Goal: Task Accomplishment & Management: Manage account settings

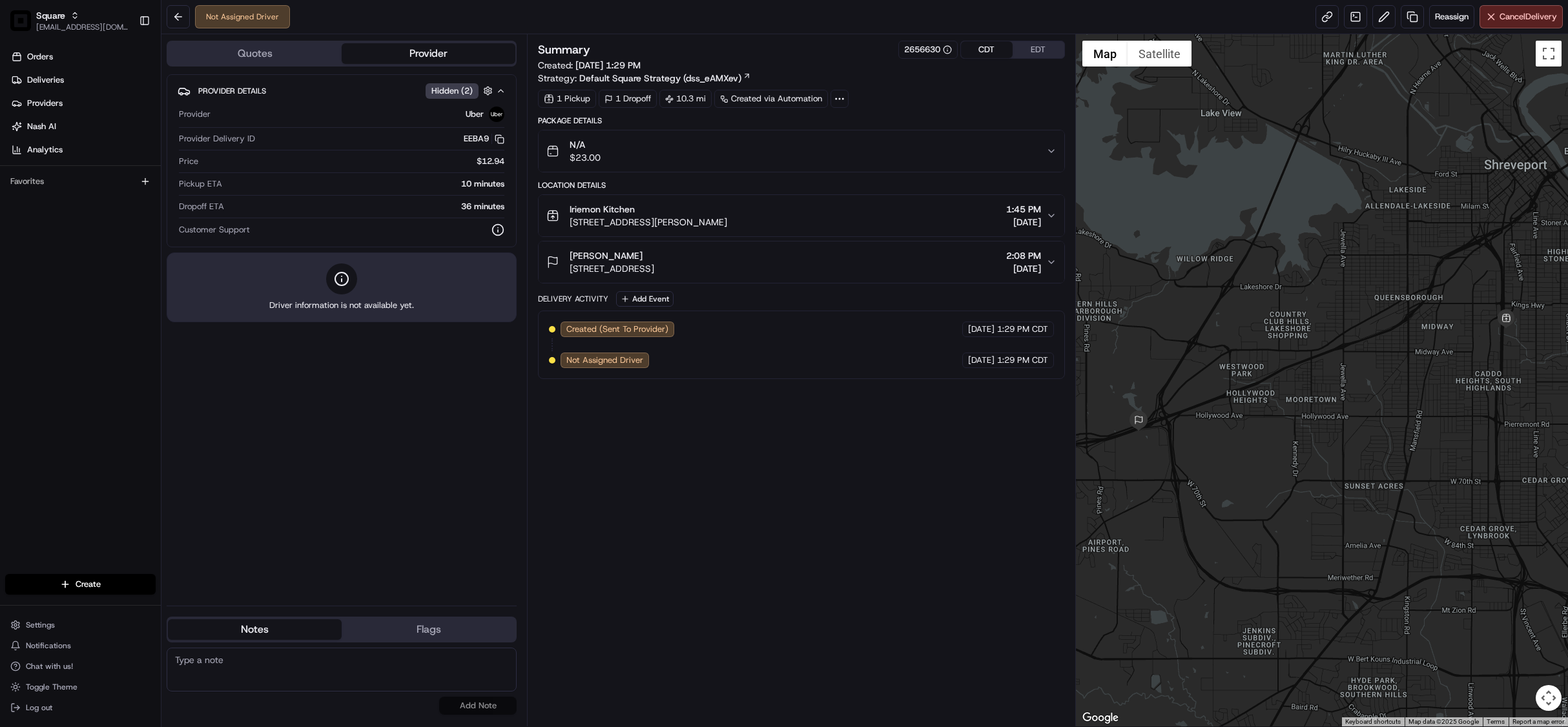
click at [985, 55] on button "CDT" at bounding box center [986, 49] width 51 height 17
click at [1498, 27] on button "Cancel Delivery" at bounding box center [1521, 17] width 84 height 23
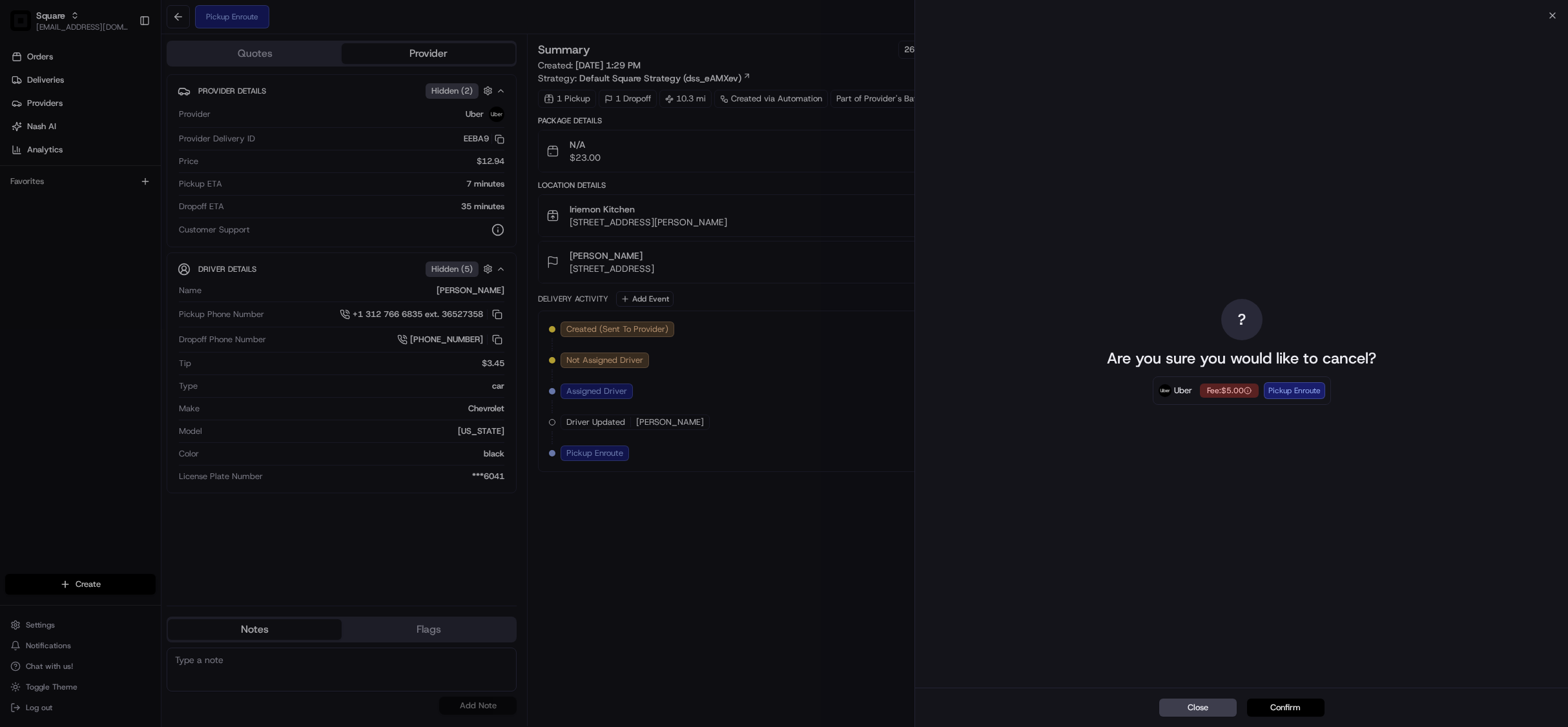
click at [1280, 709] on button "Confirm" at bounding box center [1286, 707] width 78 height 18
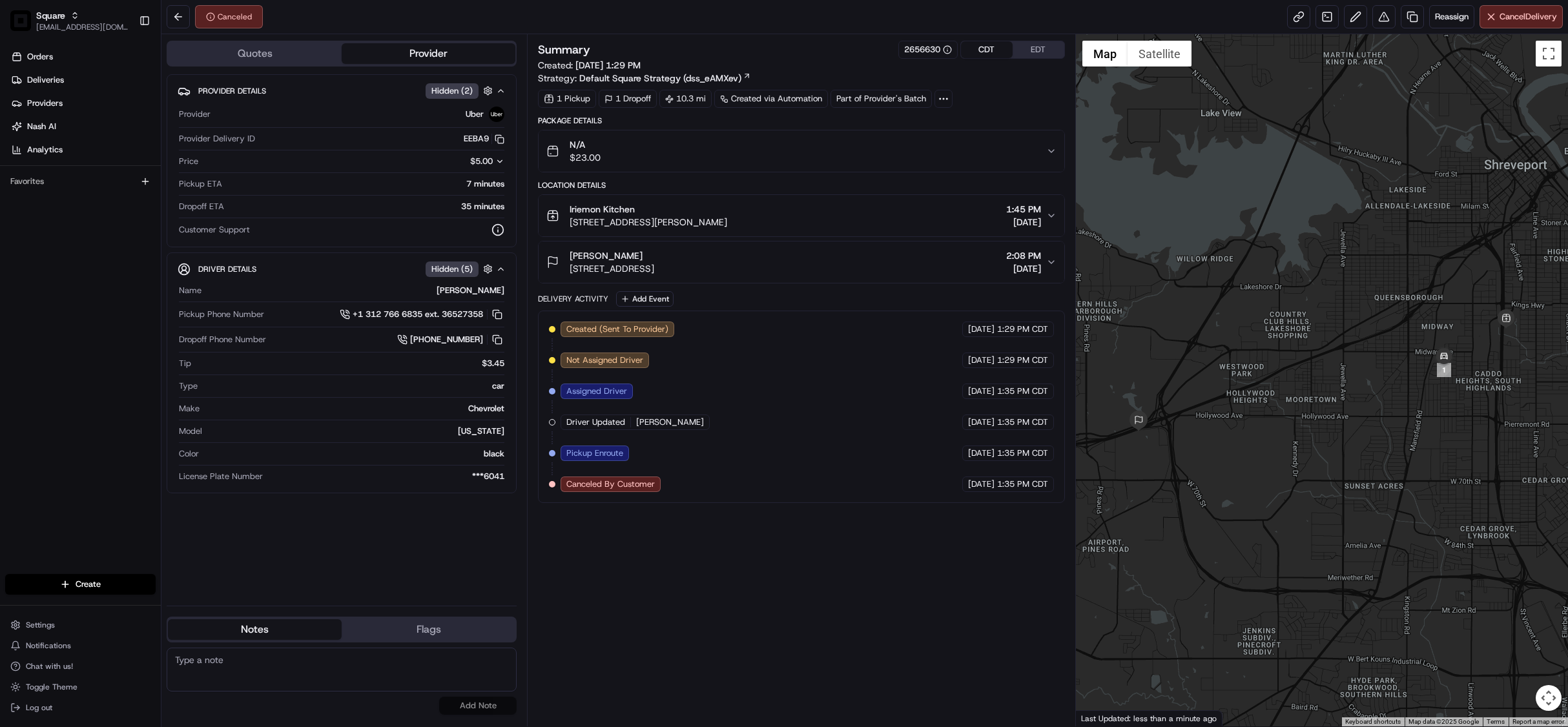
click at [258, 675] on textarea at bounding box center [342, 670] width 350 height 44
paste textarea "Chat/Caller Information: Merchant Reason for Call:"
type textarea "Chat/Caller Information: Merchant Reason for Call: Wants to cancel the delivery…"
click at [461, 705] on button "Add Note" at bounding box center [478, 705] width 78 height 18
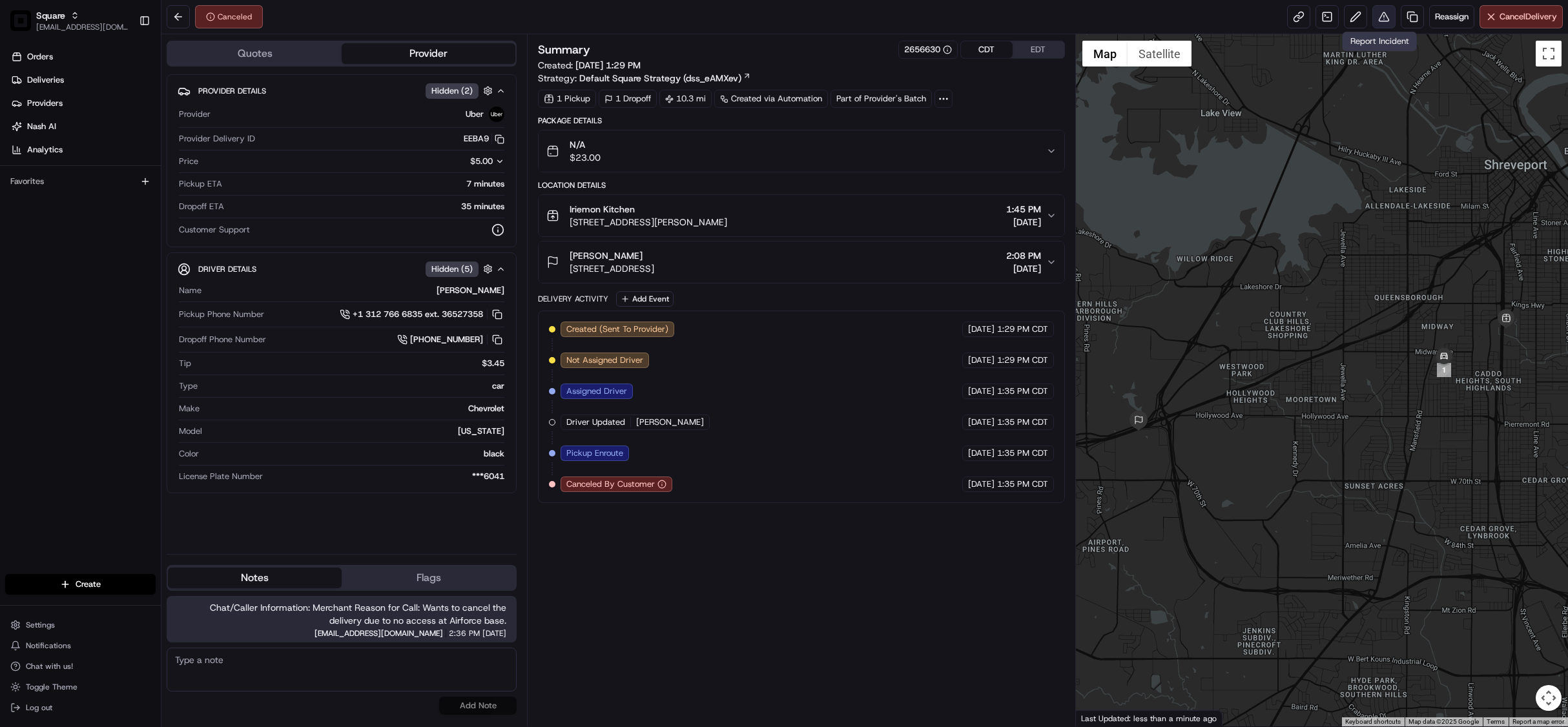
click at [1377, 17] on button at bounding box center [1384, 17] width 23 height 23
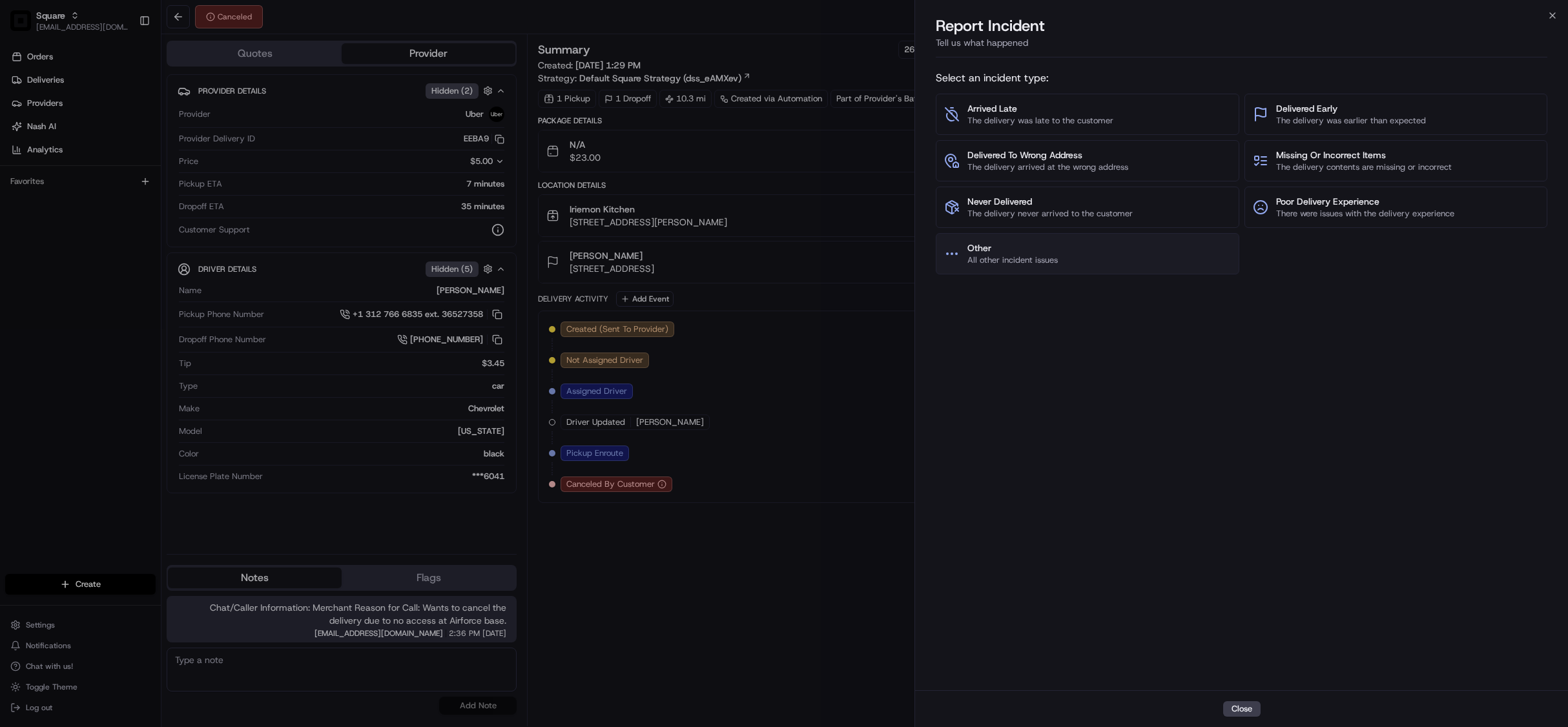
click at [1099, 261] on button "Other All other incident issues" at bounding box center [1087, 254] width 303 height 41
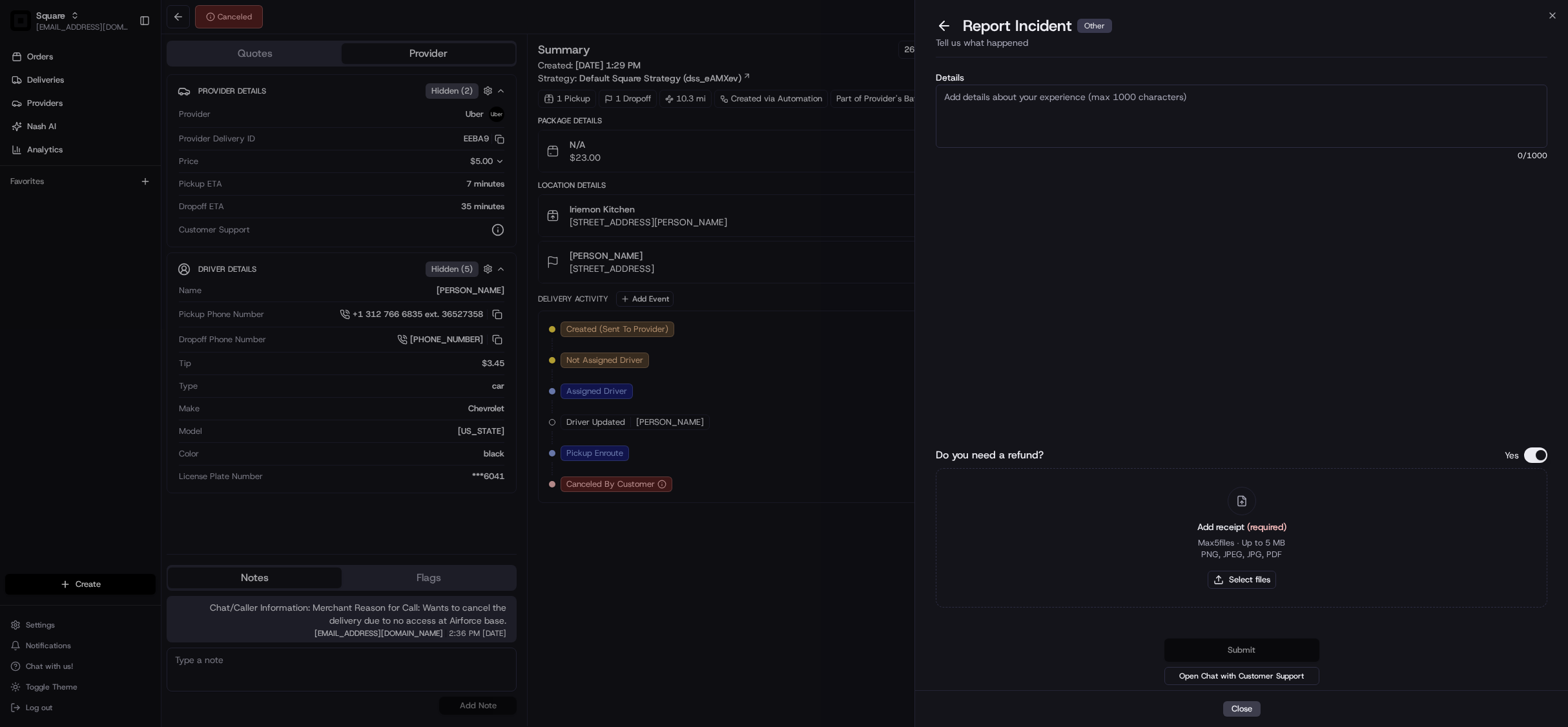
click at [1067, 116] on textarea "Details" at bounding box center [1242, 116] width 612 height 63
type textarea "M"
type textarea "Please waive cancellation fee for this delivery."
click at [1535, 458] on button "Do you need a refund?" at bounding box center [1536, 454] width 23 height 15
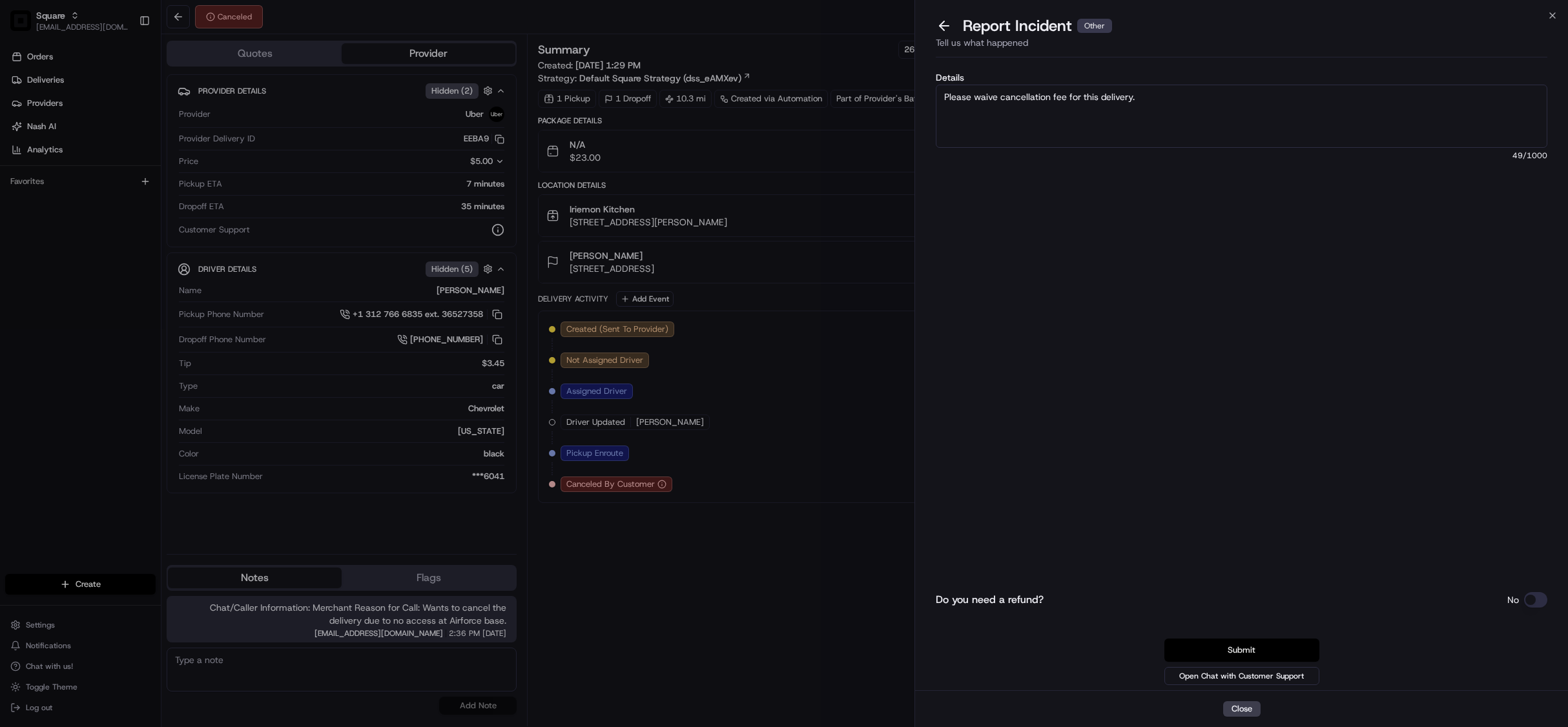
click at [1267, 643] on button "Submit" at bounding box center [1242, 649] width 155 height 23
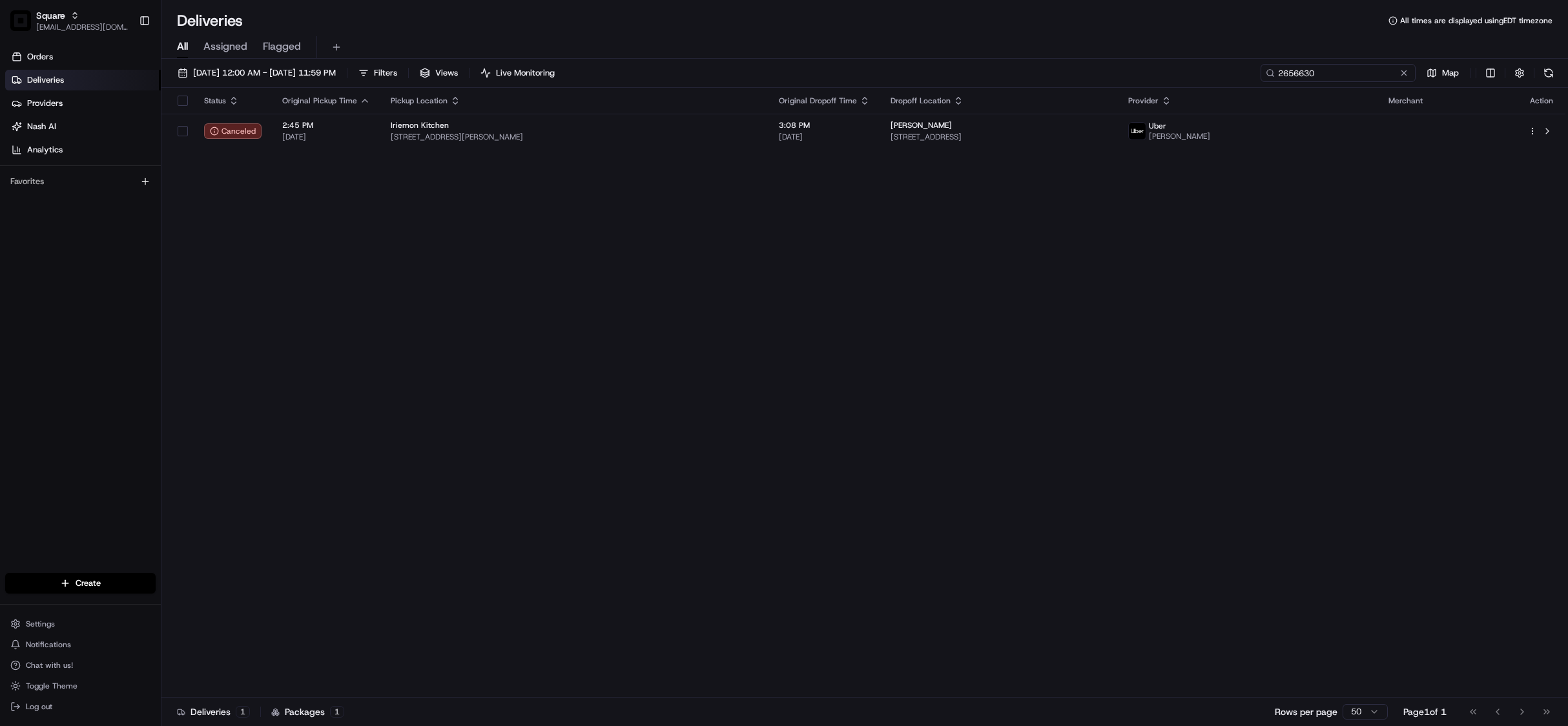
click at [1331, 70] on input "2656630" at bounding box center [1338, 73] width 155 height 18
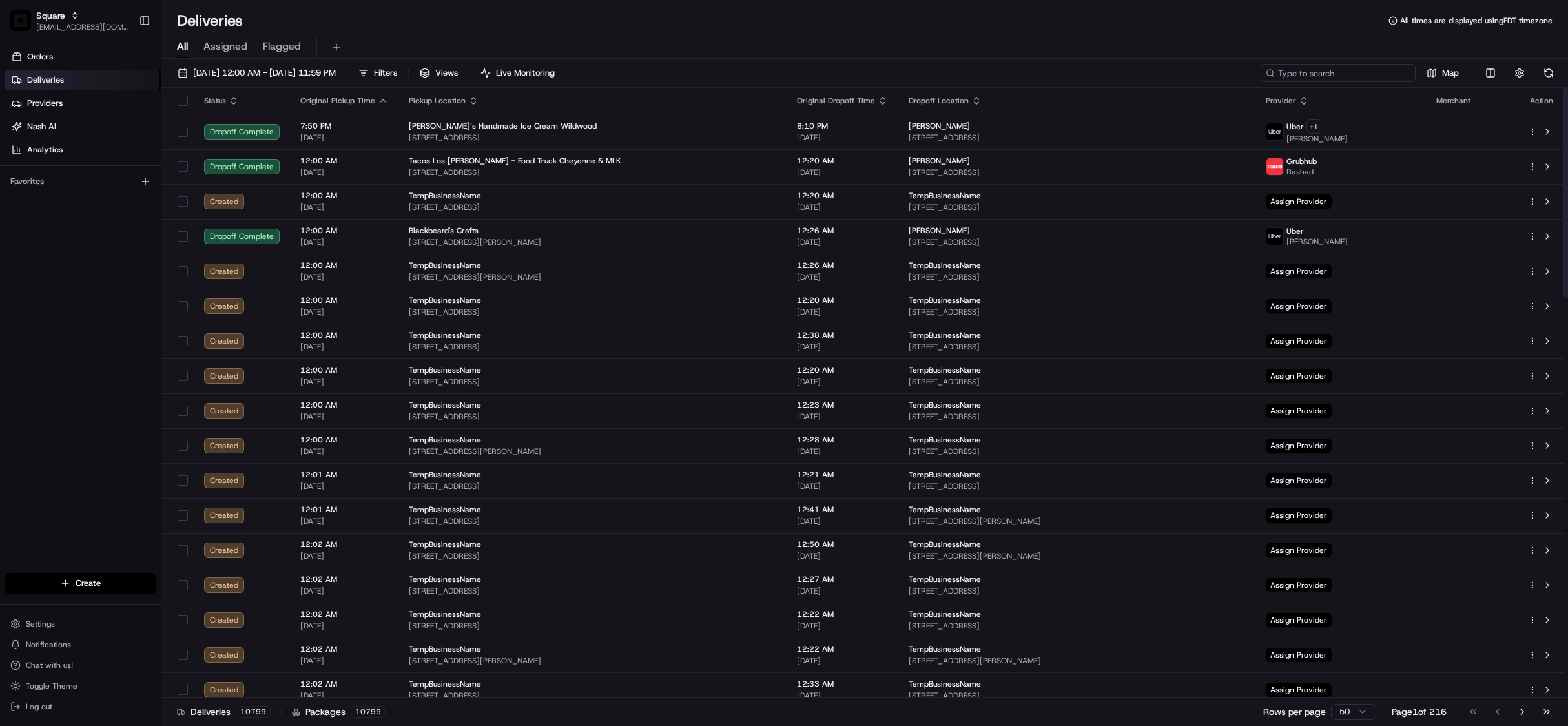
click at [1357, 71] on input at bounding box center [1338, 73] width 155 height 18
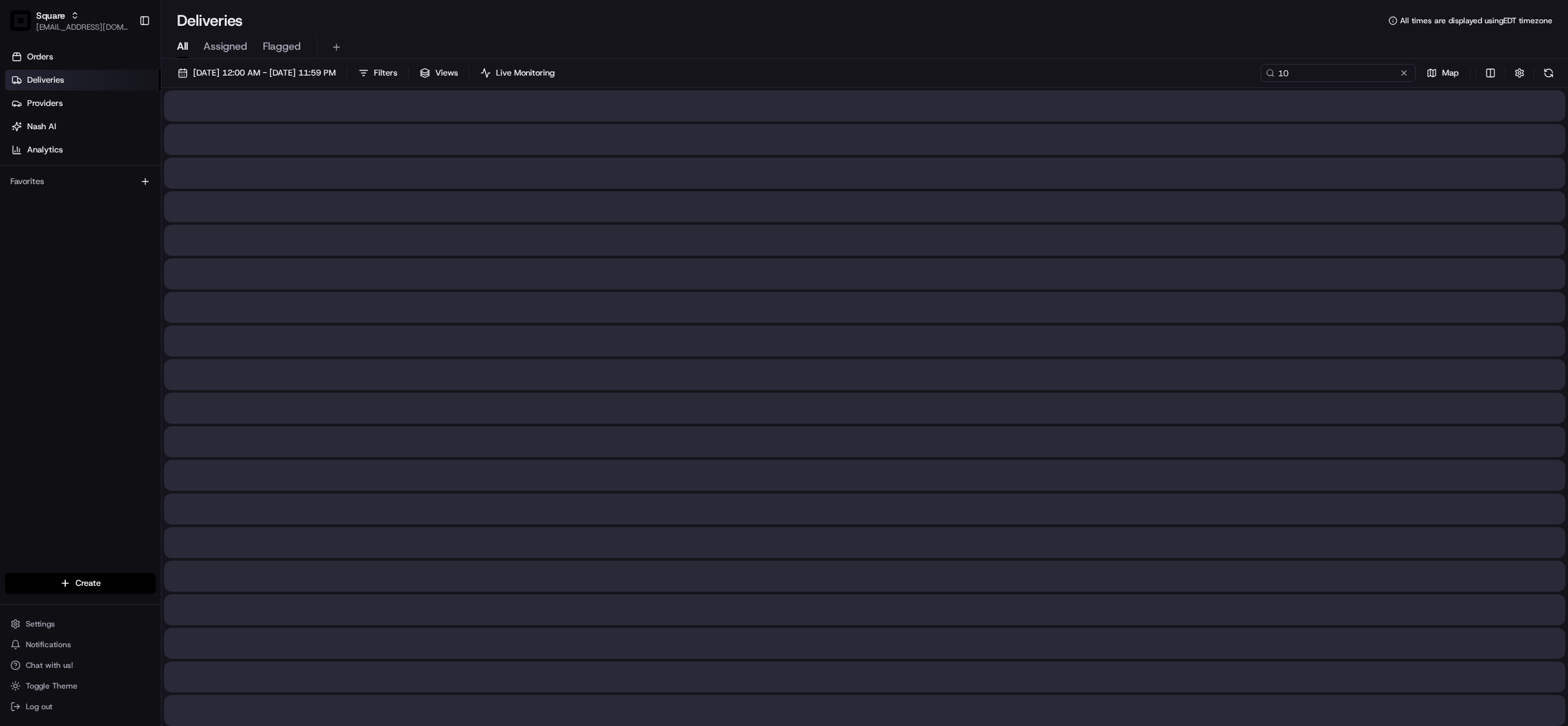
type input "1"
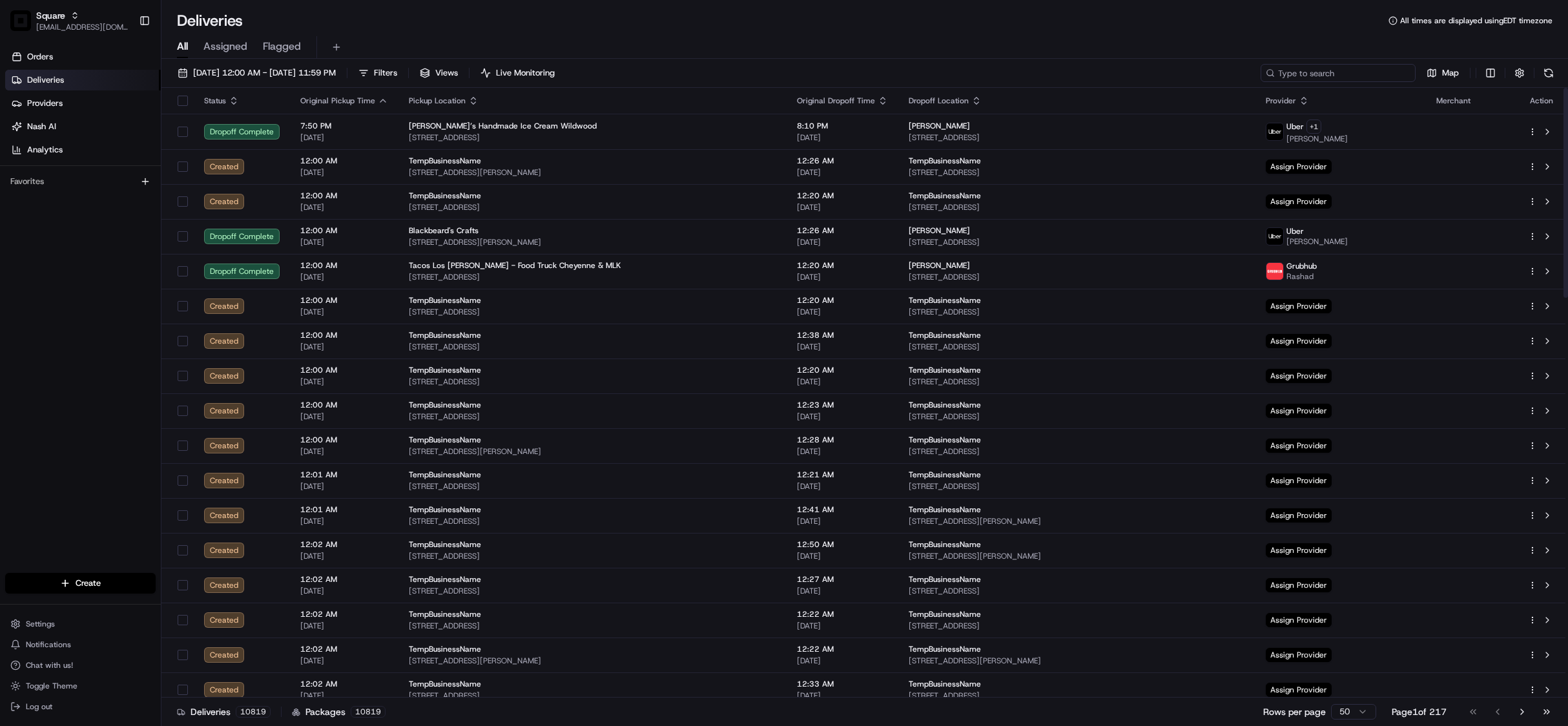
click at [1341, 70] on input at bounding box center [1338, 73] width 155 height 18
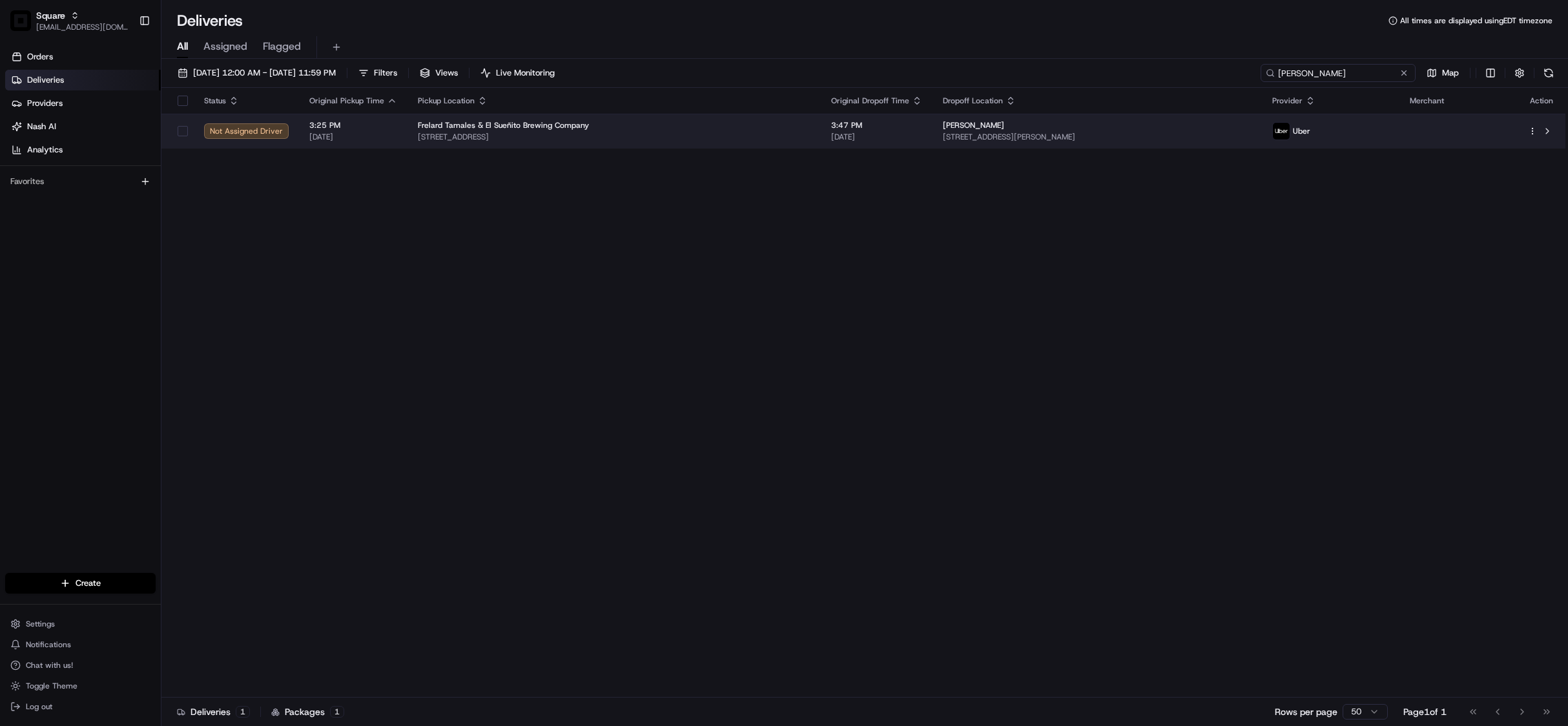
type input "zach fuller"
click at [851, 138] on span "[DATE]" at bounding box center [877, 136] width 91 height 10
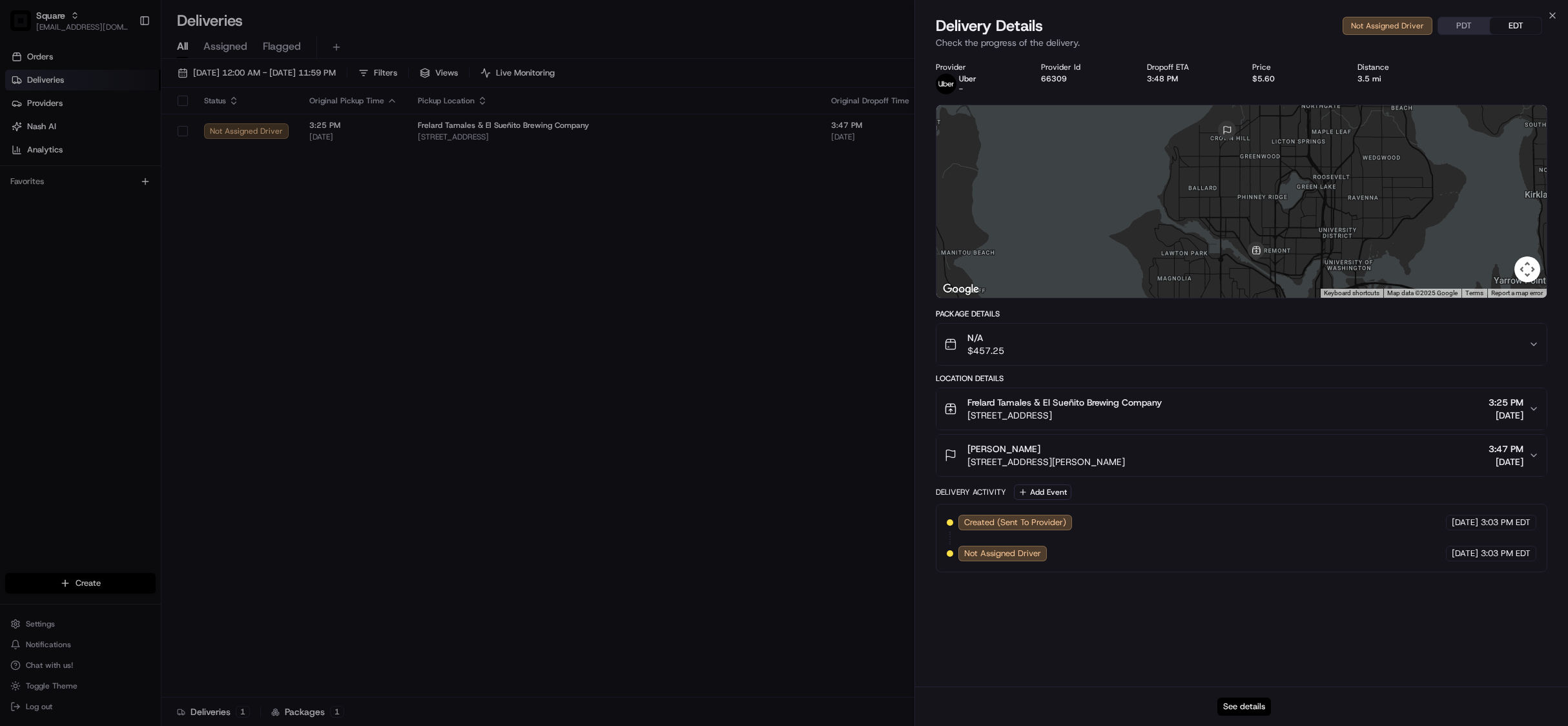
click at [1250, 711] on button "See details" at bounding box center [1244, 706] width 53 height 18
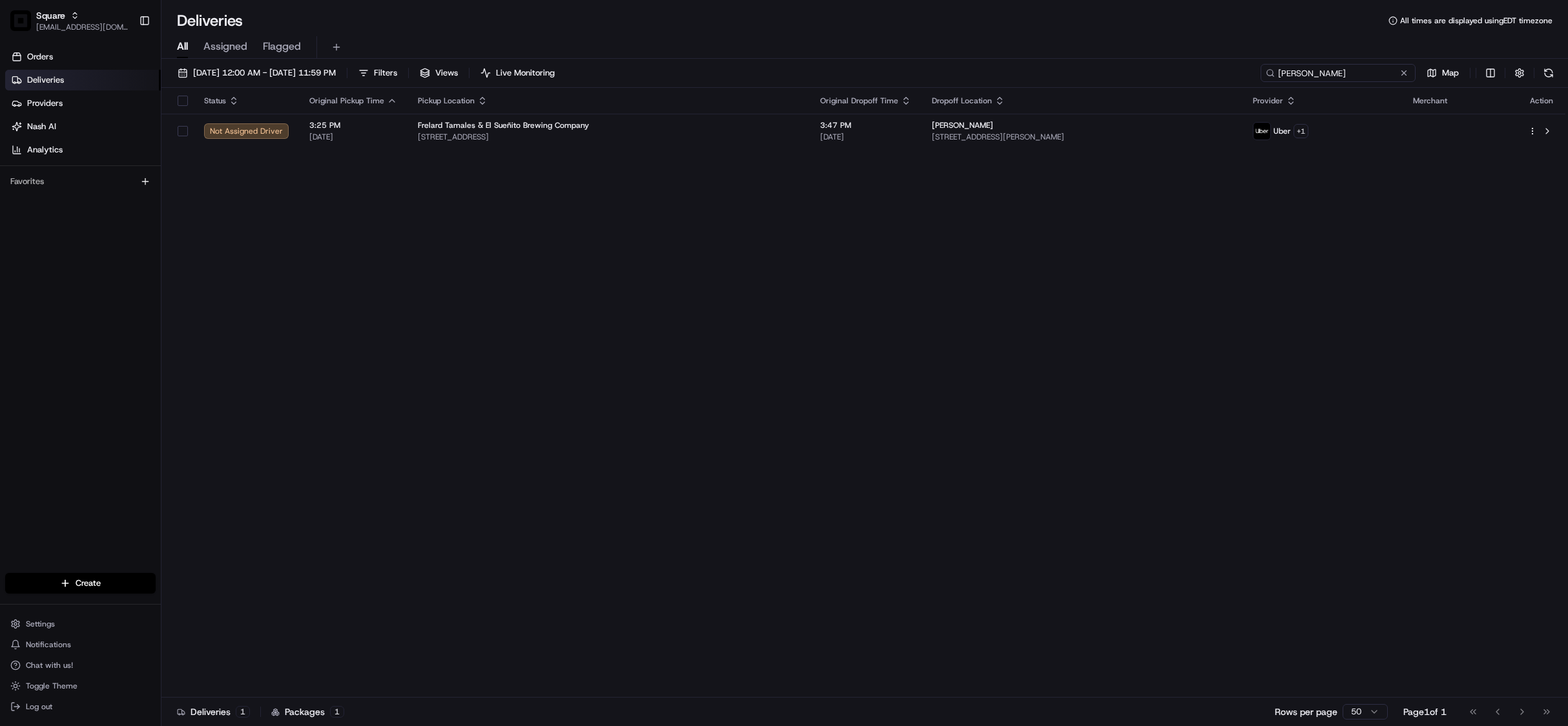
click at [1329, 72] on input "zach fuller" at bounding box center [1338, 73] width 155 height 18
click at [1331, 72] on input "zach fuller" at bounding box center [1338, 73] width 155 height 18
click at [1404, 76] on button at bounding box center [1404, 72] width 13 height 13
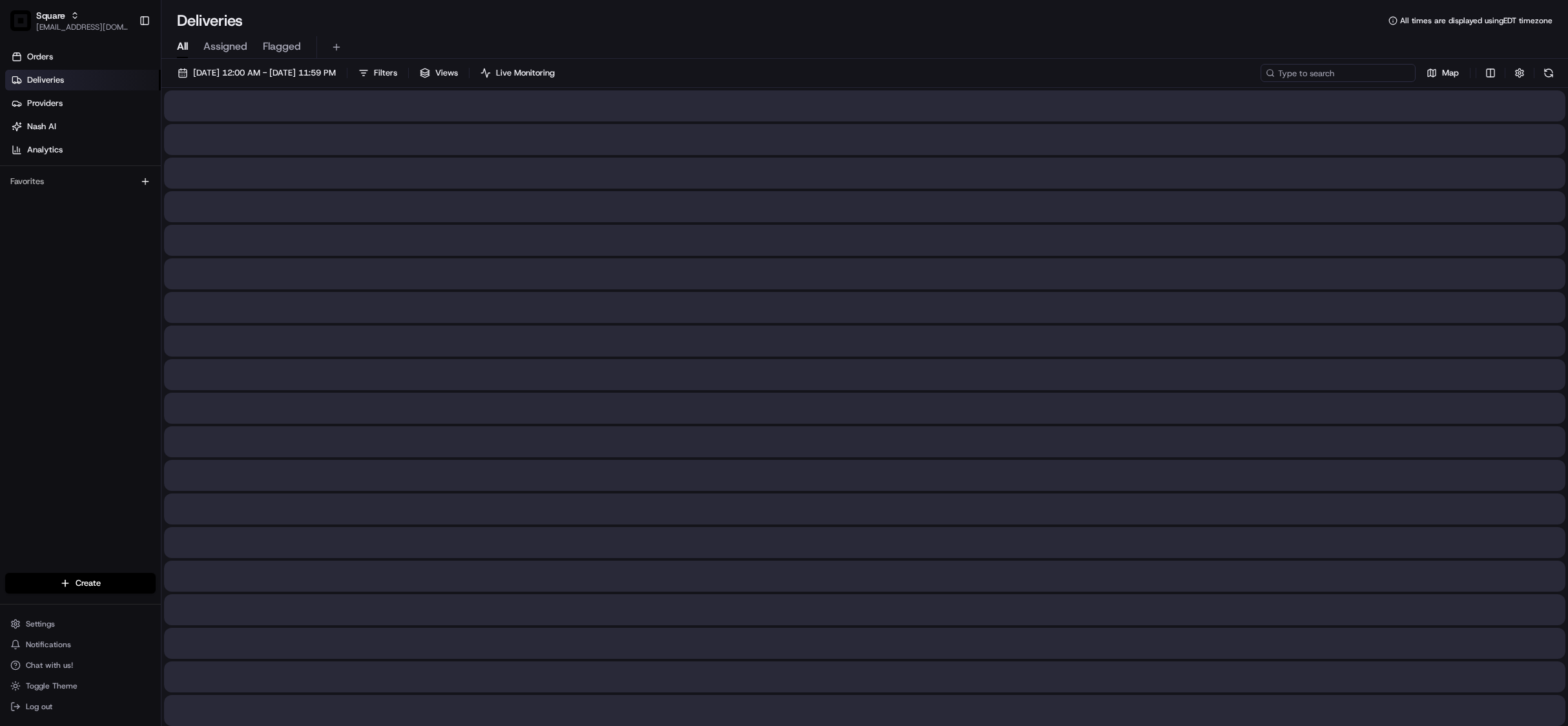
click at [1347, 75] on input at bounding box center [1338, 73] width 155 height 18
paste input "2552455"
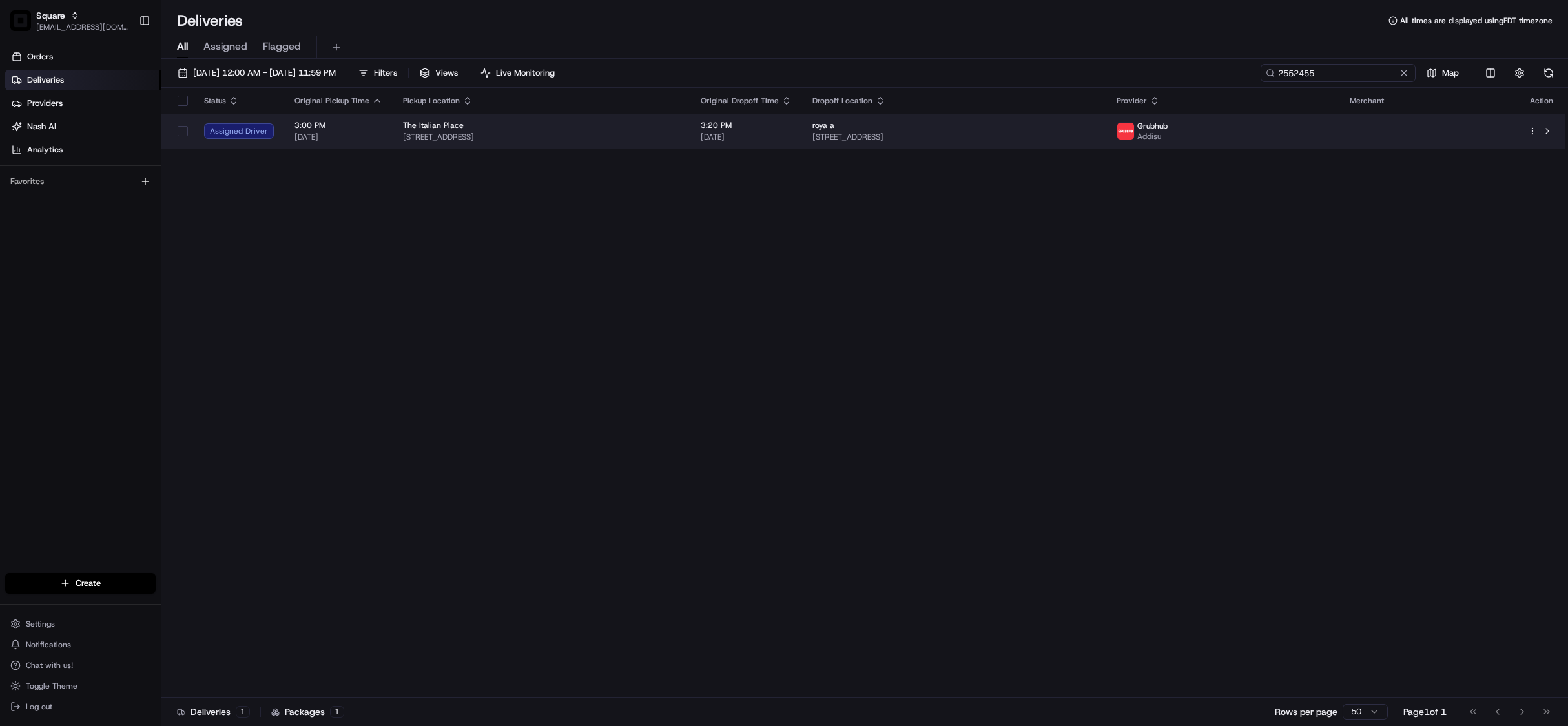
type input "2552455"
click at [517, 122] on div "The Italian Place" at bounding box center [542, 125] width 277 height 10
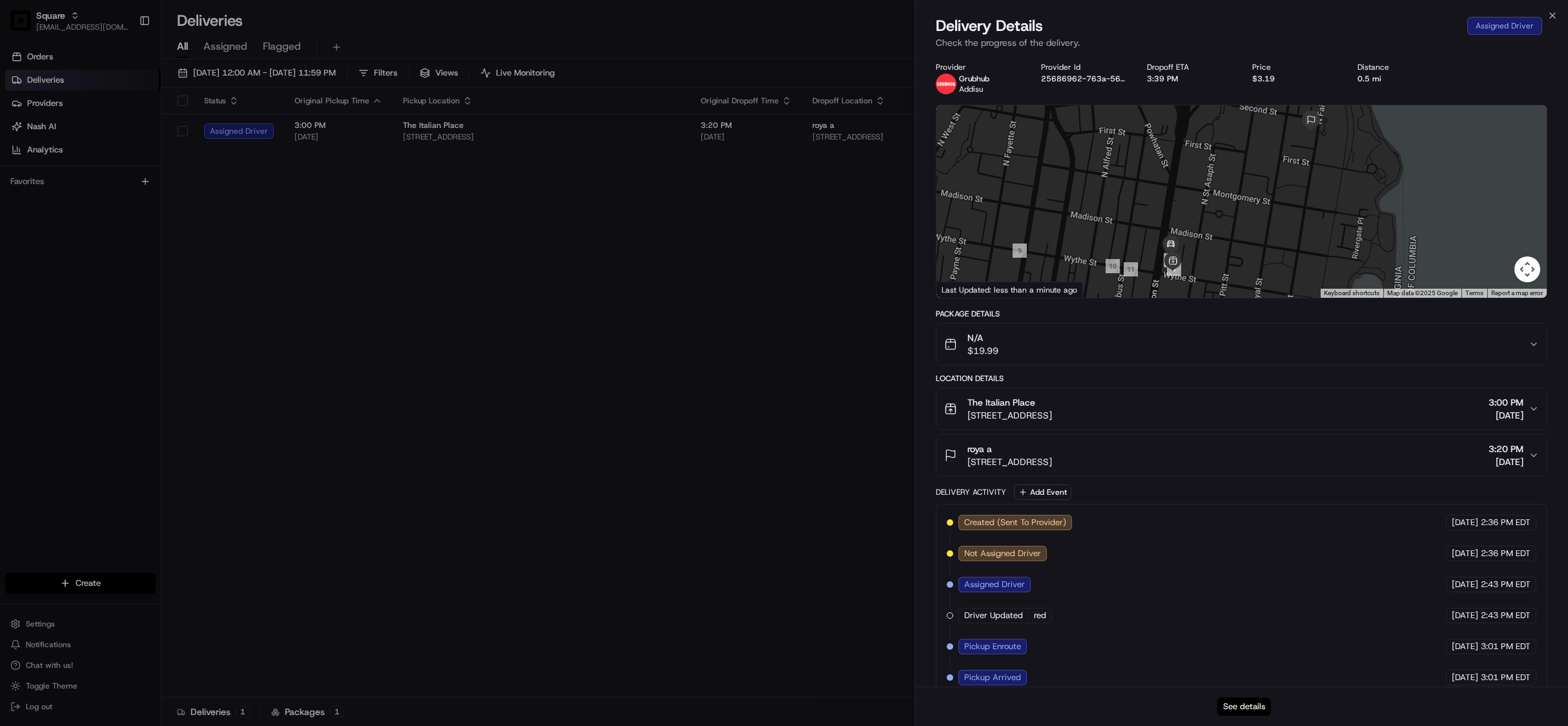
click at [1260, 701] on button "See details" at bounding box center [1244, 706] width 53 height 18
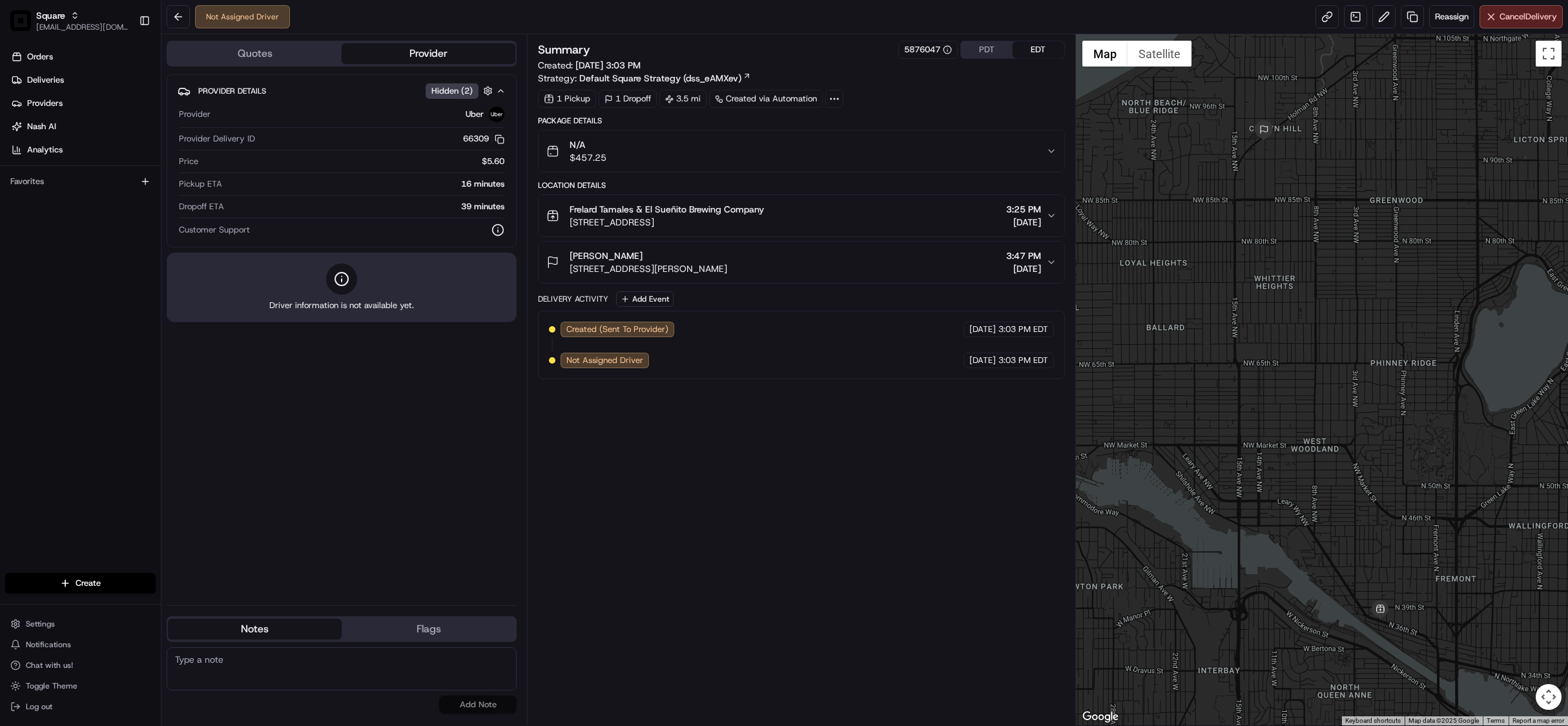
click at [985, 60] on div "Summary 5876047 PDT EDT Created: 08/15/2025 3:03 PM Strategy: Default Square St…" at bounding box center [801, 63] width 526 height 44
click at [985, 57] on button "PDT" at bounding box center [986, 49] width 51 height 17
click at [1050, 220] on icon "button" at bounding box center [1051, 215] width 10 height 10
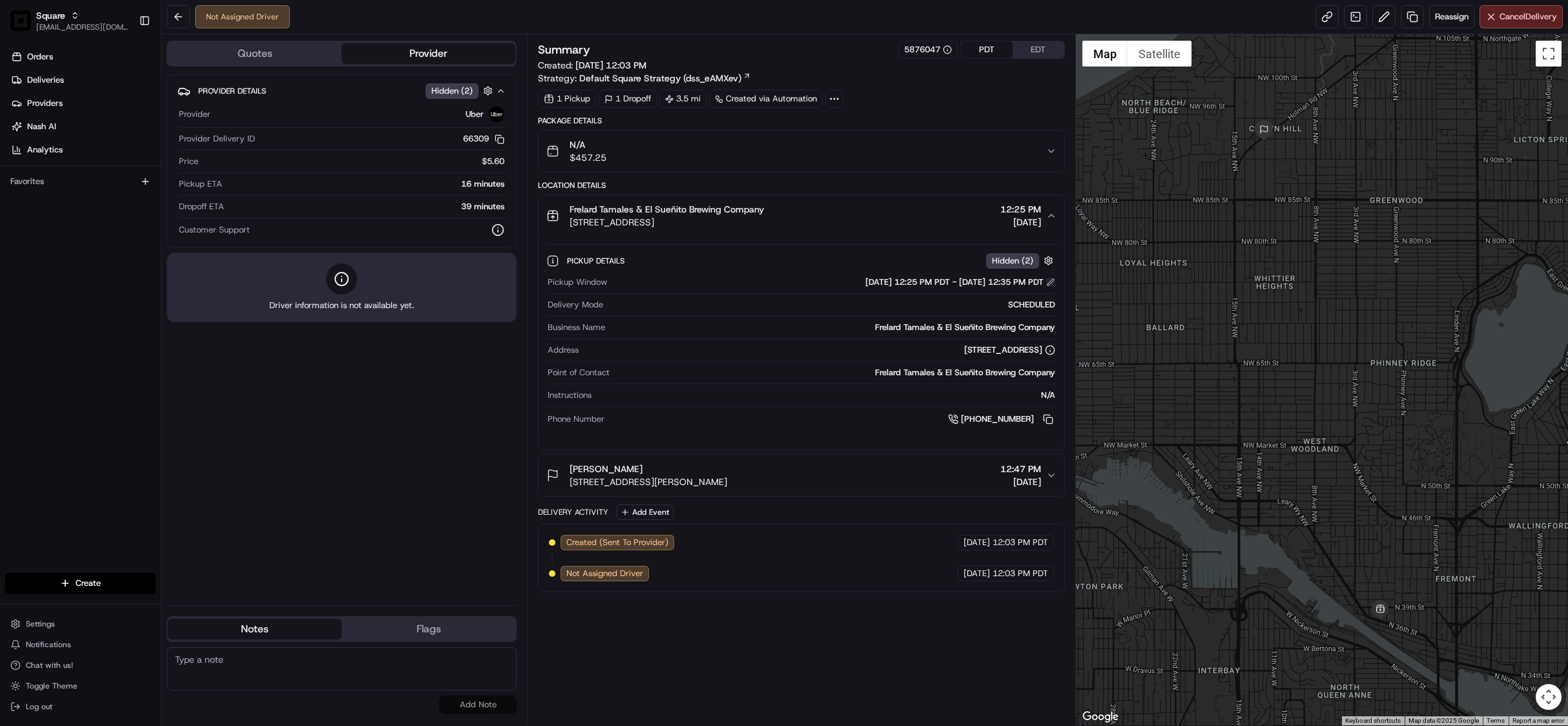
click at [1047, 281] on button at bounding box center [1051, 282] width 9 height 9
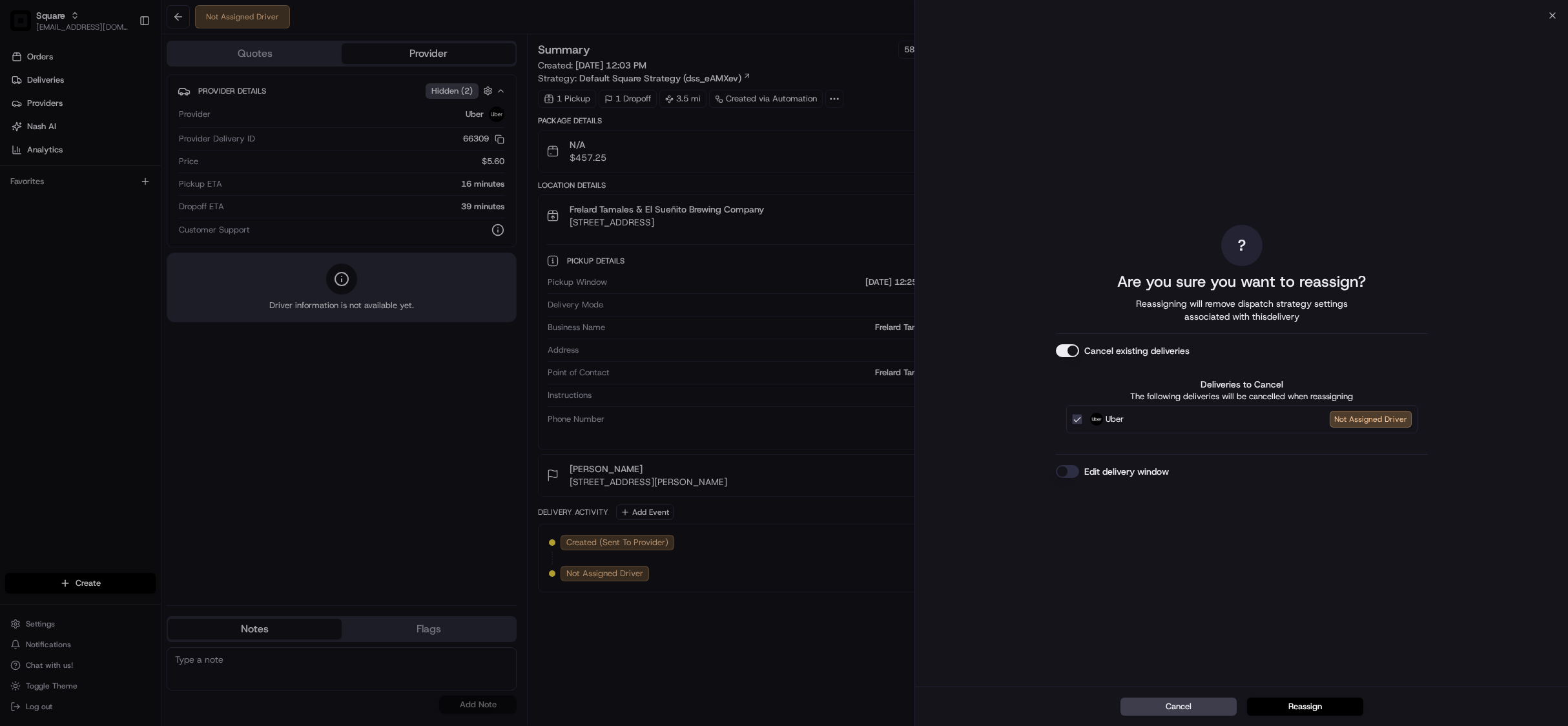
click at [1065, 470] on button "Edit delivery window" at bounding box center [1067, 471] width 23 height 13
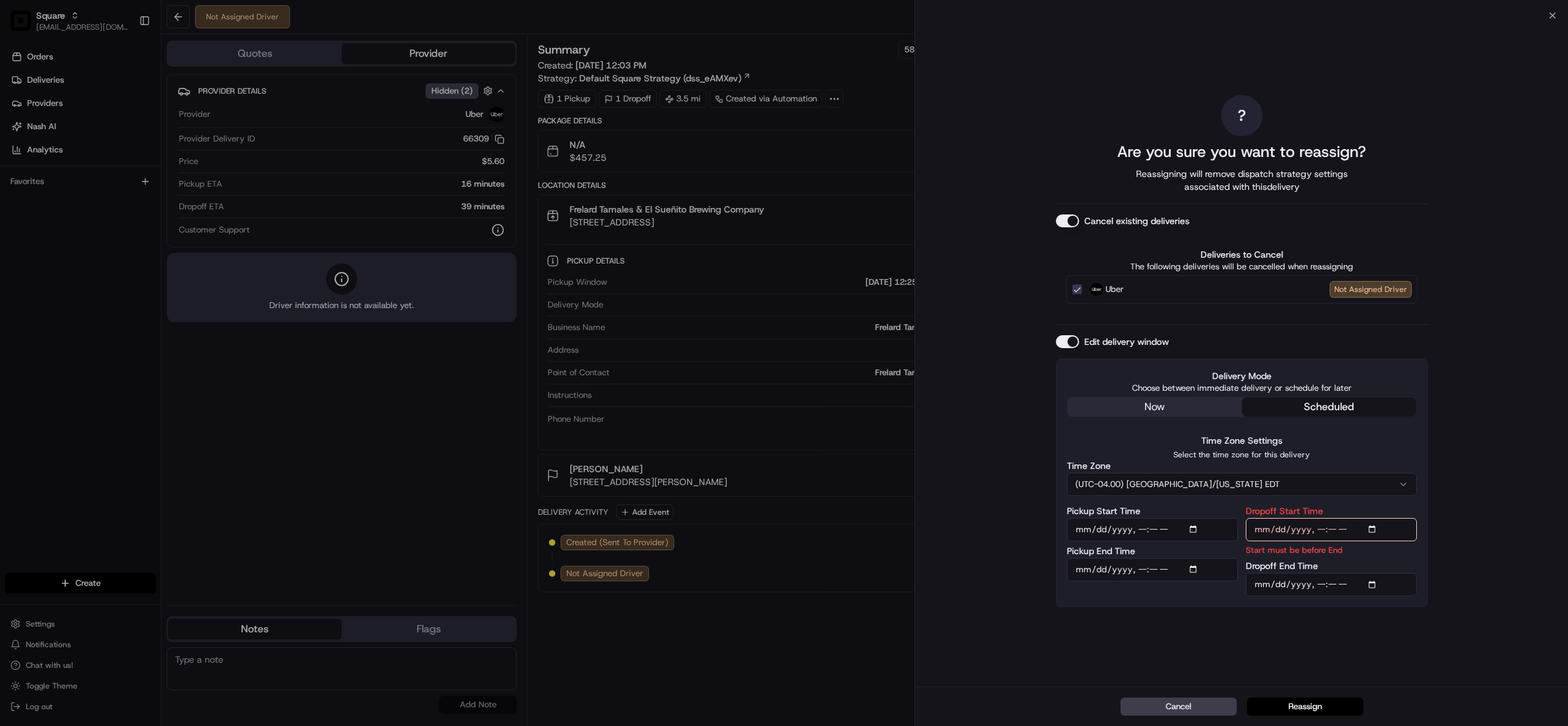
click at [1194, 529] on input "Pickup Start Time" at bounding box center [1153, 529] width 171 height 23
click at [1244, 481] on button "(UTC-04.00) America/New York EDT" at bounding box center [1242, 484] width 350 height 23
type input "2025-08-15T17:30"
click at [1238, 481] on button "(UTC-04.00) America/New York EDT" at bounding box center [1242, 484] width 350 height 23
click at [1195, 585] on input "Pickup End Time" at bounding box center [1153, 584] width 171 height 23
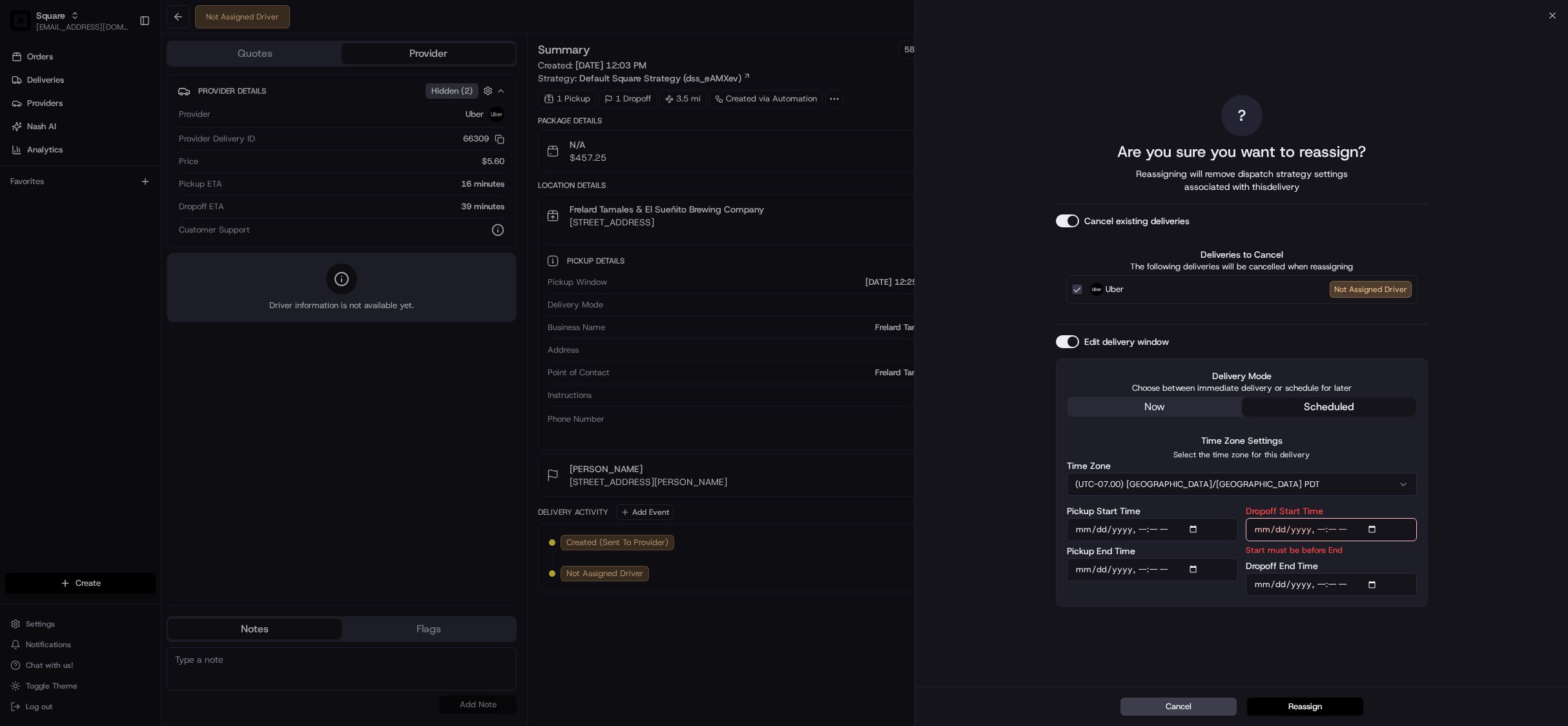
type input "2025-08-15T17:40"
click at [1368, 455] on p "Select the time zone for this delivery" at bounding box center [1242, 454] width 350 height 10
click at [1373, 525] on input "Dropoff Start Time" at bounding box center [1331, 529] width 171 height 23
type input "2025-08-15T18:00"
click at [1472, 476] on div "? Are you sure you want to reassign? Reassigning will remove dispatch strategy …" at bounding box center [1242, 351] width 653 height 671
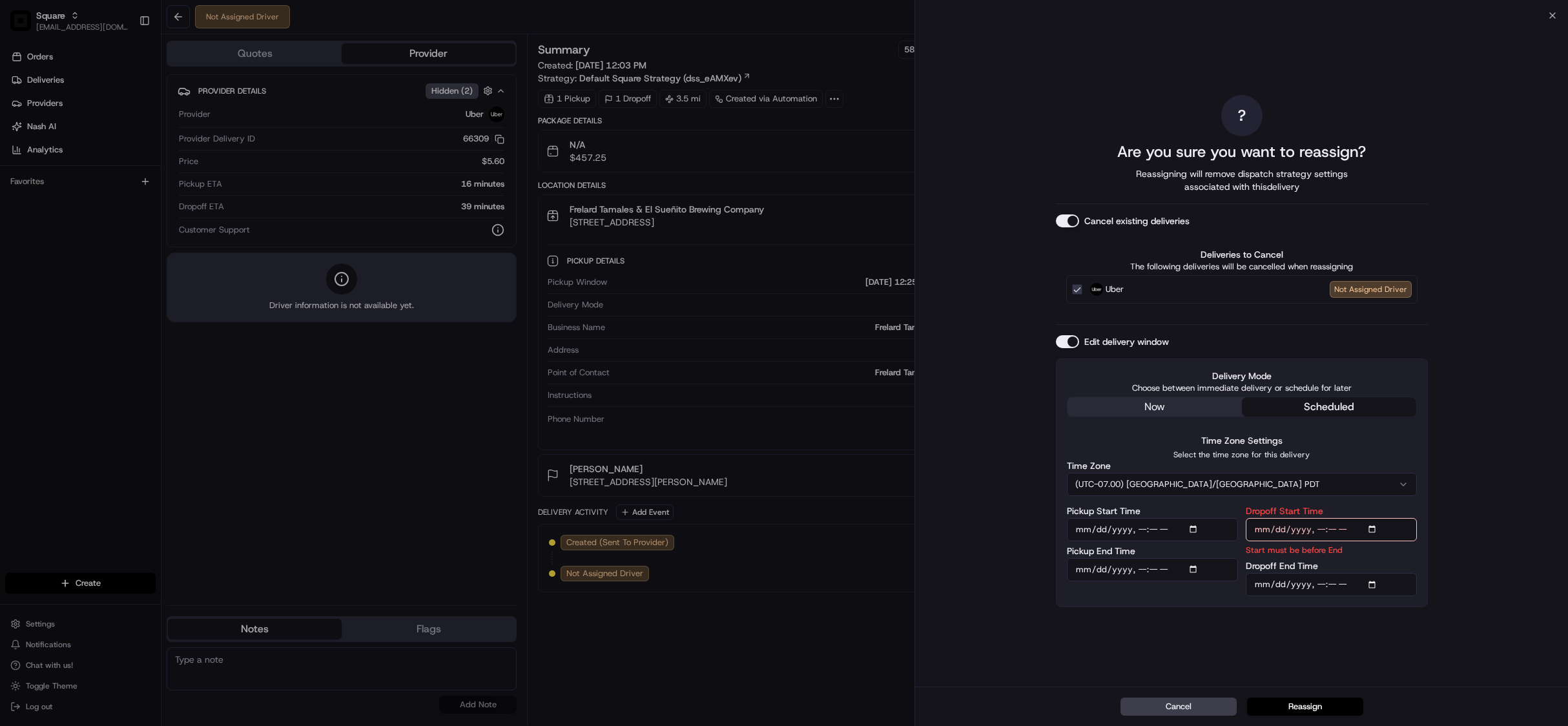
click at [1375, 582] on input "Dropoff End Time" at bounding box center [1331, 584] width 171 height 23
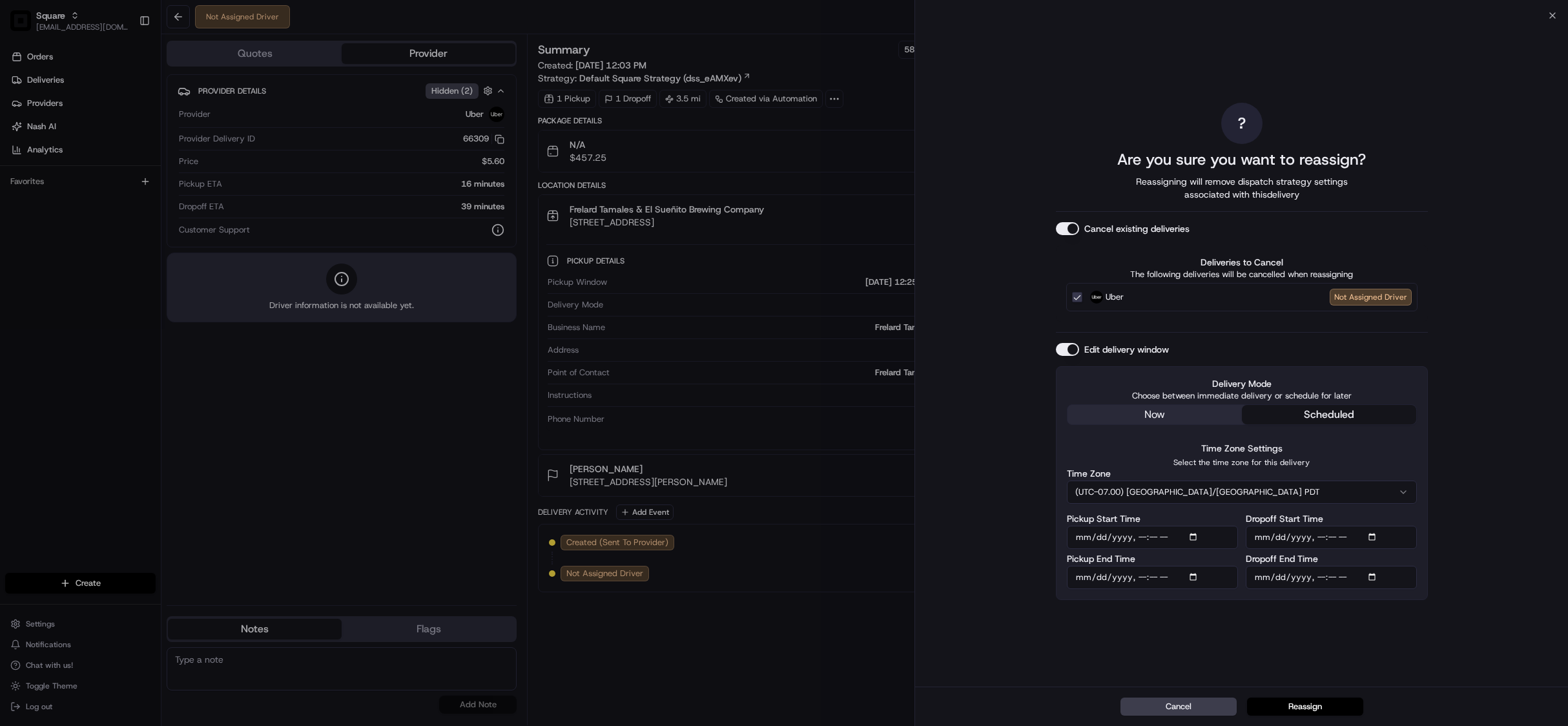
type input "2025-08-15T18:05"
click at [1489, 355] on div "? Are you sure you want to reassign? Reassigning will remove dispatch strategy …" at bounding box center [1242, 351] width 653 height 671
click at [1311, 708] on button "Reassign" at bounding box center [1305, 706] width 116 height 18
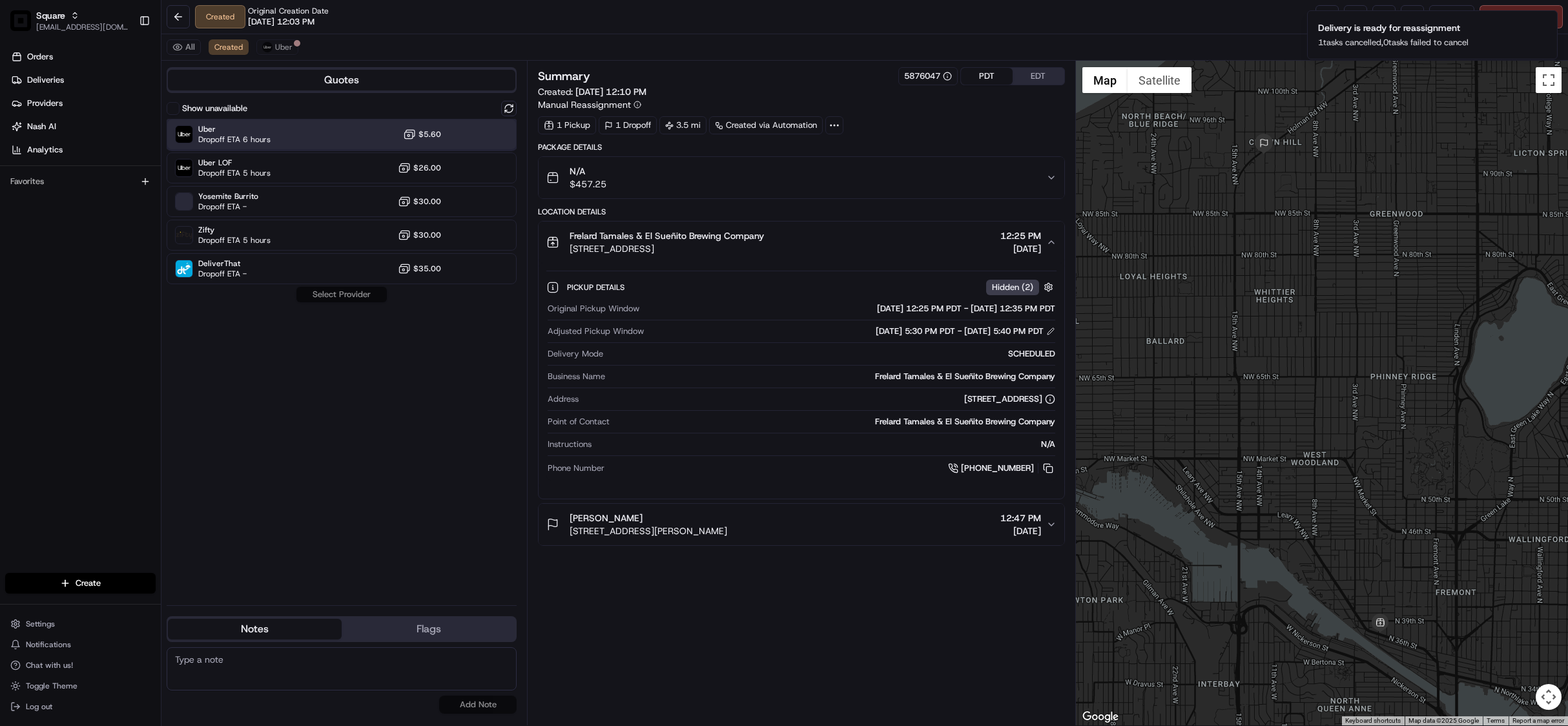
click at [282, 132] on div "Uber Dropoff ETA 6 hours $5.60" at bounding box center [342, 134] width 350 height 31
click at [347, 292] on button "Assign Provider" at bounding box center [341, 294] width 92 height 15
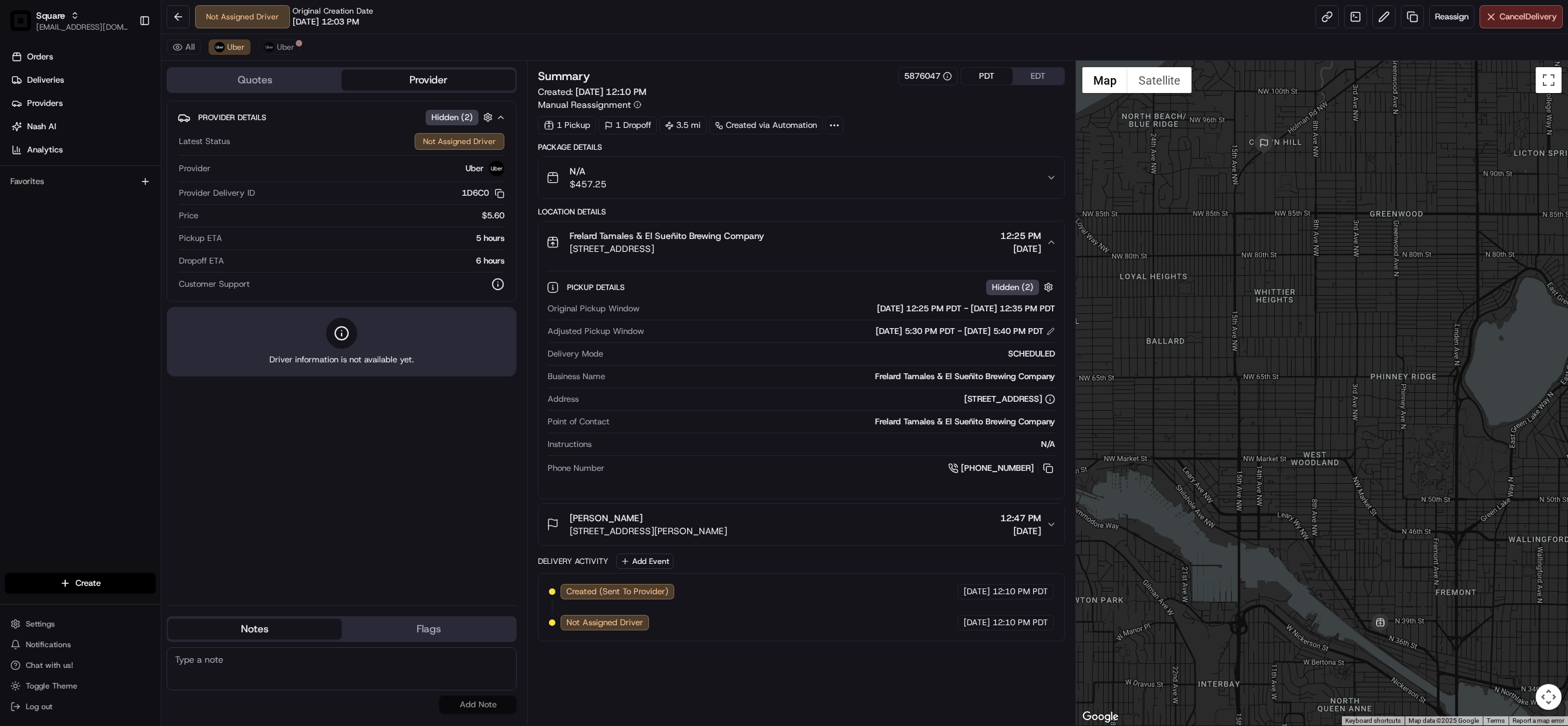
click at [336, 652] on textarea at bounding box center [342, 669] width 350 height 43
paste textarea "Chat/Caller Information: End CX Reason for Call:"
click at [304, 673] on textarea "Chat/Caller Information: End CX Reason for Call:" at bounding box center [342, 669] width 350 height 43
type textarea "Chat/Caller Information: End CX Reason for Call: changed pick up and delivery t…"
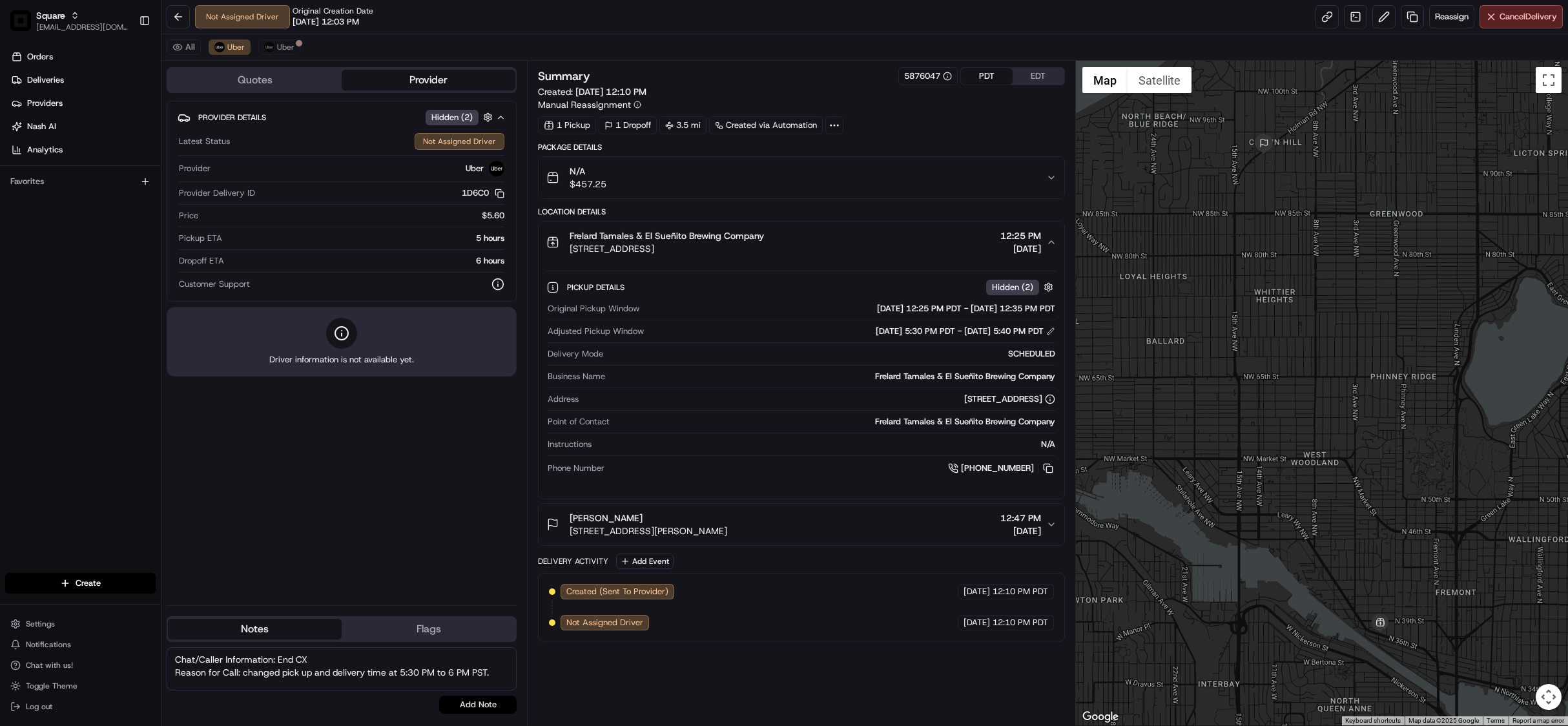
click at [486, 706] on button "Add Note" at bounding box center [478, 704] width 78 height 18
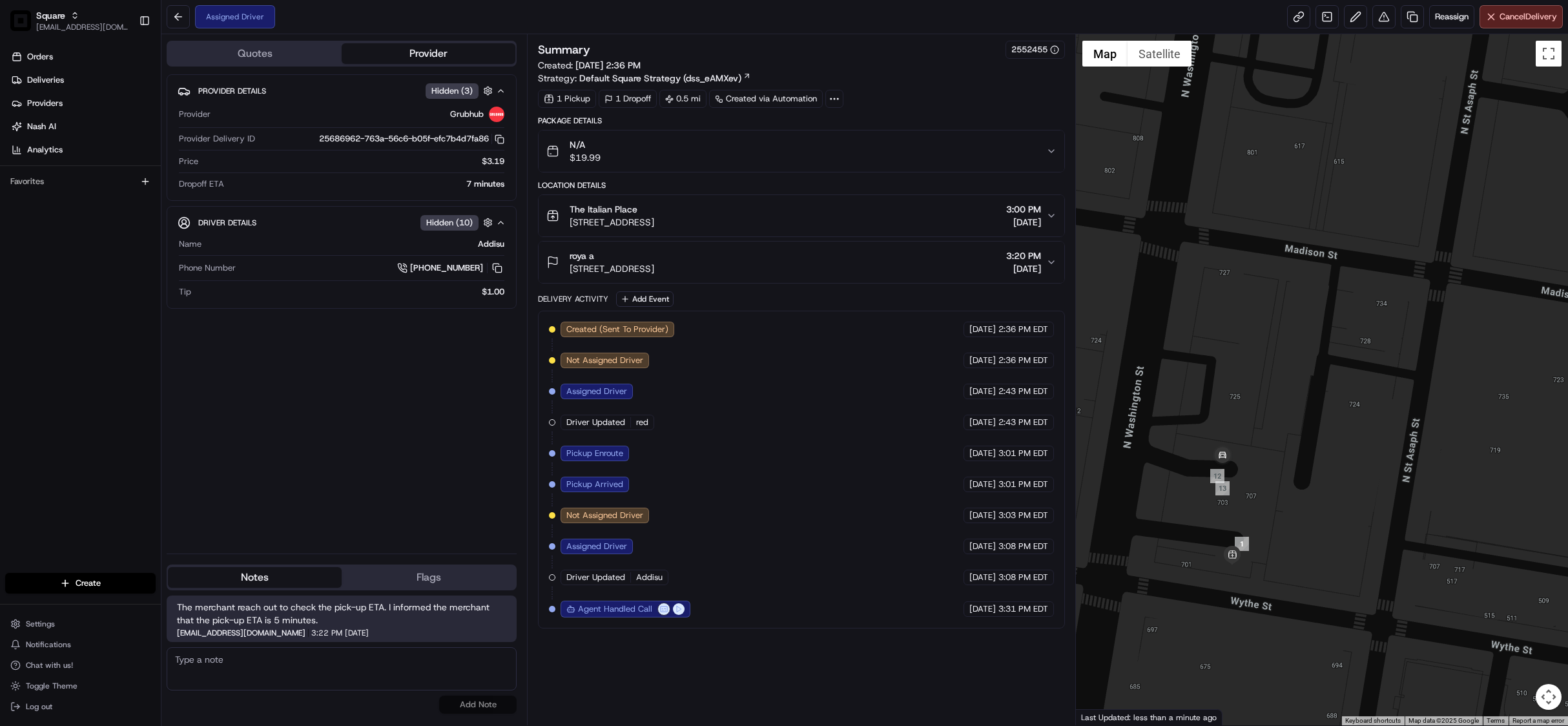
drag, startPoint x: 1198, startPoint y: 495, endPoint x: 1316, endPoint y: 456, distance: 124.3
click at [1316, 456] on div at bounding box center [1322, 380] width 492 height 691
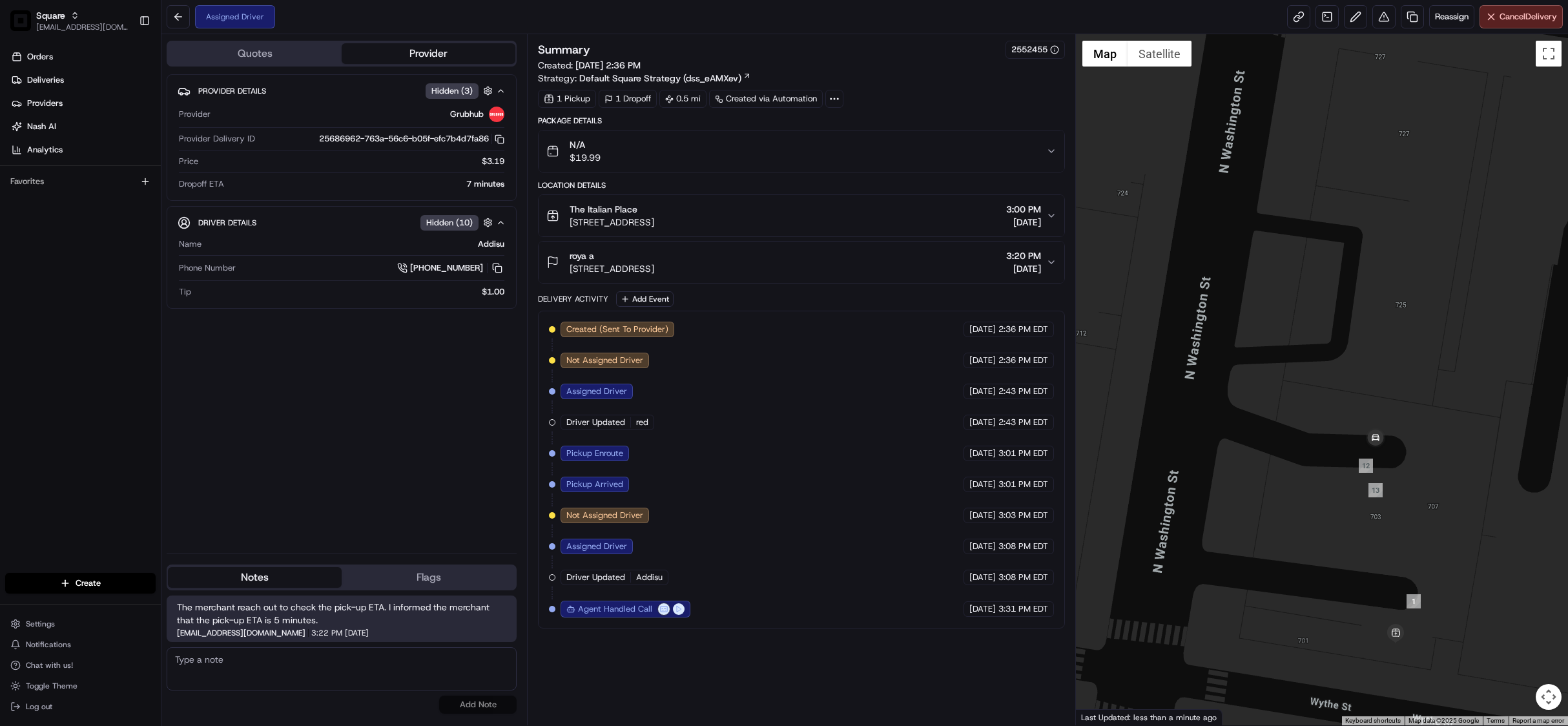
drag, startPoint x: 1233, startPoint y: 465, endPoint x: 1437, endPoint y: 465, distance: 204.0
click at [1437, 465] on div at bounding box center [1322, 380] width 492 height 691
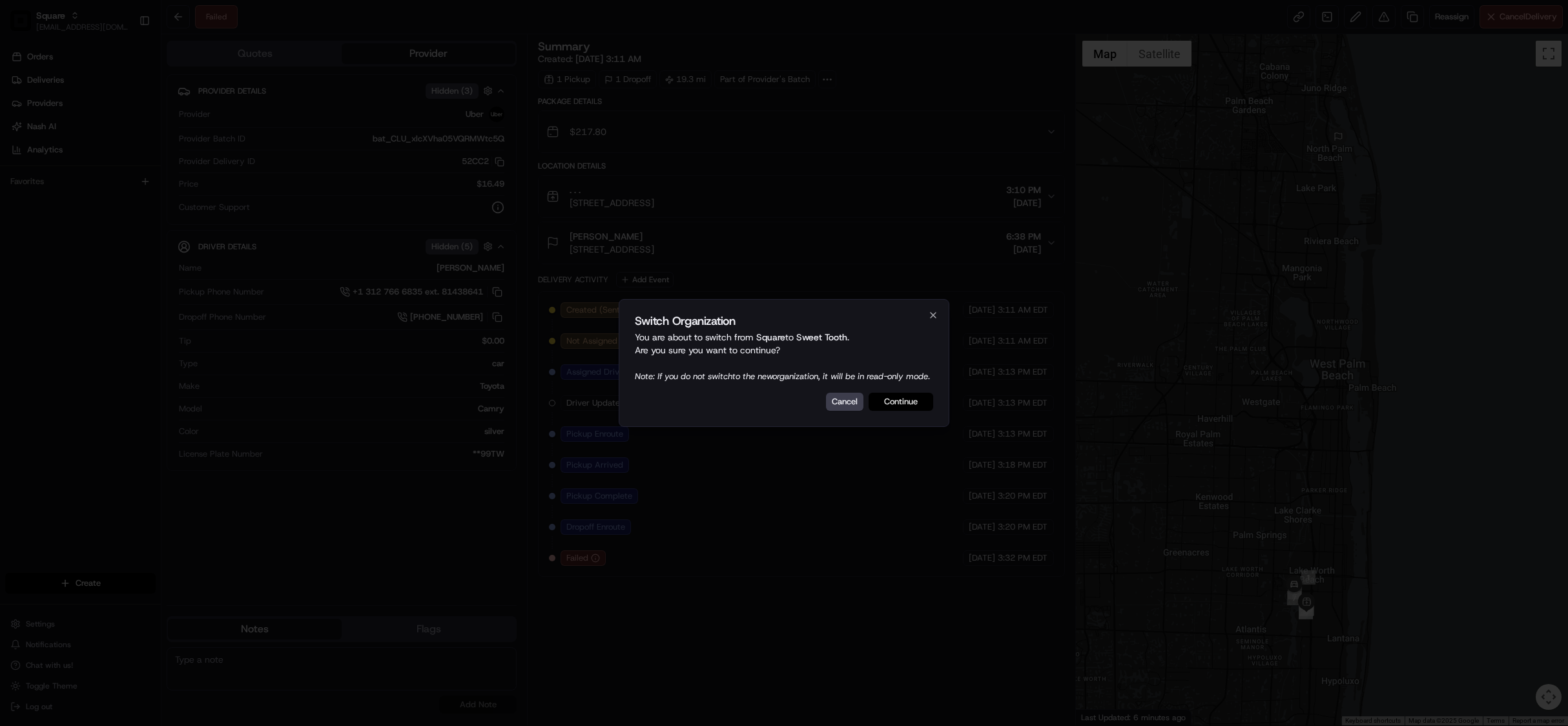
click at [893, 406] on button "Continue" at bounding box center [901, 401] width 65 height 18
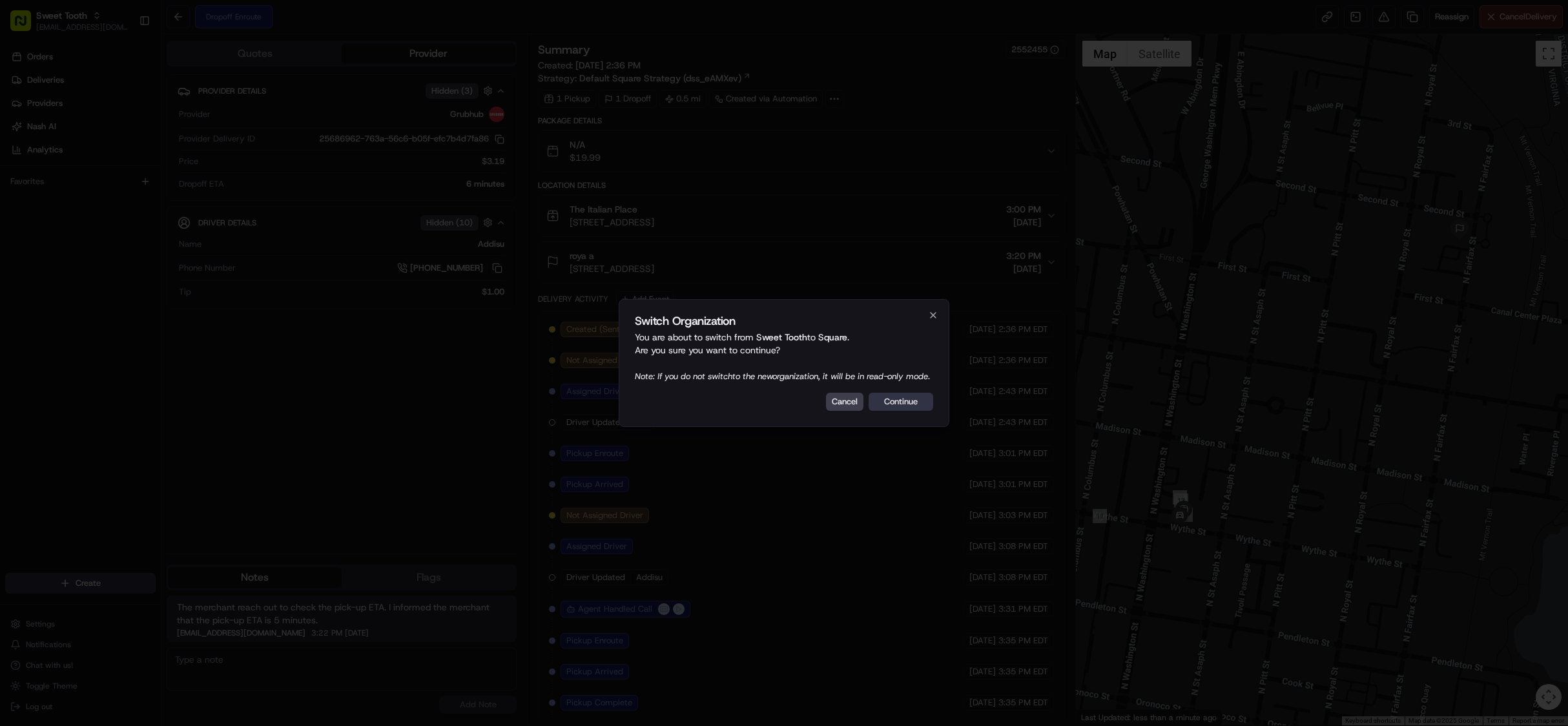
click at [903, 410] on button "Continue" at bounding box center [901, 401] width 65 height 18
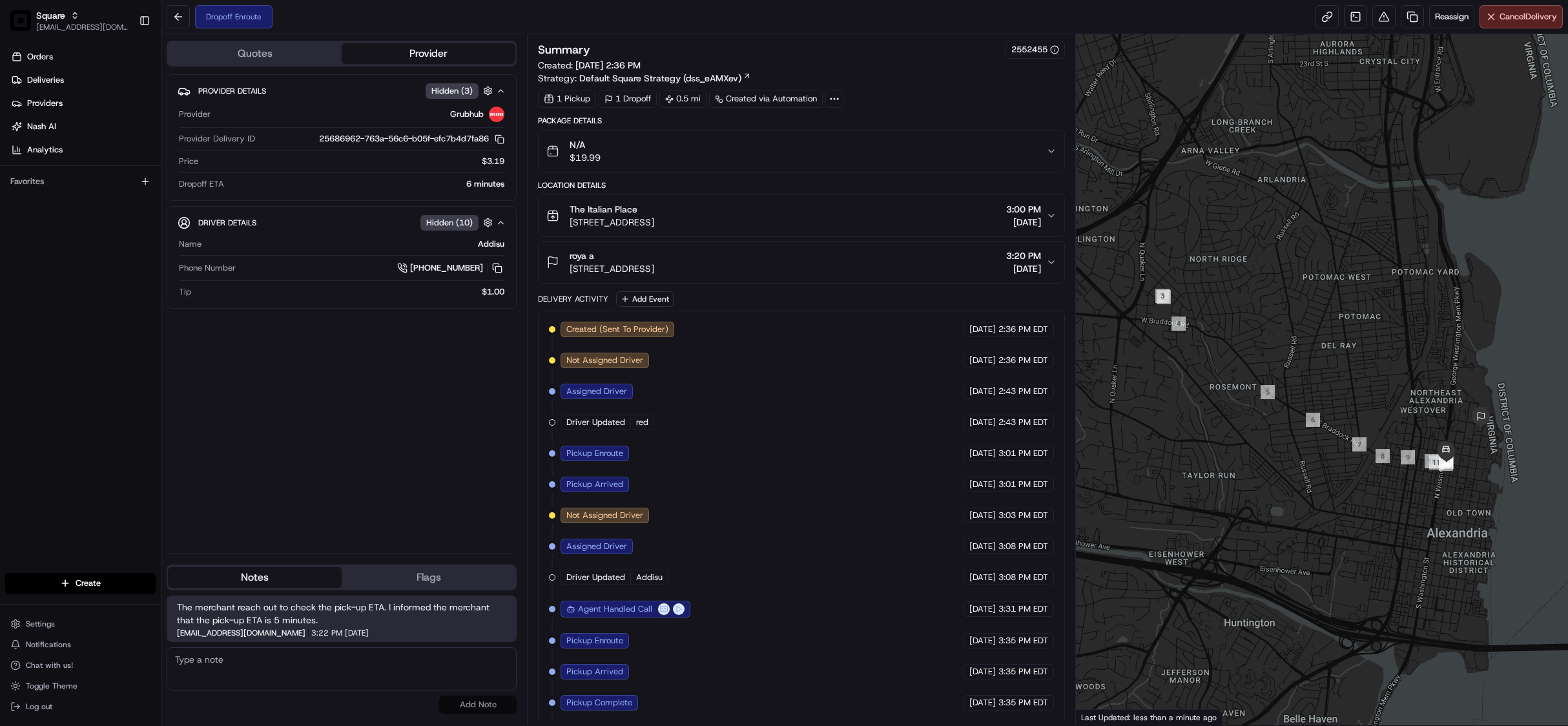
scroll to position [42, 0]
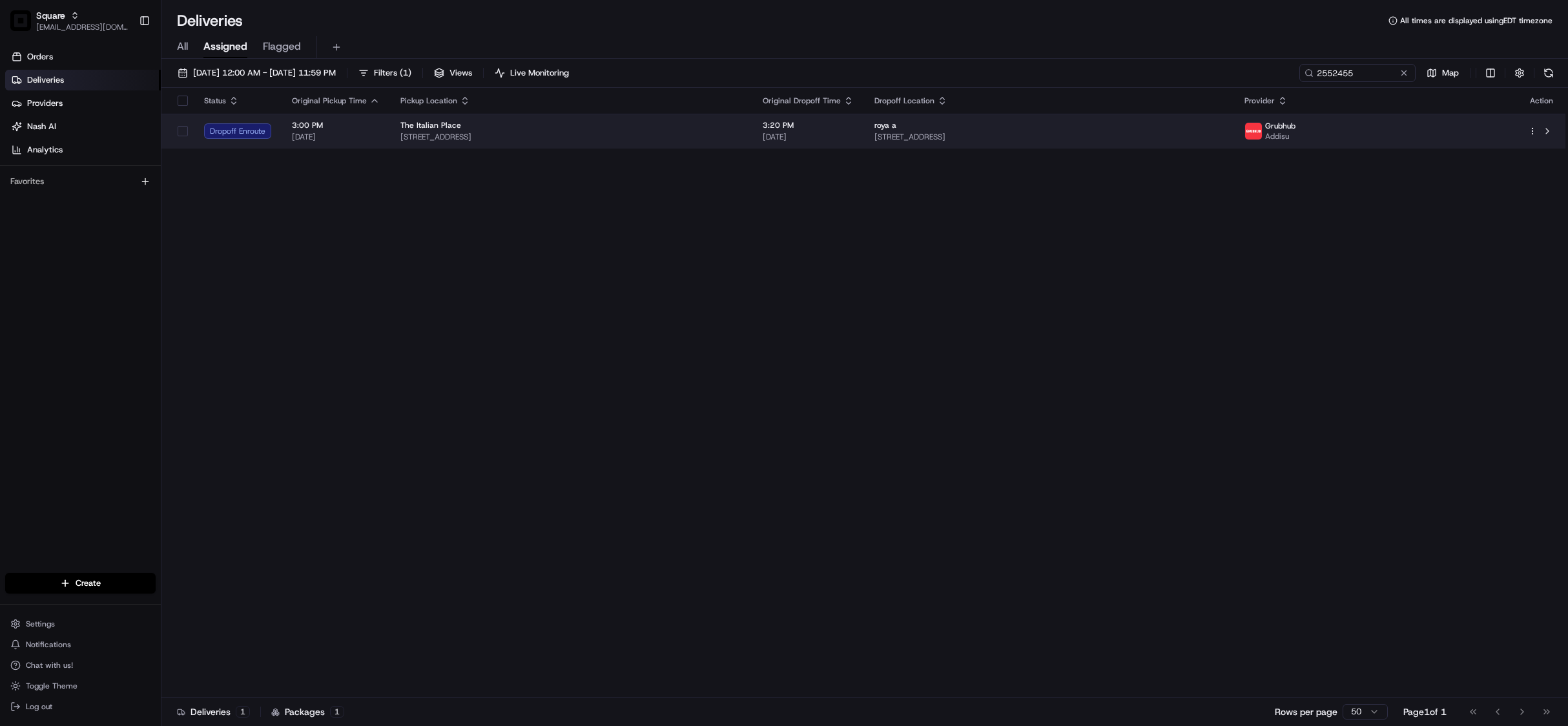
click at [1054, 135] on span "1020 N Fairfax St # 202, Alexandria, VA 22314, USA" at bounding box center [1049, 136] width 350 height 10
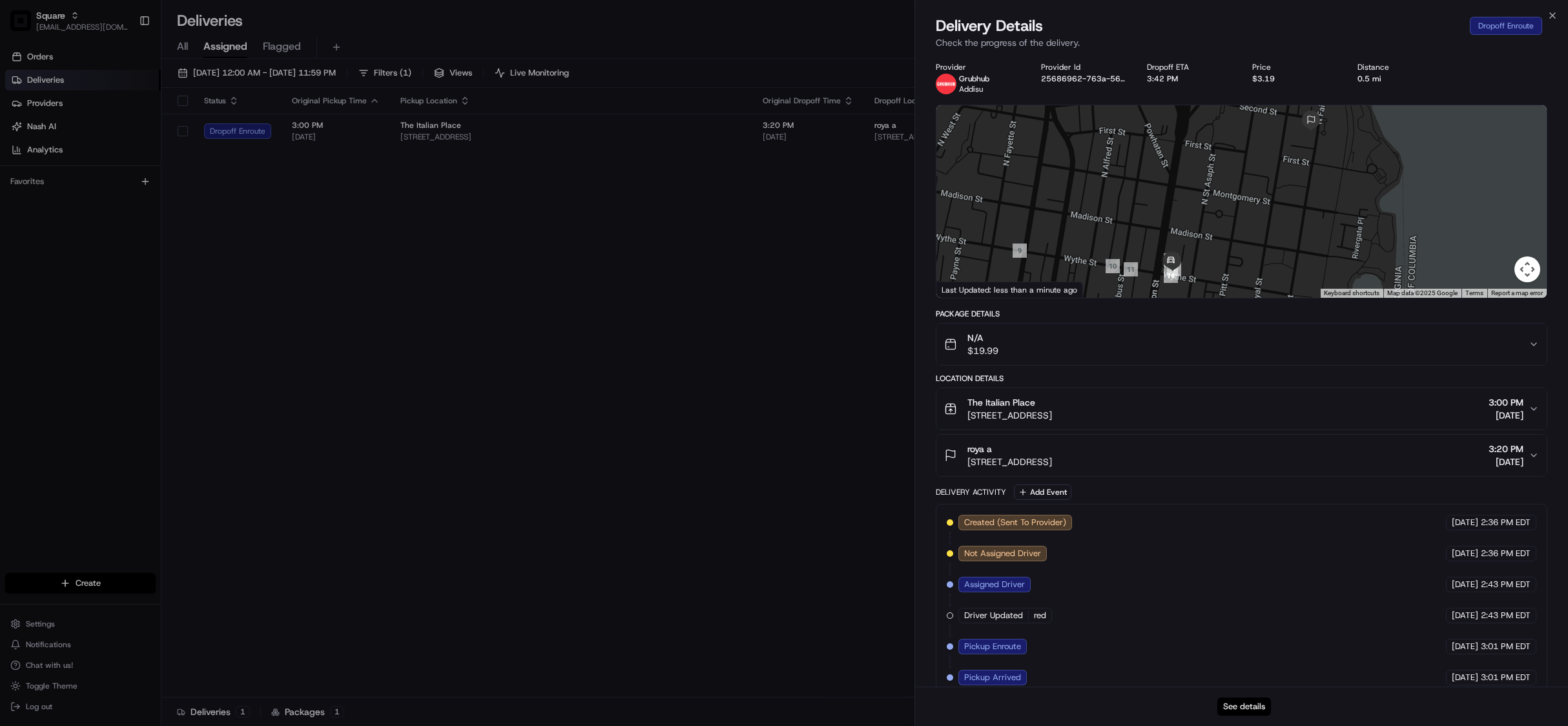
click at [1233, 708] on button "See details" at bounding box center [1244, 706] width 53 height 18
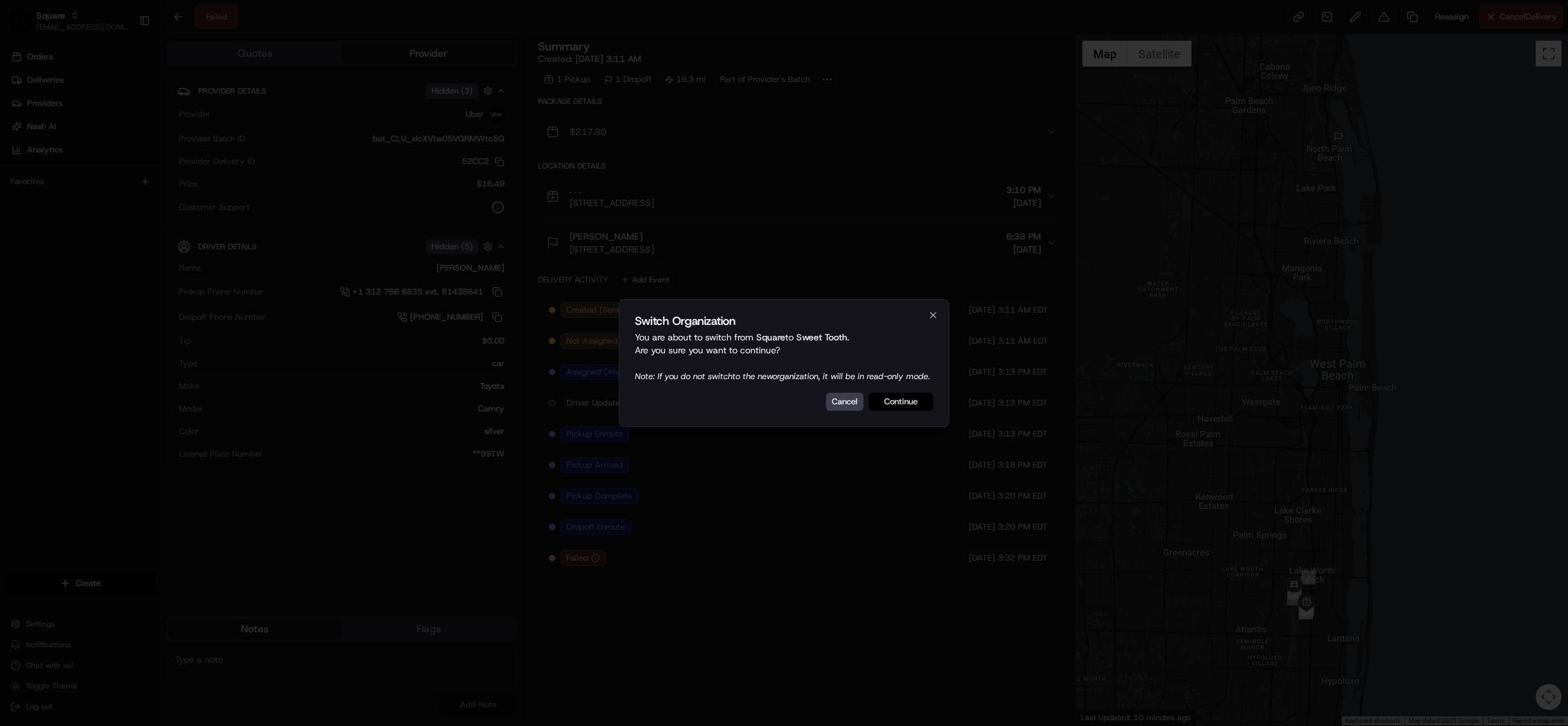
click at [898, 409] on button "Continue" at bounding box center [901, 401] width 65 height 18
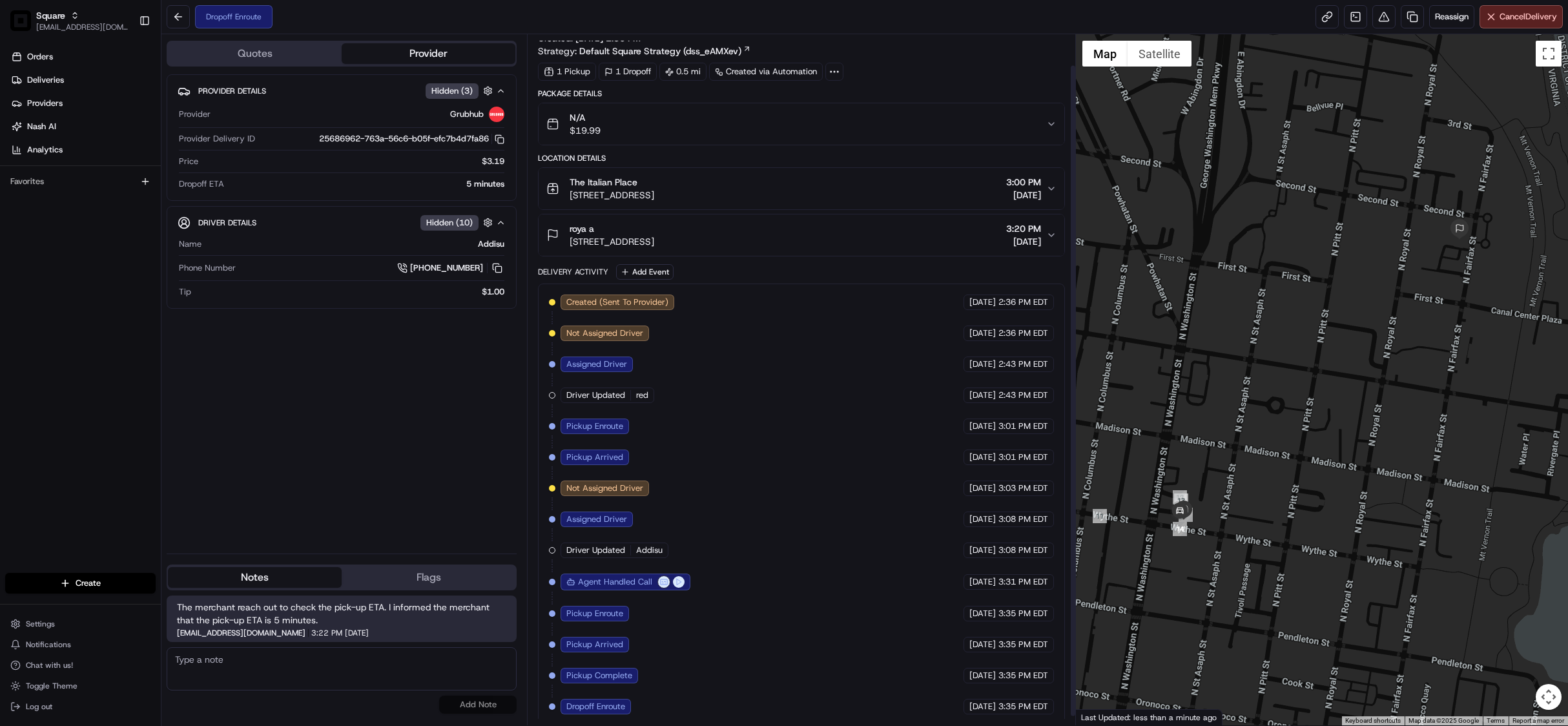
scroll to position [42, 0]
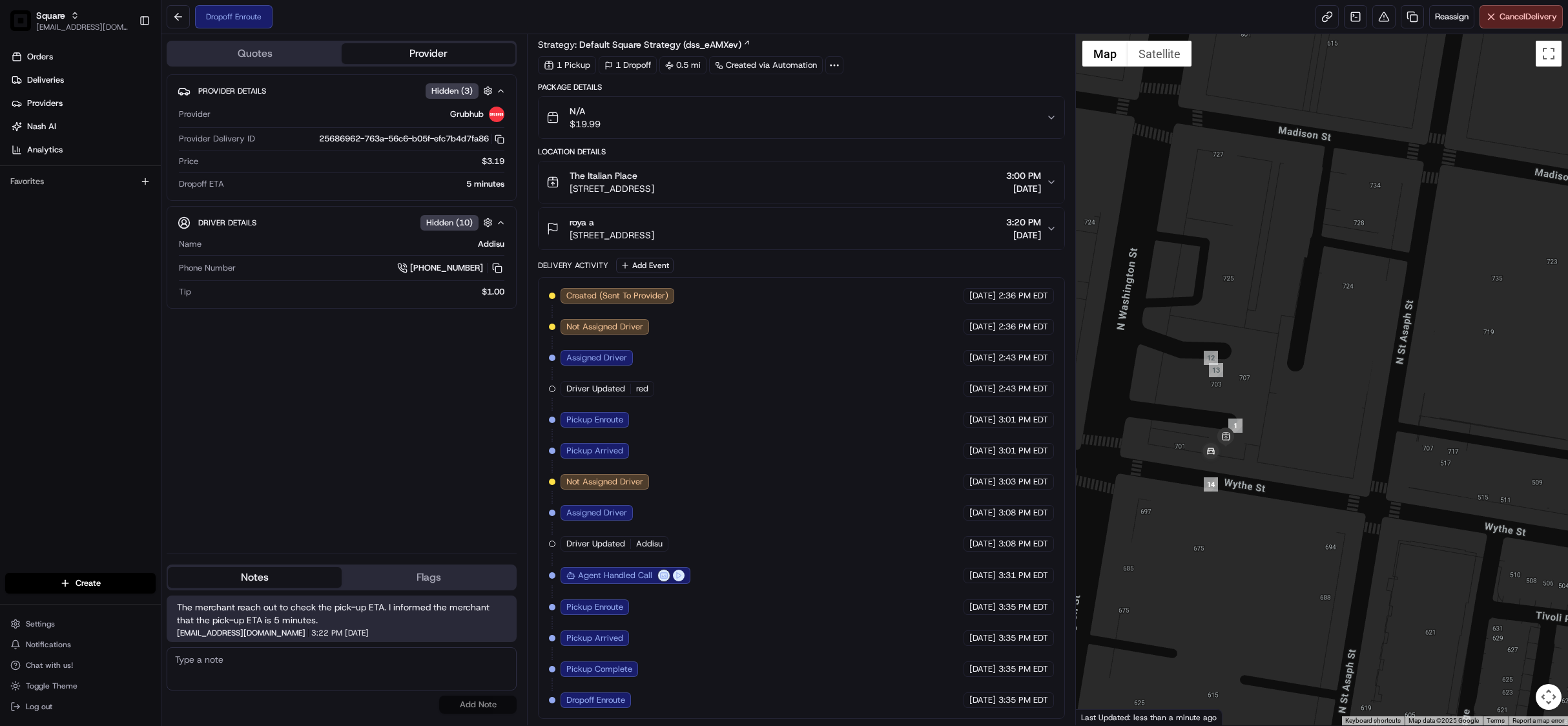
drag, startPoint x: 1163, startPoint y: 475, endPoint x: 1295, endPoint y: 478, distance: 132.0
click at [1295, 478] on div at bounding box center [1322, 380] width 492 height 691
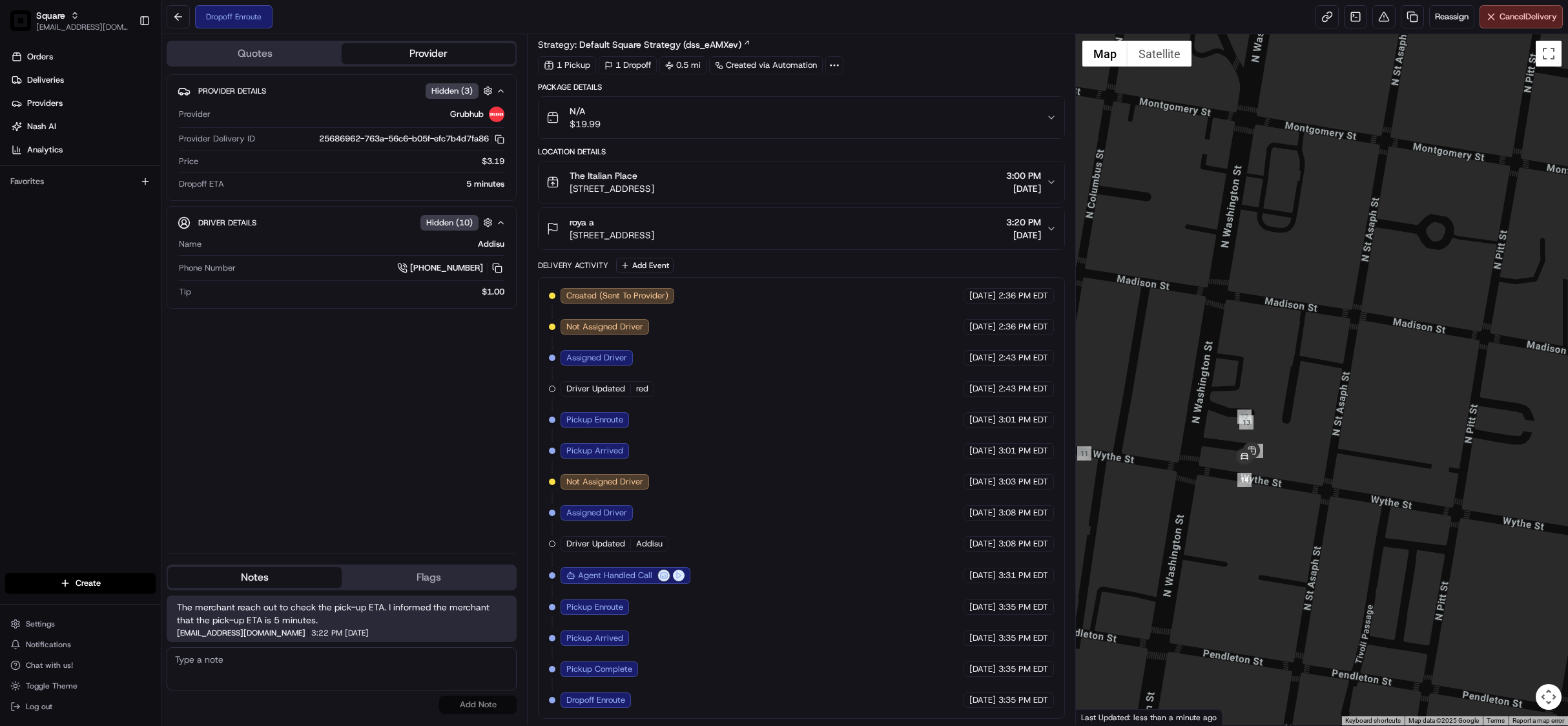
click at [312, 667] on textarea at bounding box center [342, 669] width 350 height 43
paste textarea "Chat/Caller Information: Merchant Reason for Call:"
type textarea "Chat/Caller Information: Merchant Reason for Call: pick up ETA status."
click at [477, 713] on button "Add Note" at bounding box center [478, 704] width 78 height 18
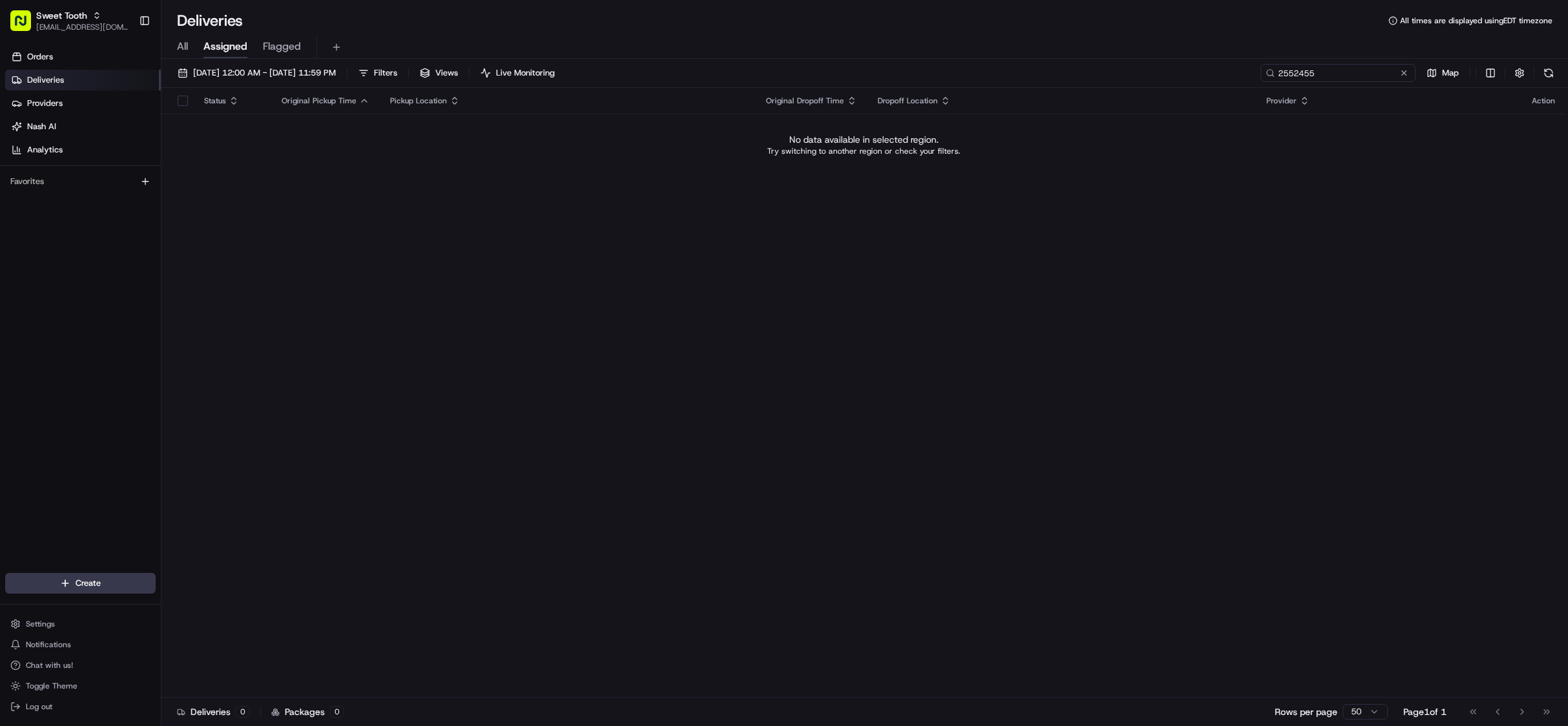
click at [1325, 75] on input "2552455" at bounding box center [1338, 73] width 155 height 18
type input "joy"
click at [47, 16] on span "Sweet Tooth" at bounding box center [62, 15] width 51 height 13
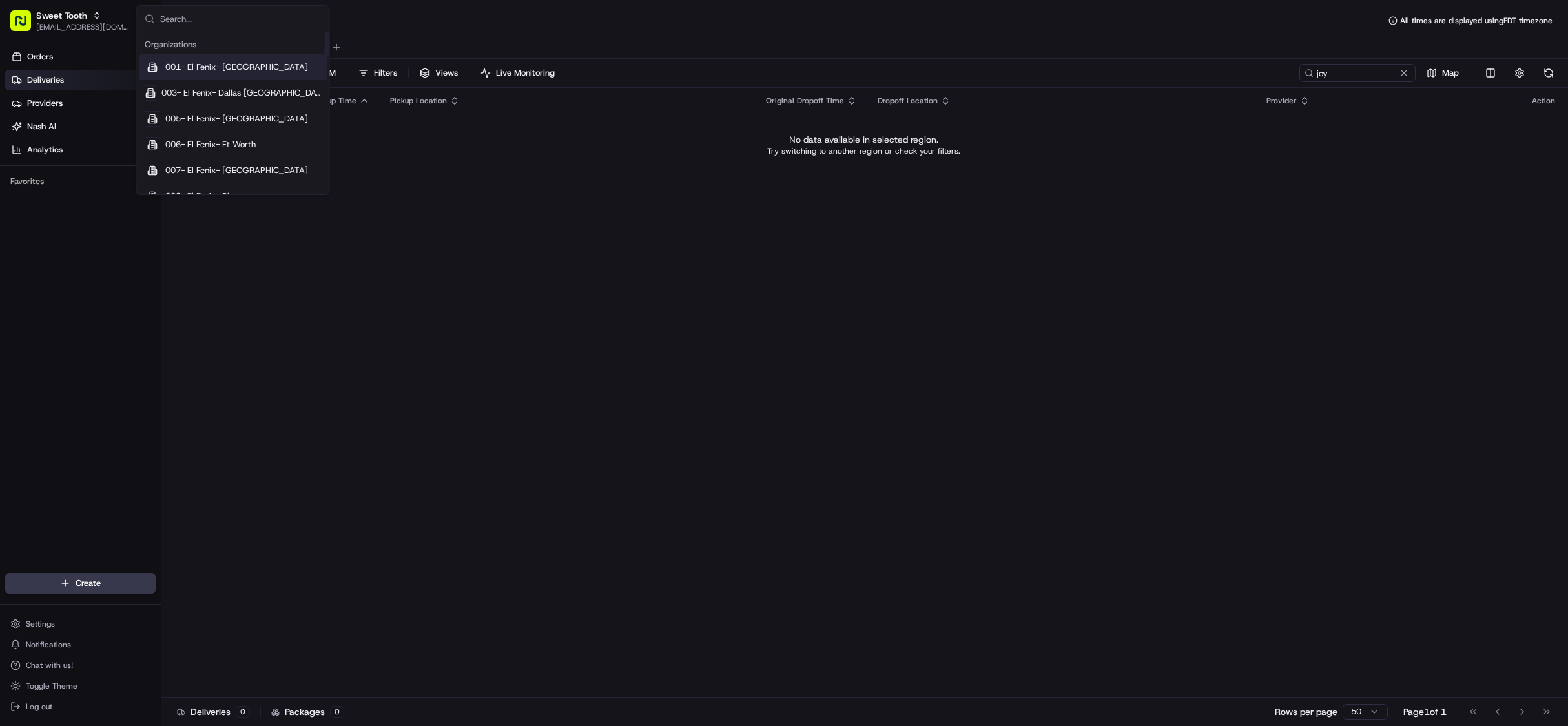
click at [205, 21] on input "text" at bounding box center [241, 19] width 161 height 26
type input "square"
click at [187, 128] on span "Square" at bounding box center [179, 128] width 27 height 11
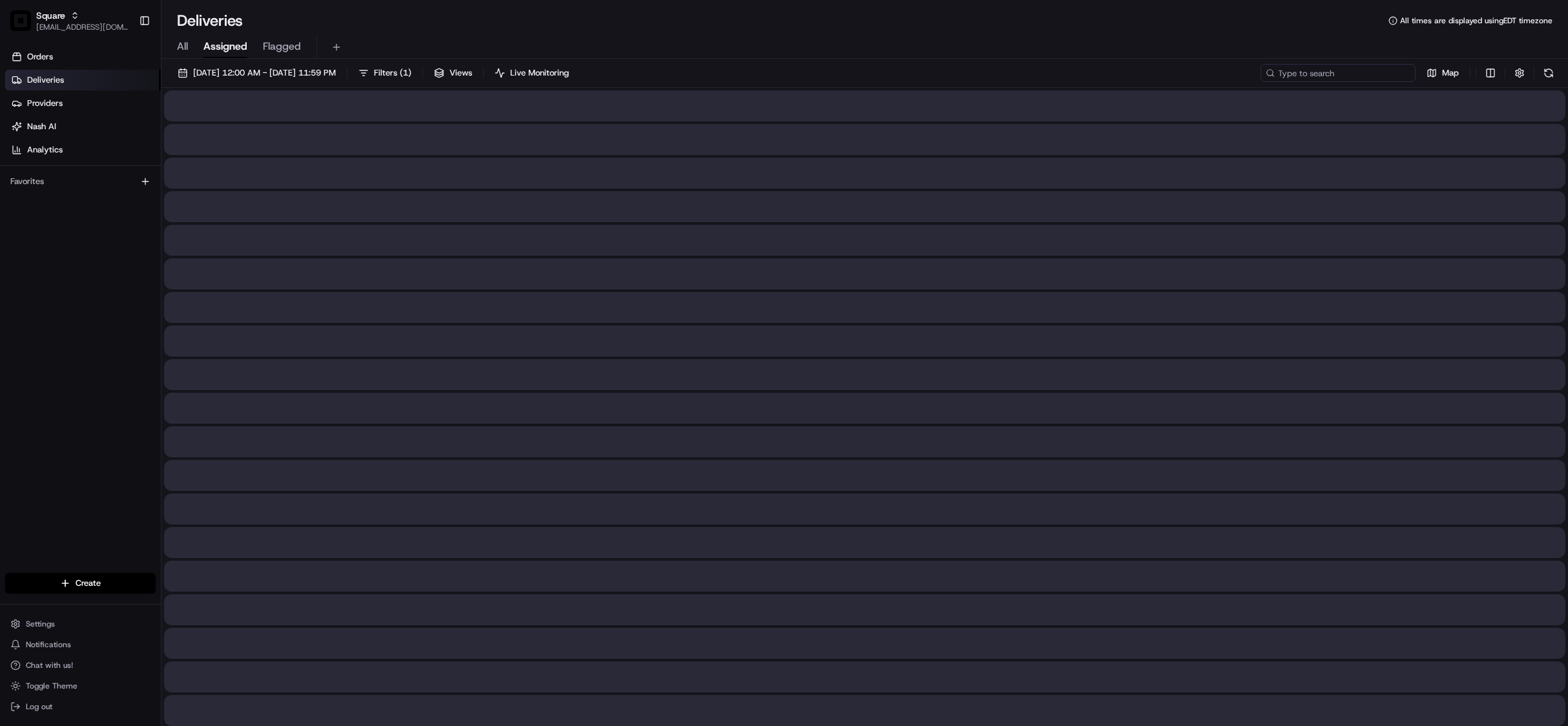
click at [1338, 78] on input at bounding box center [1338, 73] width 155 height 18
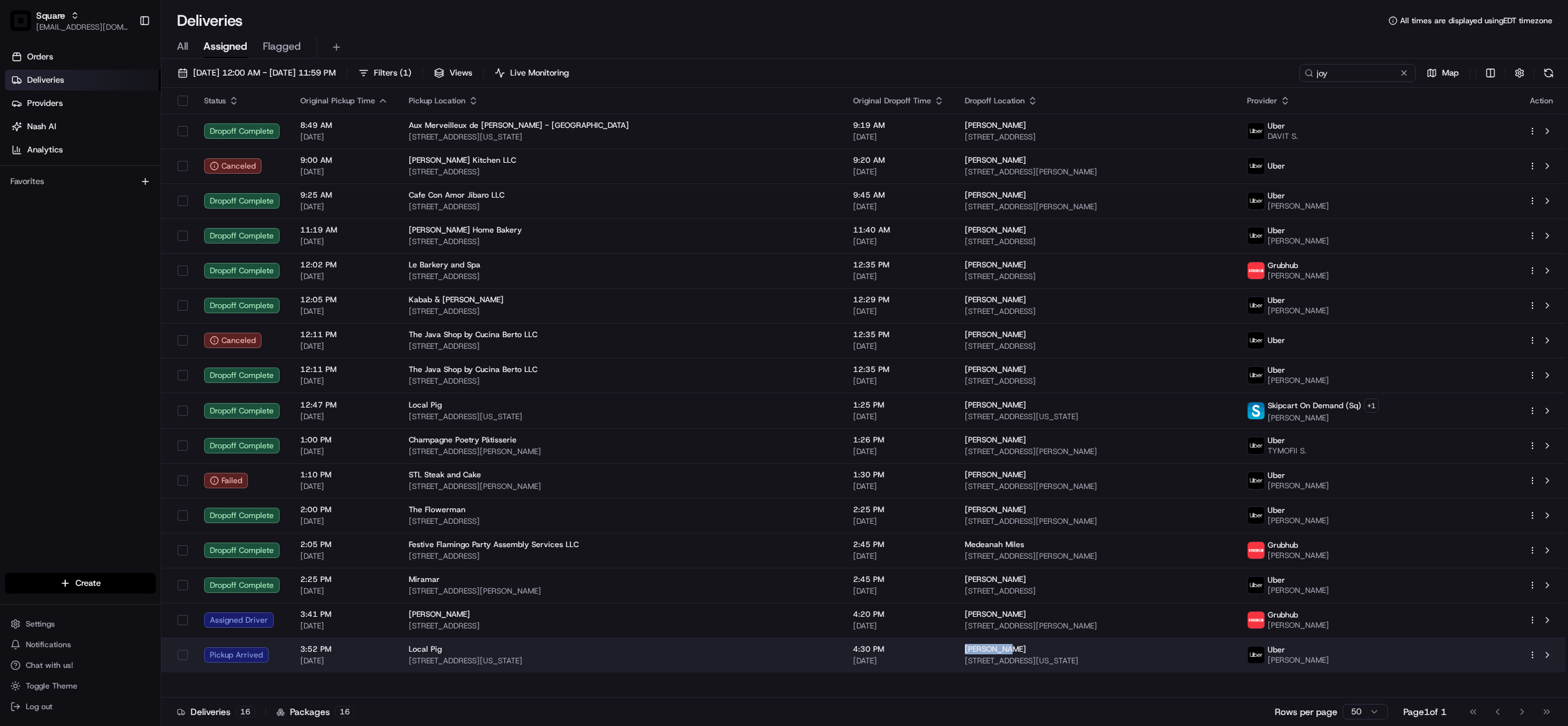
drag, startPoint x: 948, startPoint y: 652, endPoint x: 895, endPoint y: 652, distance: 53.0
click at [955, 652] on td "Joy Snyder 621 Huntington Rd, Kansas City, MO 64113, USA" at bounding box center [1096, 654] width 282 height 35
copy span "Joy Snyder"
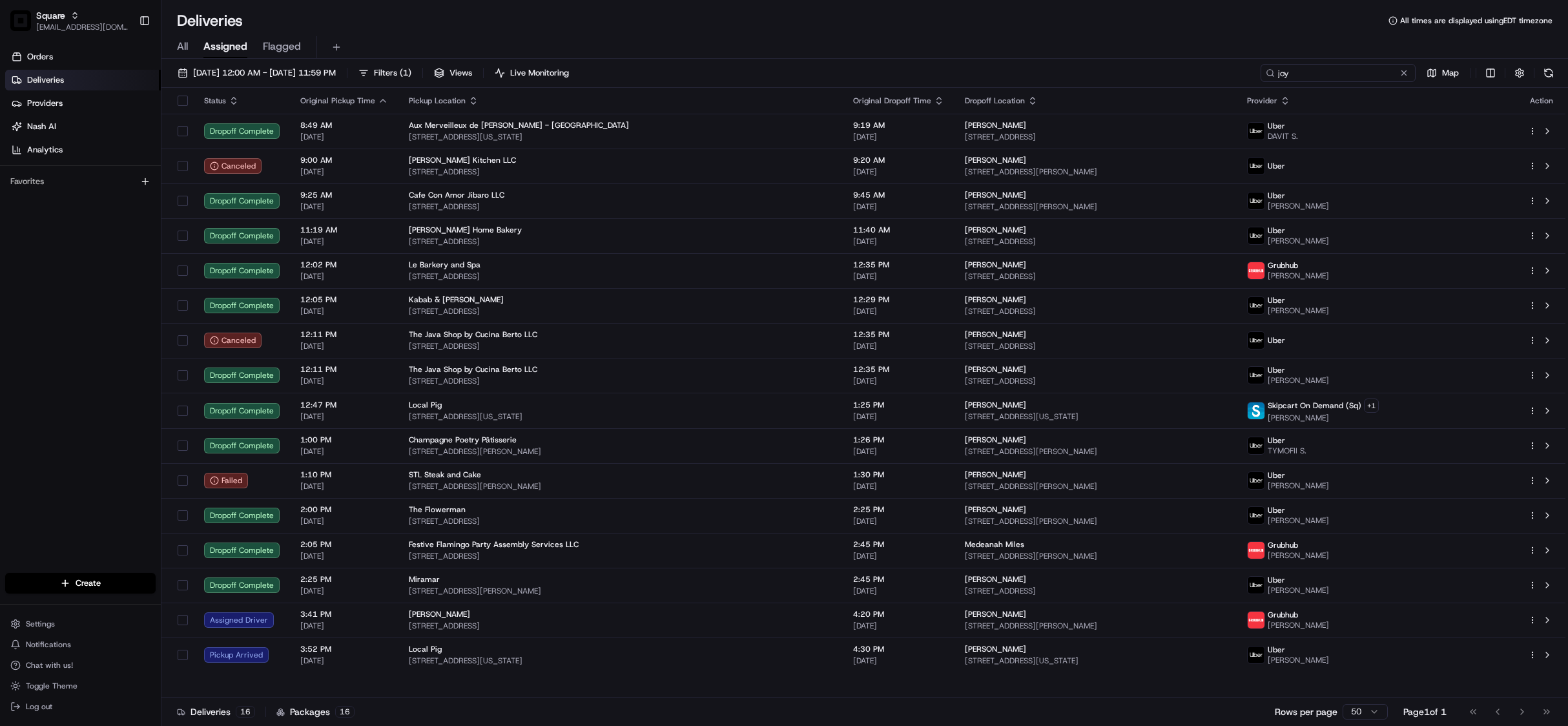
click at [1359, 73] on input "joy" at bounding box center [1338, 73] width 155 height 18
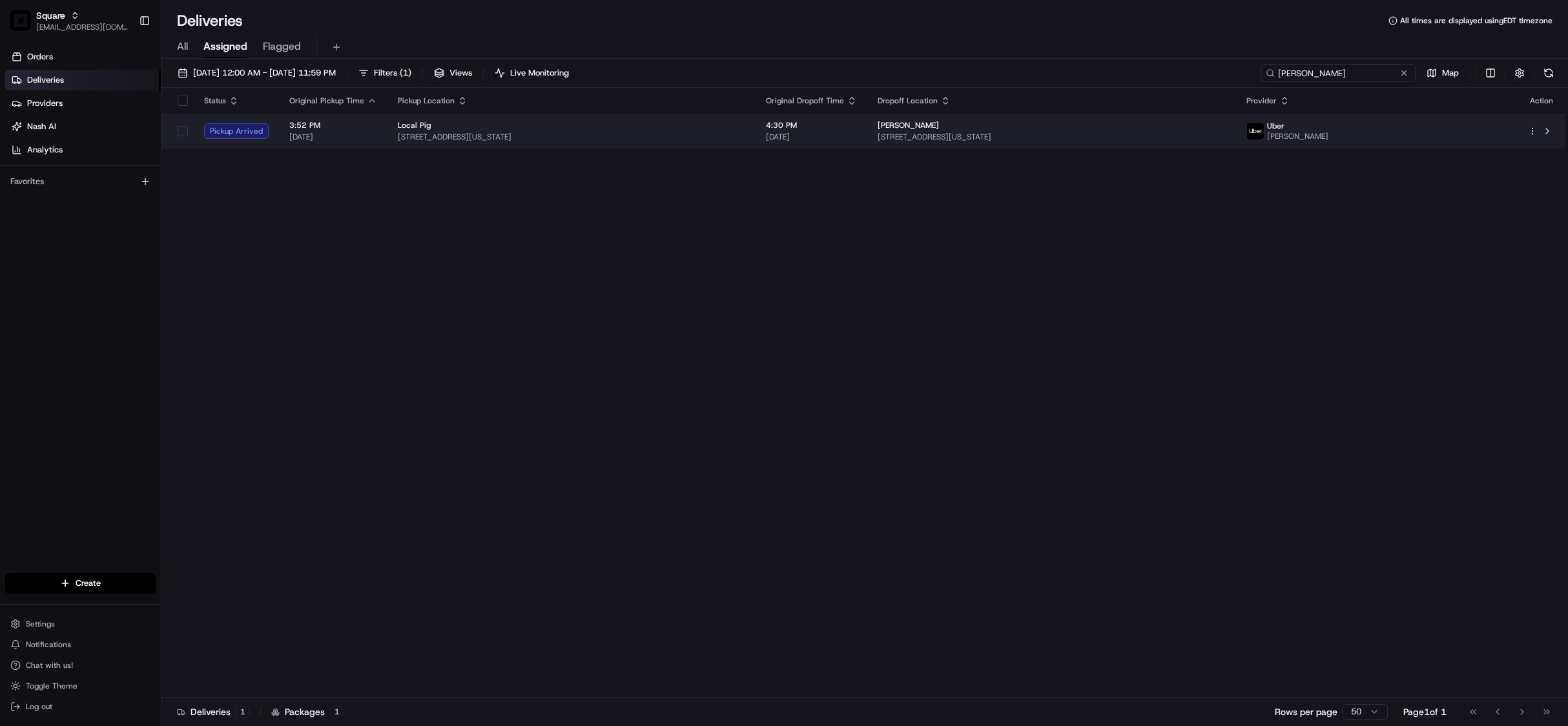
type input "joy snyder"
click at [660, 119] on td "Local Pig 20 E 5th St, Kansas City, MO 64106, USA" at bounding box center [572, 131] width 368 height 35
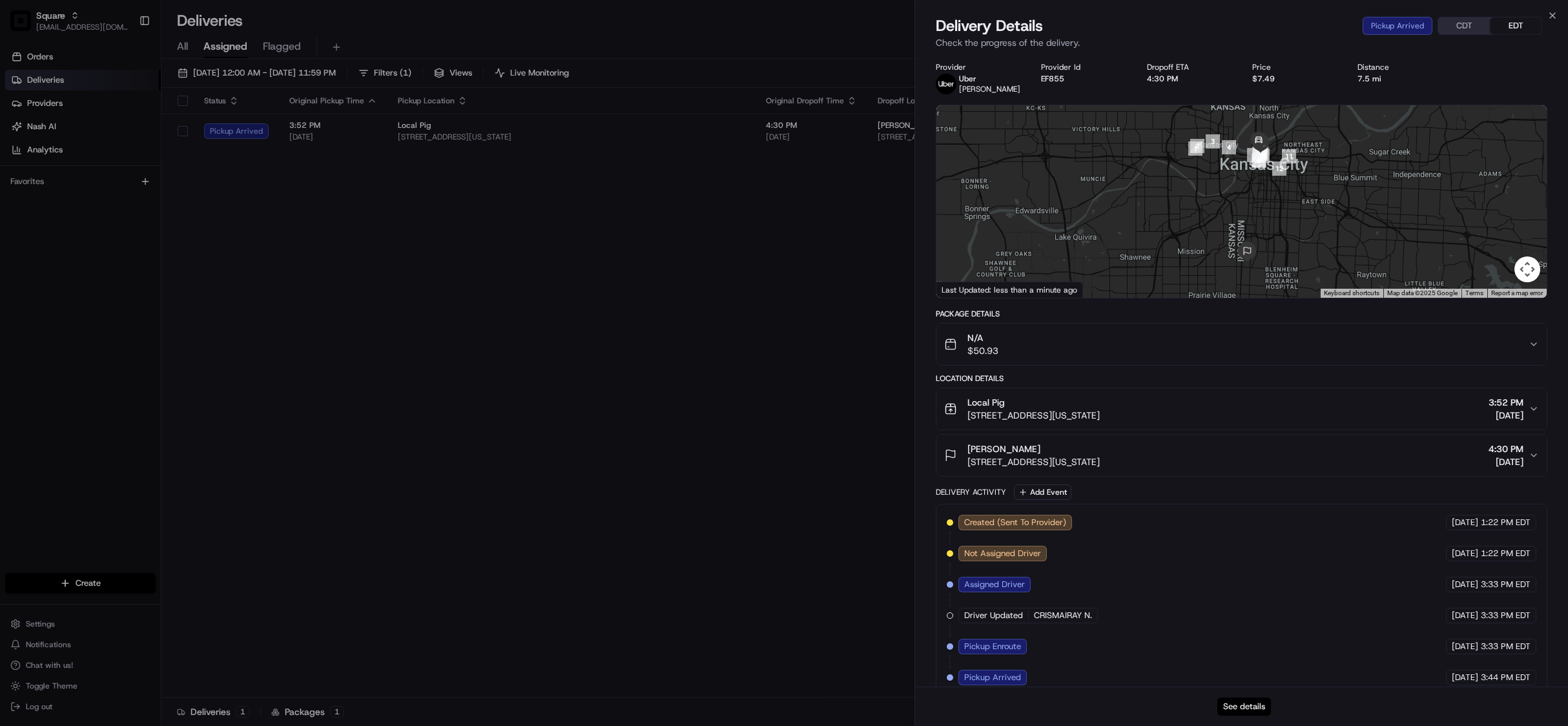
click at [1254, 699] on button "See details" at bounding box center [1244, 706] width 53 height 18
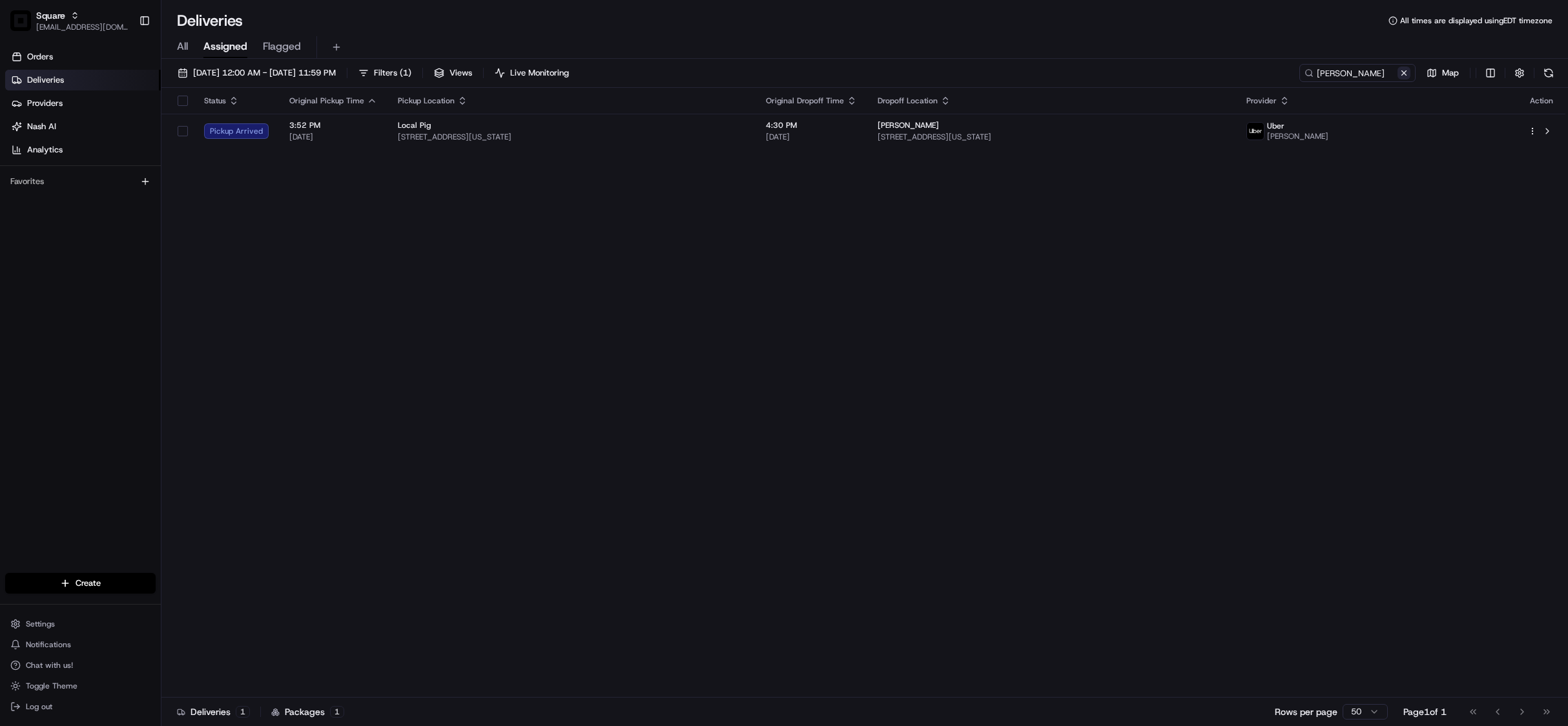
click at [1400, 76] on button at bounding box center [1404, 72] width 13 height 13
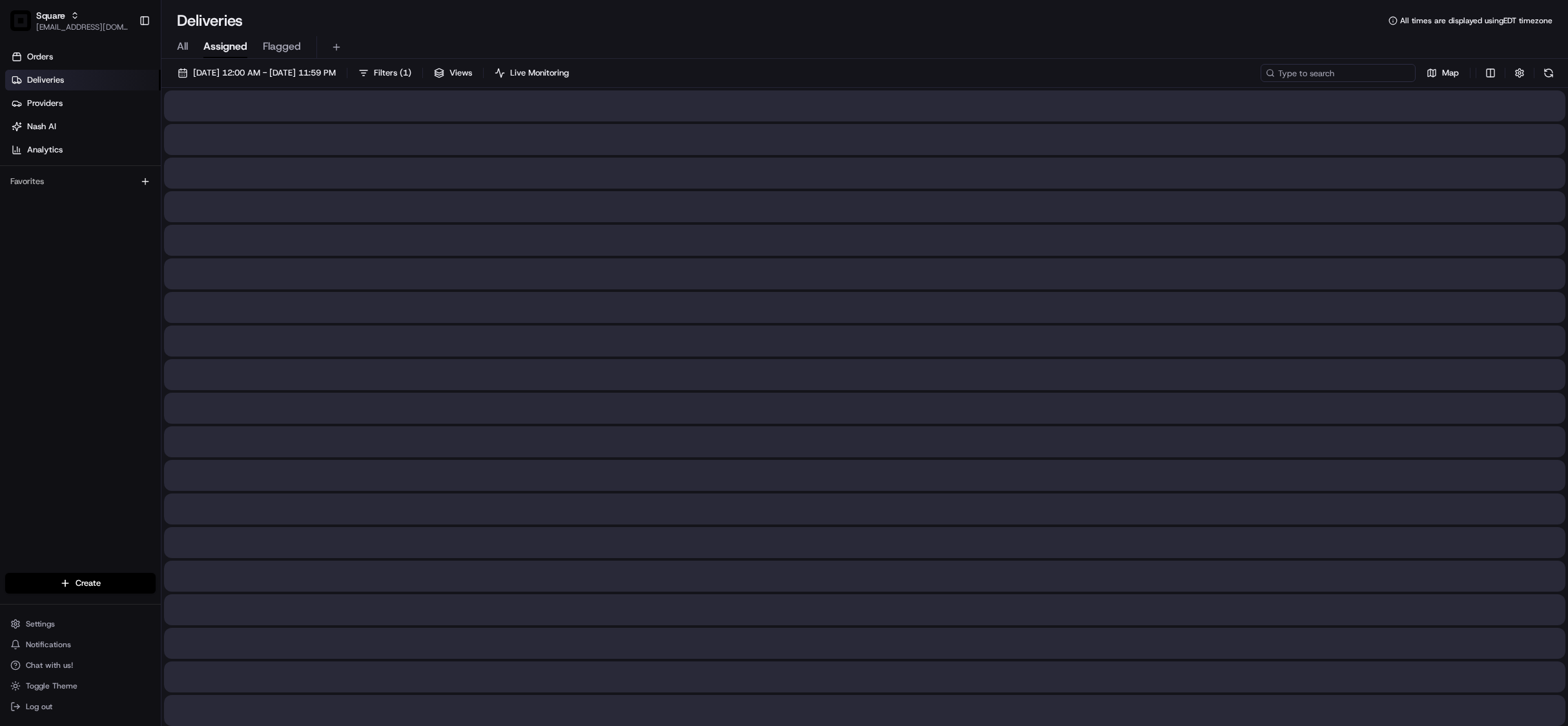
click at [1324, 76] on input at bounding box center [1338, 73] width 155 height 18
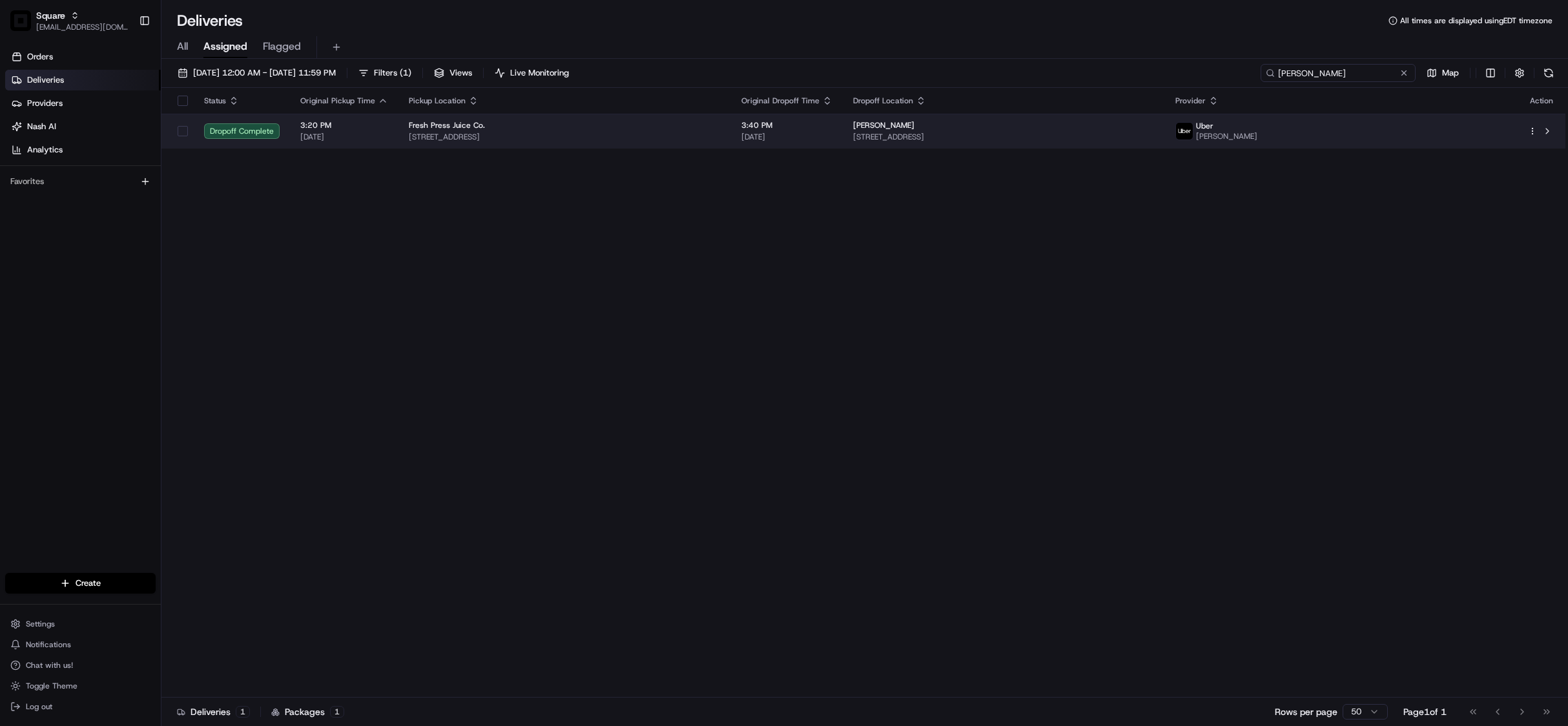
type input "diana curtis"
click at [832, 132] on span "08/15/2025" at bounding box center [787, 136] width 91 height 10
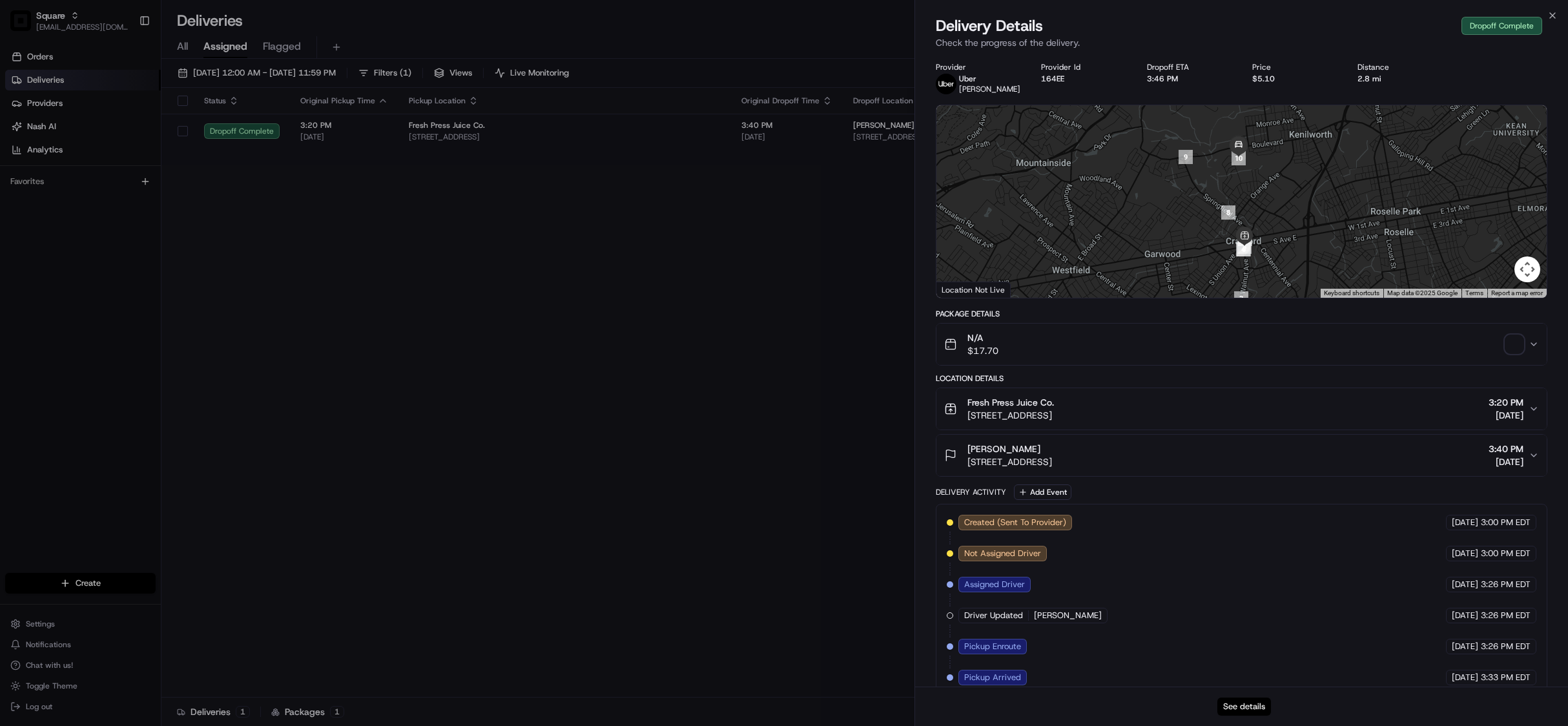
click at [1245, 709] on button "See details" at bounding box center [1244, 706] width 53 height 18
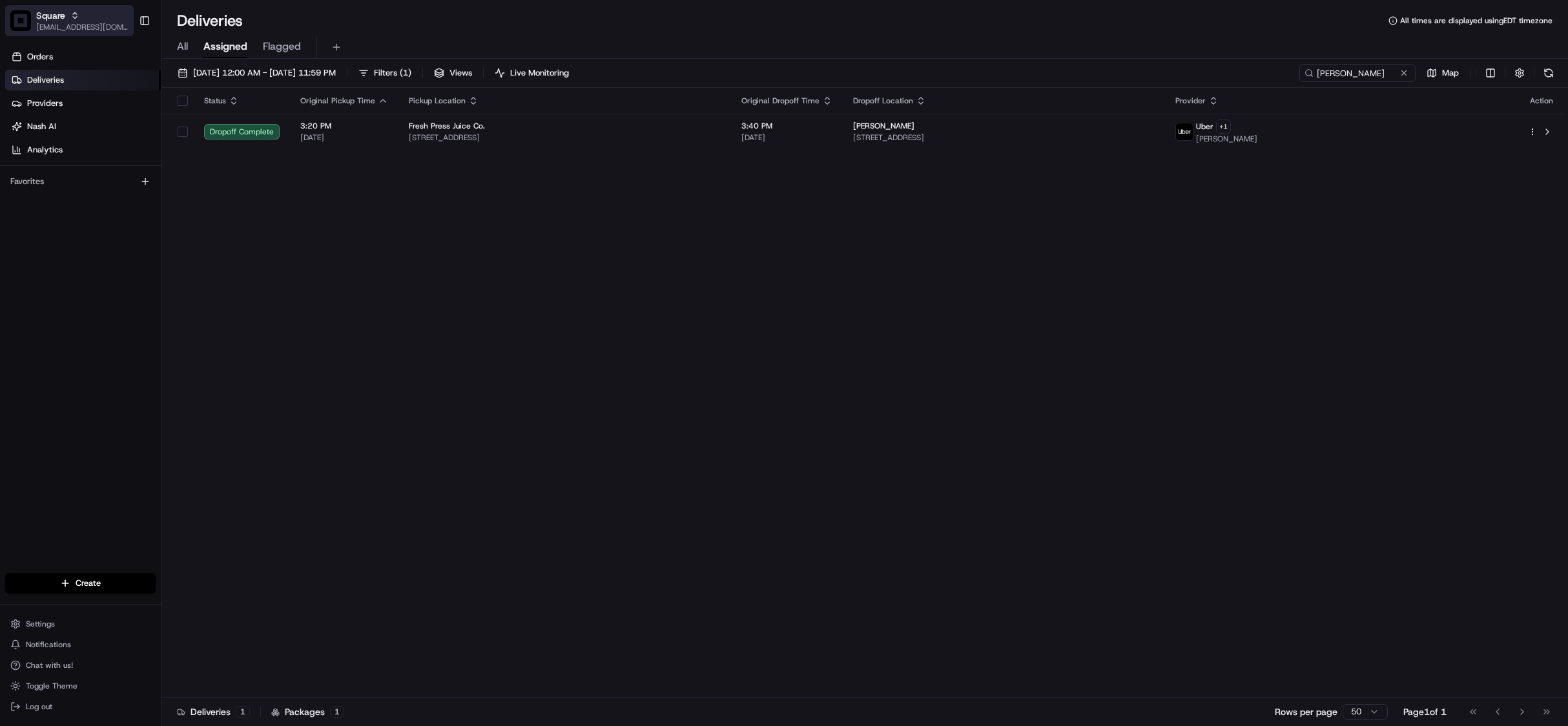
click at [45, 21] on span "Square" at bounding box center [50, 15] width 29 height 13
type input "loblaw"
click at [183, 76] on div "Loblaw" at bounding box center [233, 67] width 187 height 26
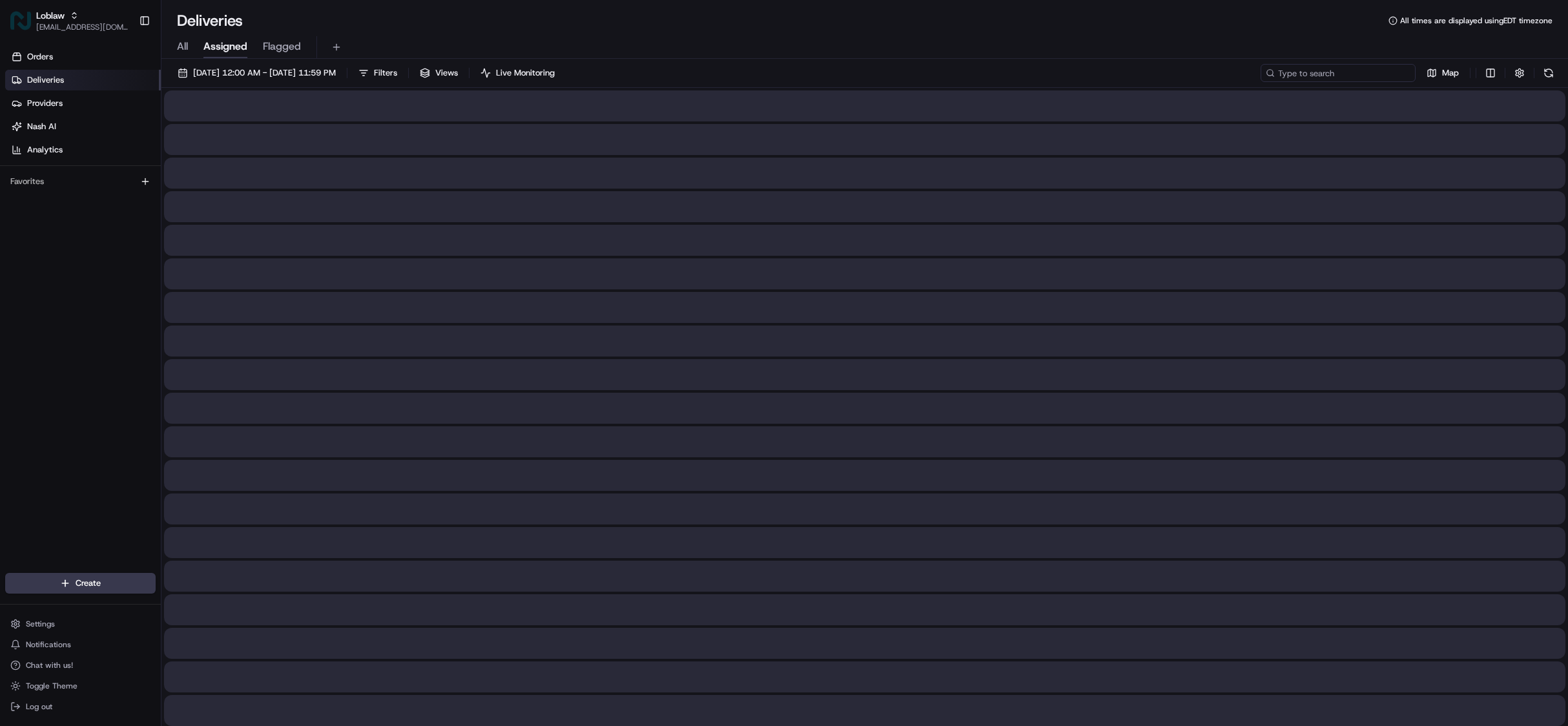
click at [1342, 68] on input at bounding box center [1338, 73] width 155 height 18
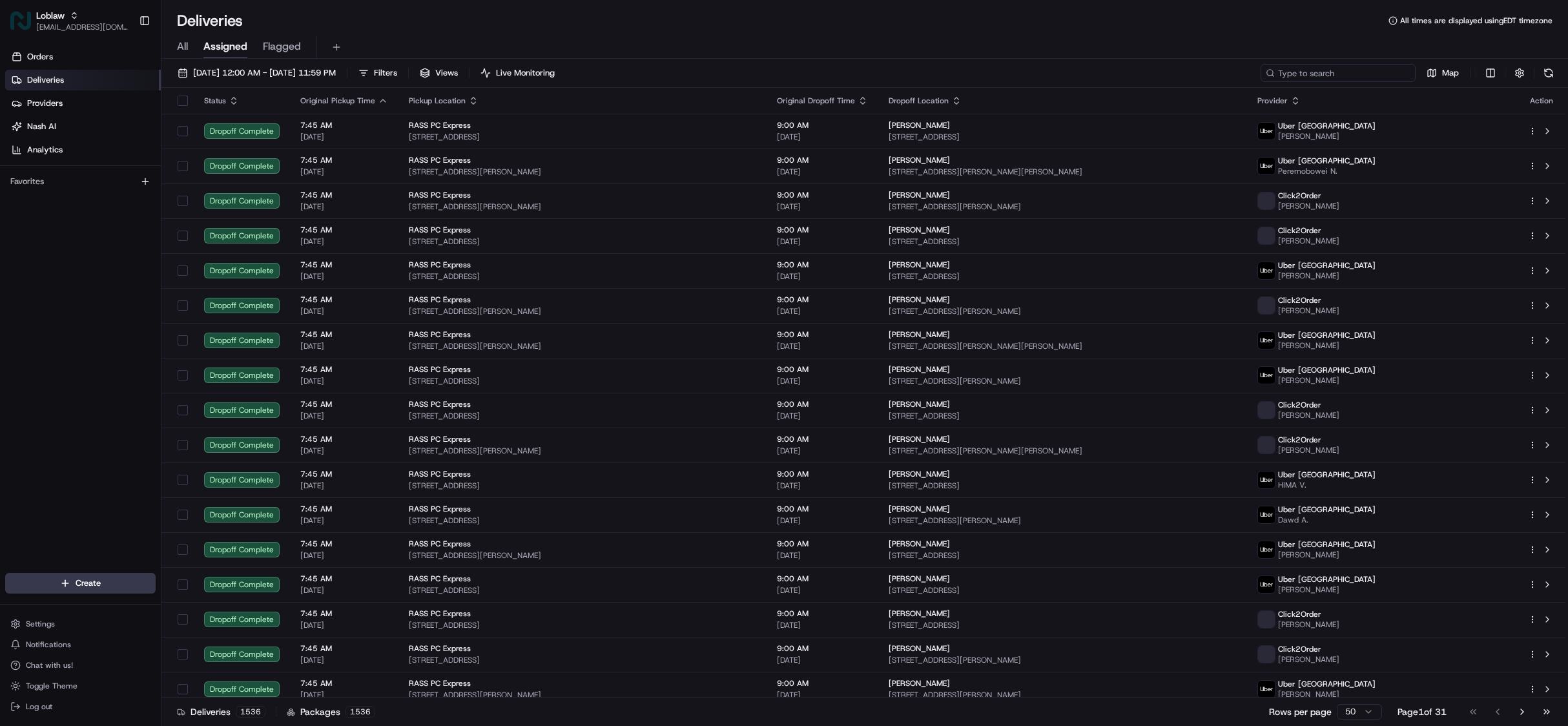
click at [1342, 68] on input at bounding box center [1338, 73] width 155 height 18
paste input "531900012598679"
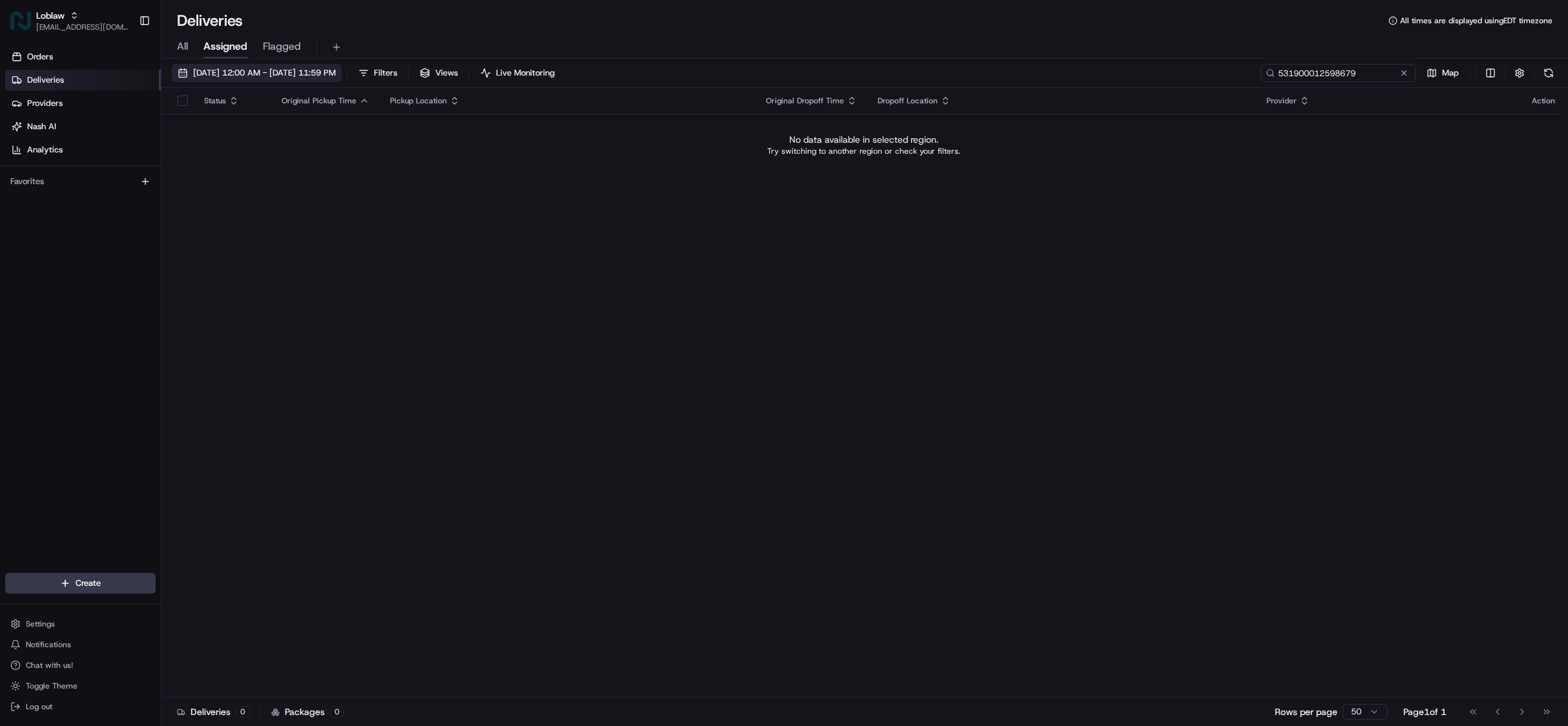
type input "531900012598679"
click at [275, 73] on span "Aug 15 2025 12:00 AM - Aug 15 2025 11:59 PM" at bounding box center [264, 72] width 142 height 11
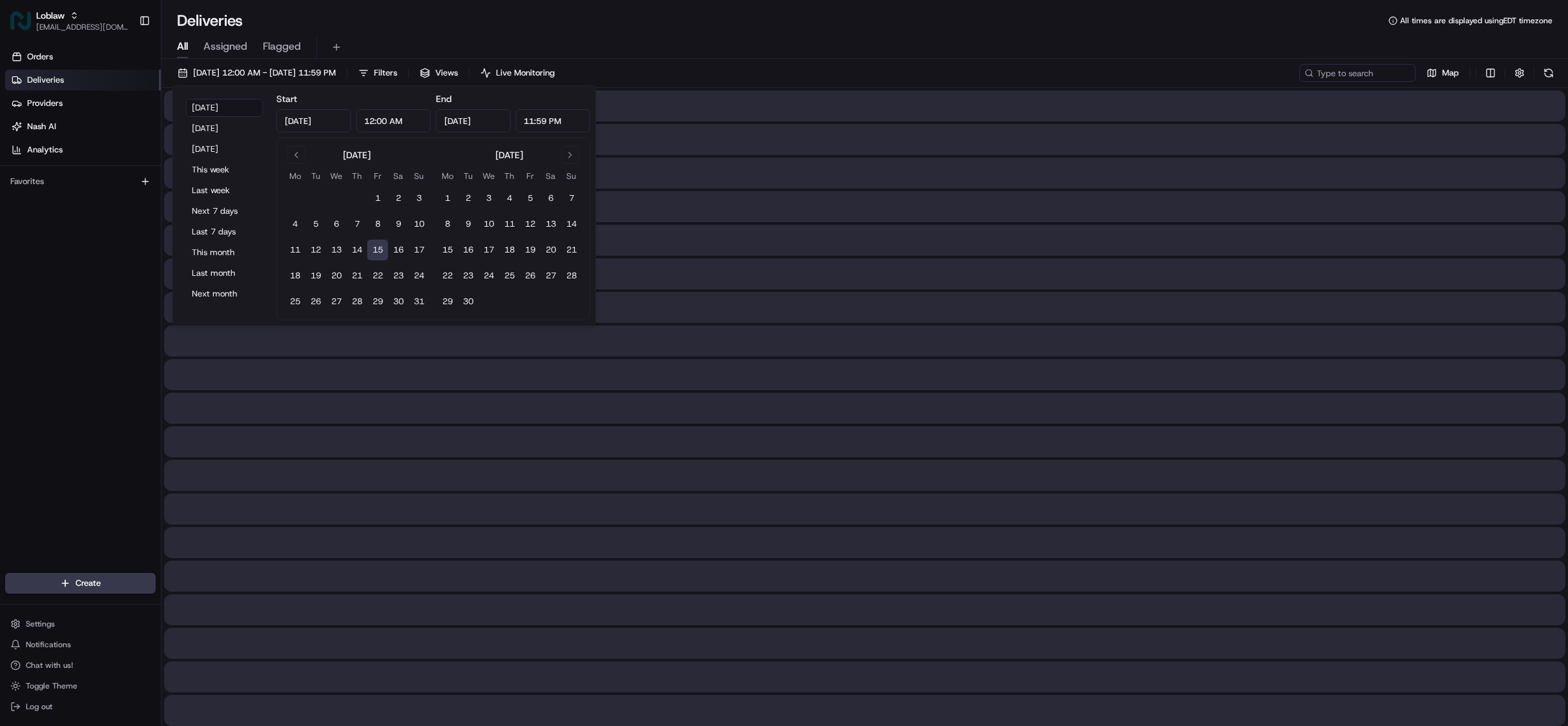
click at [182, 44] on span "All" at bounding box center [183, 46] width 11 height 15
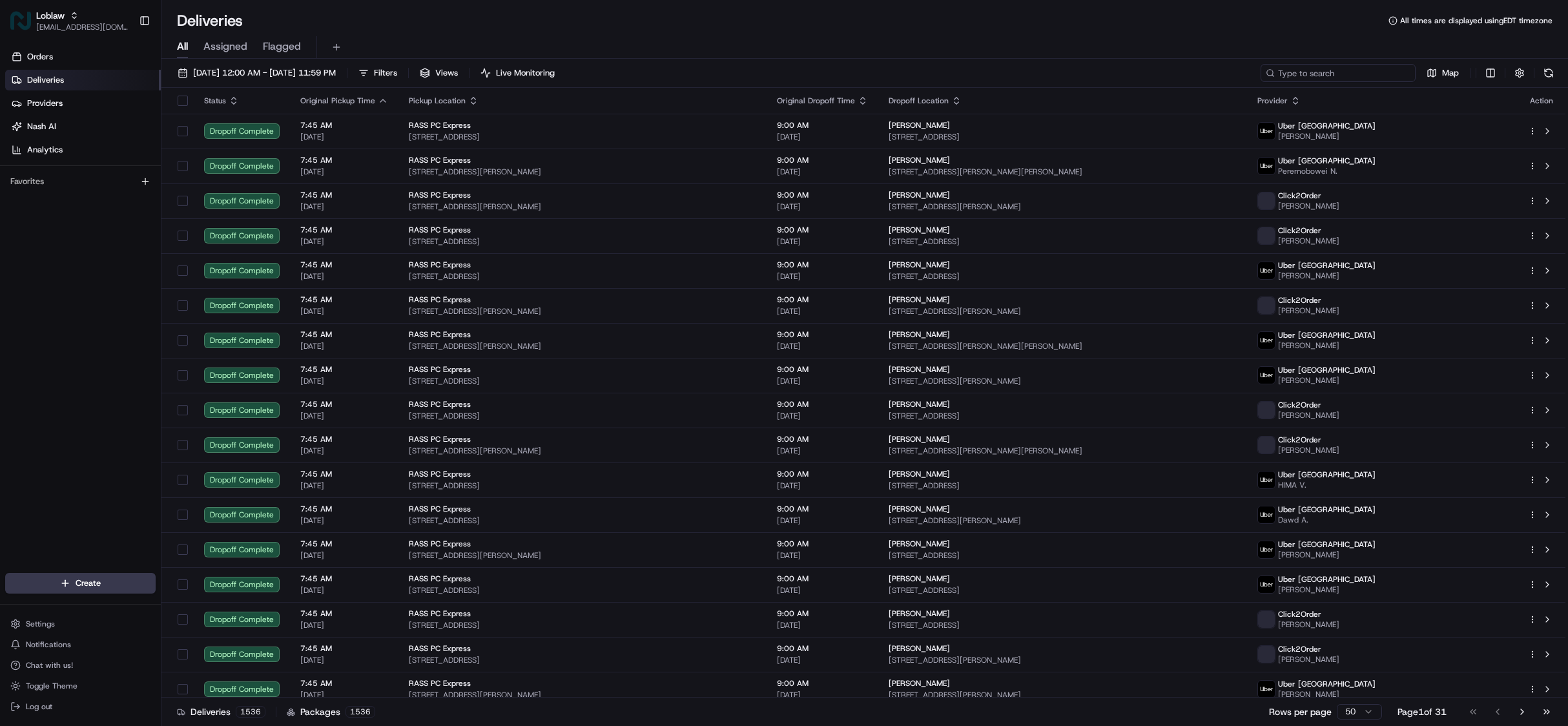
click at [1337, 78] on input at bounding box center [1338, 73] width 155 height 18
paste input "531900012598679"
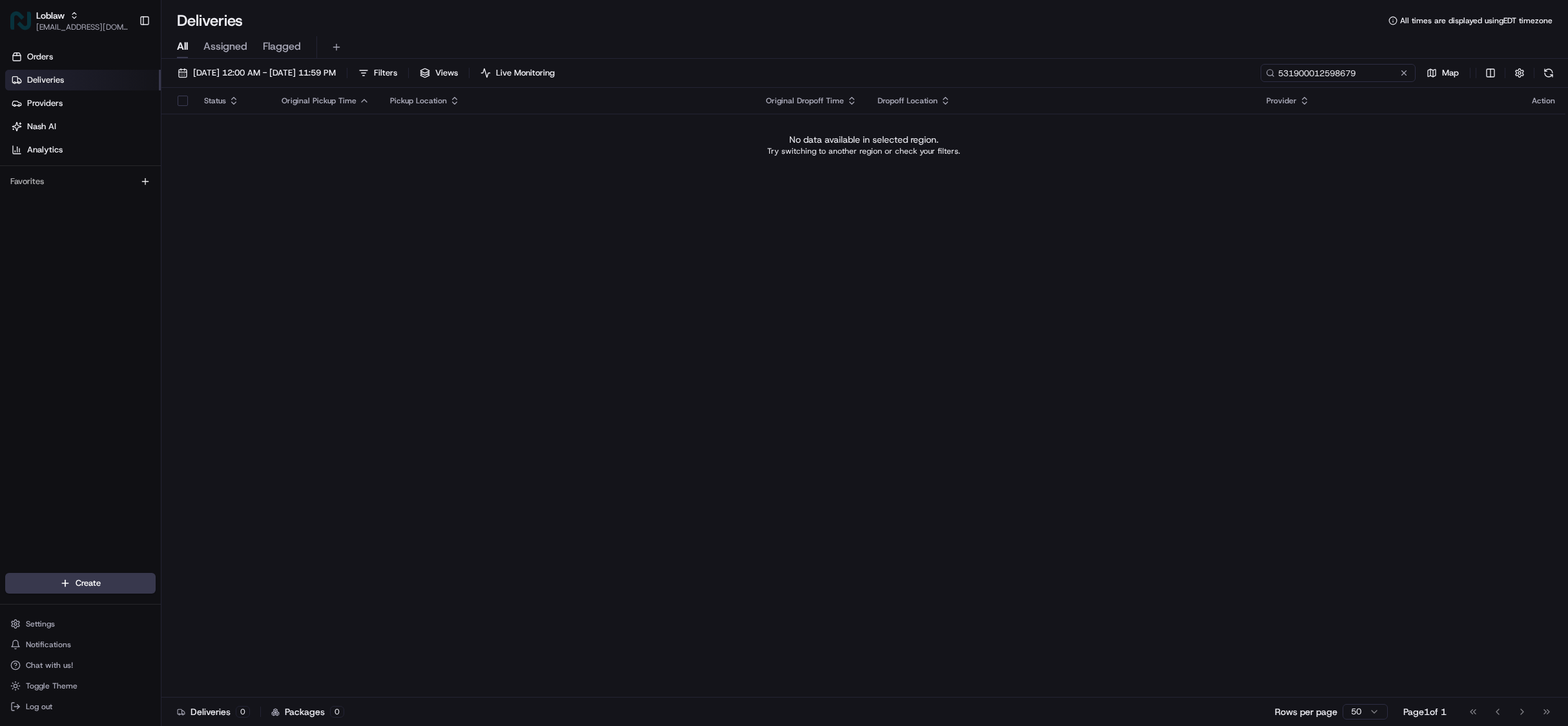
type input "531900012598679"
click at [68, 27] on span "[EMAIL_ADDRESS][DOMAIN_NAME]" at bounding box center [82, 27] width 92 height 10
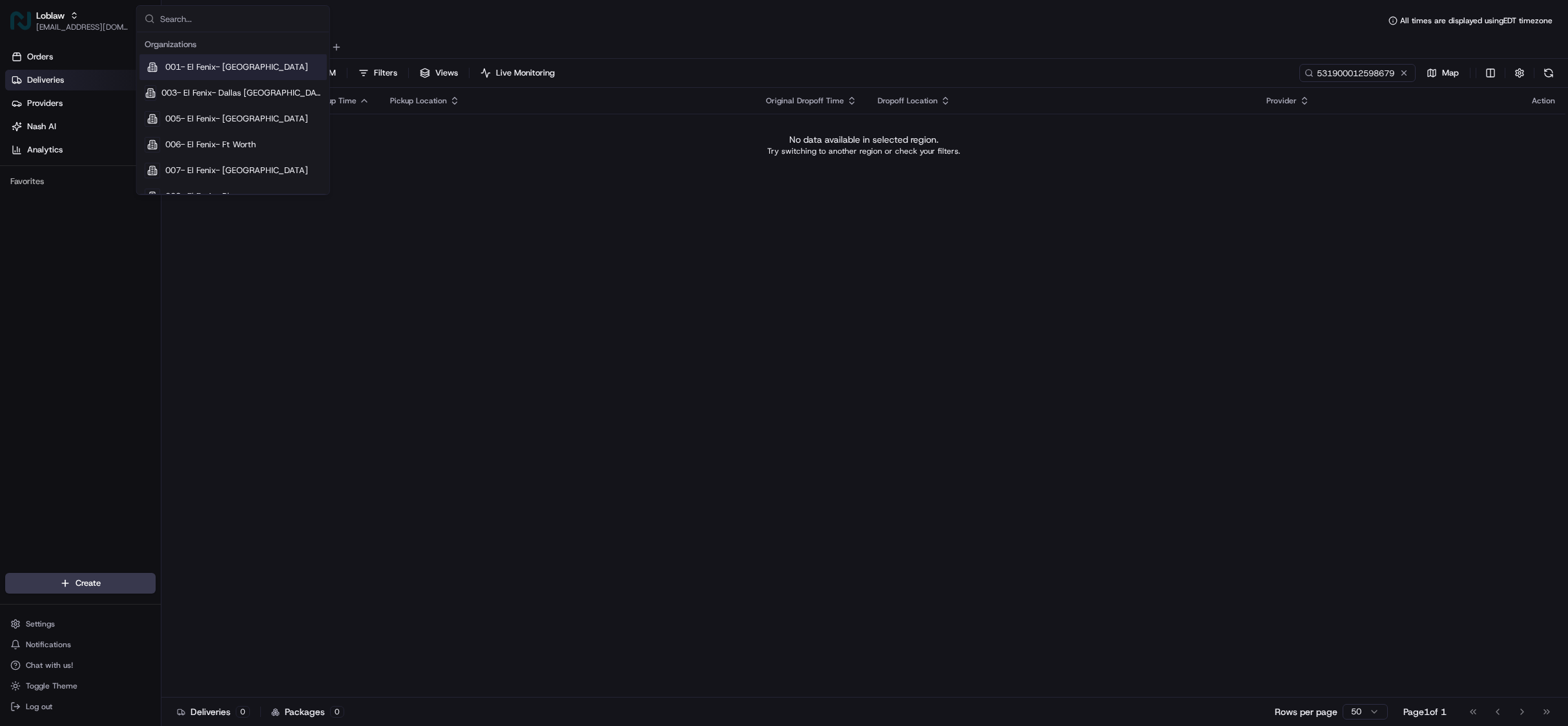
click at [215, 19] on input "text" at bounding box center [241, 19] width 161 height 26
type input "square"
click at [208, 130] on div "Square" at bounding box center [233, 128] width 187 height 26
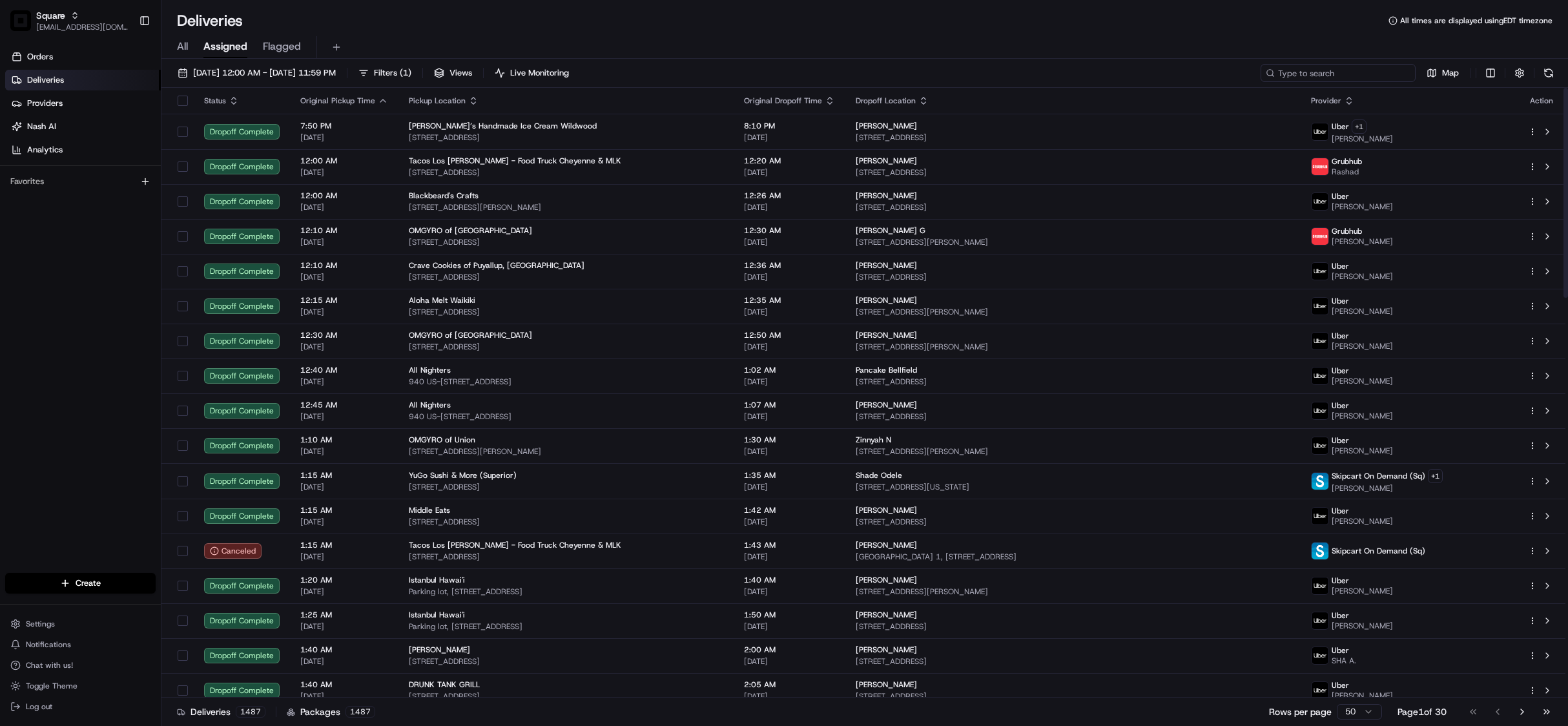
click at [1342, 74] on input at bounding box center [1338, 73] width 155 height 18
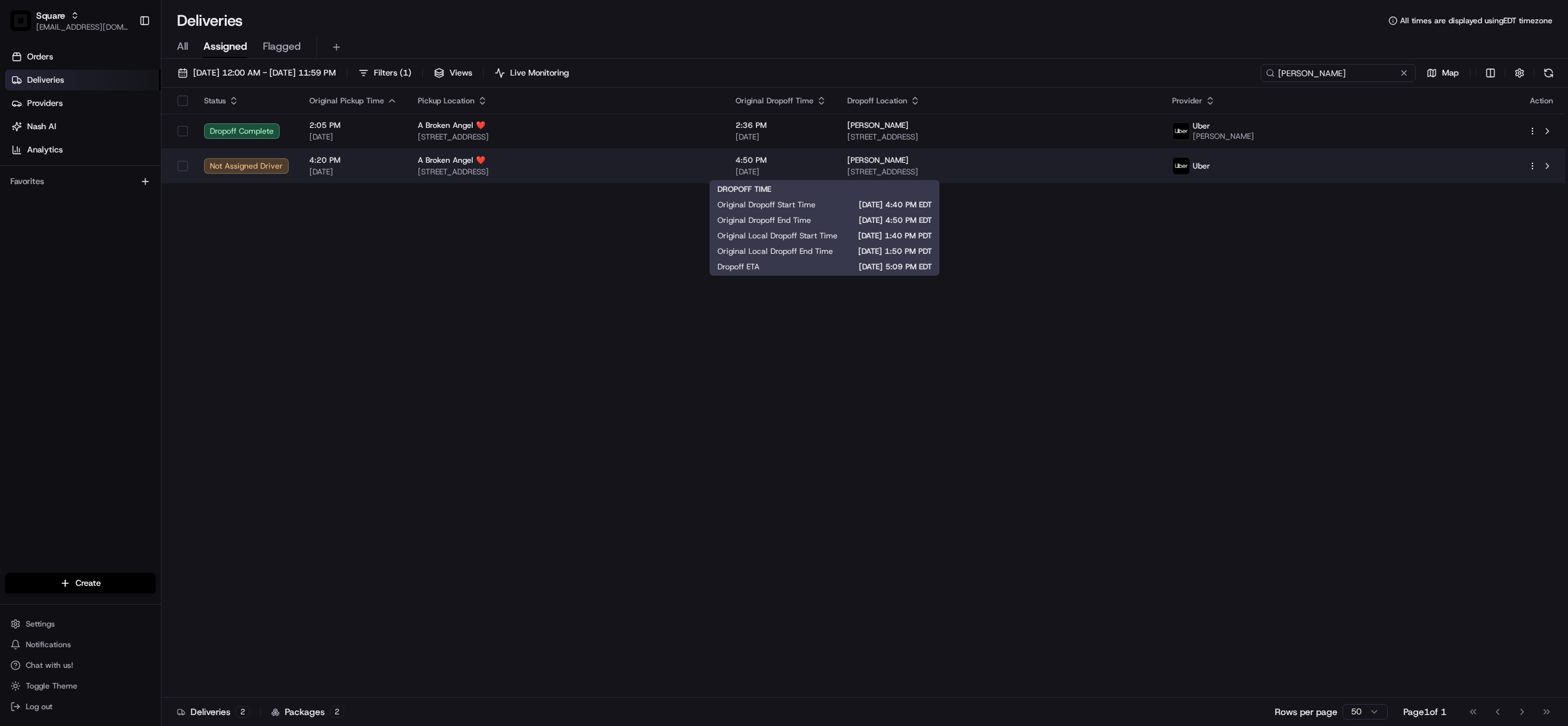
type input "sarah osb"
click at [826, 174] on span "08/15/2025" at bounding box center [781, 171] width 91 height 10
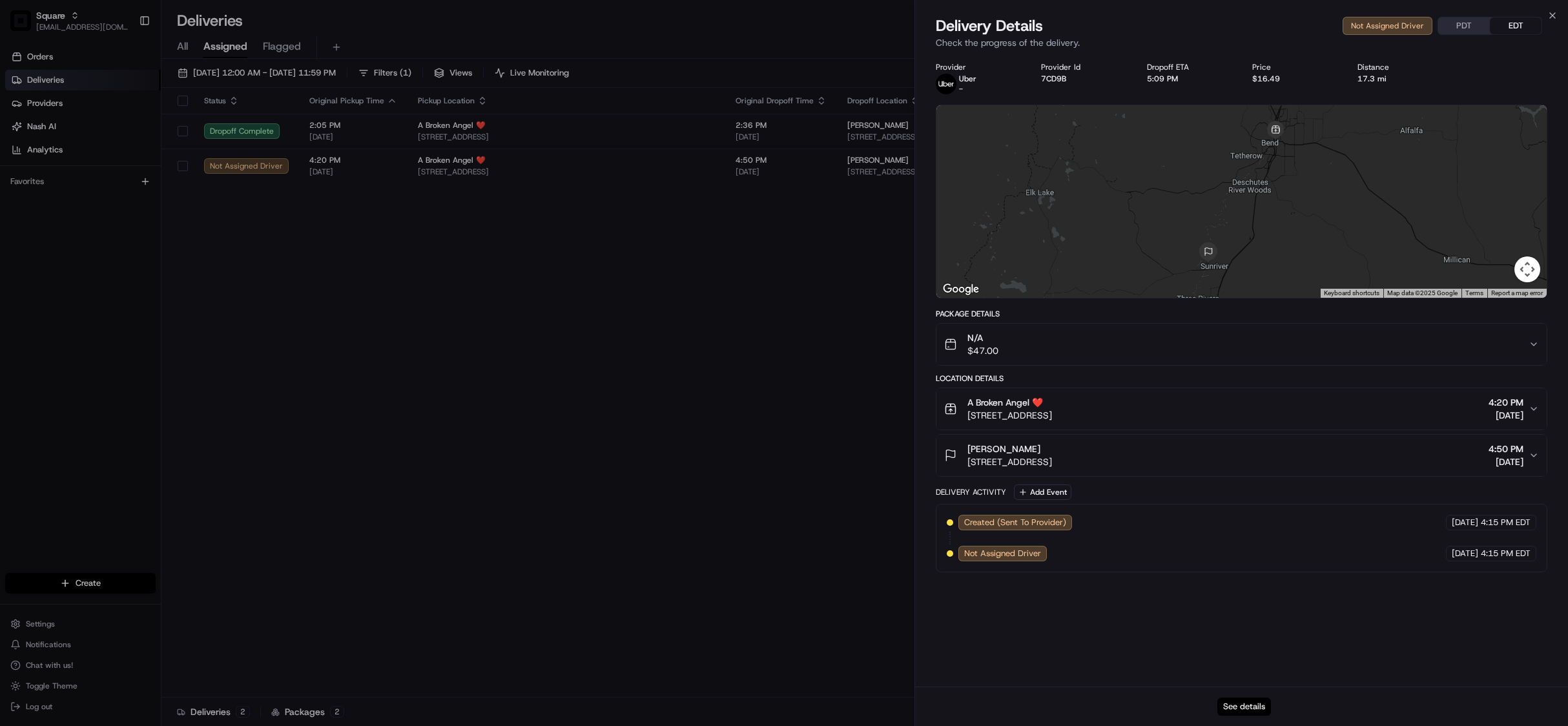
click at [1244, 704] on button "See details" at bounding box center [1244, 706] width 53 height 18
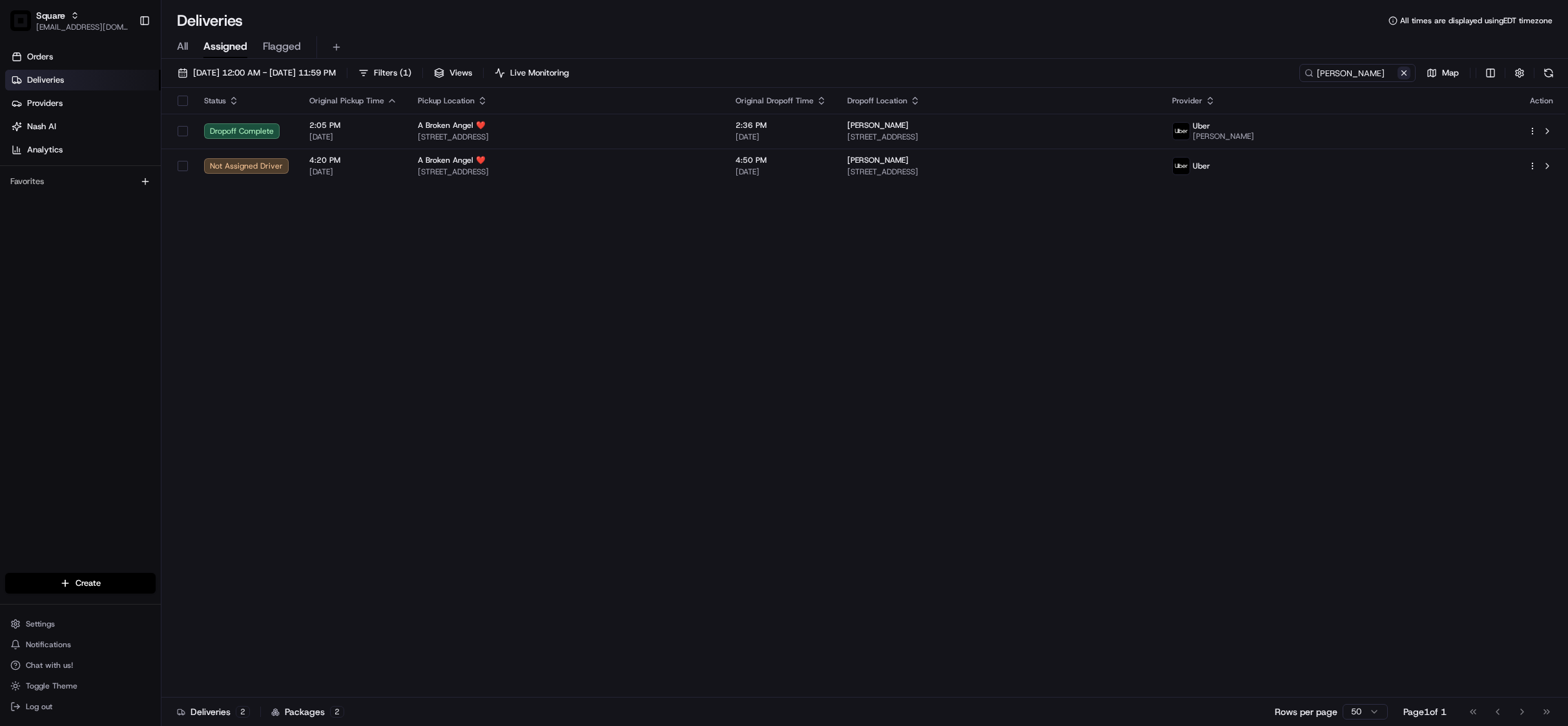
click at [1403, 70] on button at bounding box center [1404, 72] width 13 height 13
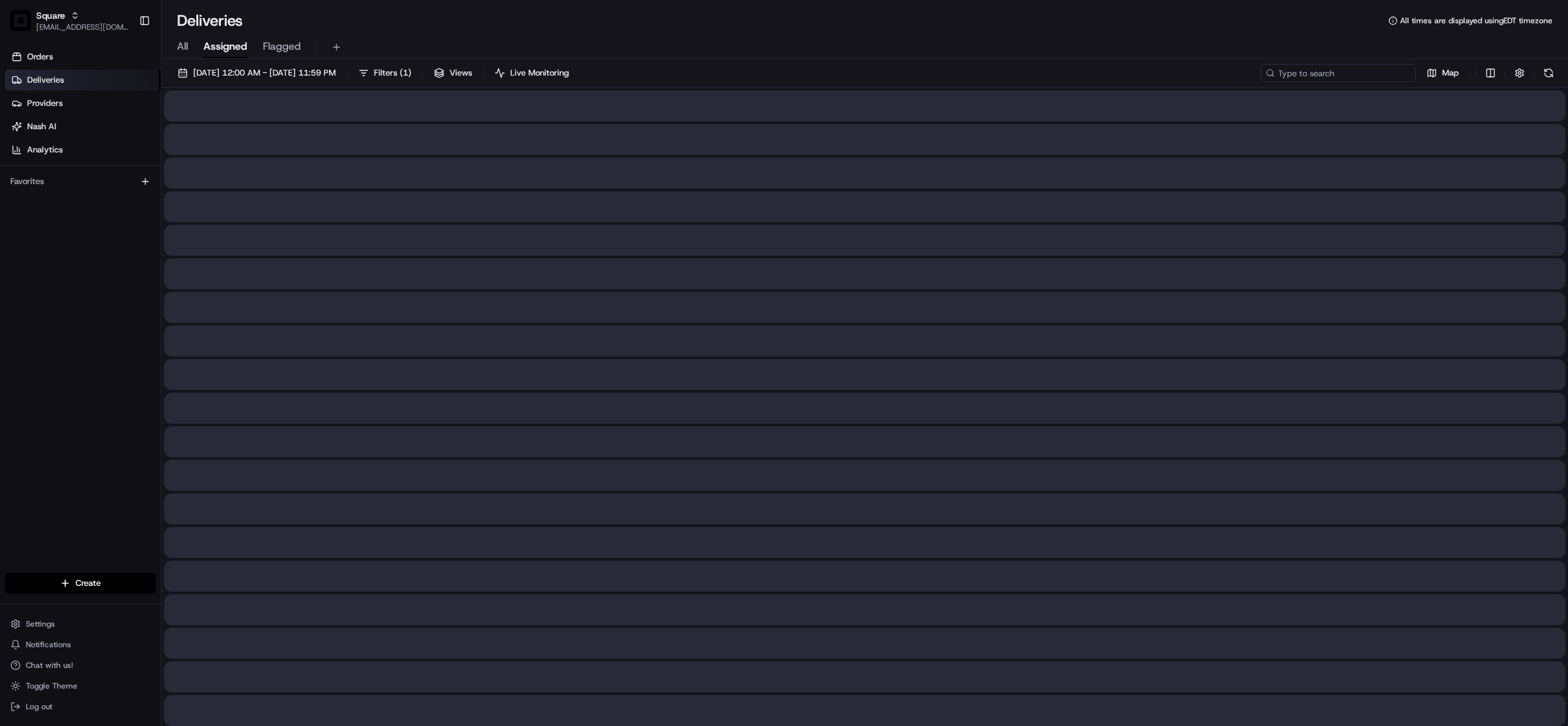
click at [1364, 76] on input at bounding box center [1338, 73] width 155 height 18
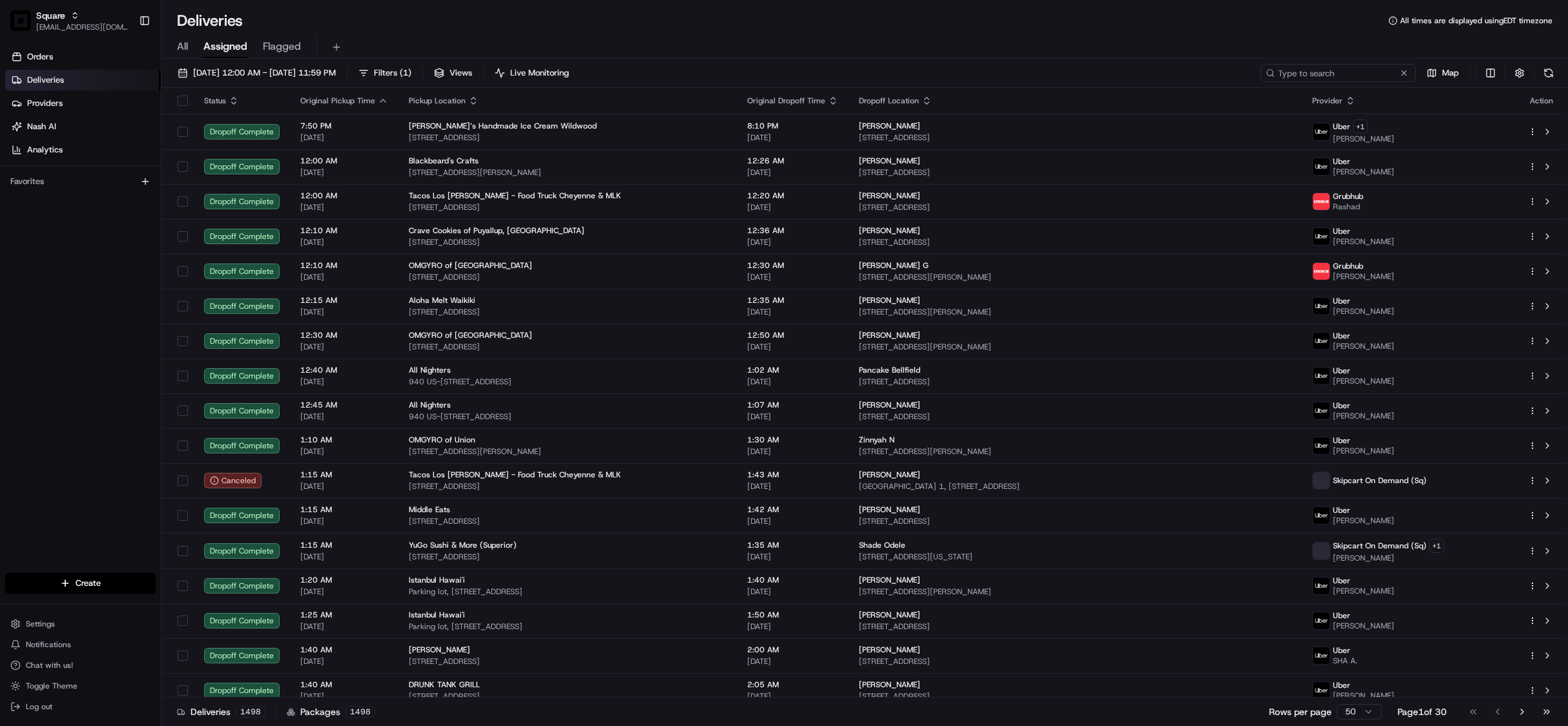
type input "t"
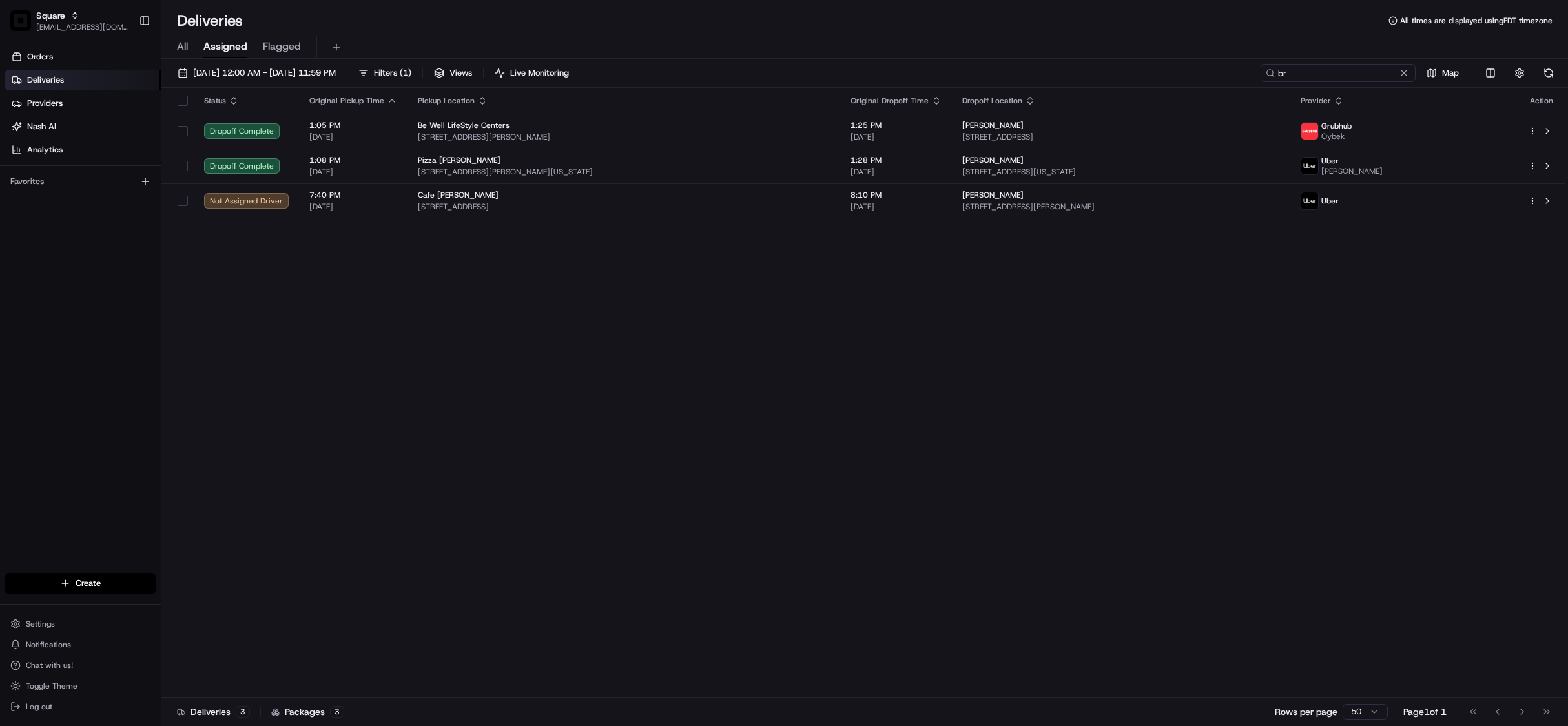
type input "b"
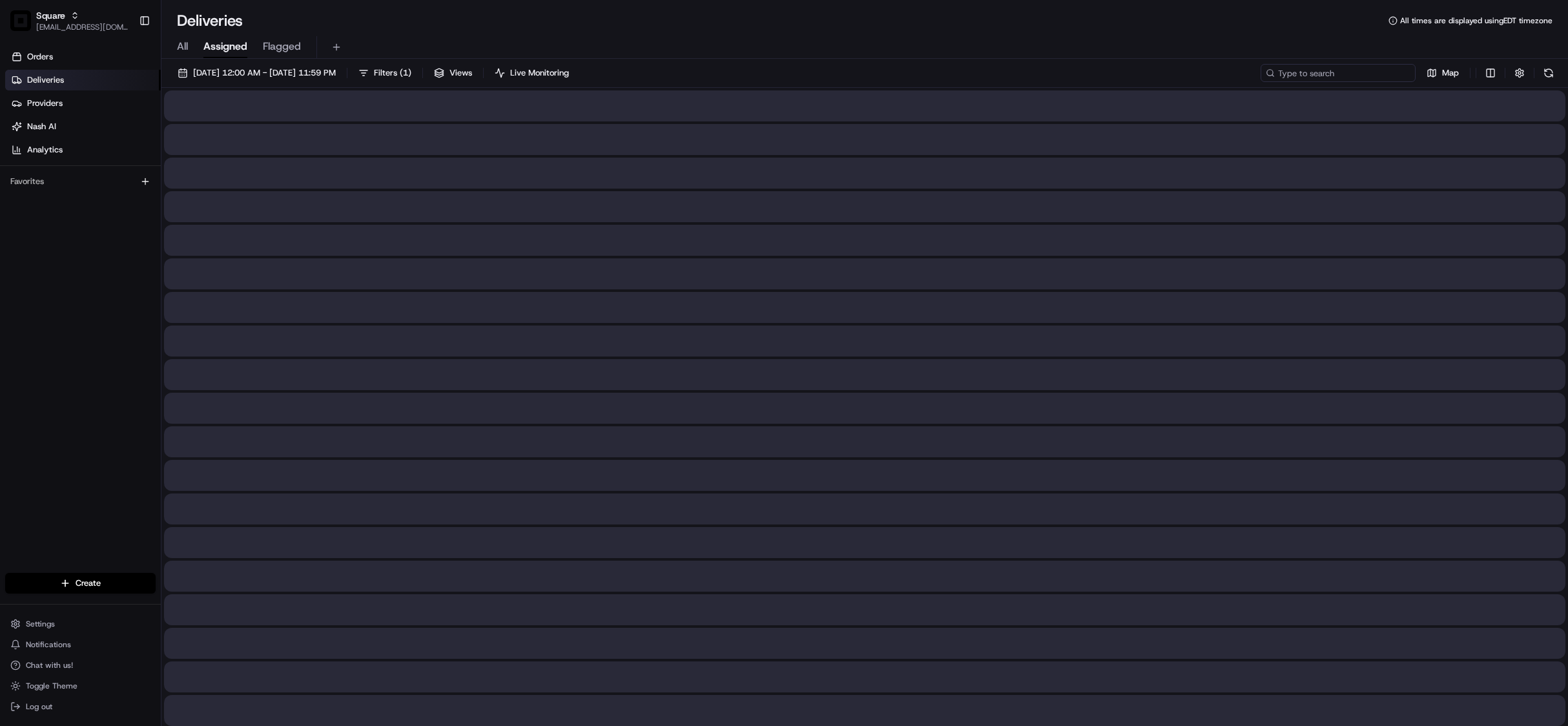
click at [1303, 70] on input at bounding box center [1338, 73] width 155 height 18
type input "99005616"
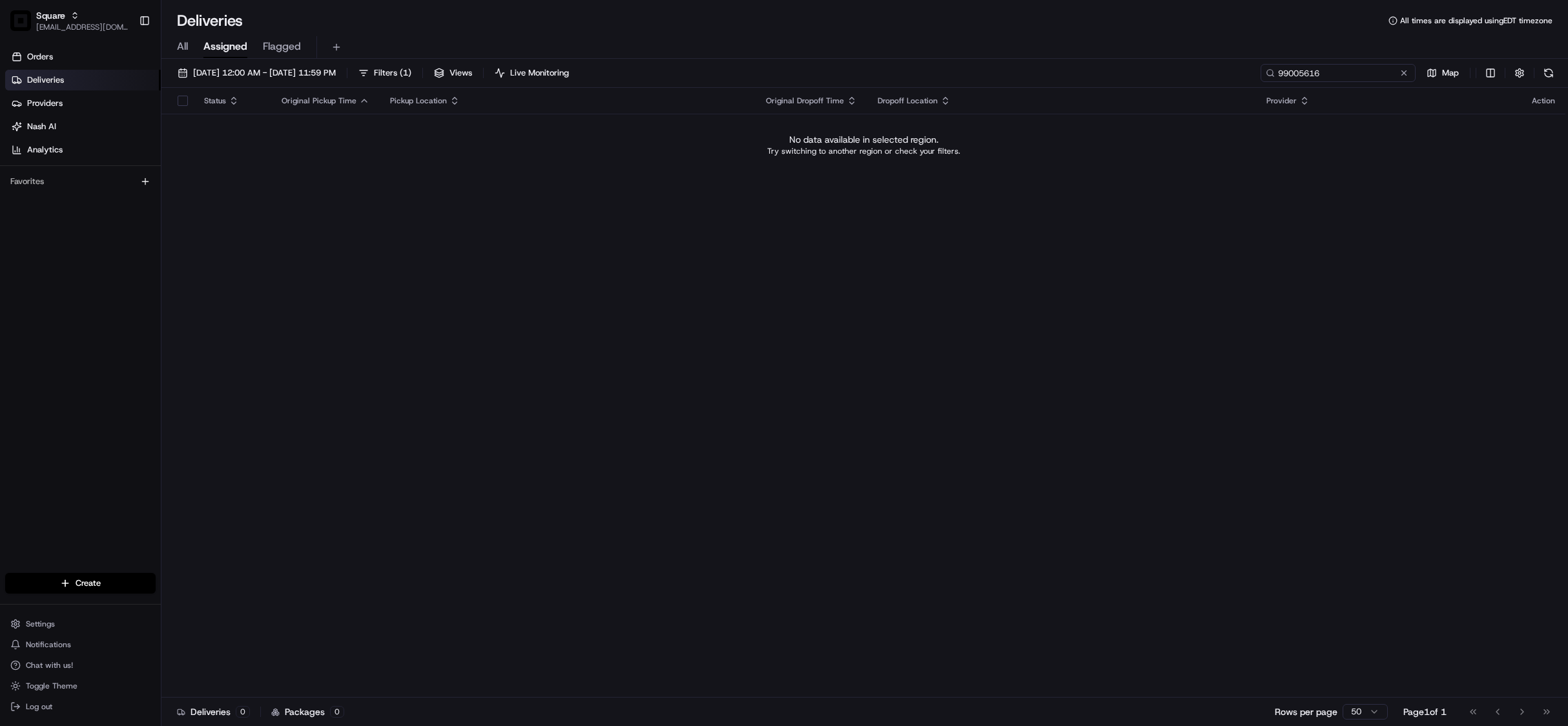
click at [1300, 70] on input "99005616" at bounding box center [1338, 73] width 155 height 18
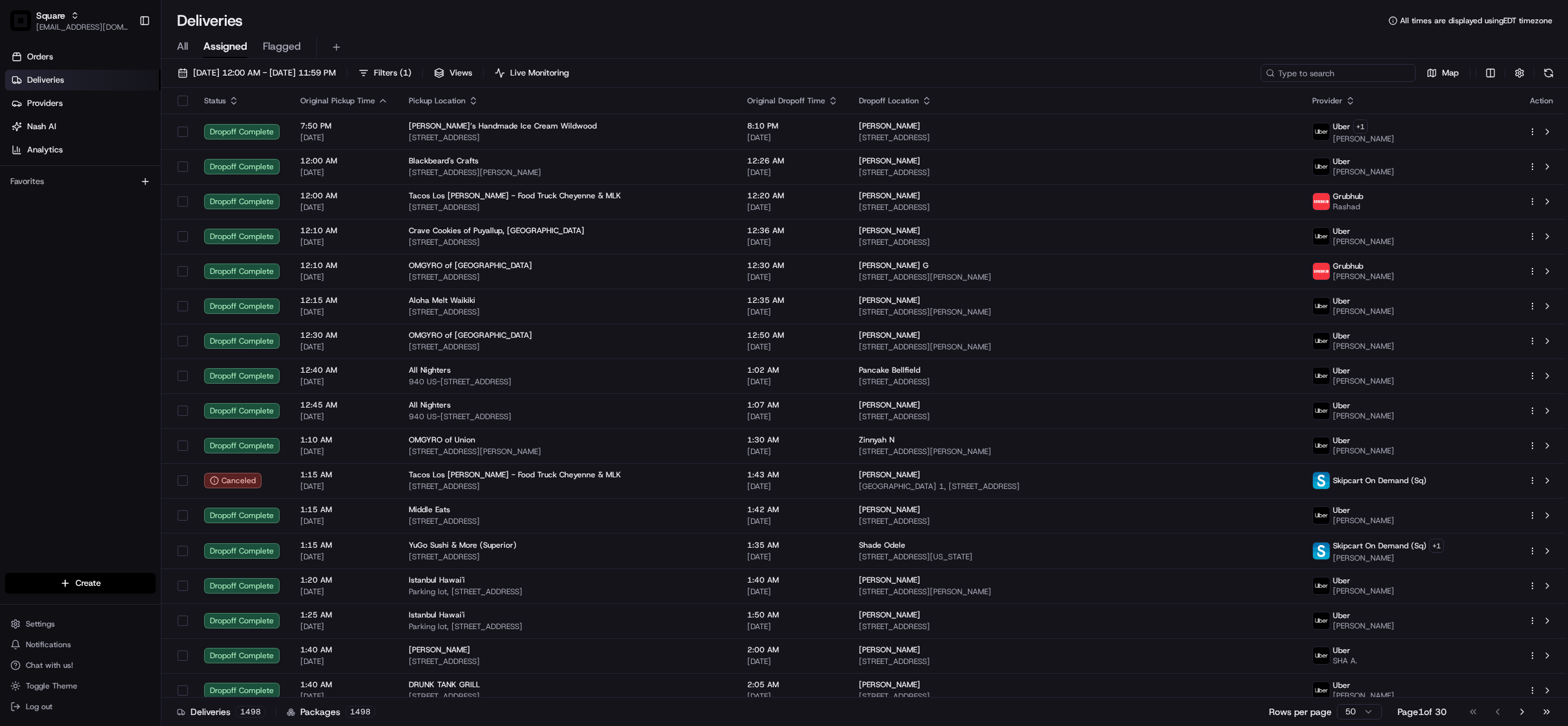
click at [1300, 70] on input at bounding box center [1338, 73] width 155 height 18
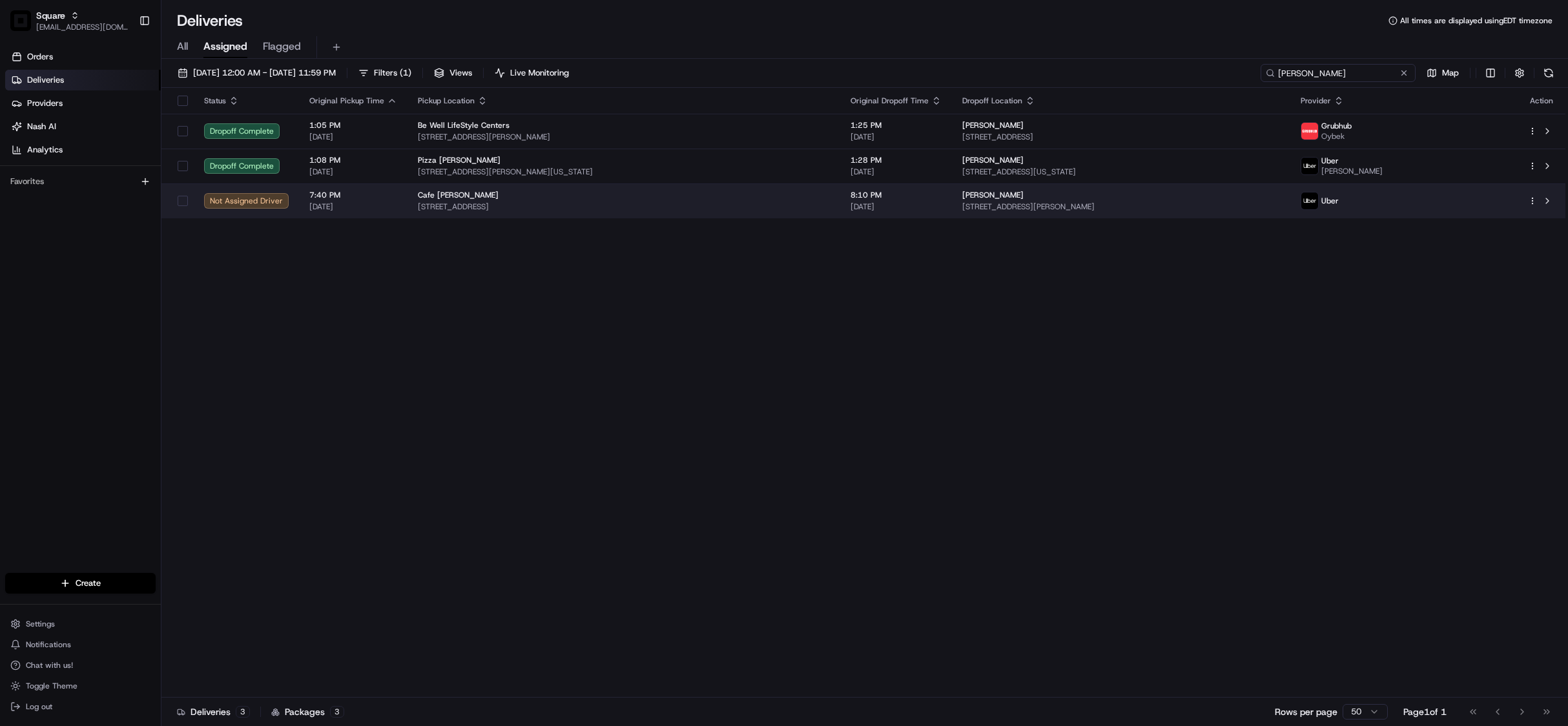
type input "bret"
click at [804, 194] on div "Cafe Citti" at bounding box center [624, 195] width 412 height 10
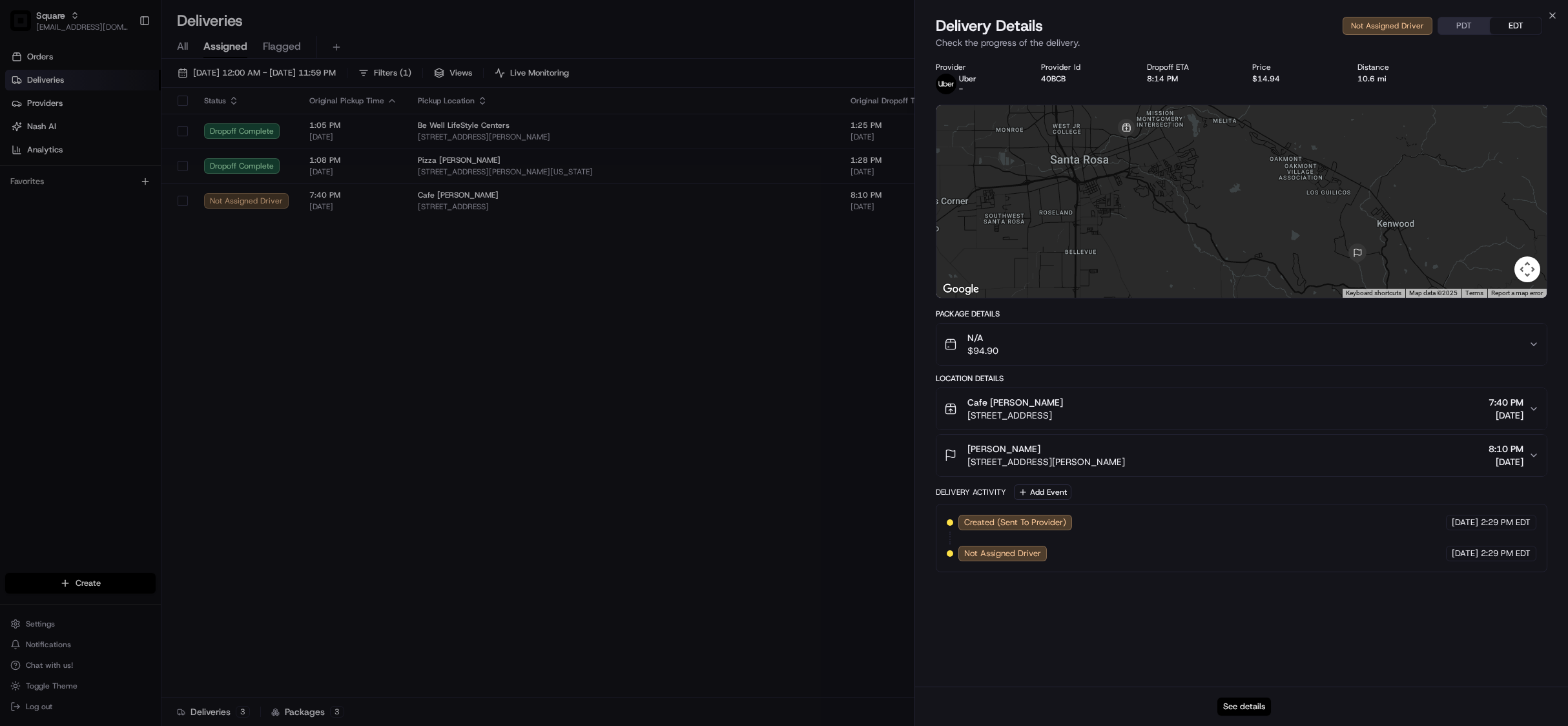
click at [1238, 705] on button "See details" at bounding box center [1244, 706] width 53 height 18
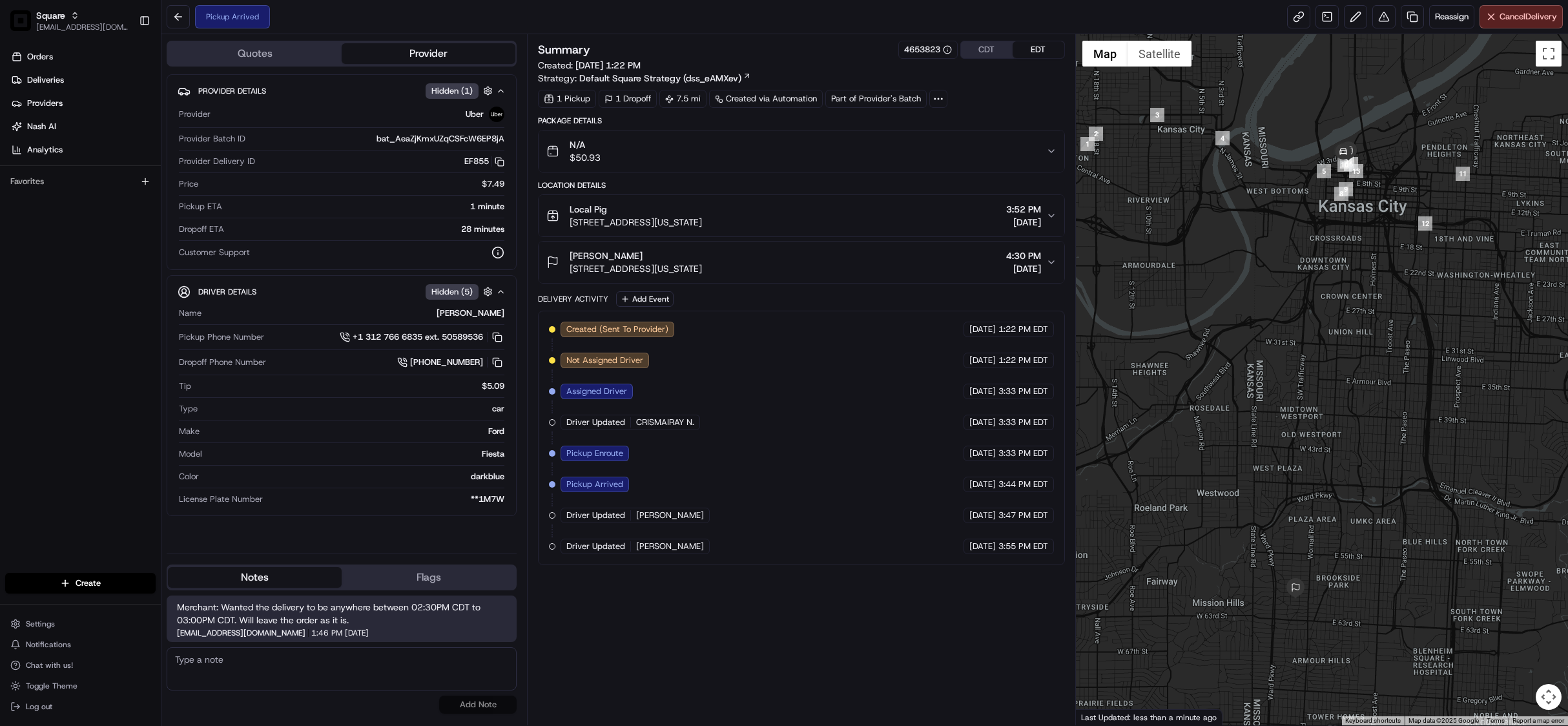
click at [983, 52] on button "CDT" at bounding box center [986, 49] width 51 height 17
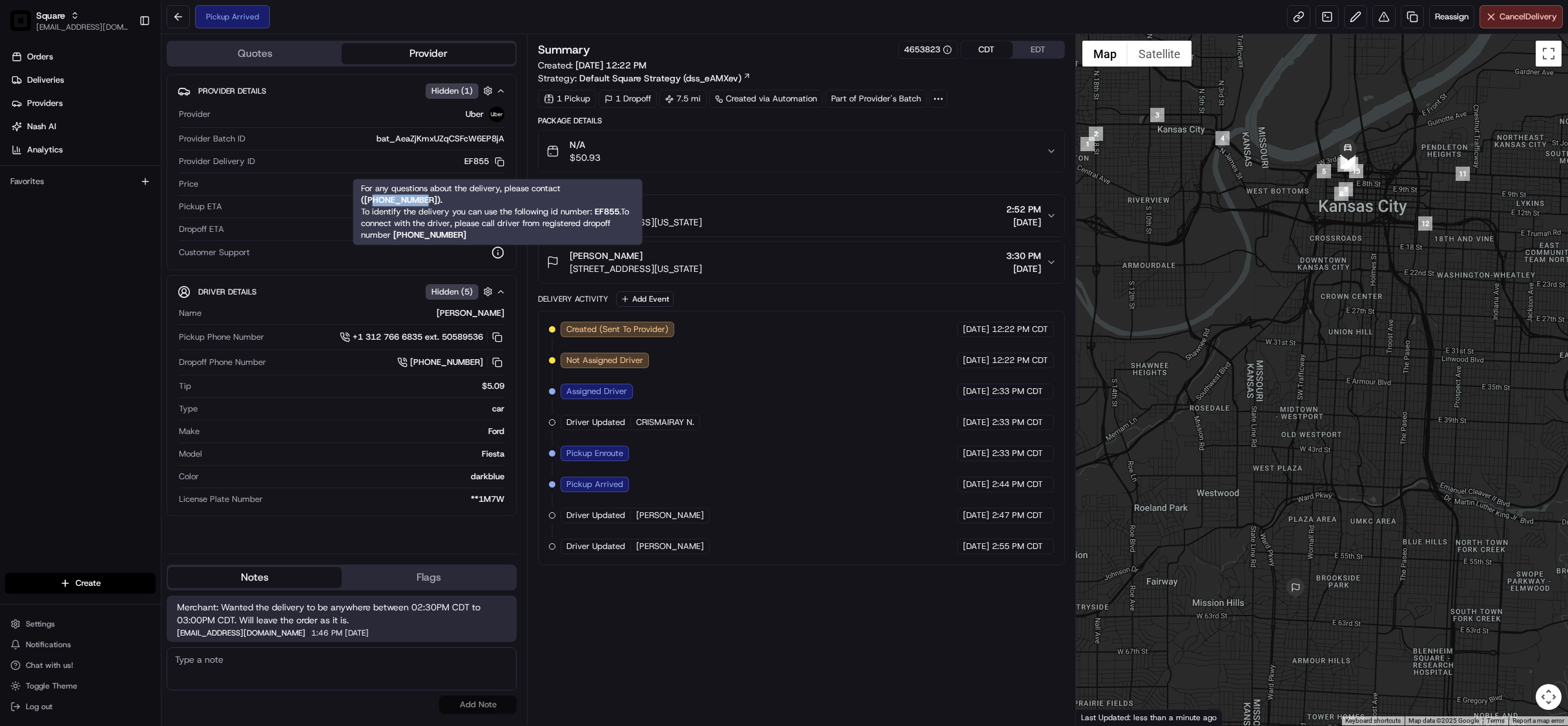
drag, startPoint x: 427, startPoint y: 199, endPoint x: 374, endPoint y: 195, distance: 53.2
click at [374, 195] on strong "( [PHONE_NUMBER] )." at bounding box center [402, 200] width 82 height 11
copy strong "8669873750"
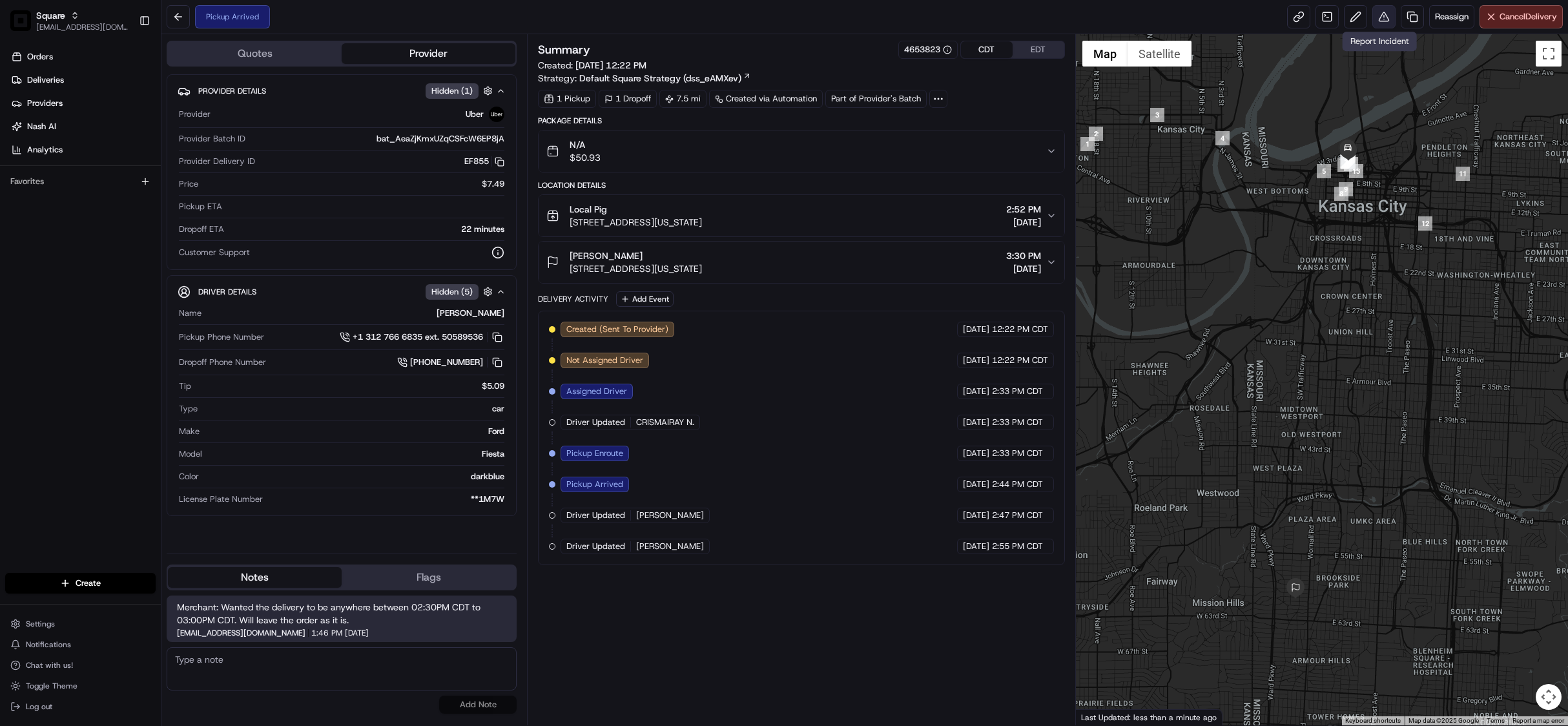
click at [1379, 19] on button at bounding box center [1384, 17] width 23 height 23
drag, startPoint x: 273, startPoint y: 696, endPoint x: 275, endPoint y: 688, distance: 8.2
click at [273, 696] on div "No results found Add Note" at bounding box center [342, 680] width 350 height 66
click at [282, 674] on textarea at bounding box center [342, 669] width 350 height 43
paste textarea "Chat/Caller Information: Merchant Reason for Call:"
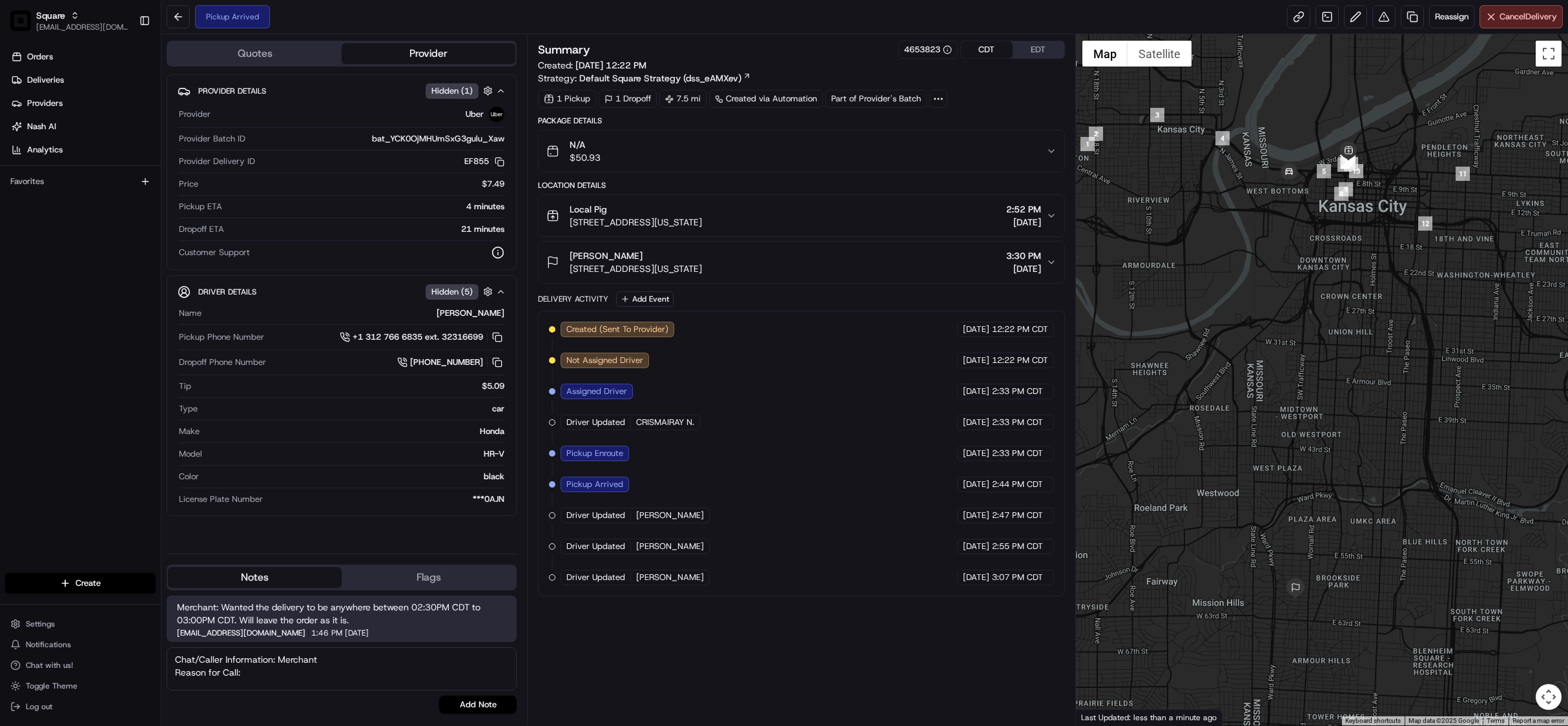
click at [269, 675] on textarea "Chat/Caller Information: Merchant Reason for Call:" at bounding box center [342, 669] width 350 height 43
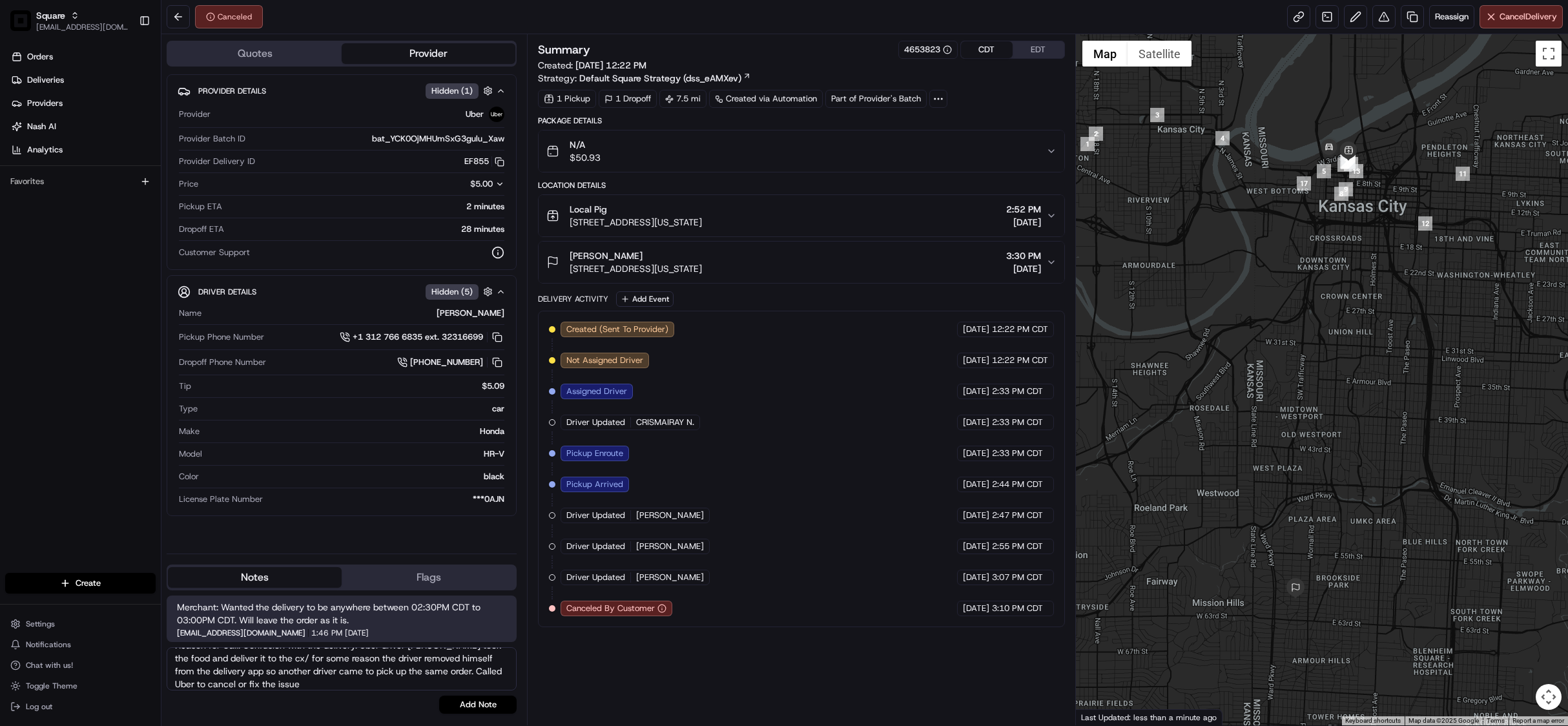
click at [336, 683] on textarea "Chat/Caller Information: Merchant Reason for Call: Confusion with the delivery.…" at bounding box center [342, 669] width 350 height 43
click at [340, 683] on textarea "Chat/Caller Information: Merchant Reason for Call: Confusion with the delivery.…" at bounding box center [342, 669] width 350 height 43
type textarea "Chat/Caller Information: Merchant Reason for Call: Confusion with the delivery.…"
click at [495, 706] on button "Add Note" at bounding box center [478, 704] width 78 height 18
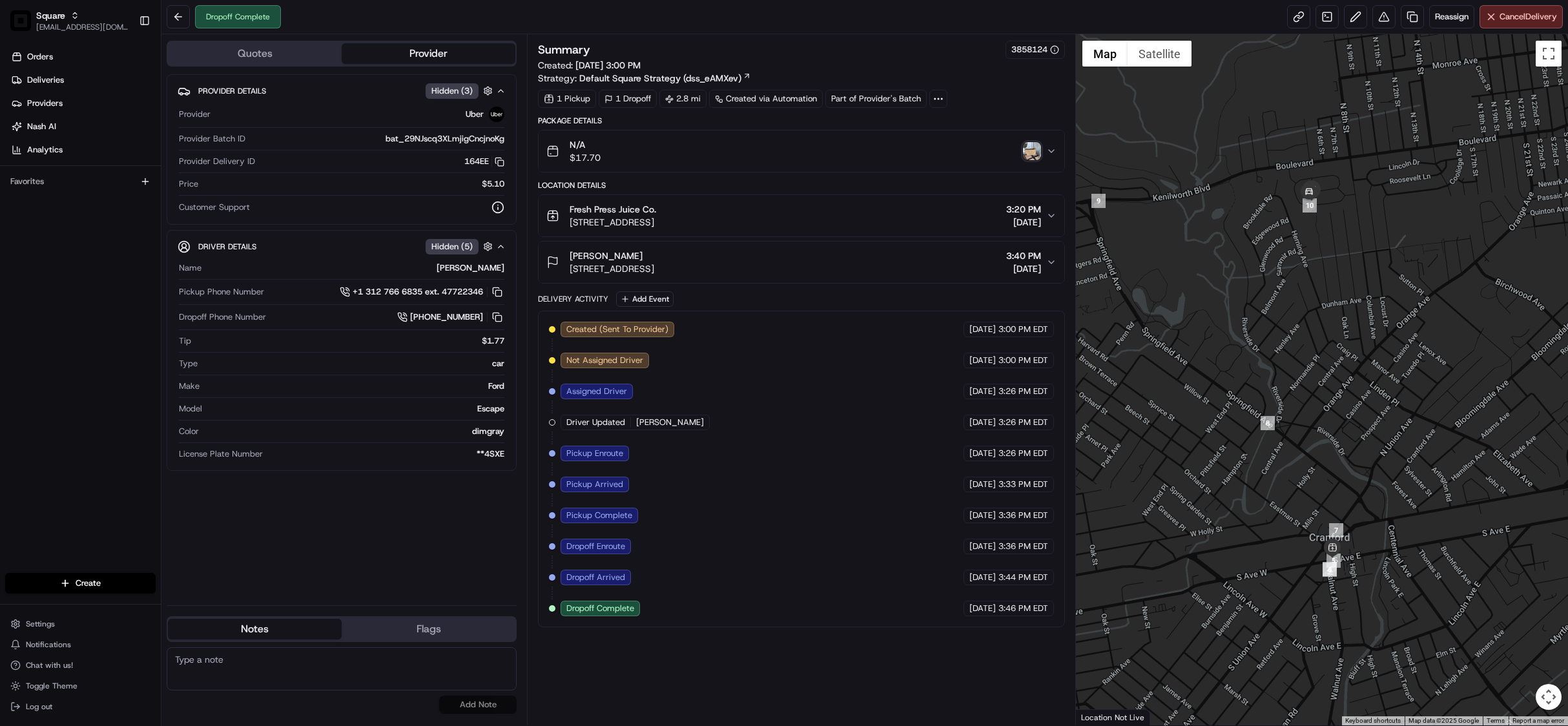
click at [1034, 151] on img "button" at bounding box center [1032, 151] width 18 height 18
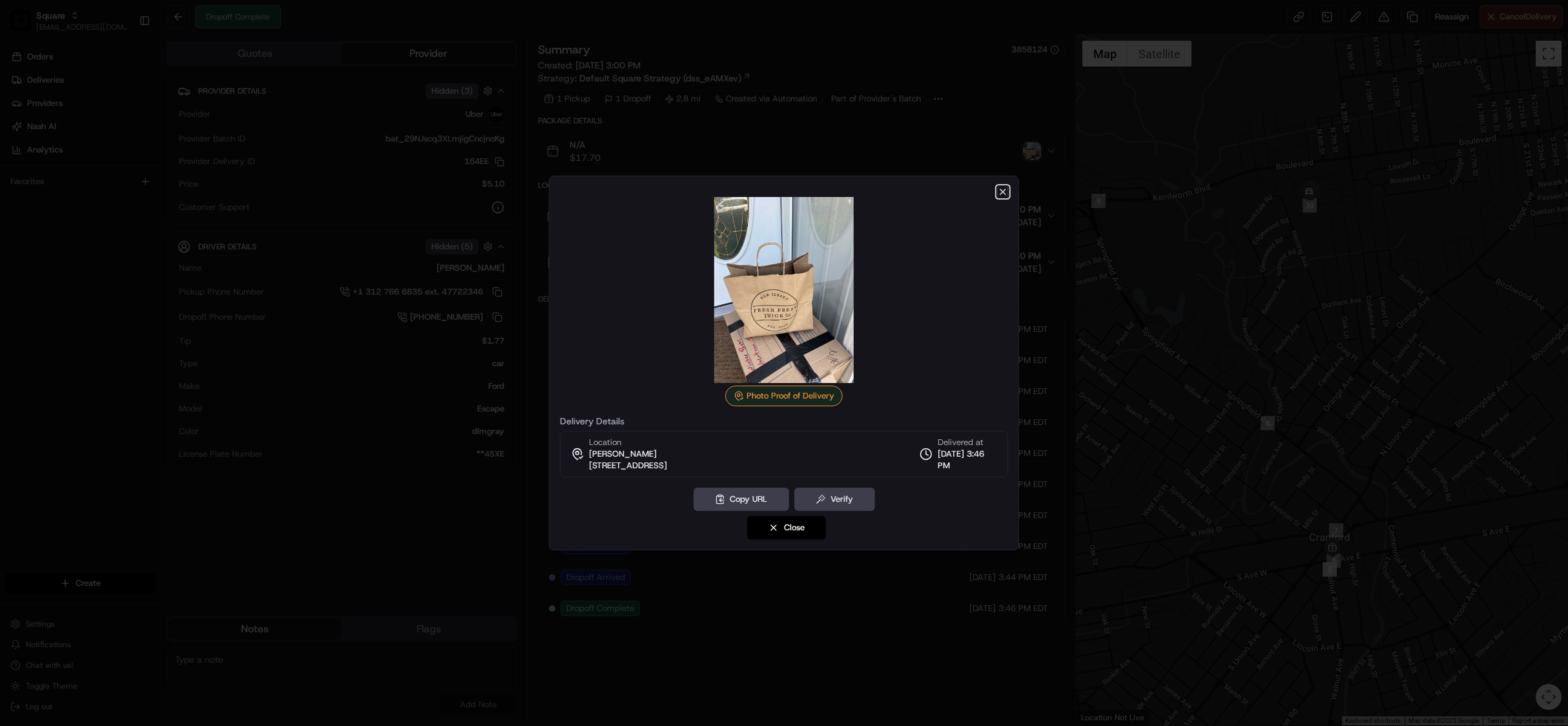
click at [1000, 190] on icon "button" at bounding box center [1002, 191] width 10 height 10
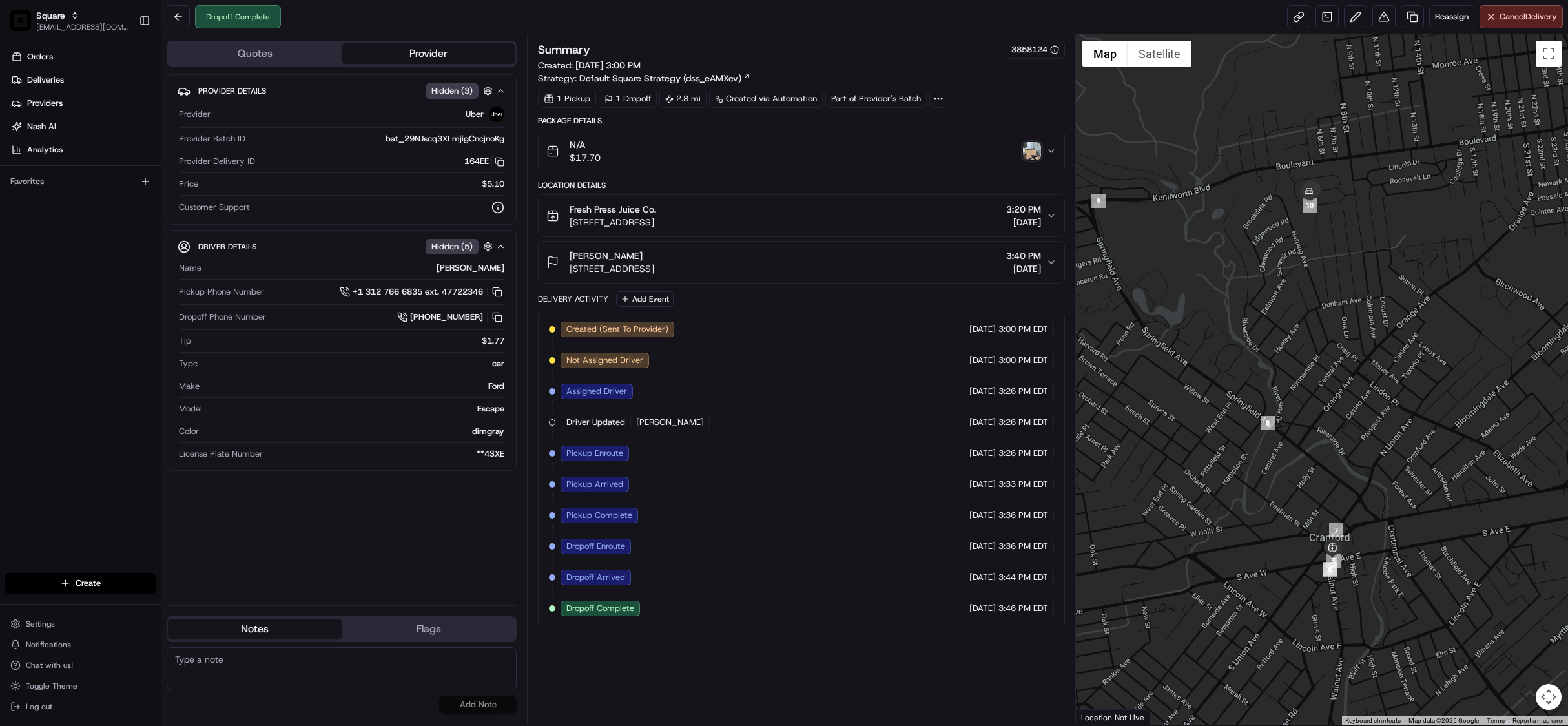
click at [1047, 218] on icon "button" at bounding box center [1051, 215] width 10 height 10
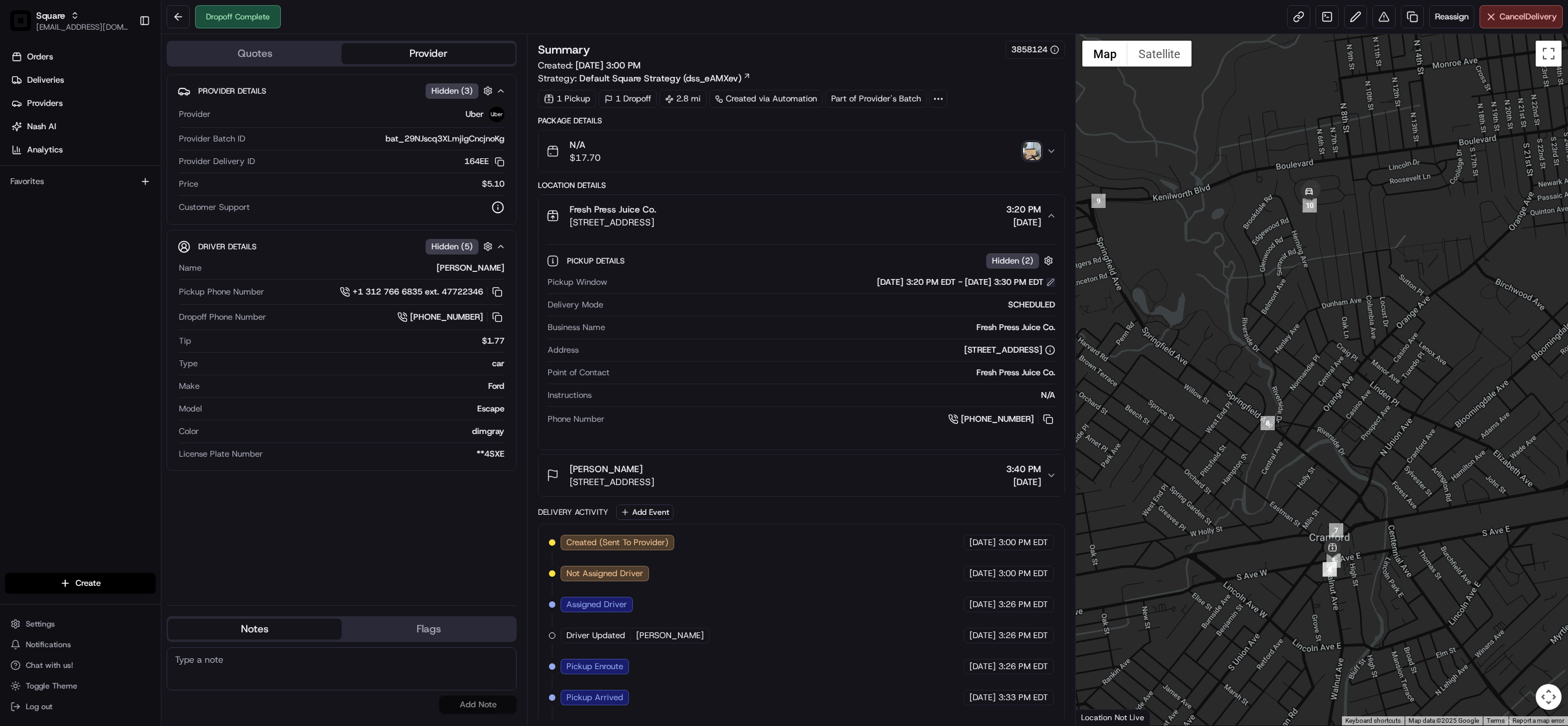
click at [1052, 287] on button at bounding box center [1051, 282] width 9 height 9
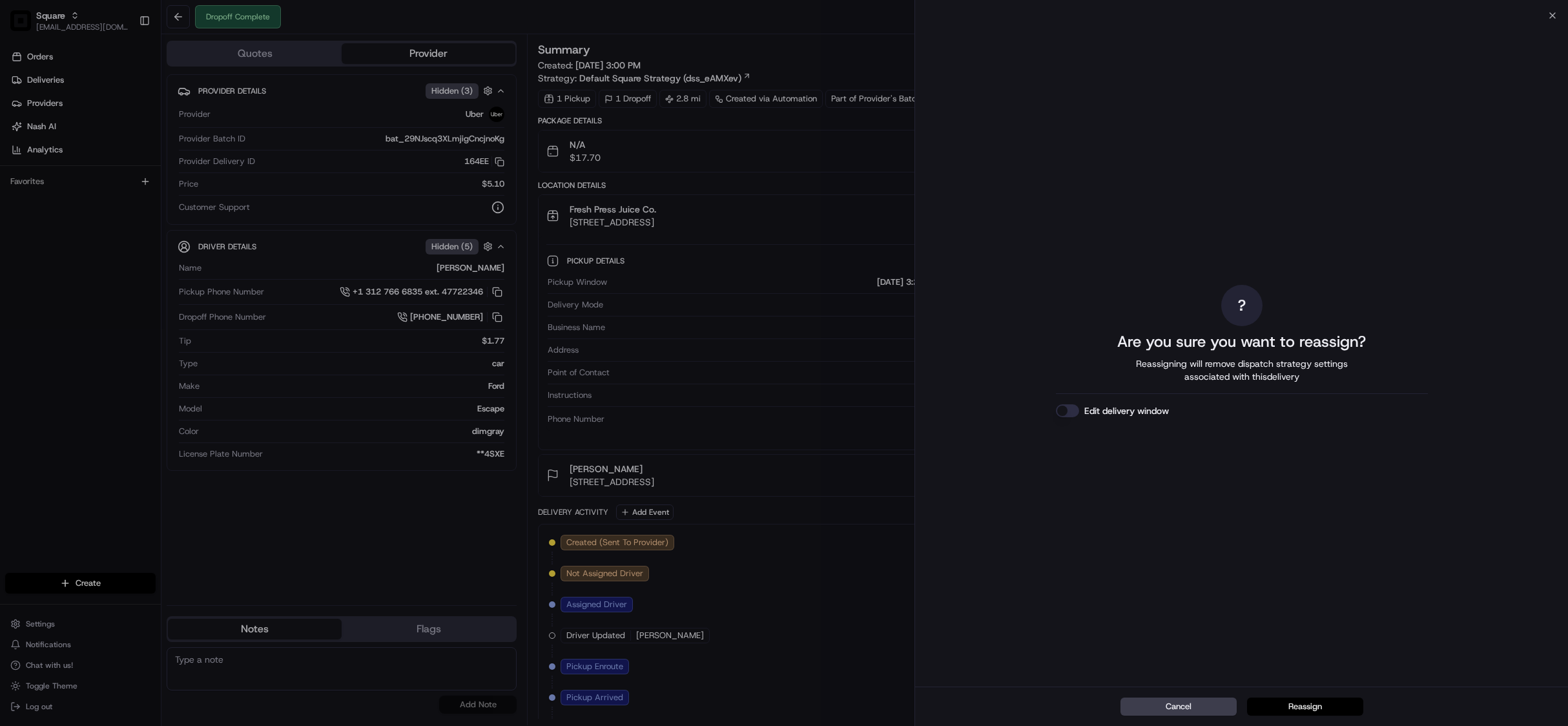
click at [1310, 713] on button "Reassign" at bounding box center [1305, 706] width 116 height 18
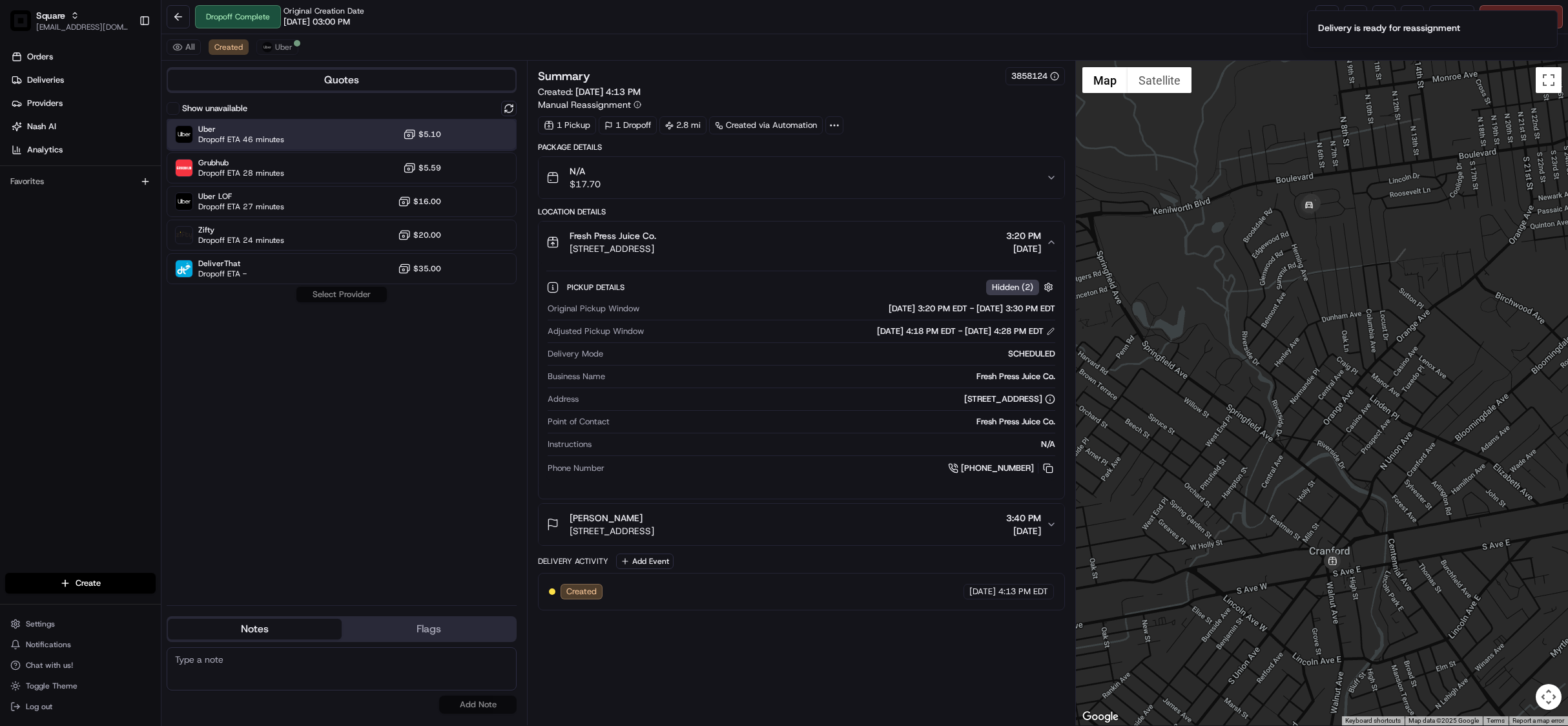
click at [333, 143] on div "Uber Dropoff ETA 46 minutes $5.10" at bounding box center [342, 134] width 350 height 31
click at [354, 299] on button "Assign Provider" at bounding box center [341, 294] width 92 height 15
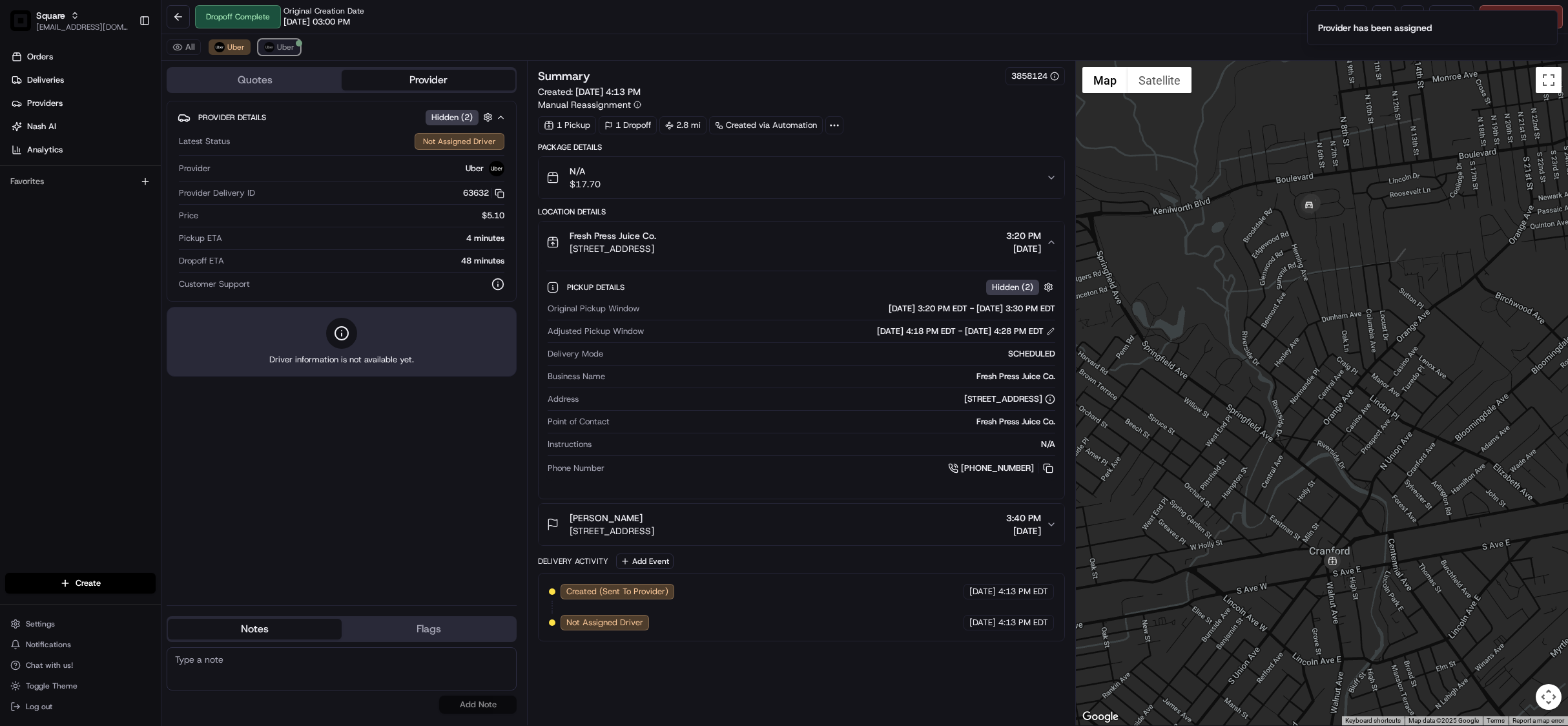
click at [285, 45] on span "Uber" at bounding box center [286, 47] width 17 height 10
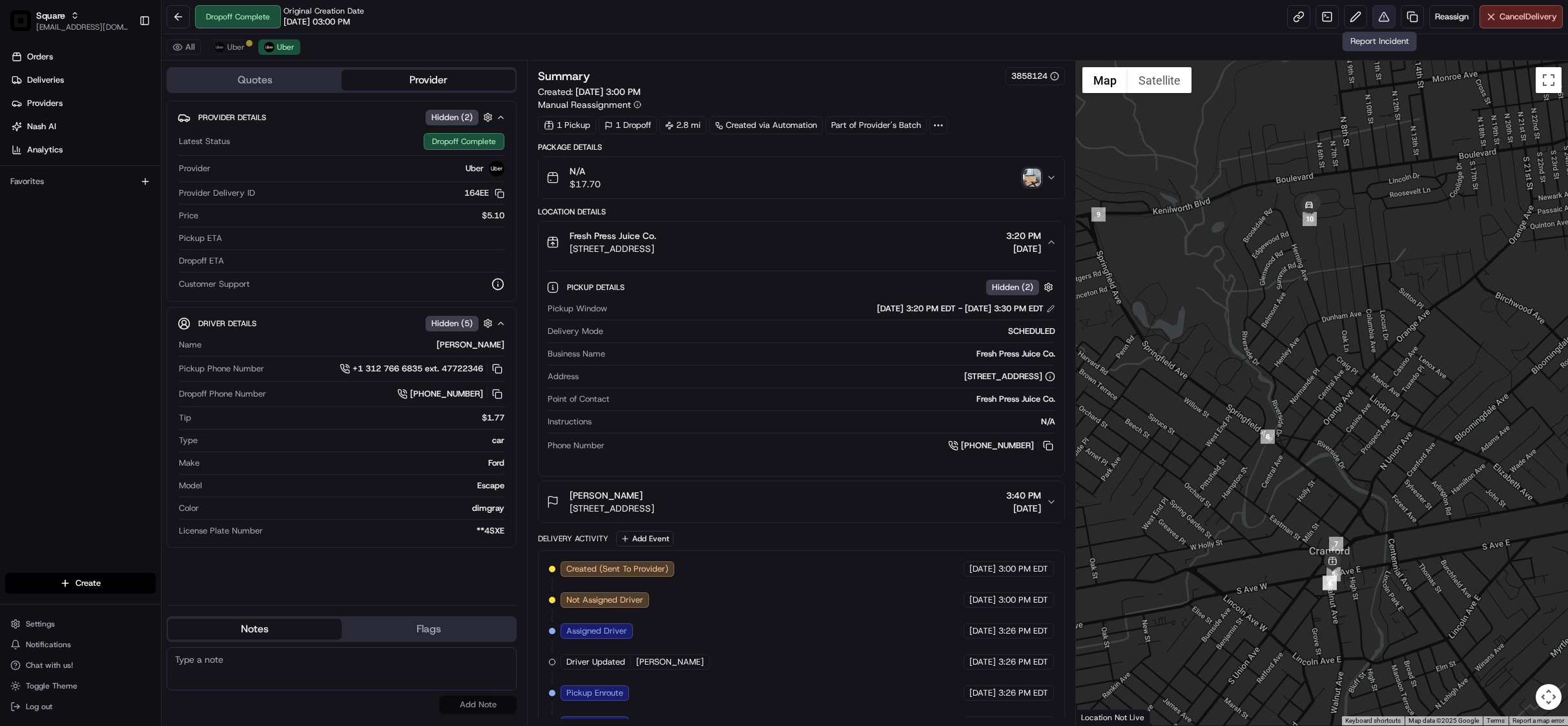
click at [1379, 15] on button at bounding box center [1384, 17] width 23 height 23
click at [1374, 15] on button at bounding box center [1384, 17] width 23 height 23
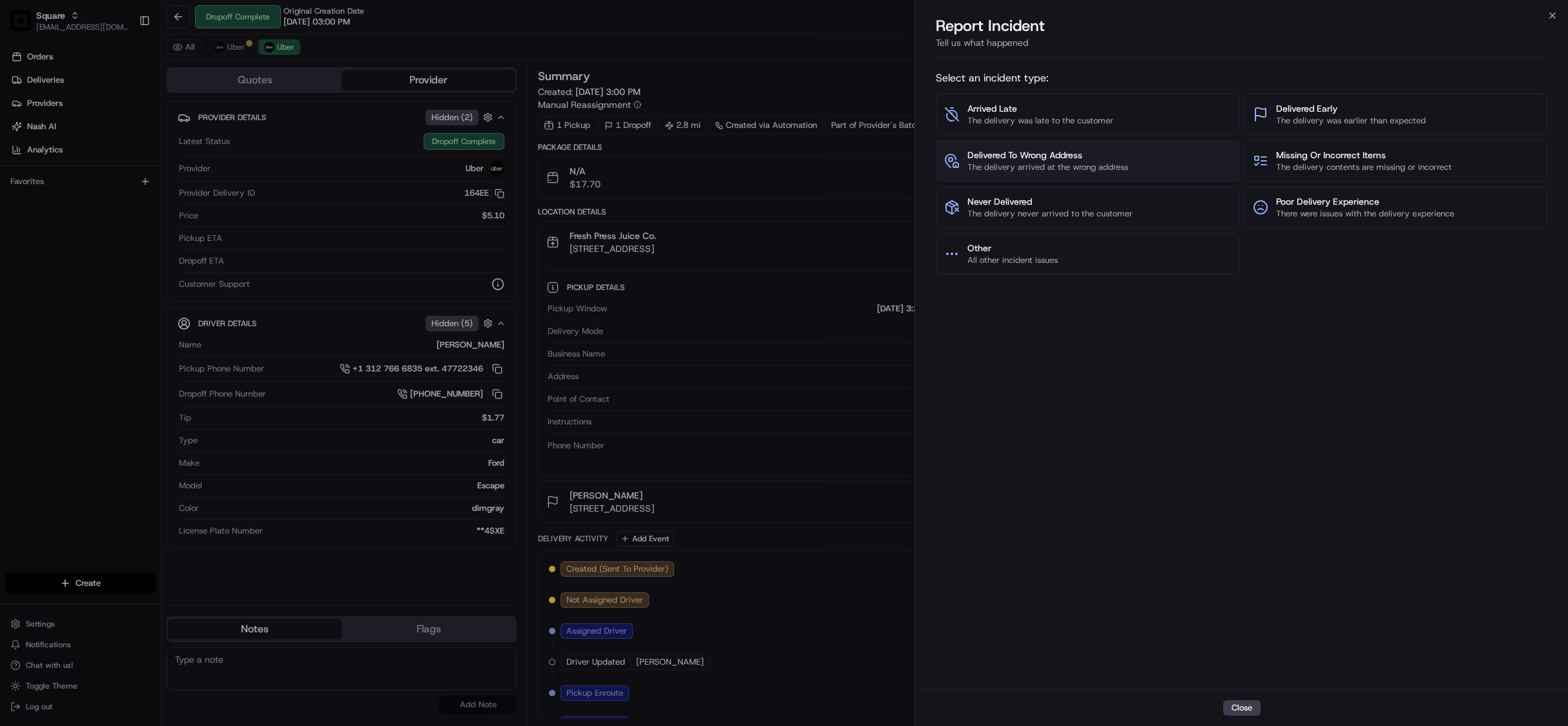
click at [1049, 173] on span "The delivery arrived at the wrong address" at bounding box center [1048, 166] width 161 height 11
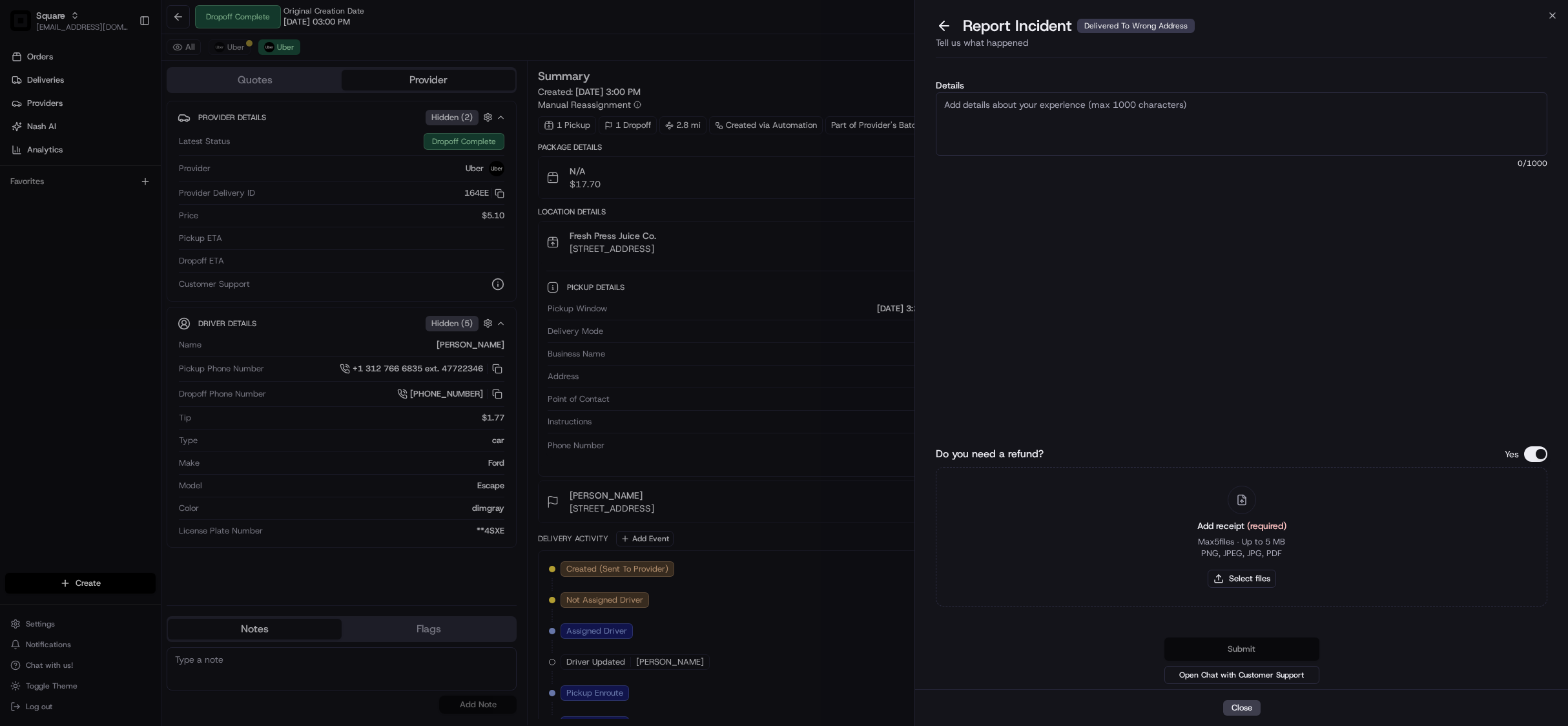
click at [1009, 106] on textarea "Details" at bounding box center [1242, 124] width 612 height 64
type textarea "As per merchant, the driver delivered the food to the wrong location as per pro…"
click at [1537, 459] on button "Do you need a refund?" at bounding box center [1536, 453] width 23 height 15
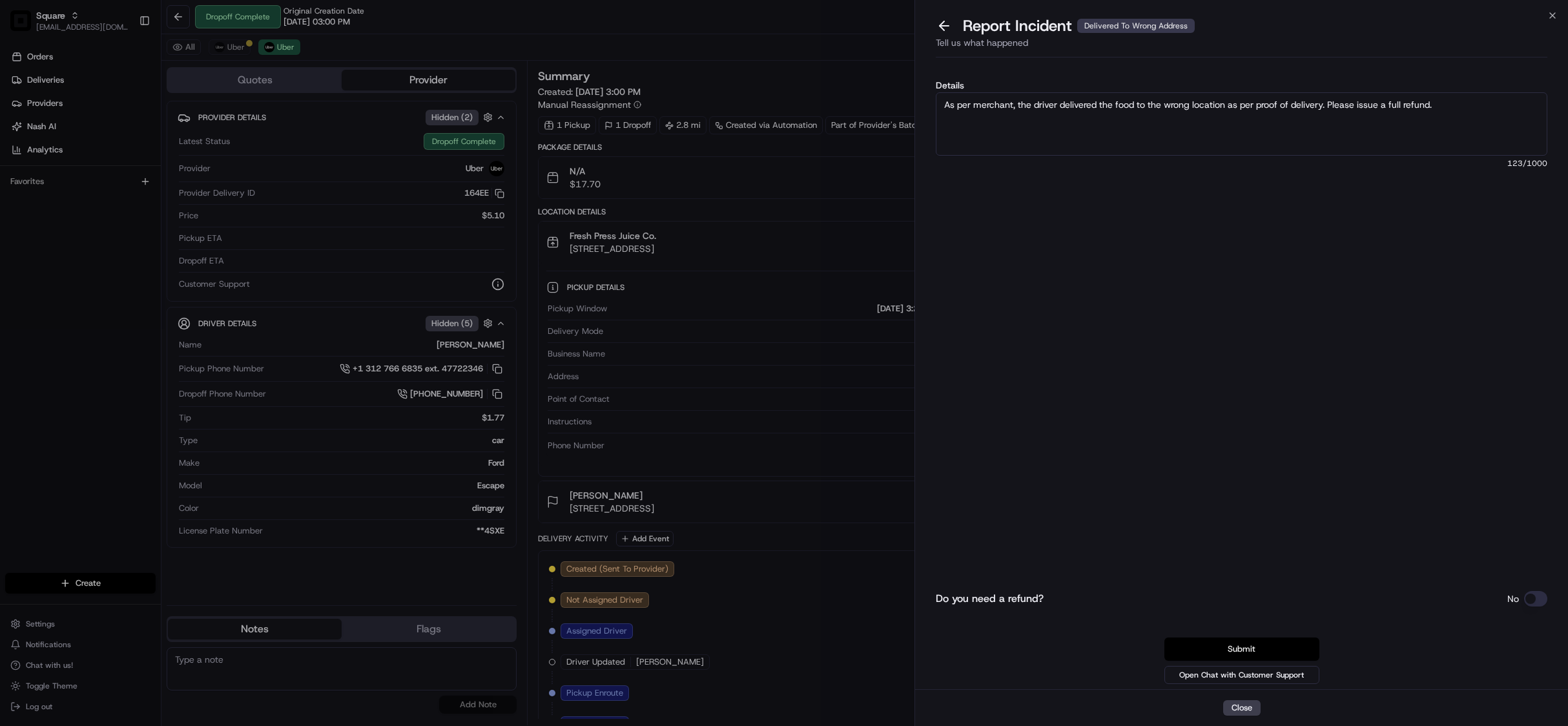
click at [1275, 647] on button "Submit" at bounding box center [1242, 648] width 155 height 23
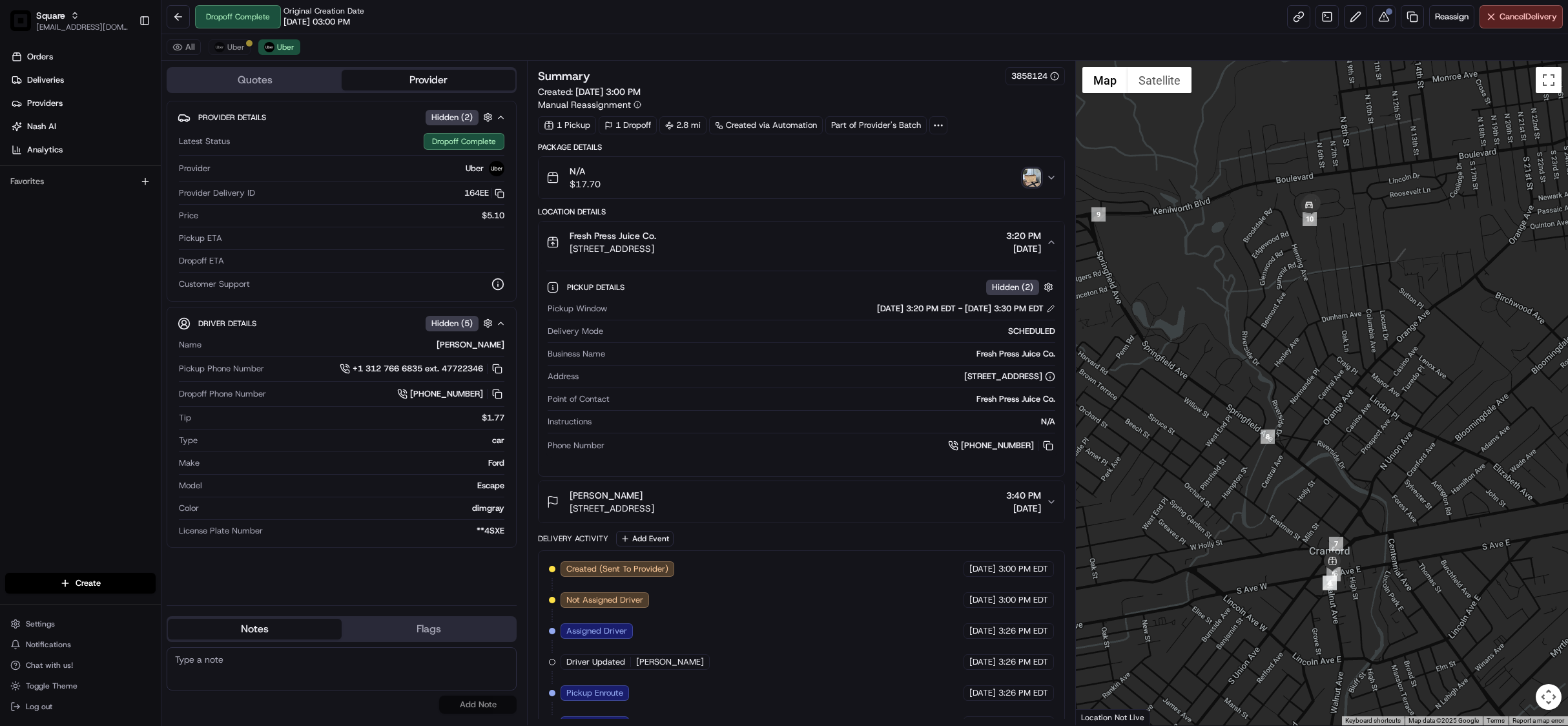
click at [259, 667] on textarea at bounding box center [342, 669] width 350 height 43
paste textarea "Chat/Caller Information: Merchant Reason for Call: Customer did not receive the…"
type textarea "Chat/Caller Information: Merchant Reason for Call: Customer did not receive the…"
click at [479, 703] on button "Add Note" at bounding box center [478, 704] width 78 height 18
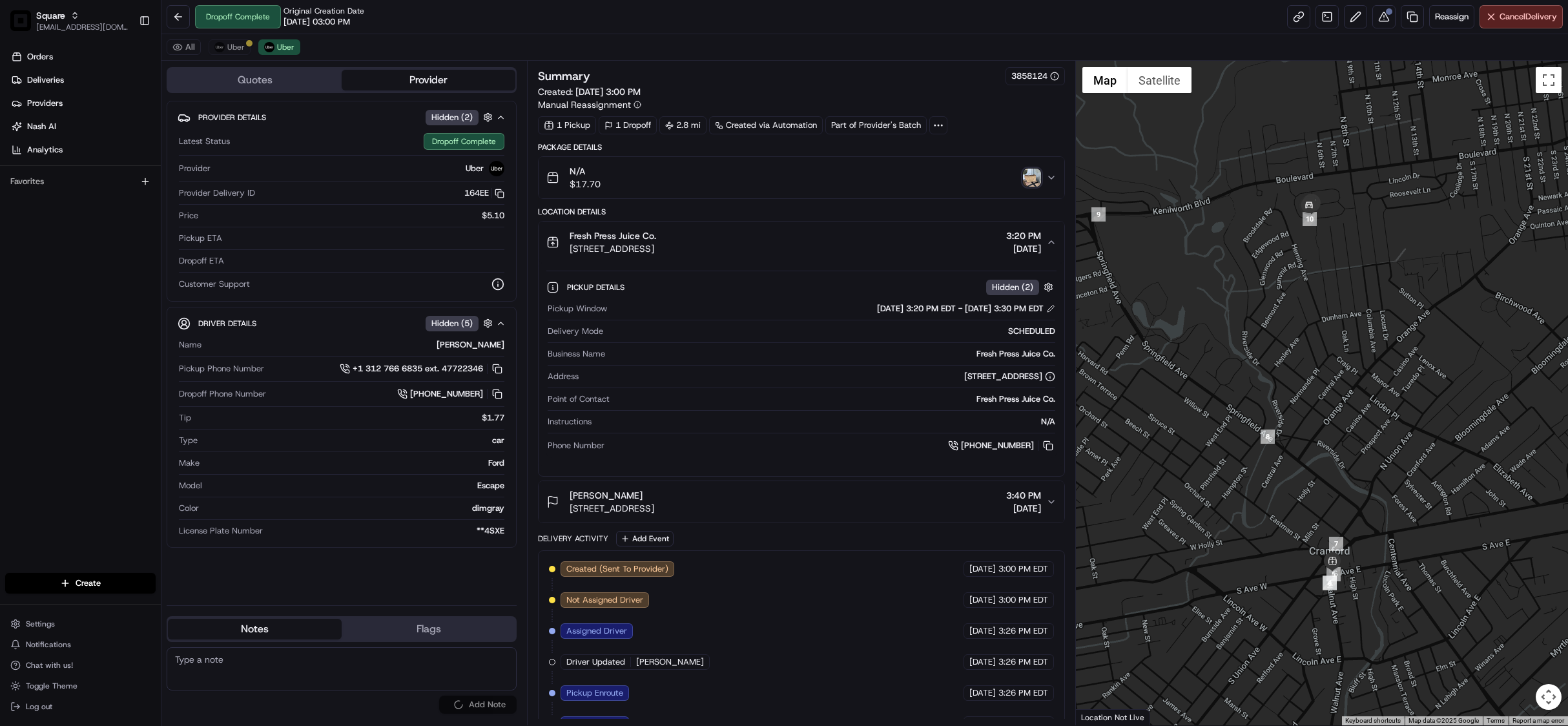
scroll to position [0, 0]
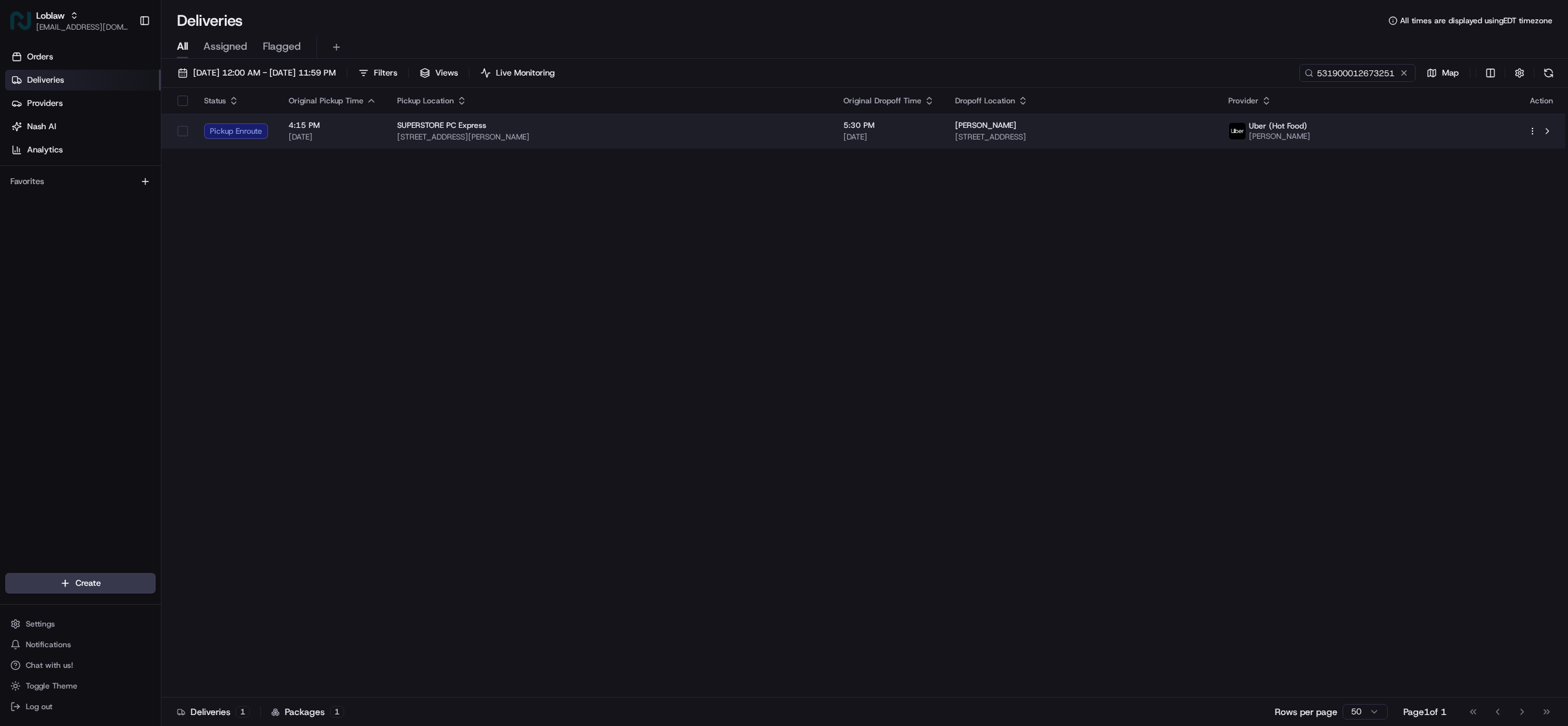
click at [706, 133] on span "[STREET_ADDRESS][PERSON_NAME]" at bounding box center [610, 136] width 426 height 10
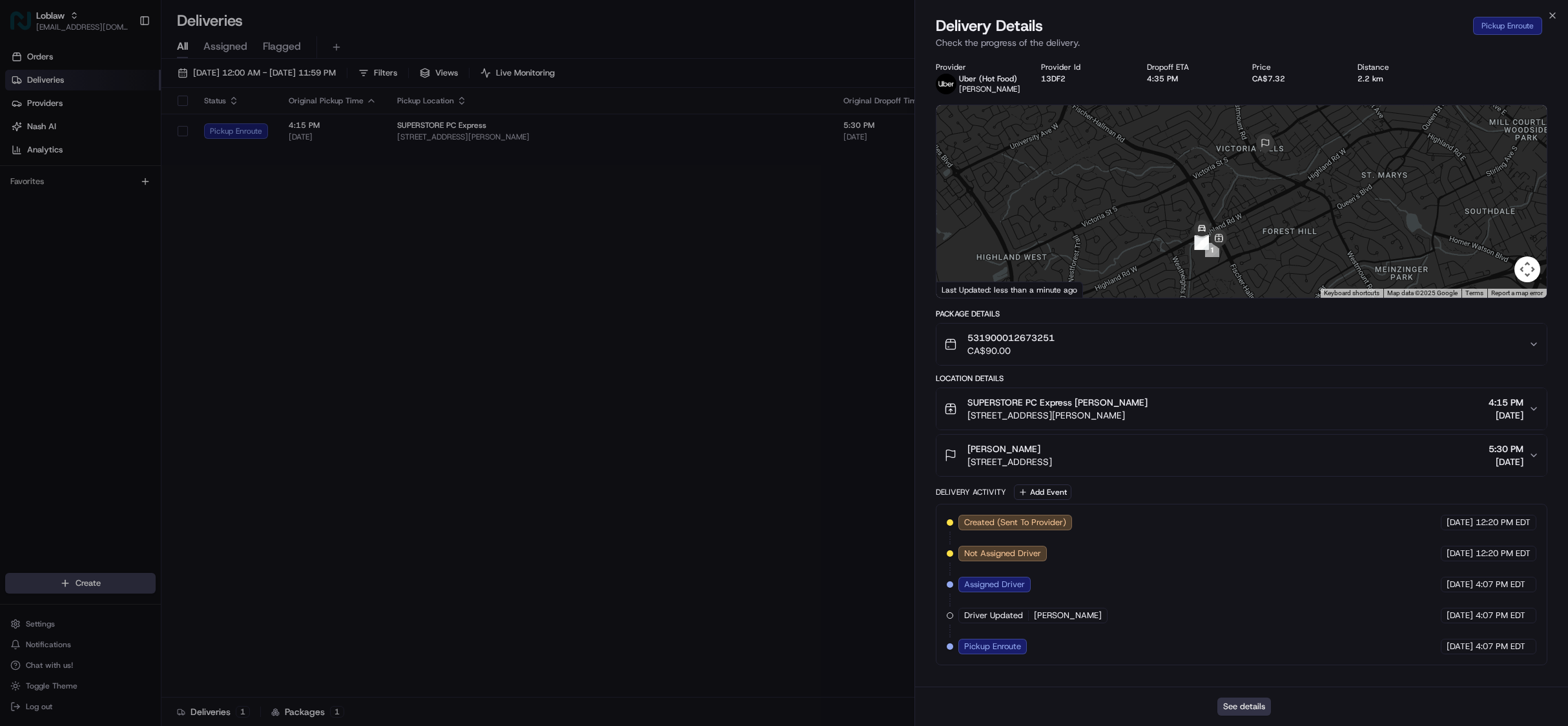
click at [1258, 709] on button "See details" at bounding box center [1244, 706] width 53 height 18
drag, startPoint x: 717, startPoint y: 377, endPoint x: 699, endPoint y: 368, distance: 20.1
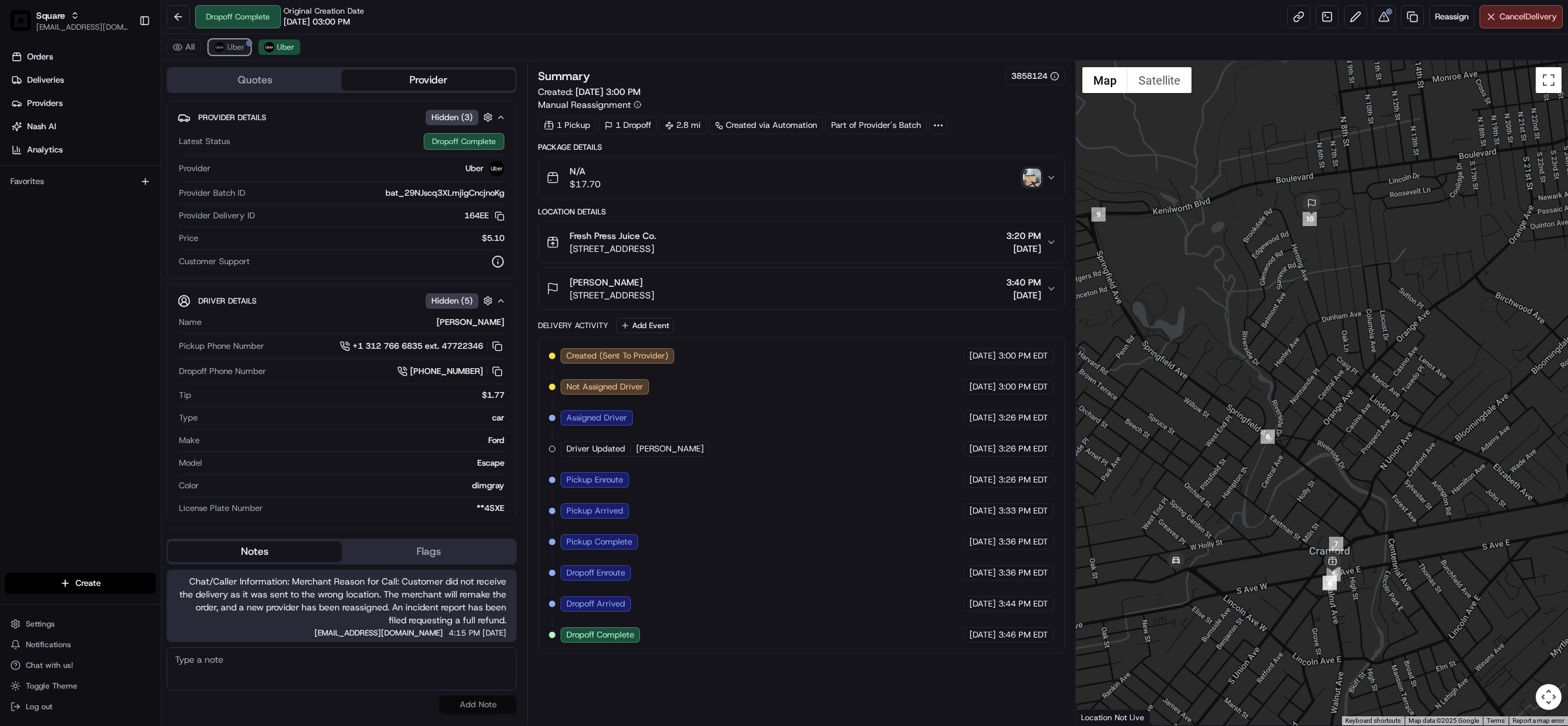
click at [239, 47] on span "Uber" at bounding box center [236, 47] width 17 height 10
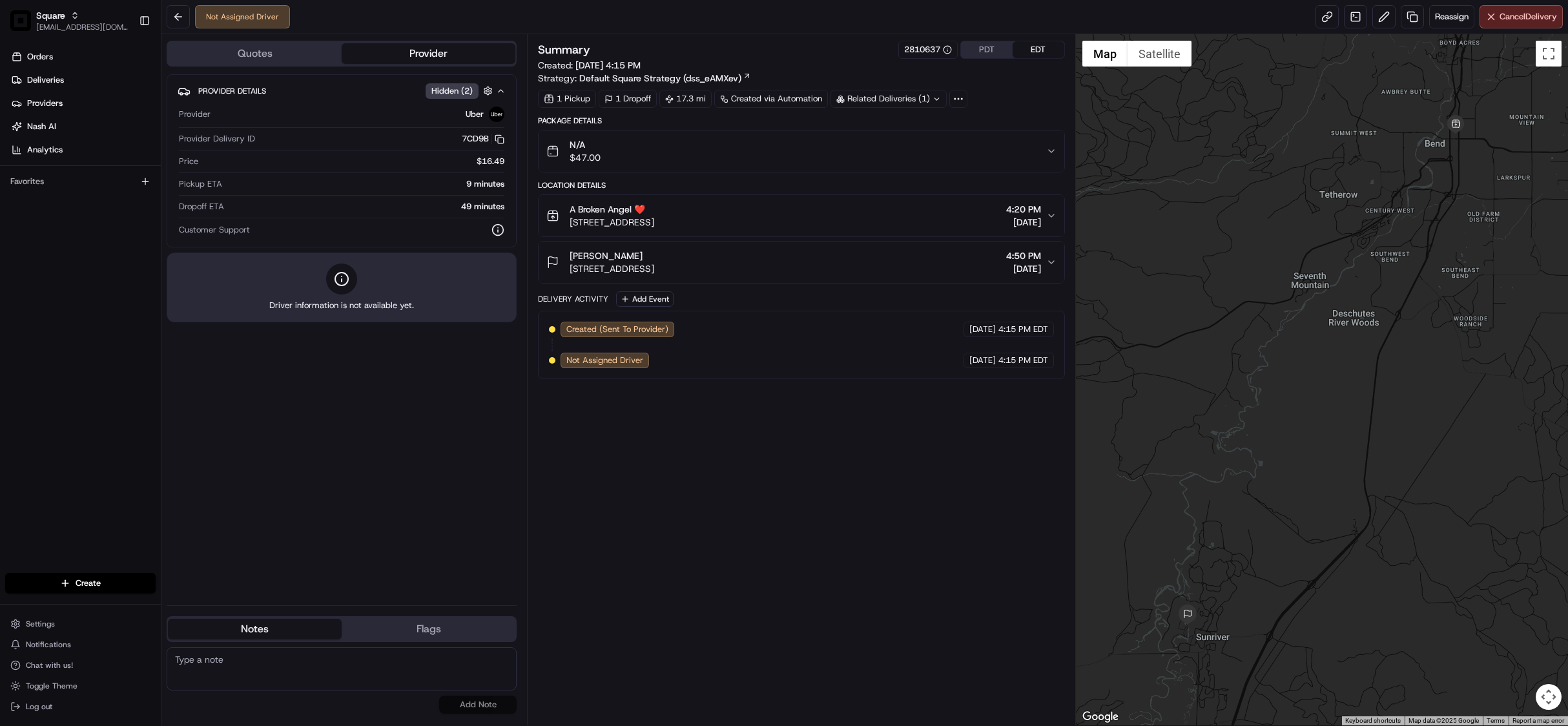
click at [862, 98] on div "Related Deliveries (1)" at bounding box center [889, 98] width 116 height 18
click at [898, 130] on span "job_U7hcEaCWXT9cTp9hwg7r6p" at bounding box center [925, 128] width 129 height 11
click at [874, 207] on div "A Broken Angel ❤️ 1125 NE 2nd St, Bend, OR 97701, USA 4:20 PM 08/15/2025" at bounding box center [796, 215] width 499 height 26
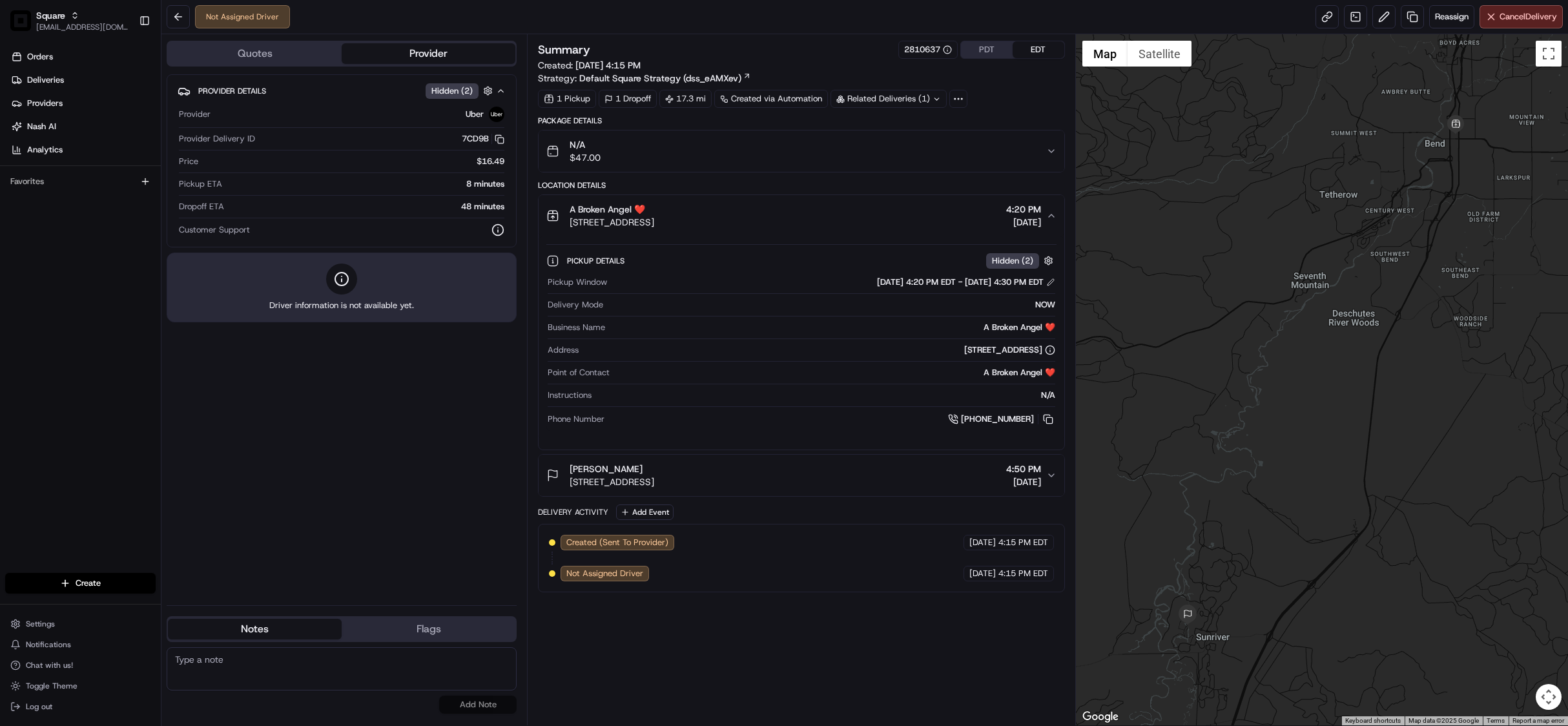
click at [874, 207] on div "A Broken Angel ❤️ 1125 NE 2nd St, Bend, OR 97701, USA 4:20 PM 08/15/2025" at bounding box center [796, 215] width 499 height 26
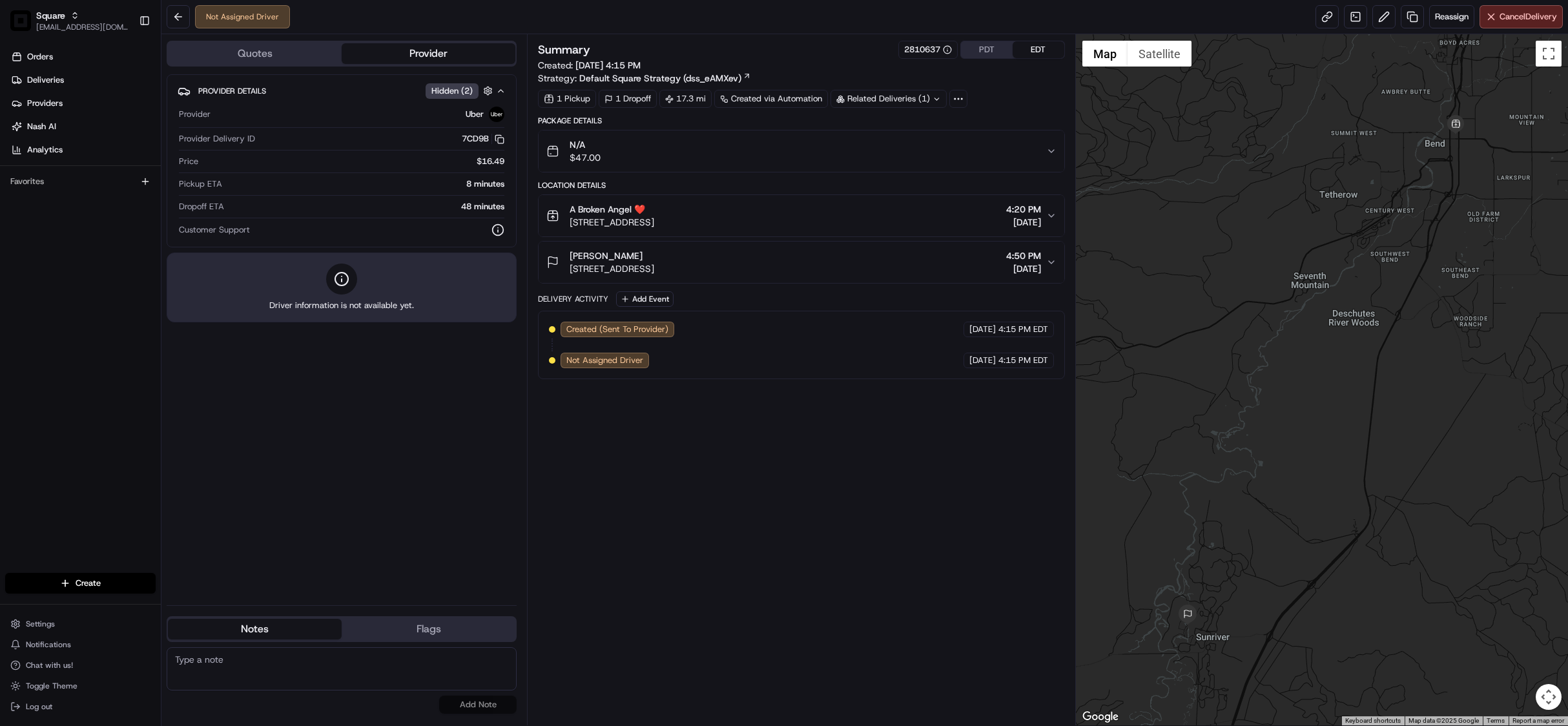
click at [1050, 148] on icon "button" at bounding box center [1051, 150] width 10 height 10
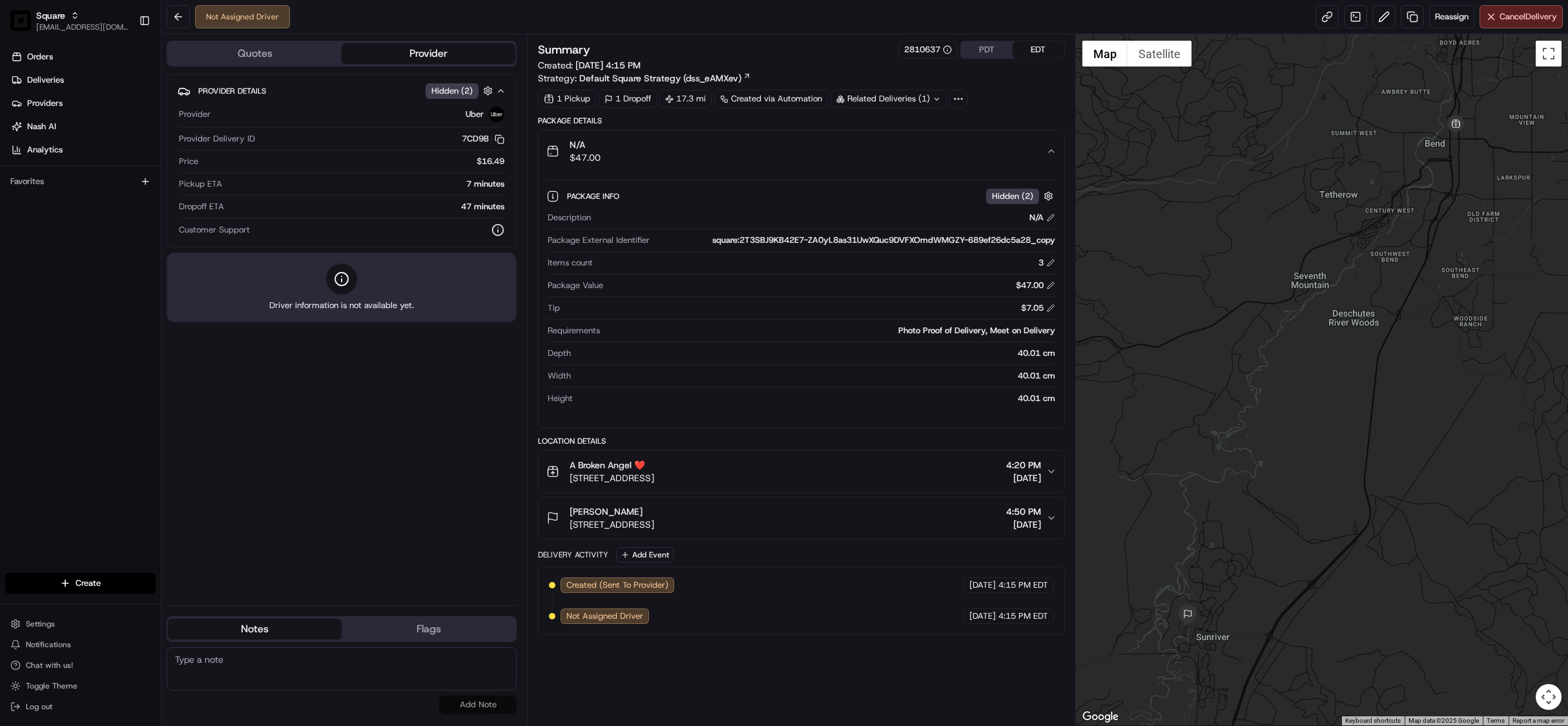
click at [1052, 473] on icon "button" at bounding box center [1051, 471] width 10 height 10
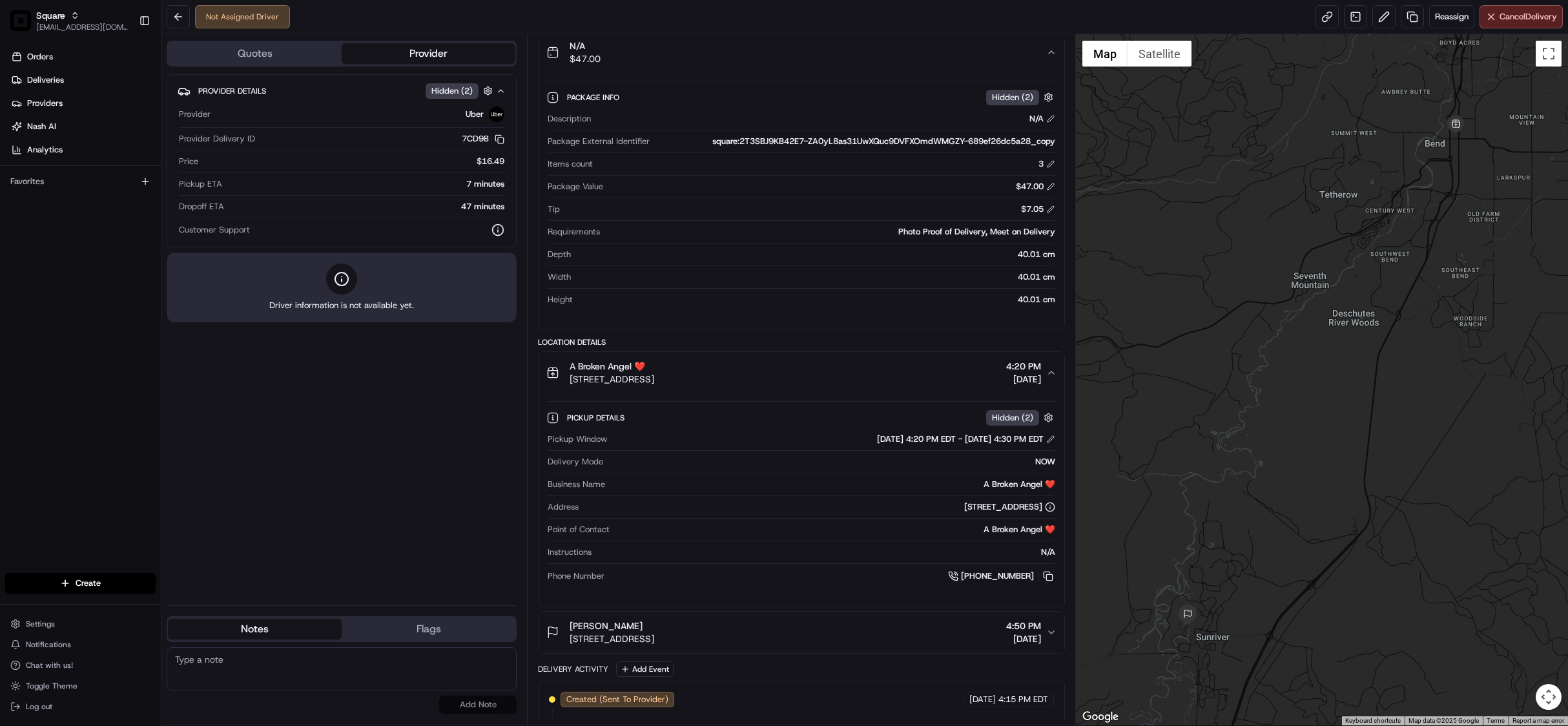
scroll to position [134, 0]
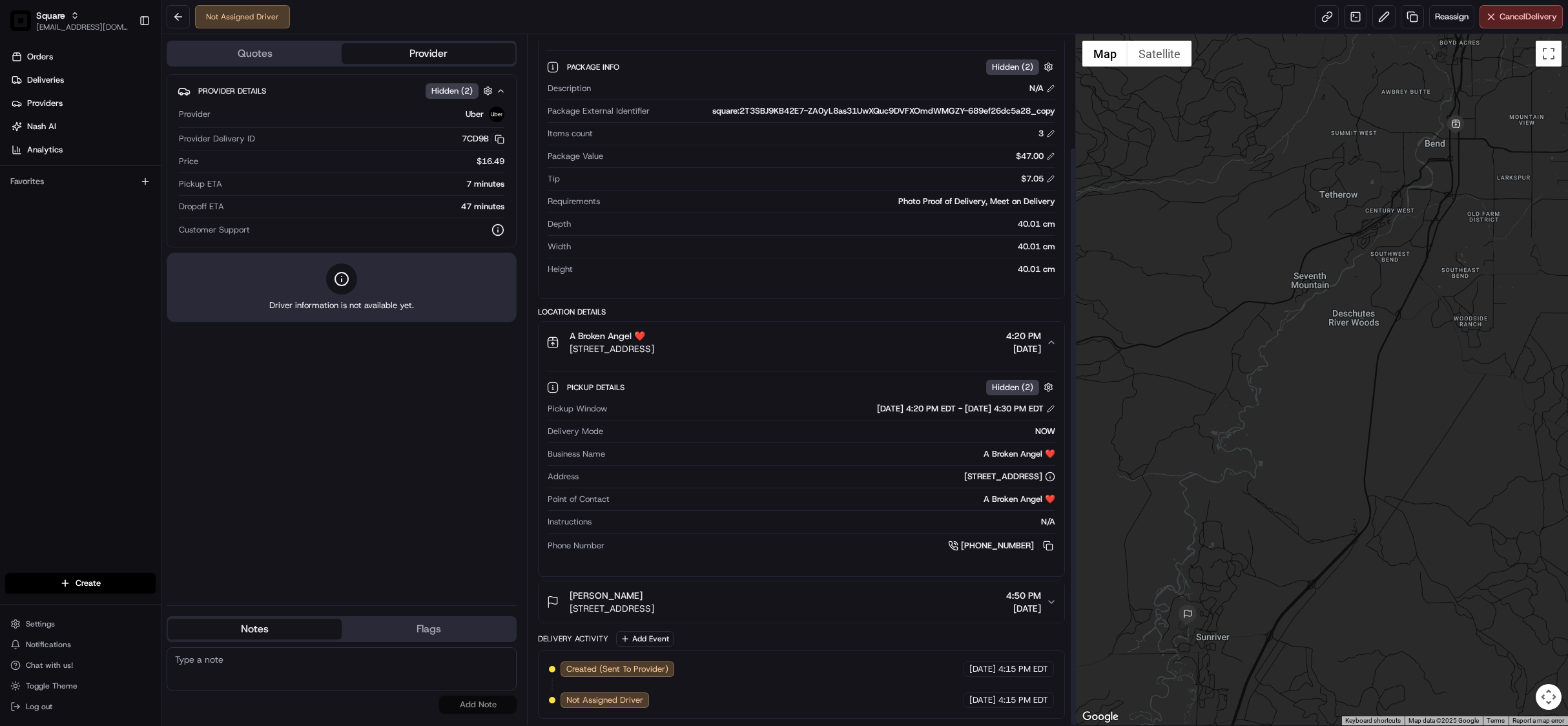
click at [1050, 594] on button "Sarah Osborn 17600 Center Dr #723, Sunriver, OR 97707, USA 4:50 PM 08/15/2025" at bounding box center [801, 602] width 525 height 41
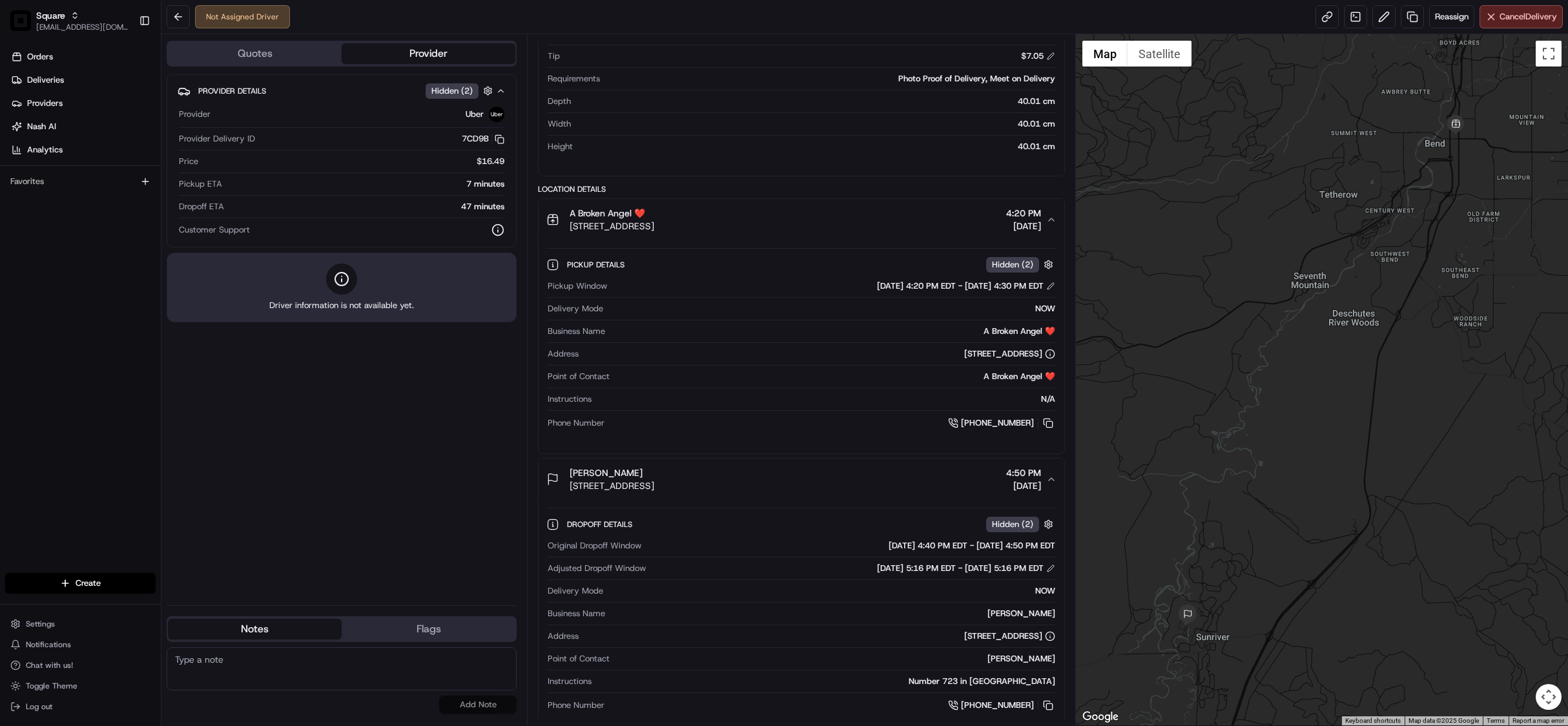
scroll to position [370, 0]
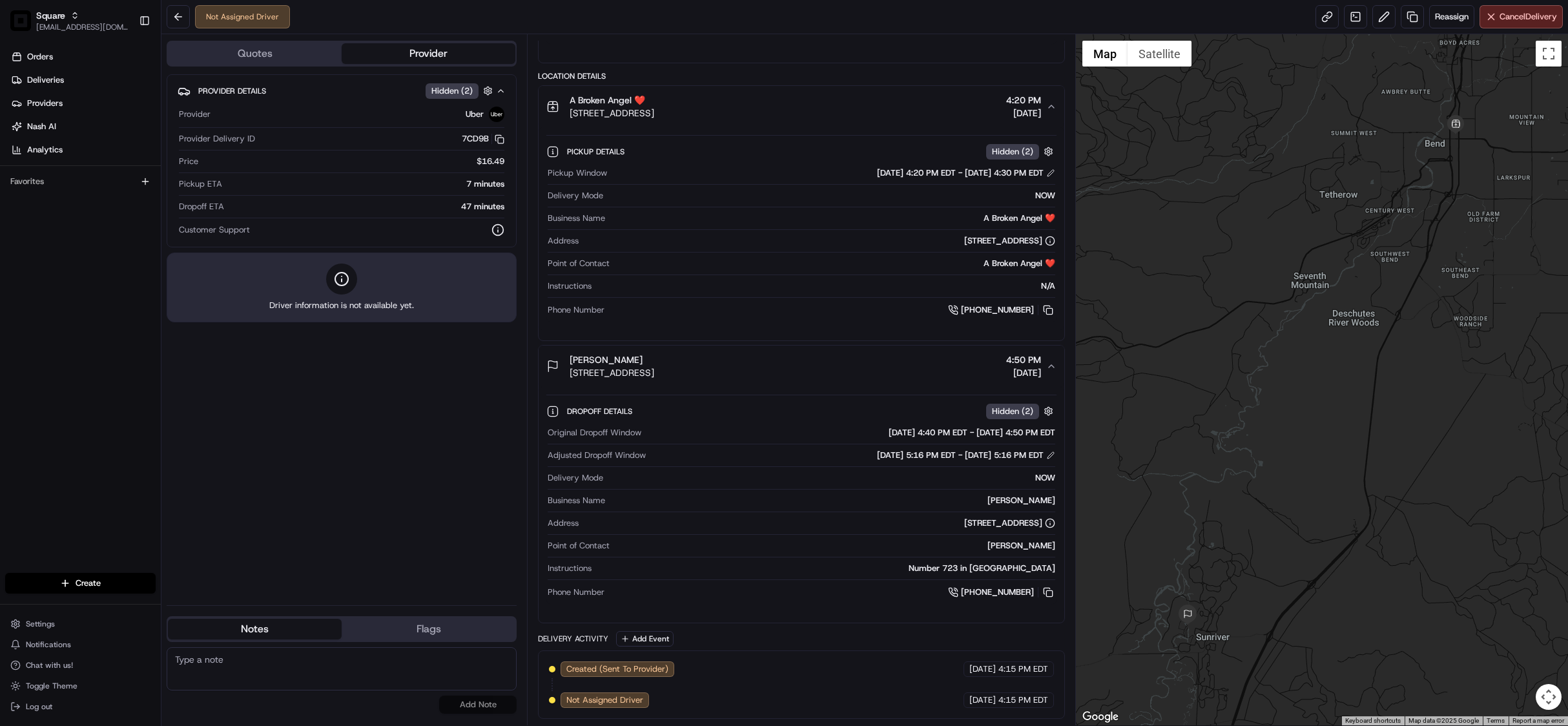
click at [775, 153] on div "Pickup Details Hidden ( 2 )" at bounding box center [811, 151] width 489 height 16
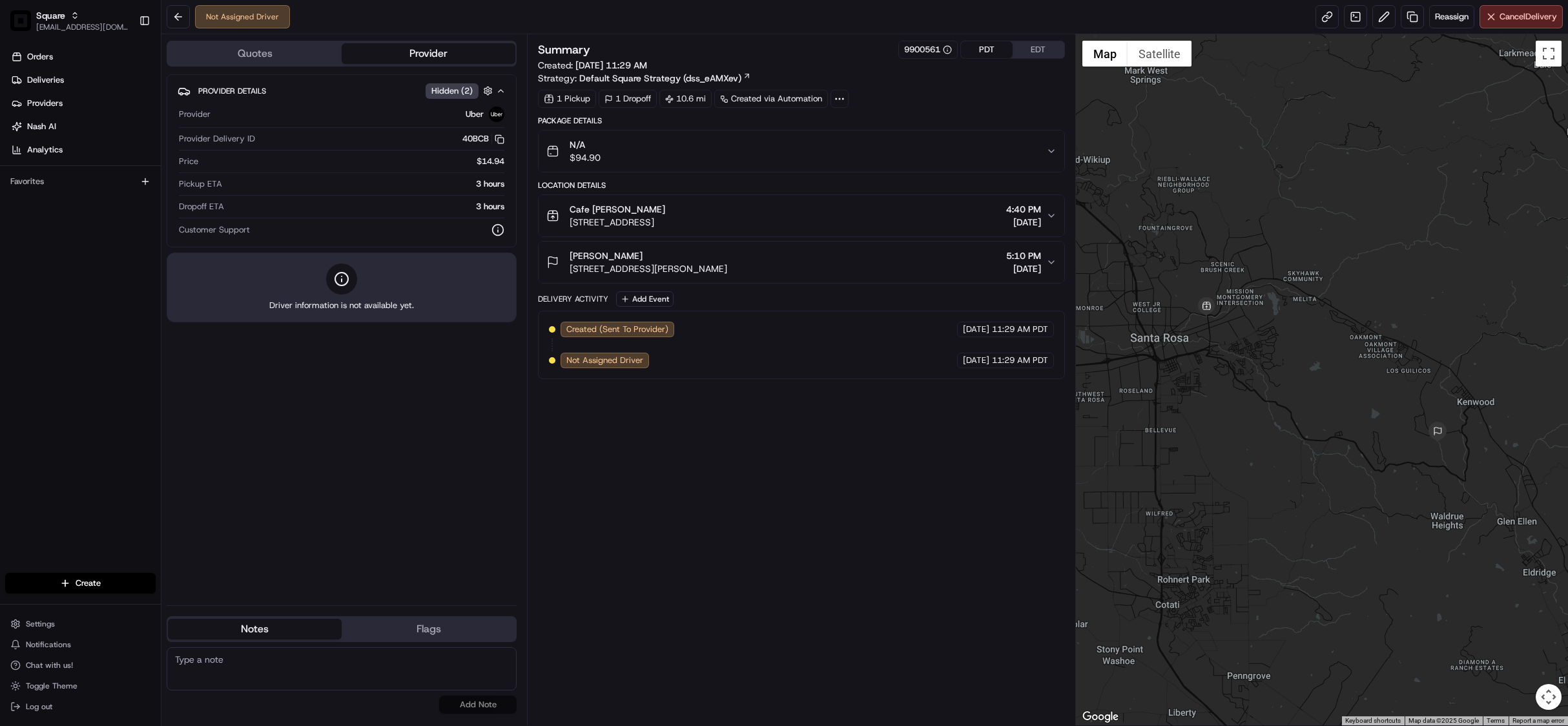
click at [980, 49] on button "PDT" at bounding box center [986, 49] width 51 height 17
click at [1044, 215] on div "Cafe Citti 2792 4th St, Santa Rosa, CA 95405, USA 4:40 PM 08/15/2025" at bounding box center [796, 215] width 499 height 26
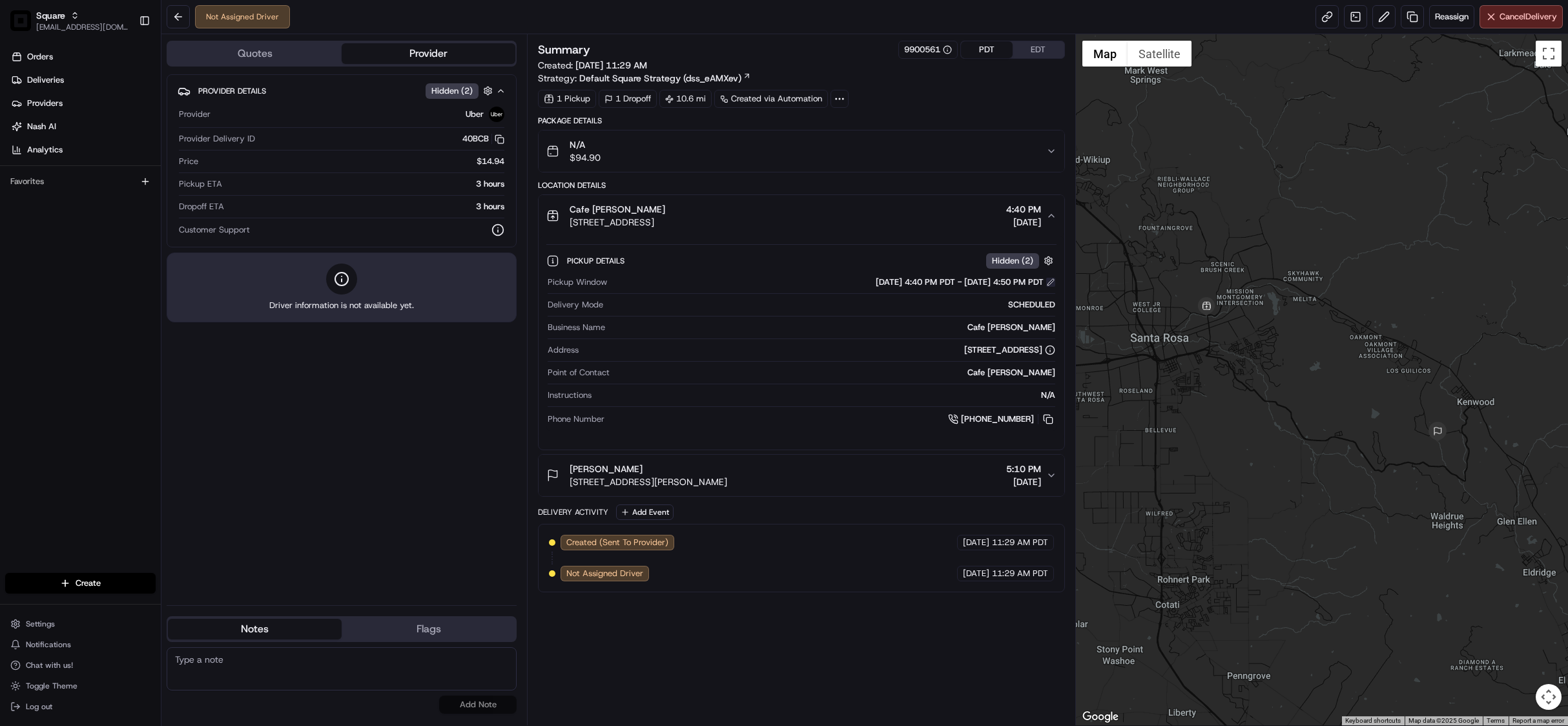
click at [1048, 287] on button at bounding box center [1051, 282] width 9 height 9
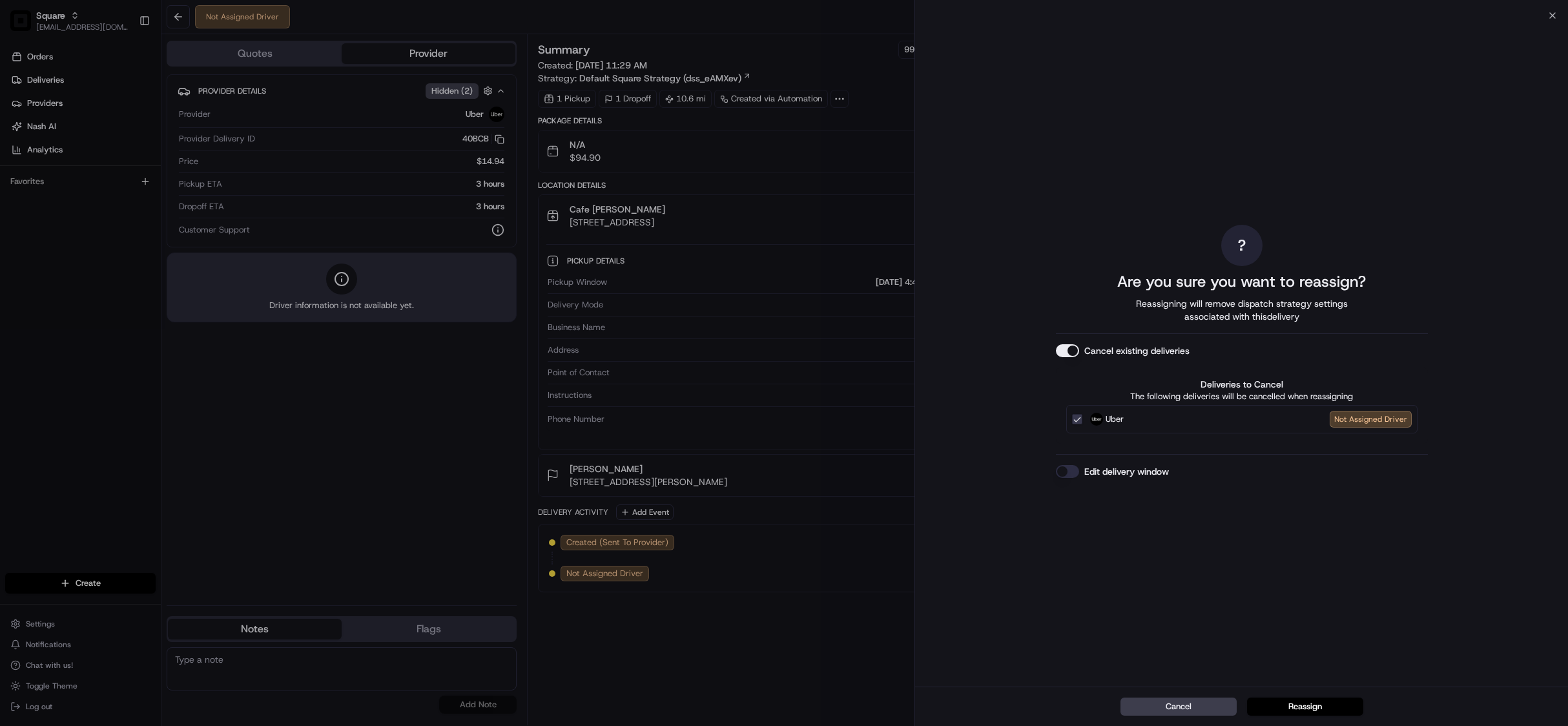
click at [1069, 469] on button "Edit delivery window" at bounding box center [1067, 471] width 23 height 13
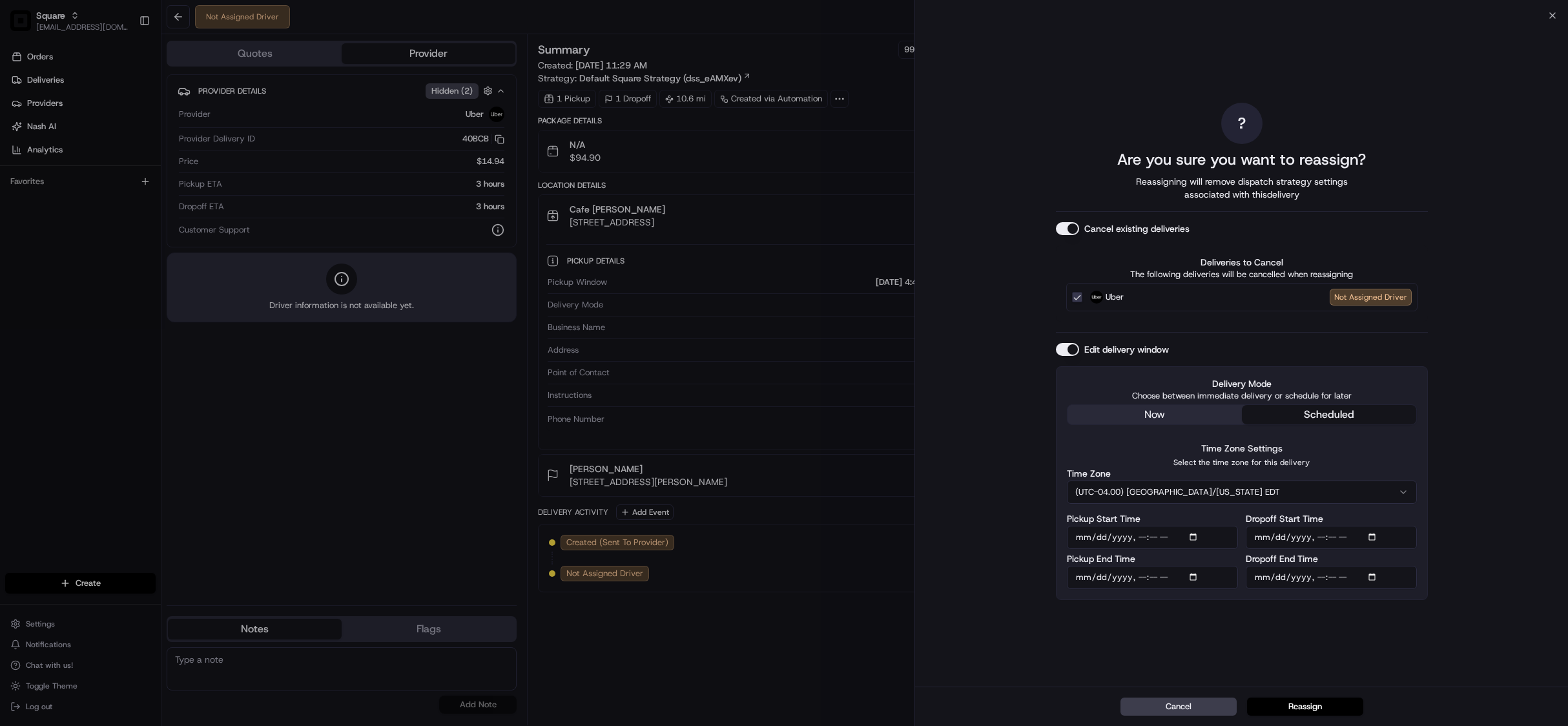
click at [1326, 414] on button "scheduled" at bounding box center [1329, 414] width 175 height 19
click at [1238, 485] on button "(UTC-04.00) America/New York EDT" at bounding box center [1242, 492] width 350 height 23
click at [1262, 492] on button "(UTC-07.00) America/Vancouver PDT" at bounding box center [1242, 492] width 350 height 23
click at [1194, 540] on input "Pickup Start Time" at bounding box center [1153, 537] width 171 height 23
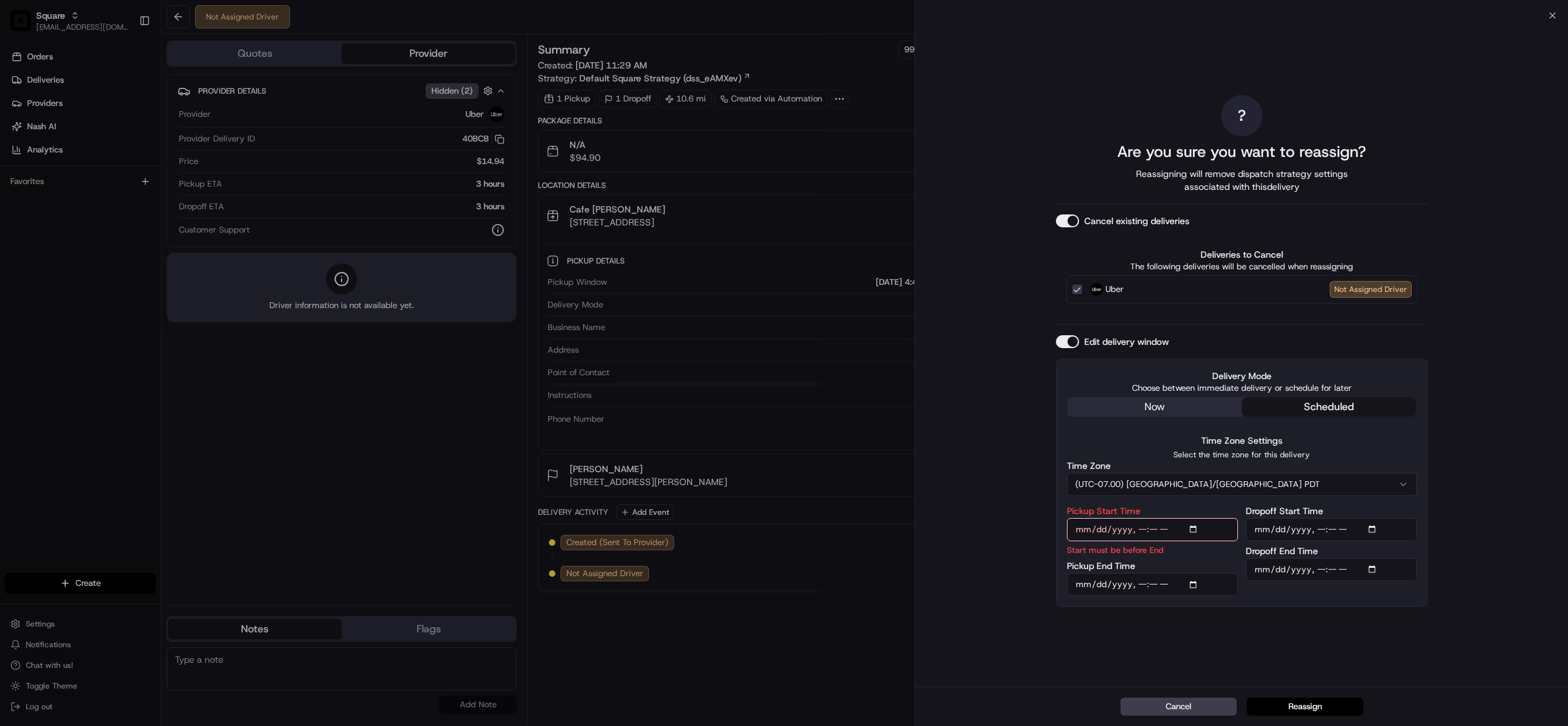
type input "2025-08-16T16:40"
click at [1360, 631] on div "? Are you sure you want to reassign? Reassigning will remove dispatch strategy …" at bounding box center [1242, 351] width 372 height 666
click at [1190, 582] on input "Pickup End Time" at bounding box center [1153, 584] width 171 height 23
click at [1198, 582] on input "Pickup End Time" at bounding box center [1153, 584] width 171 height 23
click at [1464, 458] on div "? Are you sure you want to reassign? Reassigning will remove dispatch strategy …" at bounding box center [1242, 351] width 653 height 671
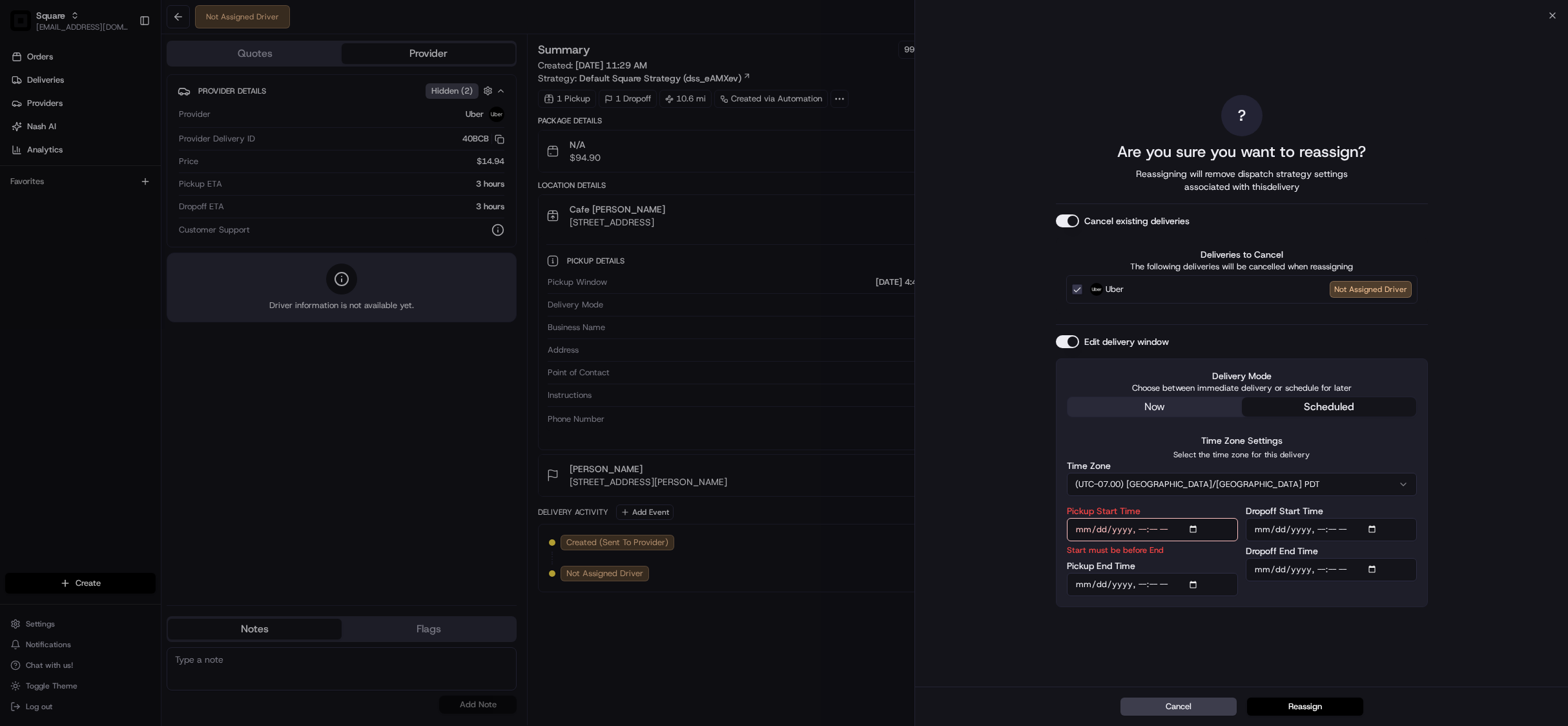
click at [1194, 586] on input "Pickup End Time" at bounding box center [1153, 584] width 171 height 23
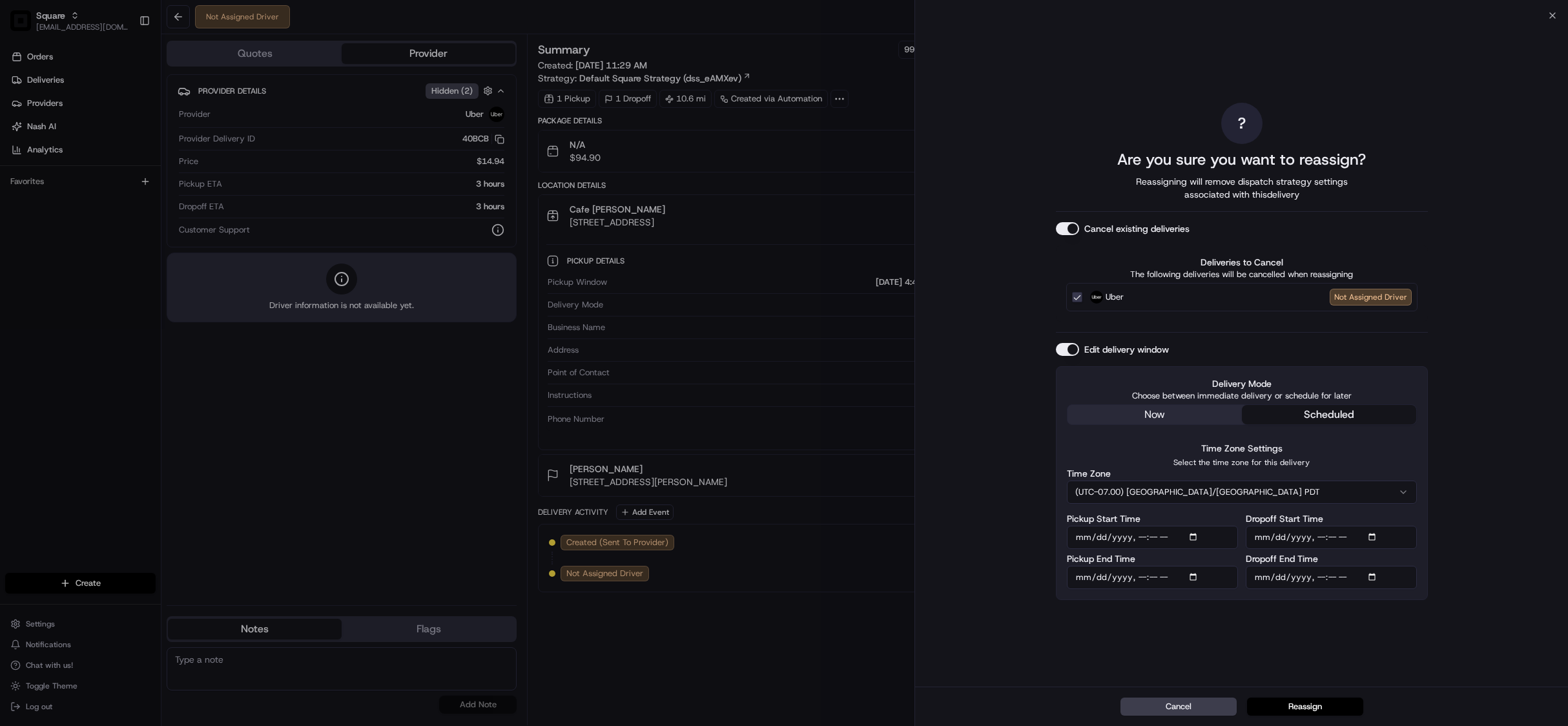
type input "2025-08-16T17:45"
click at [1468, 532] on div "? Are you sure you want to reassign? Reassigning will remove dispatch strategy …" at bounding box center [1242, 351] width 653 height 671
click at [1375, 536] on input "Dropoff Start Time" at bounding box center [1331, 537] width 171 height 23
click at [1525, 509] on div "? Are you sure you want to reassign? Reassigning will remove dispatch strategy …" at bounding box center [1242, 351] width 653 height 671
click at [1373, 574] on input "Dropoff End Time" at bounding box center [1331, 577] width 171 height 23
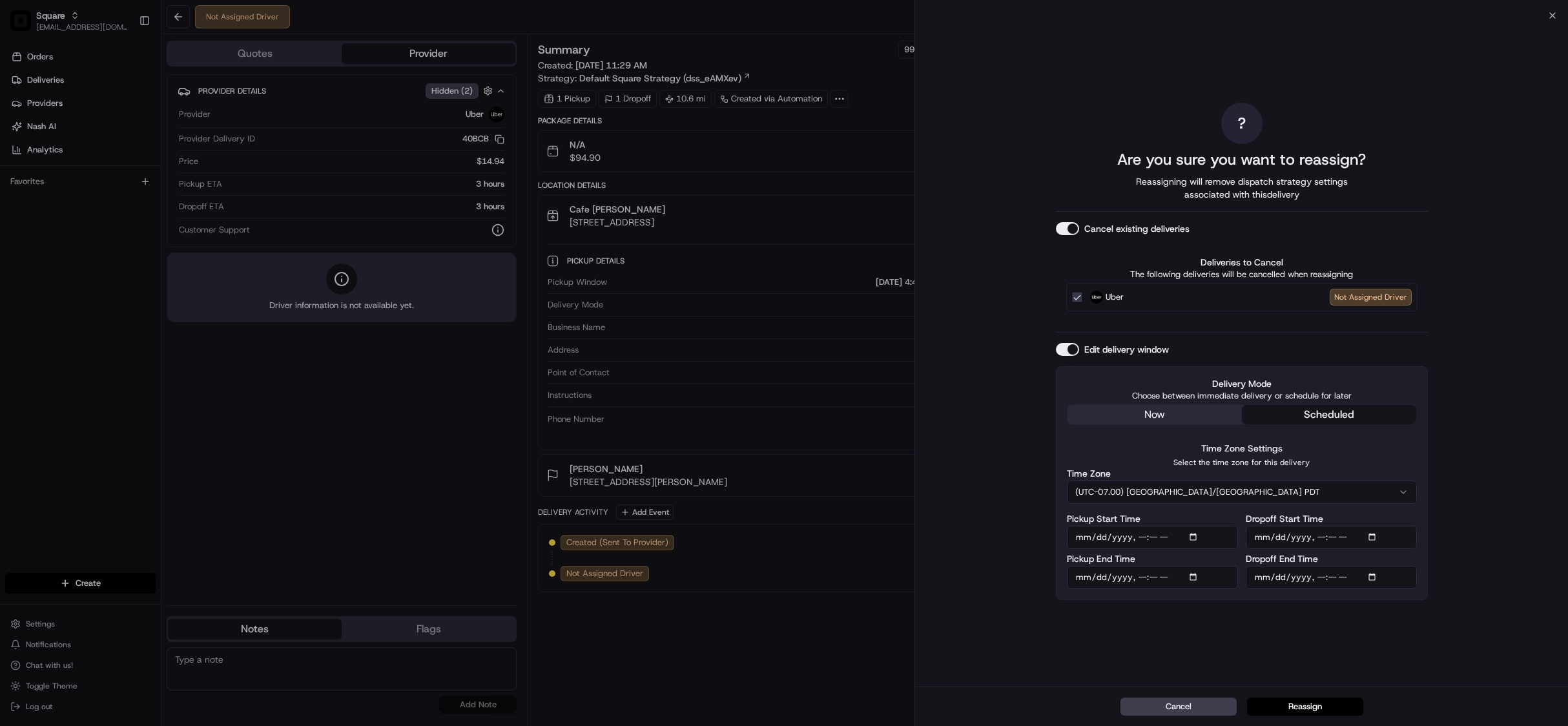
click at [1379, 533] on input "Dropoff Start Time" at bounding box center [1331, 537] width 171 height 23
click at [1375, 535] on input "Dropoff Start Time" at bounding box center [1331, 537] width 171 height 23
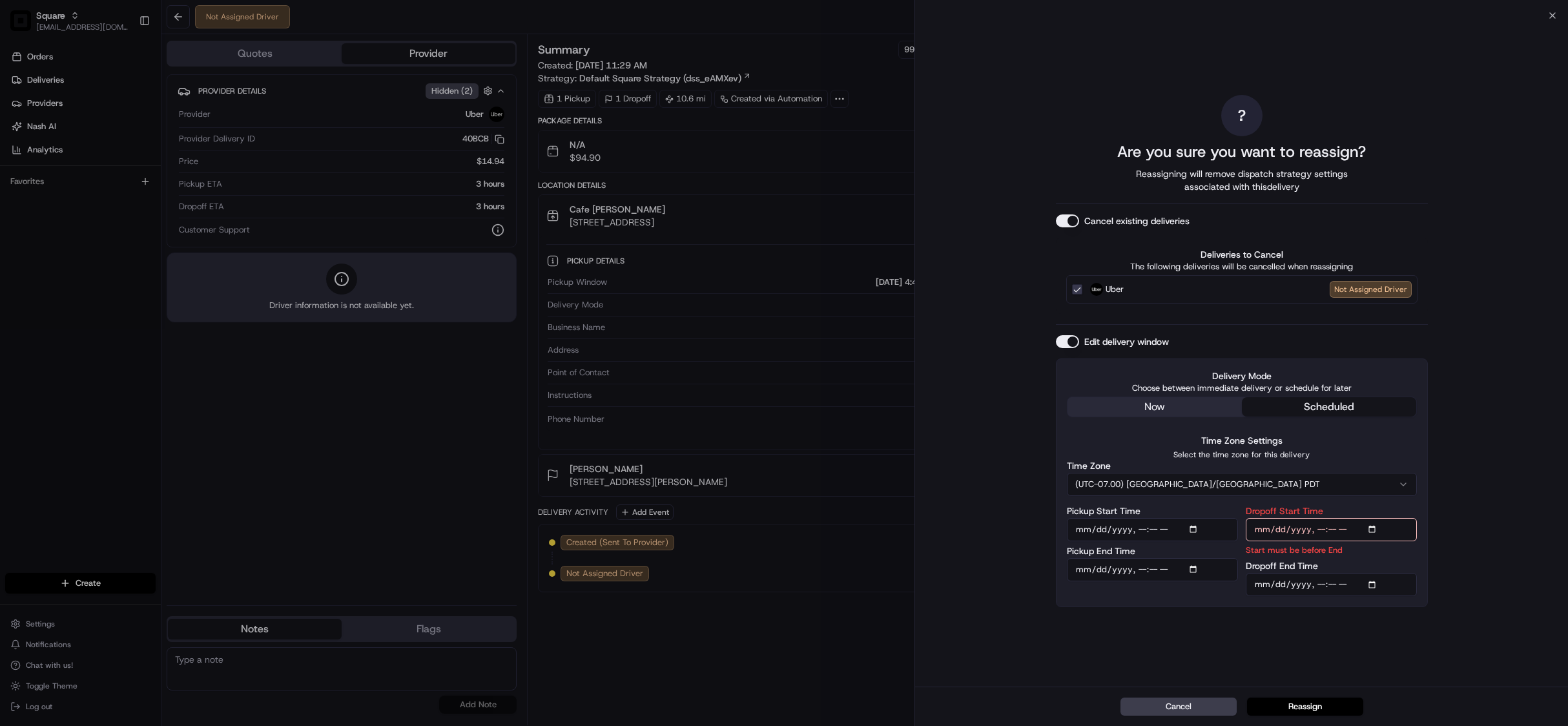
type input "2025-08-16T17:00"
click at [1457, 525] on div "? Are you sure you want to reassign? Reassigning will remove dispatch strategy …" at bounding box center [1242, 351] width 653 height 671
click at [1377, 582] on input "Dropoff End Time" at bounding box center [1331, 584] width 171 height 23
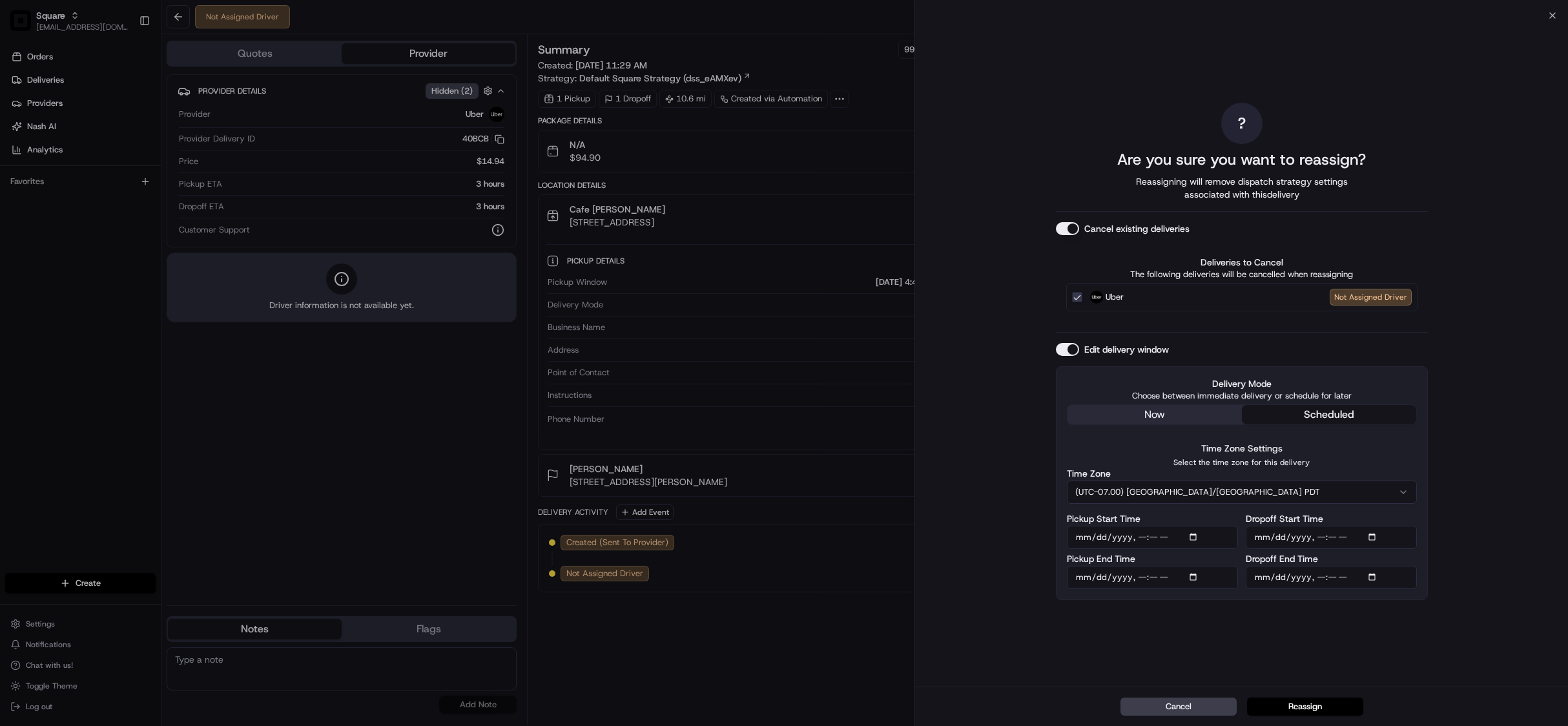
type input "2025-08-16T18:10"
click at [1500, 316] on div "? Are you sure you want to reassign? Reassigning will remove dispatch strategy …" at bounding box center [1242, 351] width 653 height 671
click at [1311, 701] on button "Reassign" at bounding box center [1305, 706] width 116 height 18
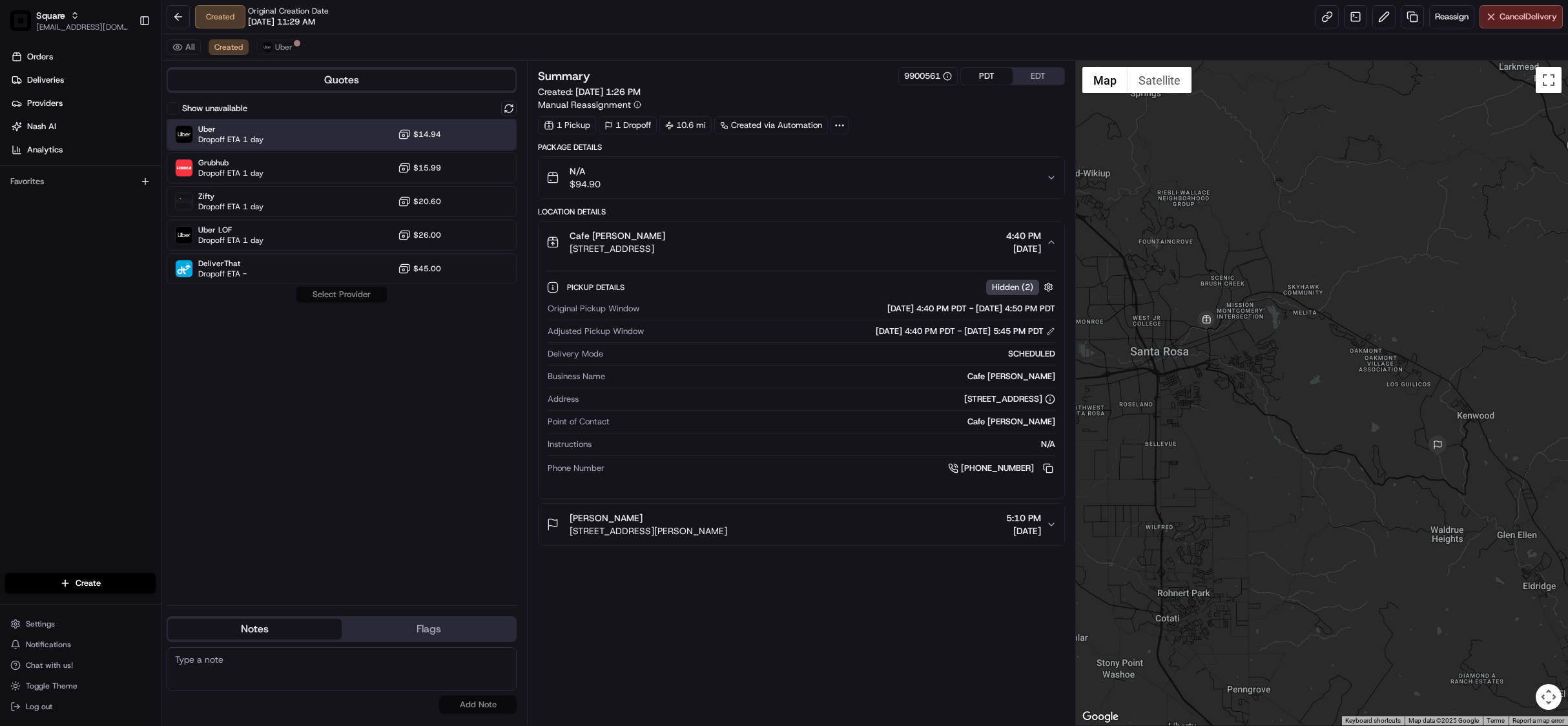
click at [306, 136] on div "Uber Dropoff ETA 1 day $14.94" at bounding box center [342, 134] width 350 height 31
click at [341, 294] on button "Assign Provider" at bounding box center [341, 294] width 92 height 15
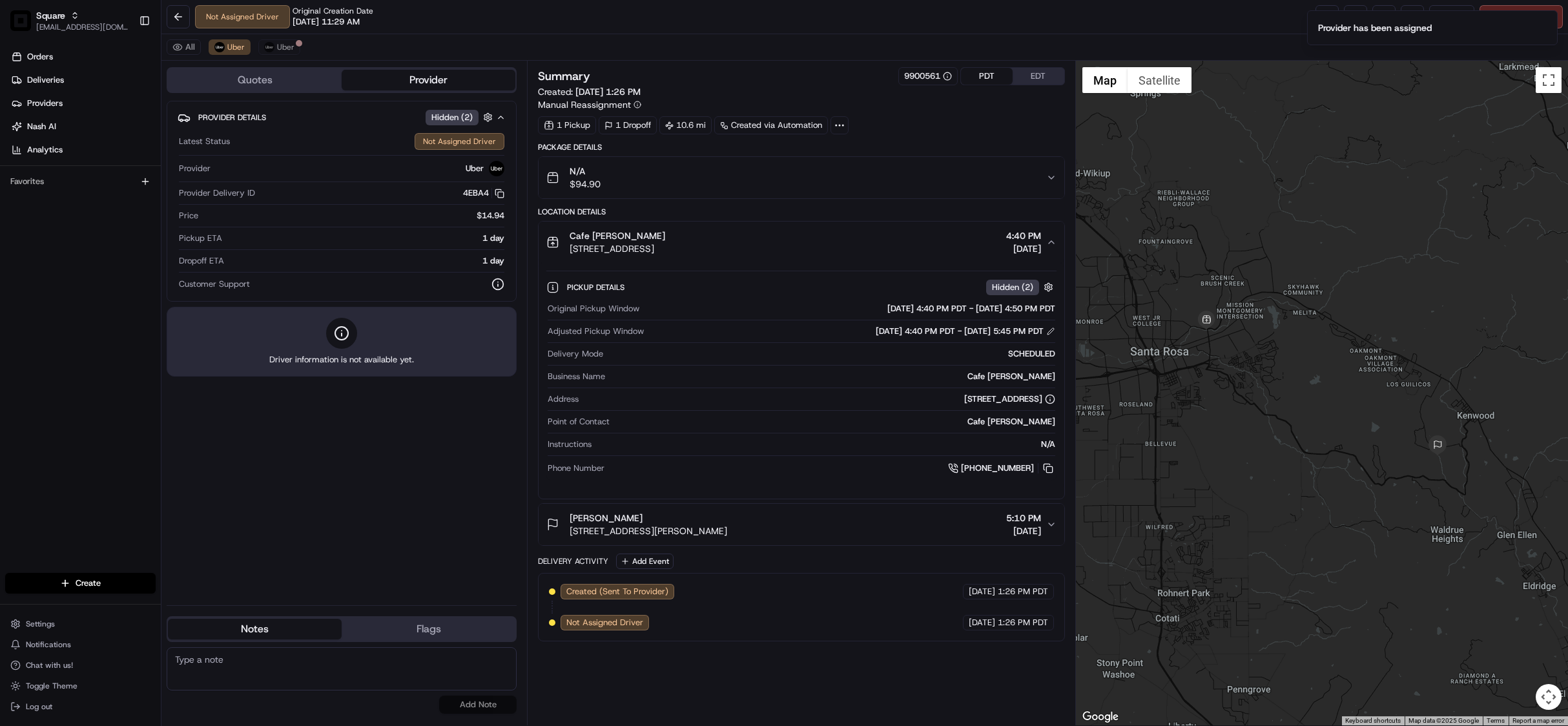
click at [287, 668] on textarea at bounding box center [342, 669] width 350 height 43
paste textarea "Chat/Caller Information: Merchant Reason for Call:"
click at [261, 670] on textarea "Chat/Caller Information: Merchant Reason for Call:" at bounding box center [342, 669] width 350 height 43
click at [451, 674] on textarea "Chat/Caller Information: Merchant Reason for Call: reschedule the delivery by 8…" at bounding box center [342, 669] width 350 height 43
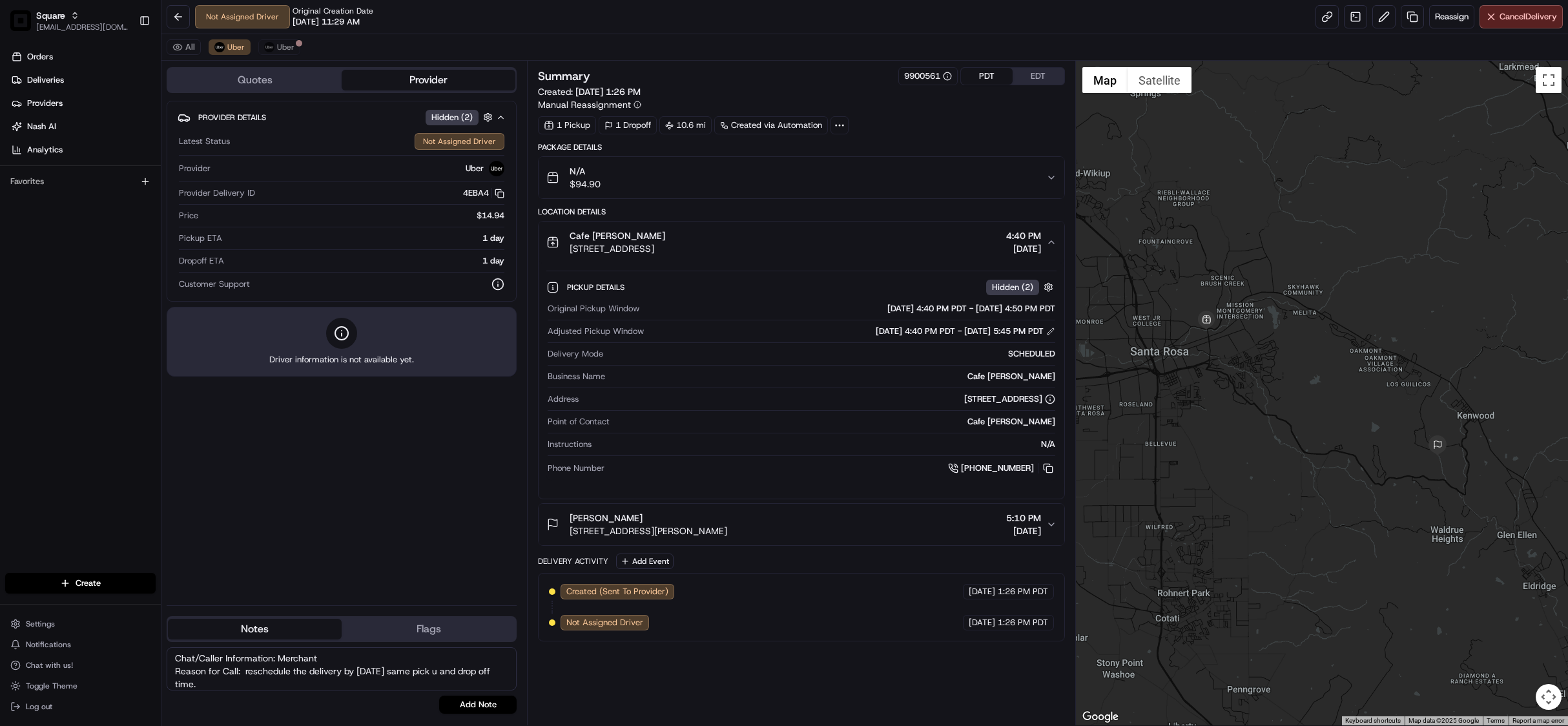
click at [461, 675] on textarea "Chat/Caller Information: Merchant Reason for Call: reschedule the delivery by 8…" at bounding box center [342, 669] width 350 height 43
type textarea "Chat/Caller Information: Merchant Reason for Call: reschedule the delivery by 8…"
click at [477, 705] on button "Add Note" at bounding box center [478, 704] width 78 height 18
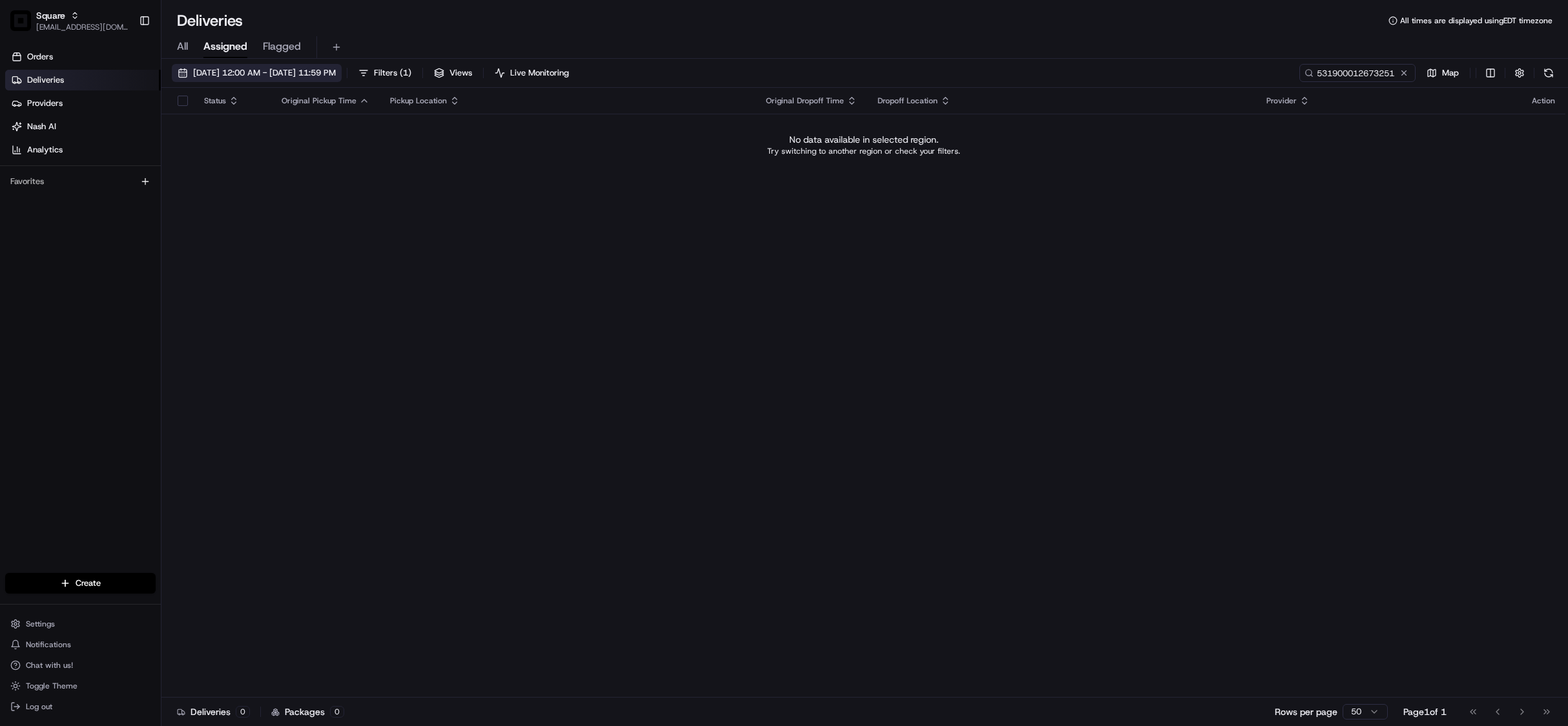
click at [316, 70] on span "08/15/2025 12:00 AM - 08/15/2025 11:59 PM" at bounding box center [264, 72] width 142 height 11
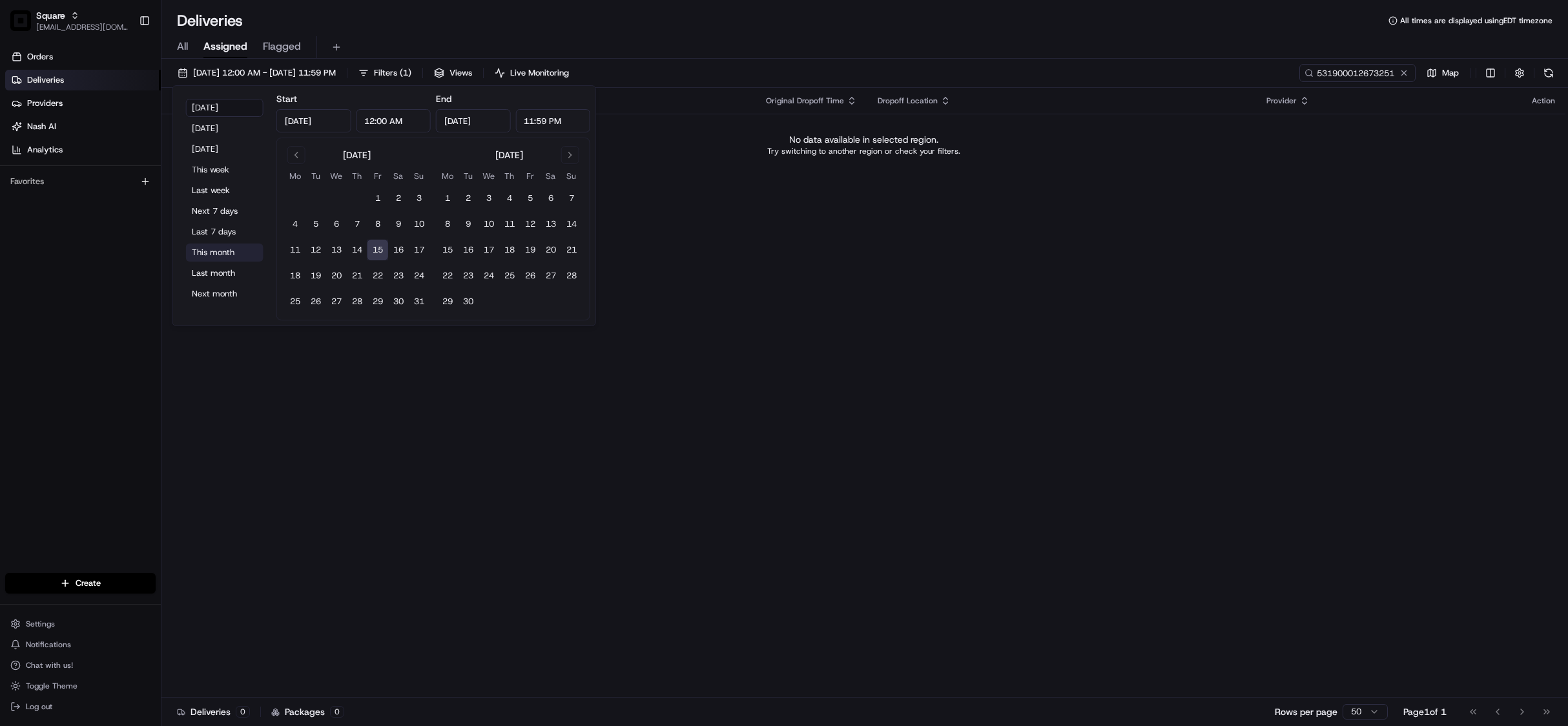
click at [223, 251] on button "This month" at bounding box center [225, 252] width 78 height 18
type input "Aug 1, 2025"
type input "Aug 31, 2025"
click at [189, 44] on div "All Assigned Flagged" at bounding box center [865, 47] width 1407 height 23
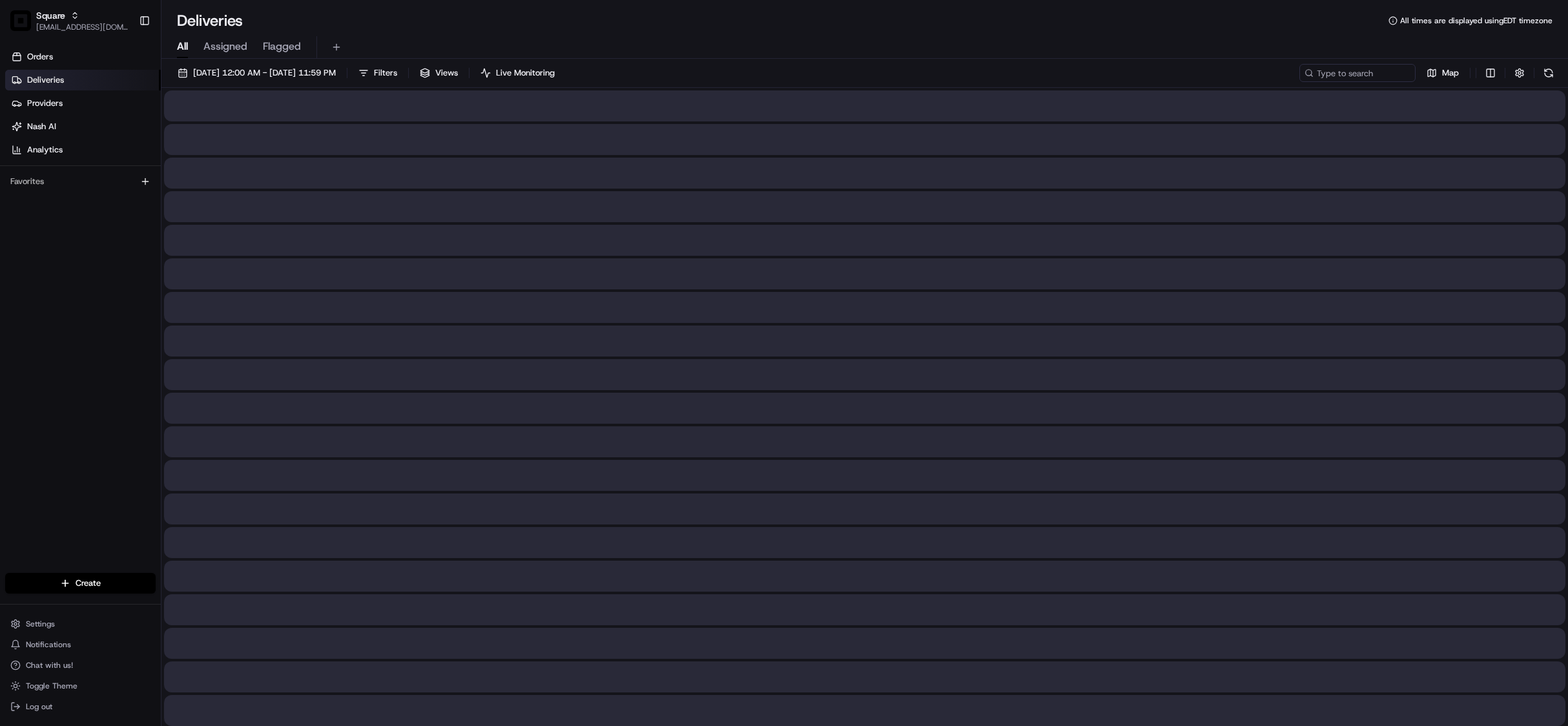
click at [181, 49] on span "All" at bounding box center [183, 46] width 11 height 15
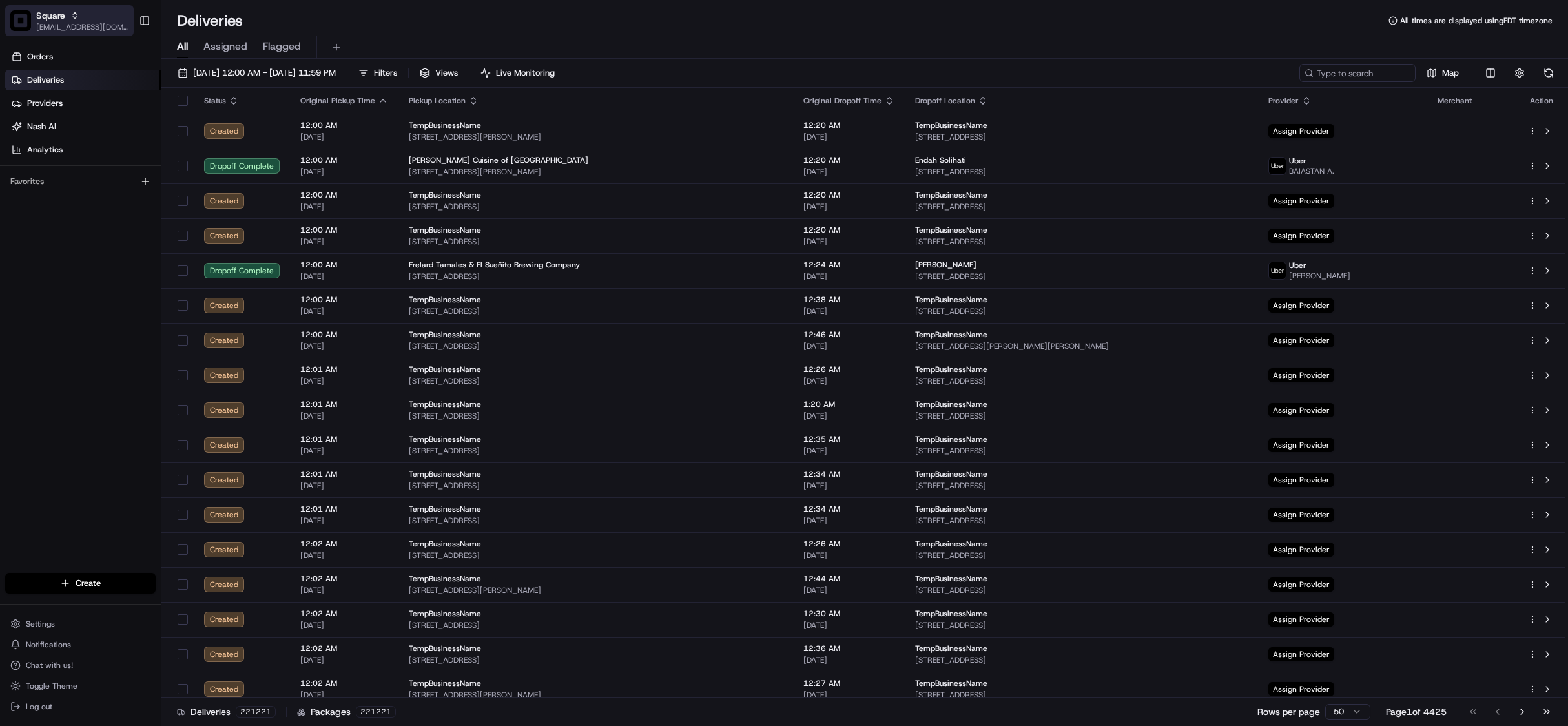
click at [47, 21] on span "Square" at bounding box center [50, 15] width 29 height 13
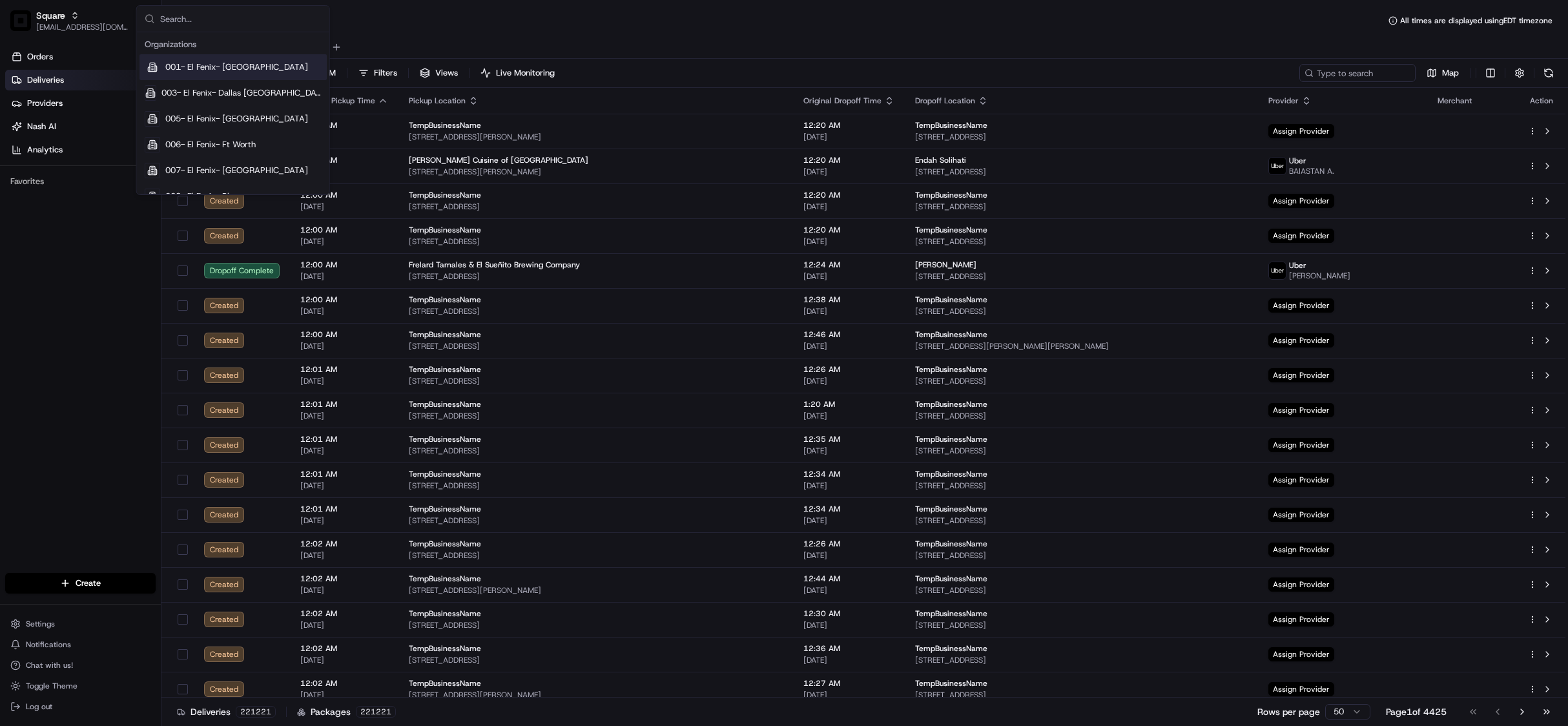
click at [216, 21] on input "text" at bounding box center [241, 19] width 161 height 26
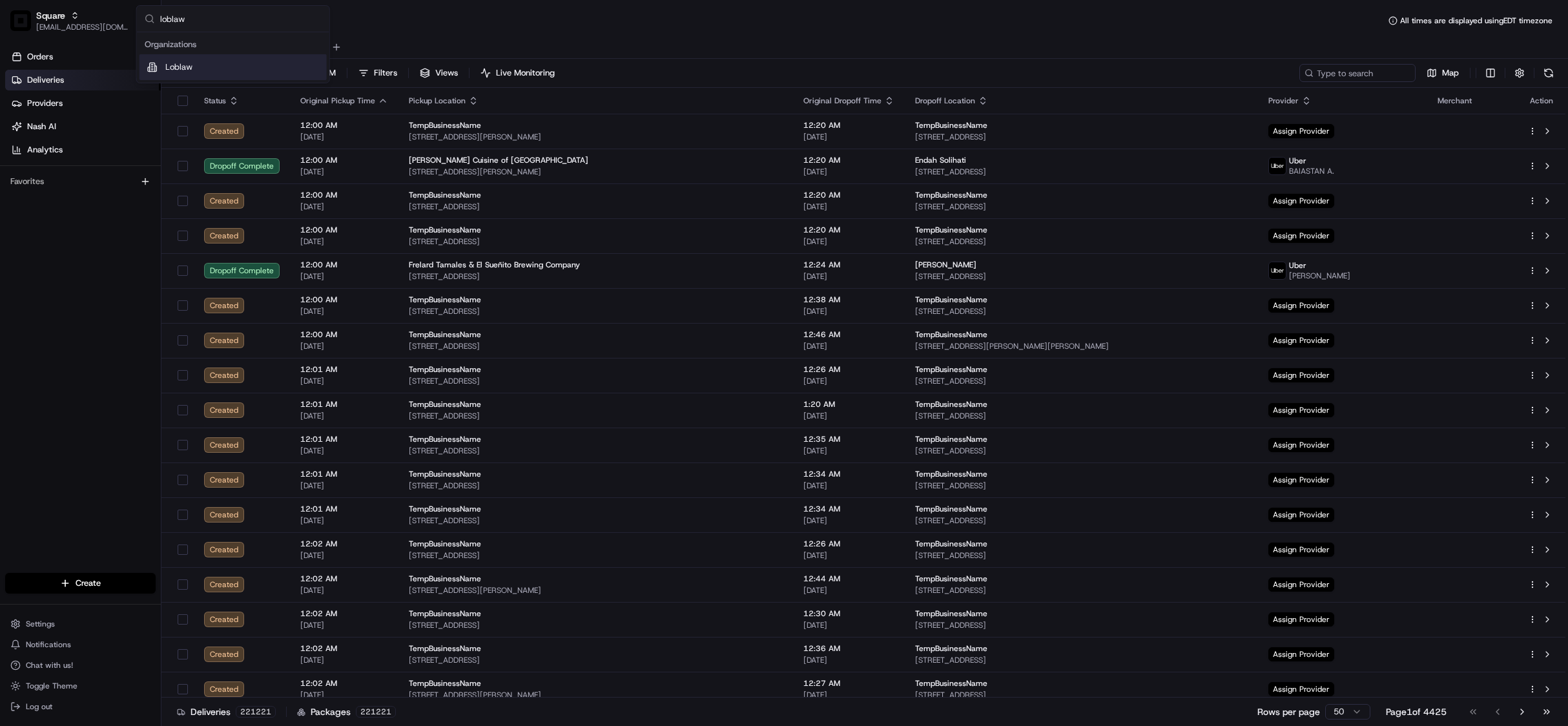
type input "loblaw"
click at [177, 80] on div "Loblaw" at bounding box center [233, 67] width 187 height 26
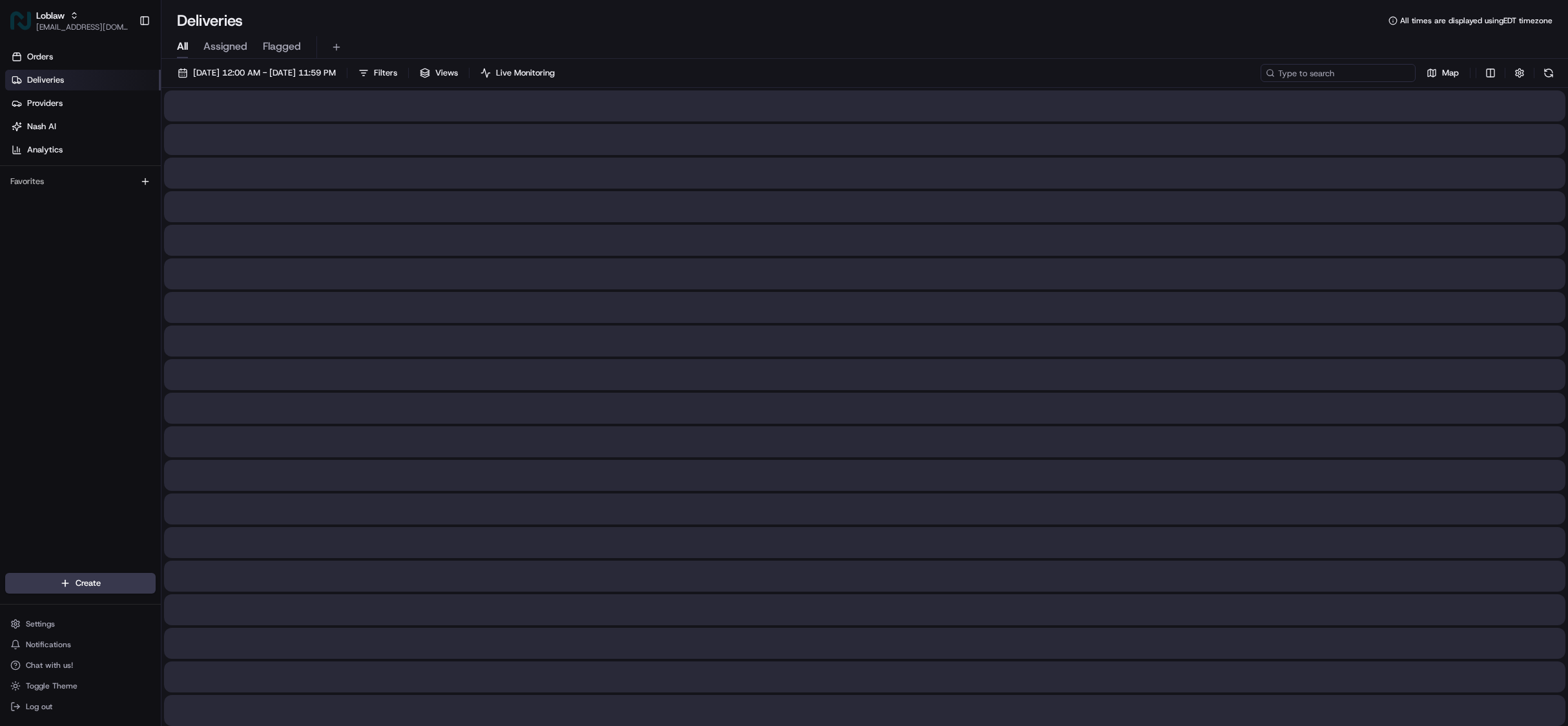
click at [1331, 70] on input at bounding box center [1338, 73] width 155 height 18
paste input "531900012598679"
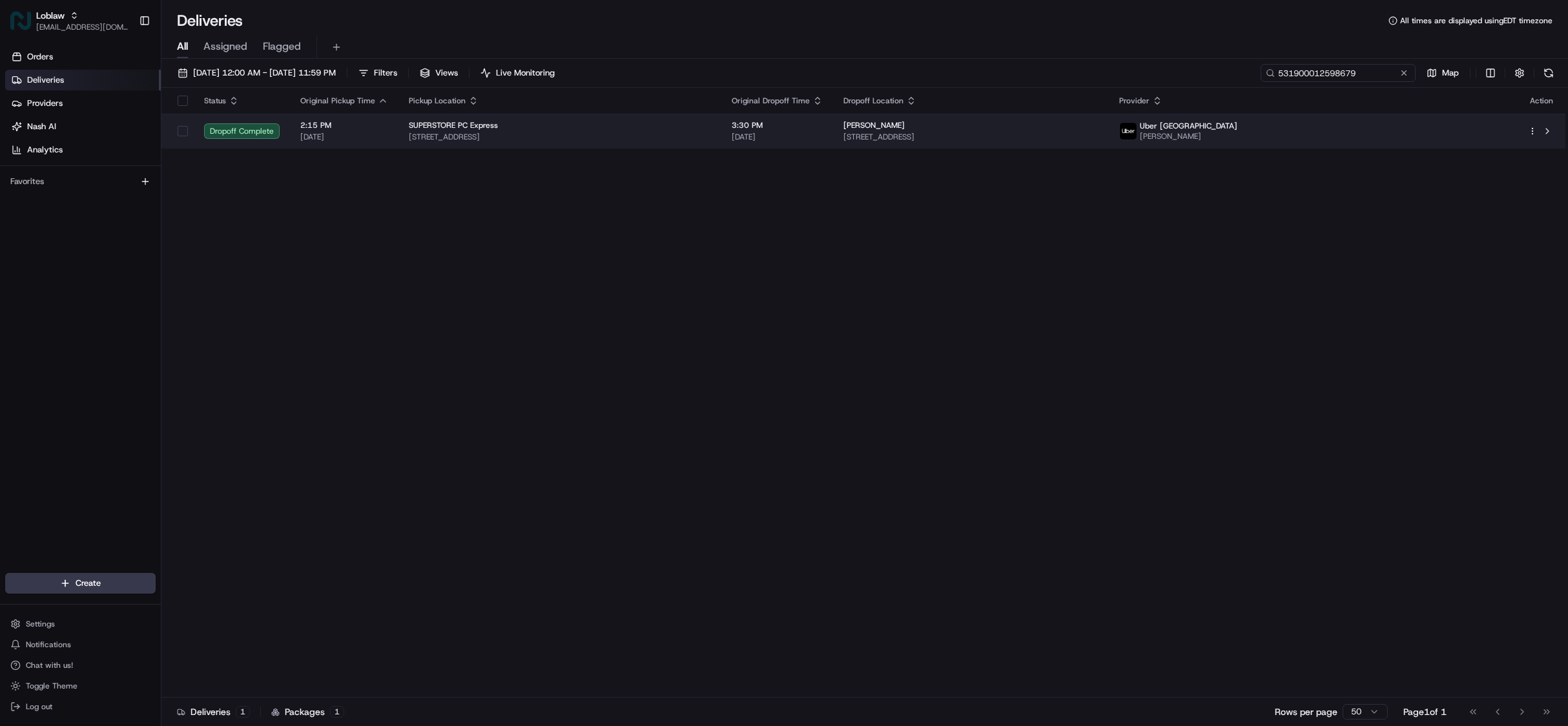
type input "531900012598679"
click at [823, 128] on span "3:30 PM" at bounding box center [777, 125] width 91 height 10
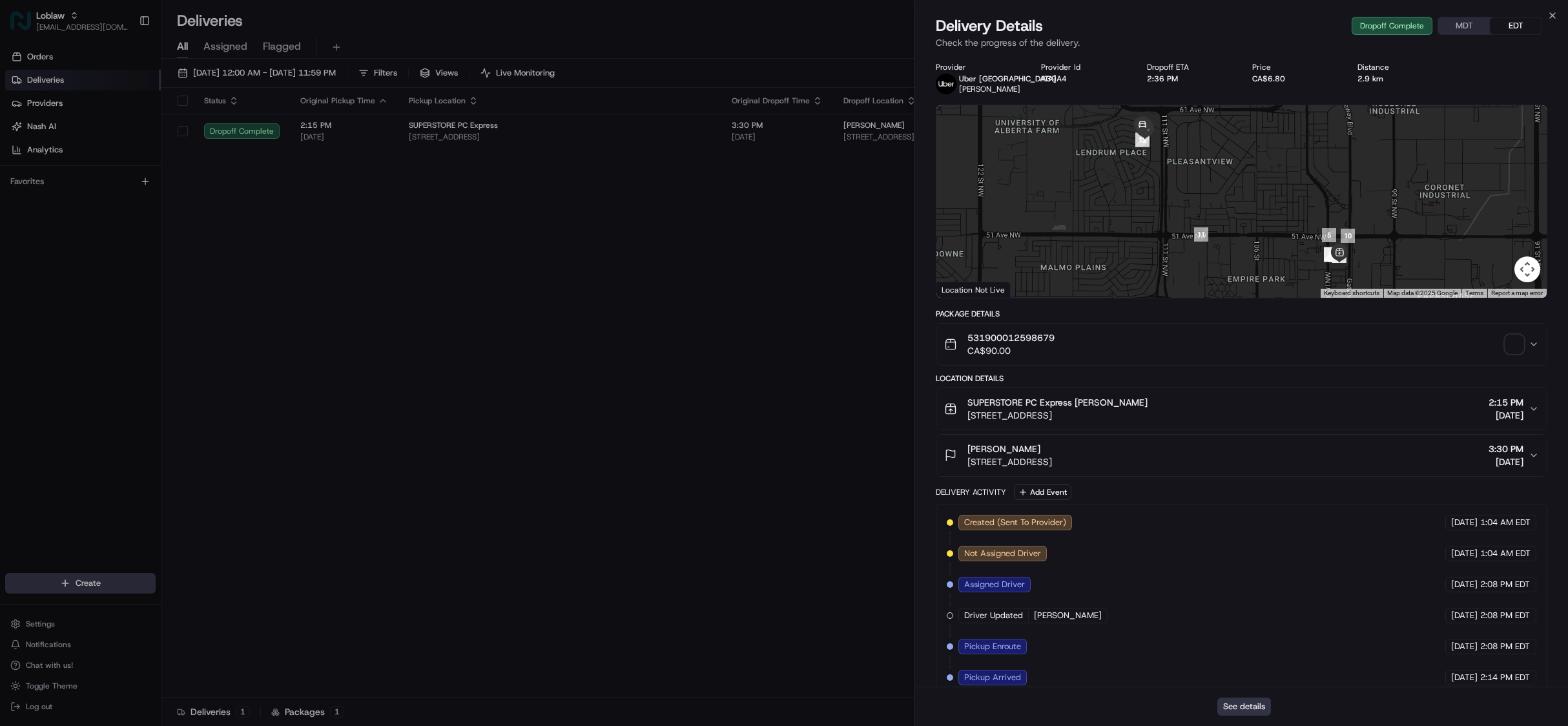
click at [1242, 698] on button "See details" at bounding box center [1244, 706] width 53 height 18
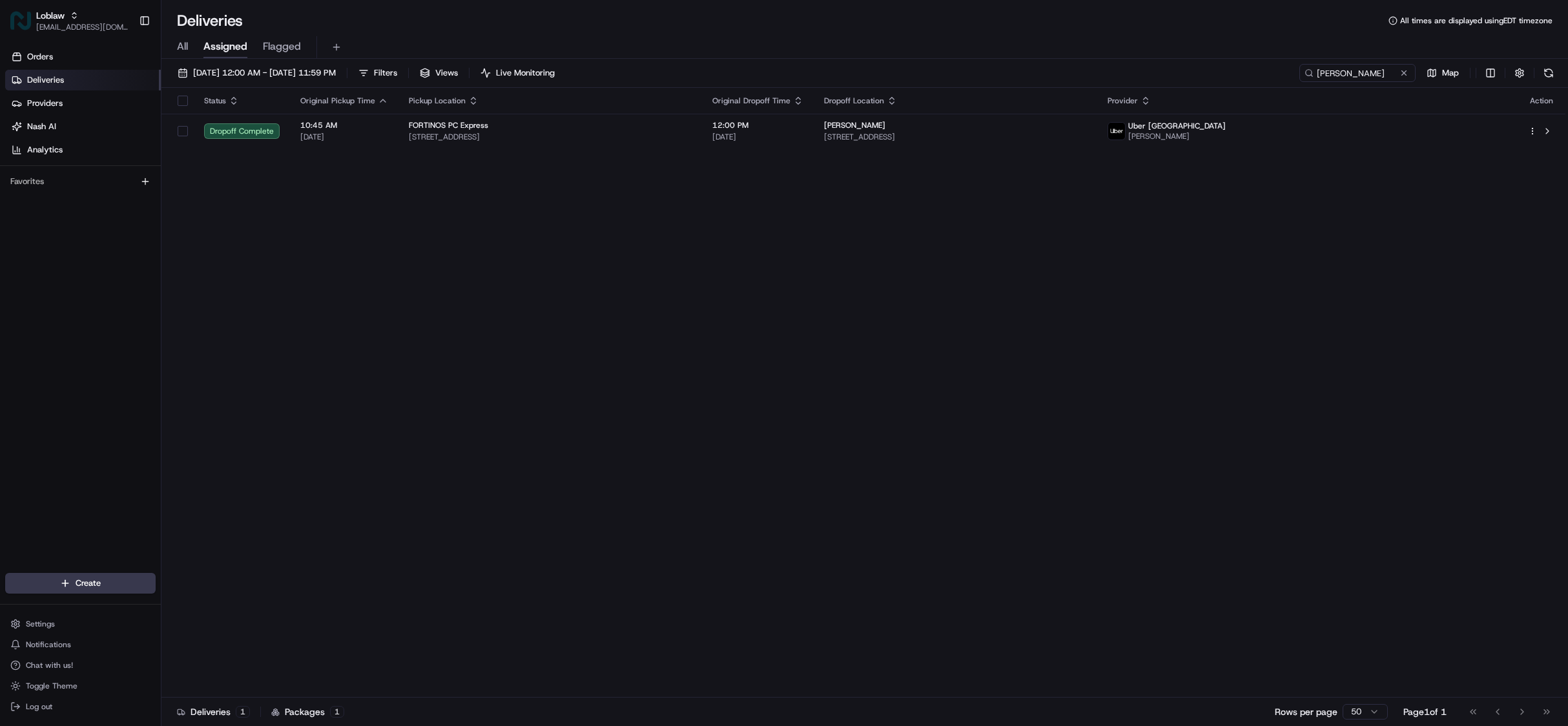
click at [528, 229] on div "Status Original Pickup Time Pickup Location Original Dropoff Time Dropoff Locat…" at bounding box center [863, 392] width 1404 height 610
click at [1329, 67] on input "[PERSON_NAME]" at bounding box center [1338, 73] width 155 height 18
paste input "1512527"
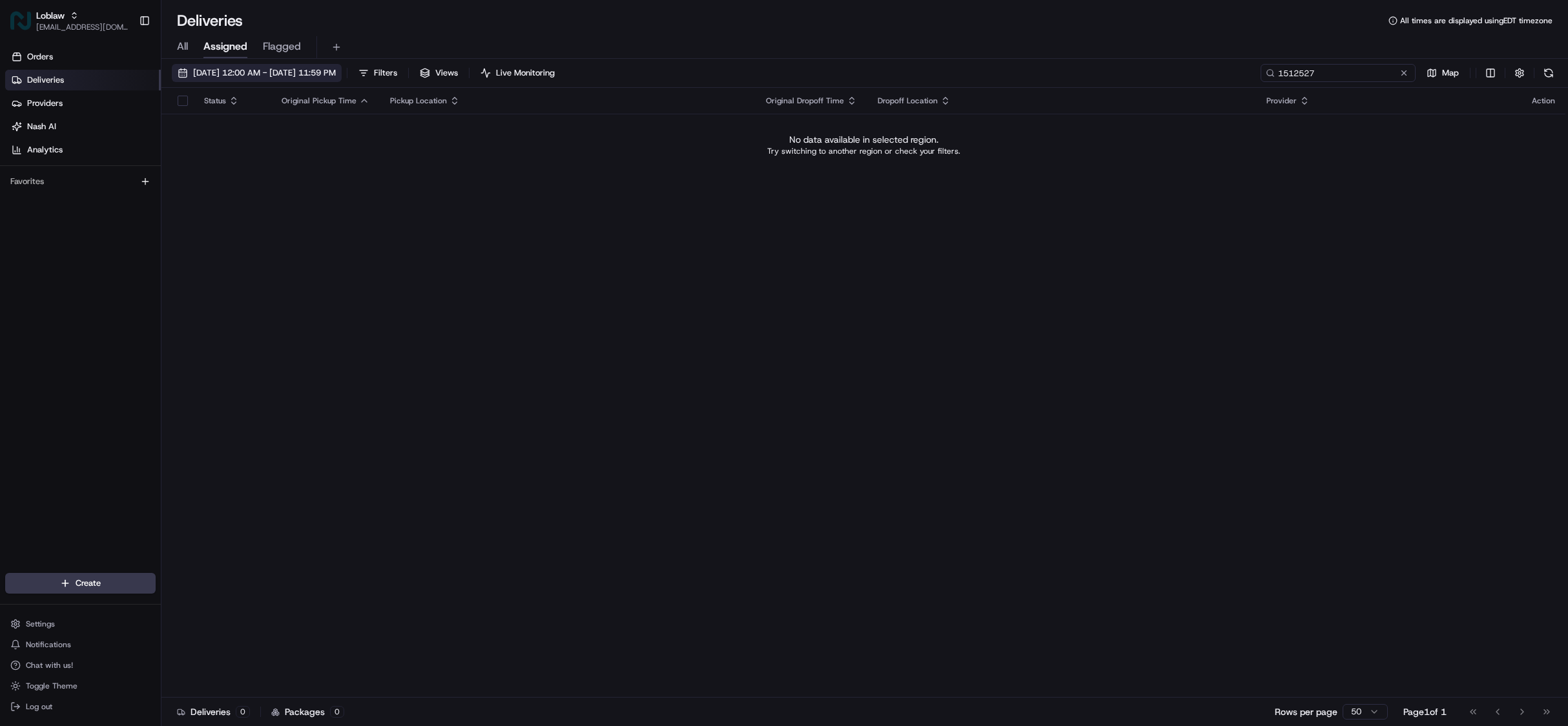
type input "1512527"
click at [290, 73] on span "[DATE] 12:00 AM - [DATE] 11:59 PM" at bounding box center [264, 72] width 142 height 11
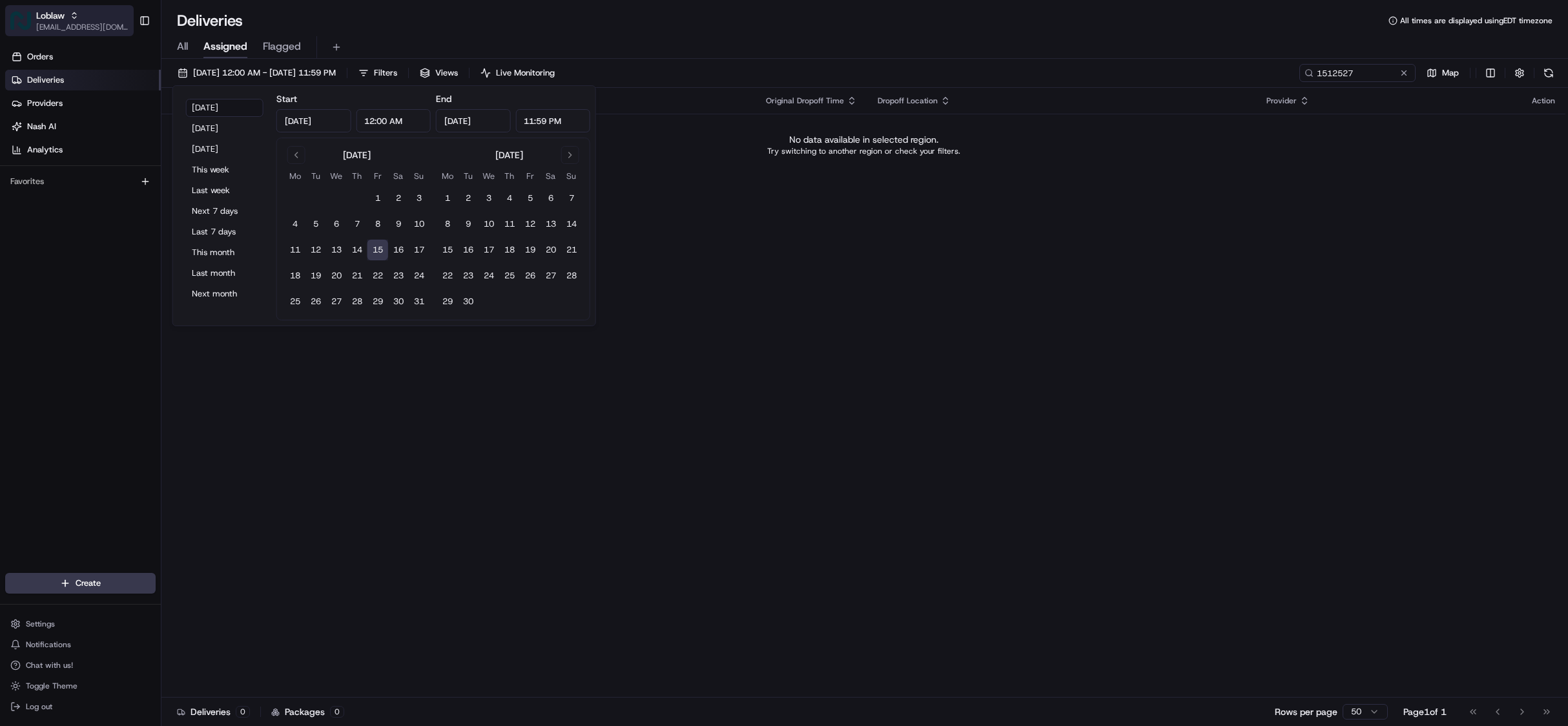
click at [39, 8] on button "Loblaw [EMAIL_ADDRESS][DOMAIN_NAME]" at bounding box center [70, 21] width 128 height 31
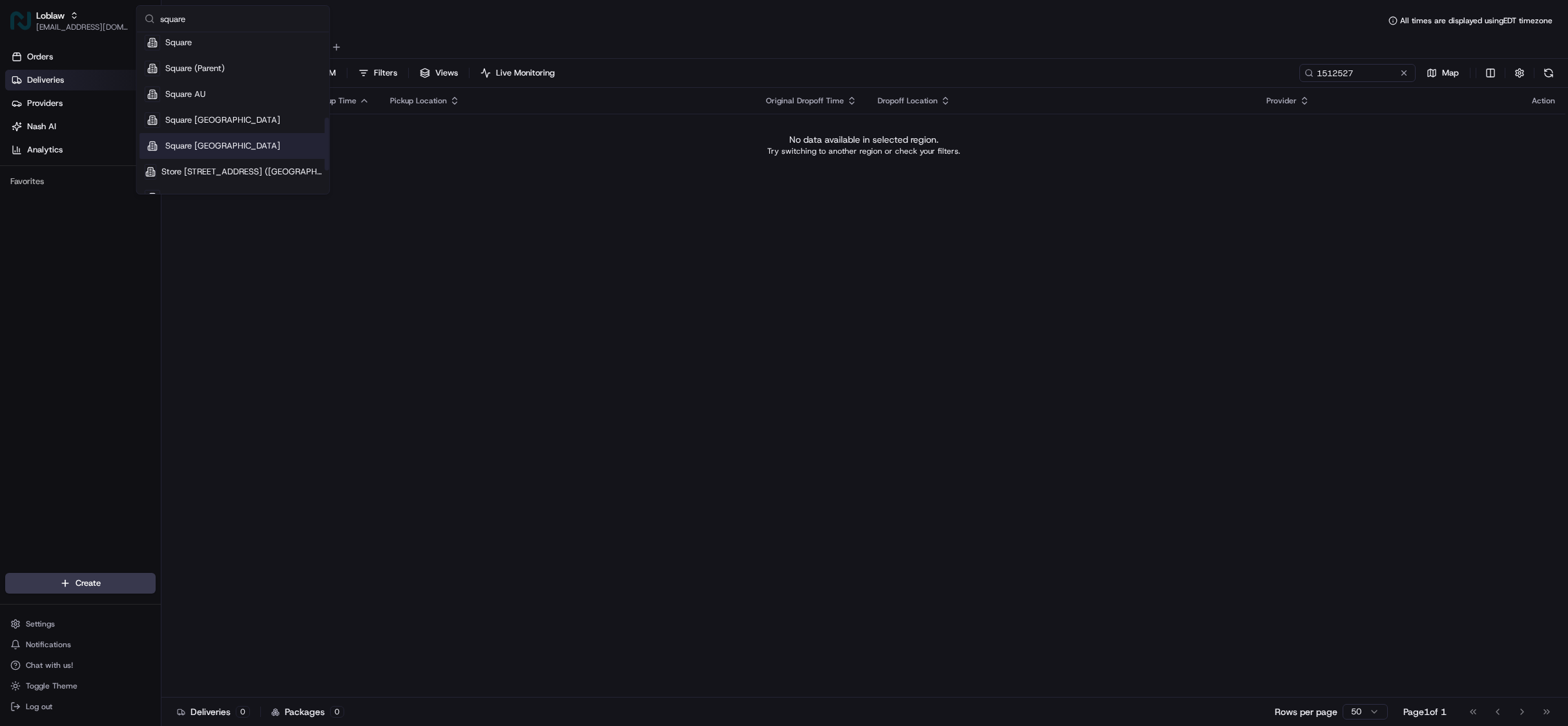
scroll to position [258, 0]
type input "square"
click at [189, 32] on div "Square" at bounding box center [233, 41] width 187 height 26
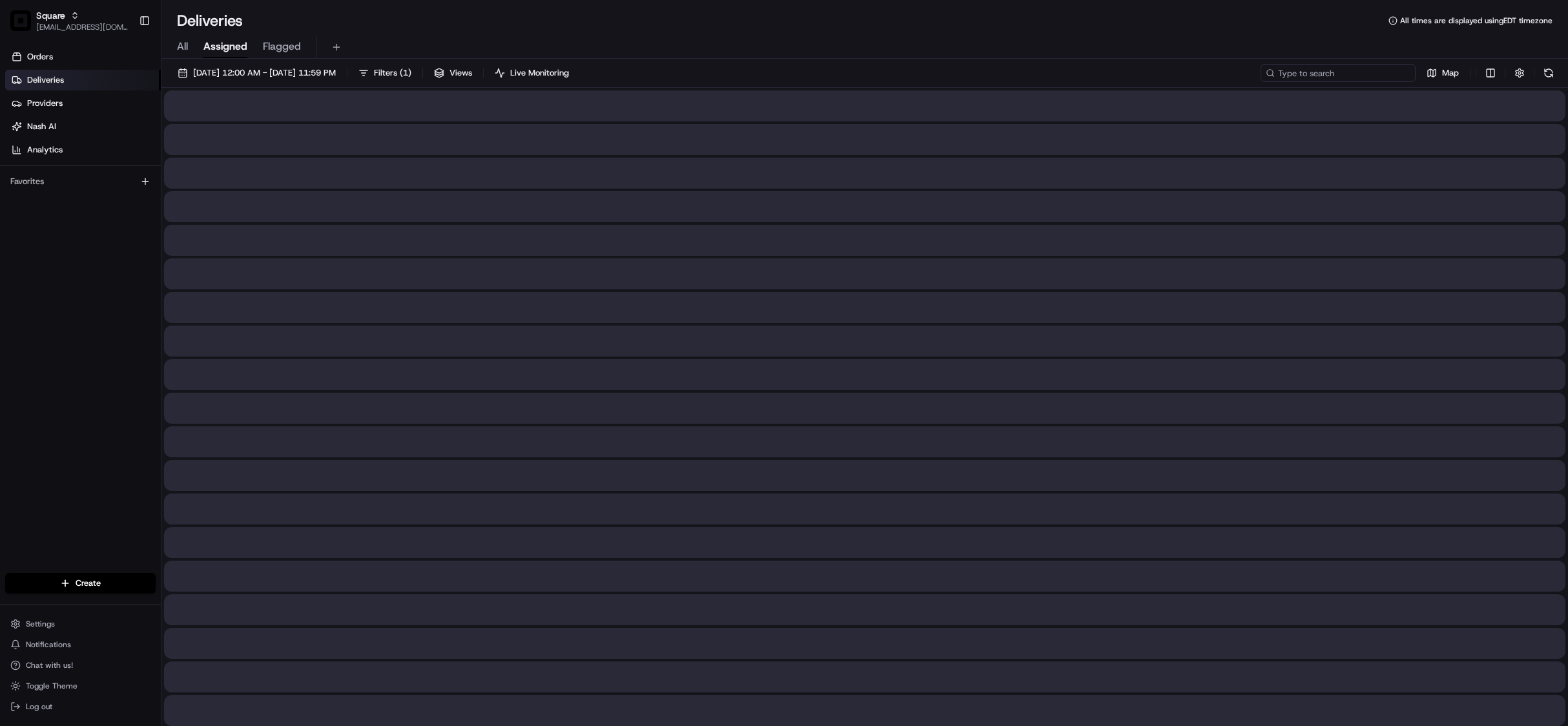
click at [1357, 66] on input at bounding box center [1338, 73] width 155 height 18
click at [1339, 76] on input at bounding box center [1338, 73] width 155 height 18
paste input "1512527"
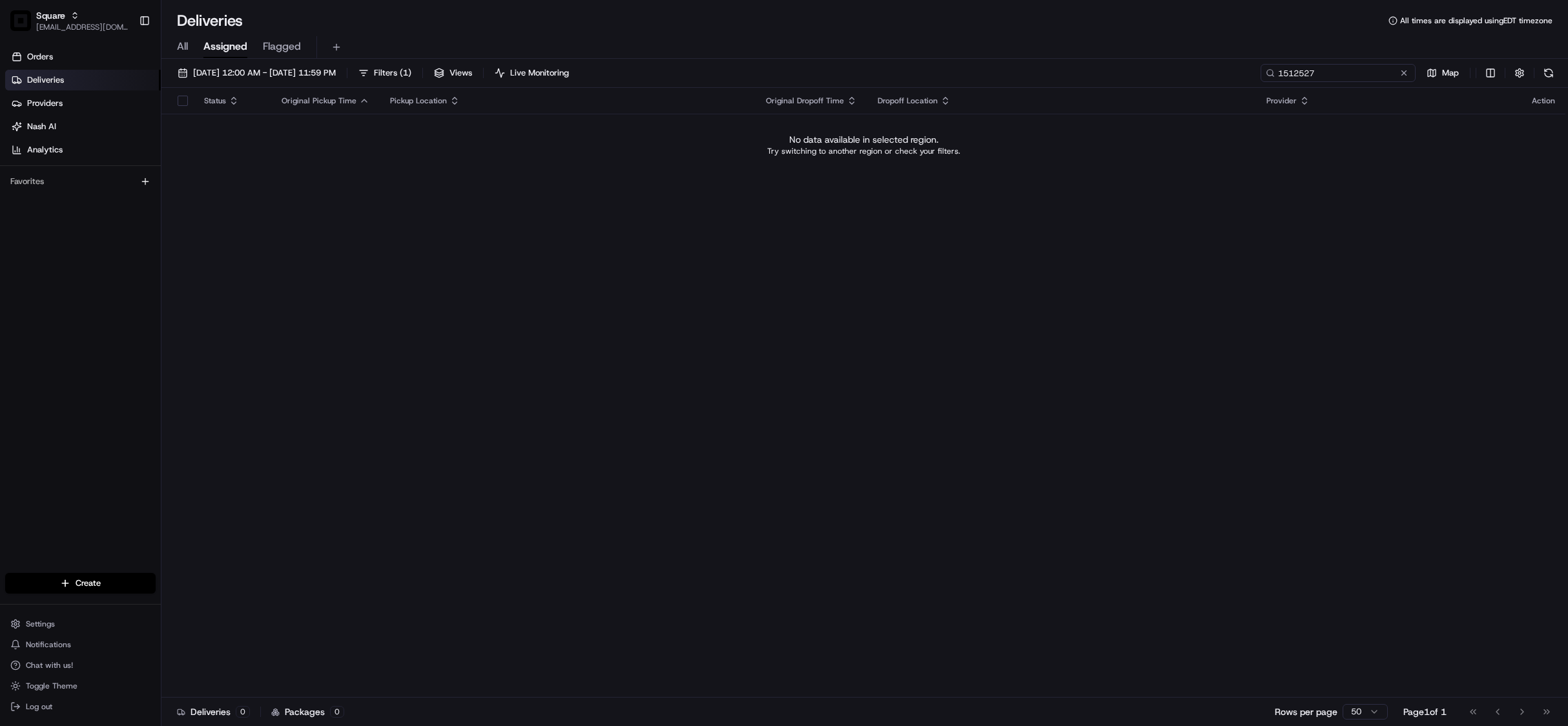
type input "1512527"
click at [191, 50] on div "All Assigned Flagged" at bounding box center [865, 47] width 1407 height 23
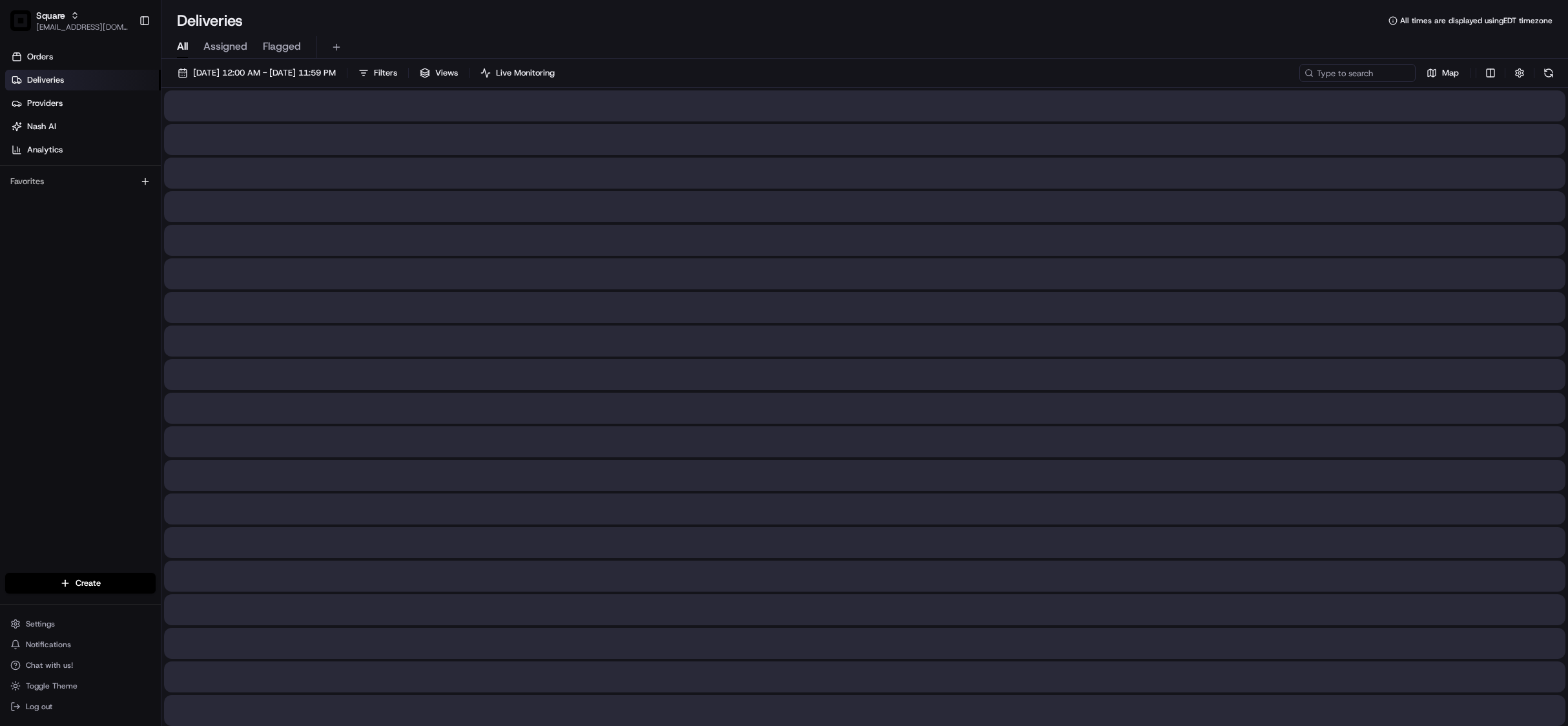
click at [182, 42] on span "All" at bounding box center [183, 46] width 11 height 15
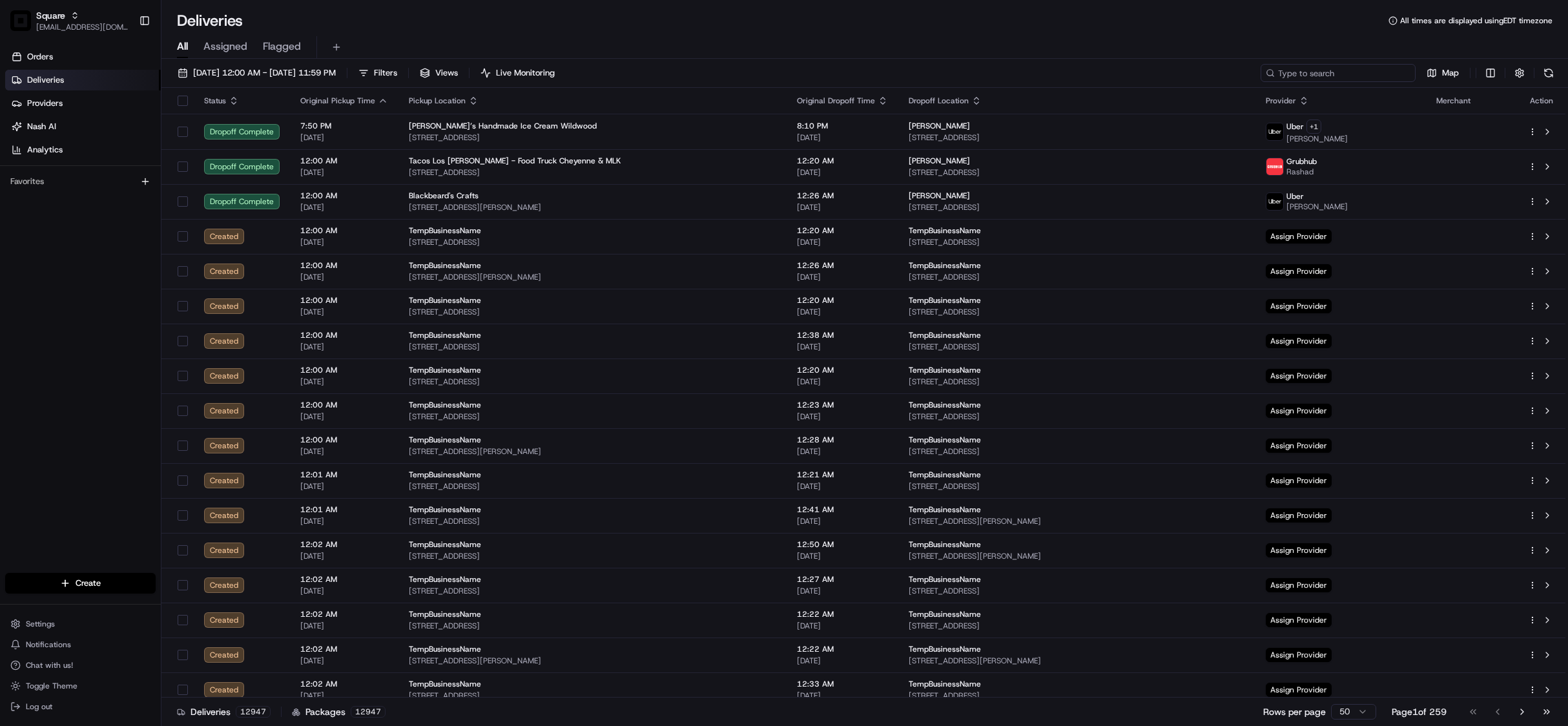
click at [1332, 74] on input at bounding box center [1338, 73] width 155 height 18
paste input "1512527"
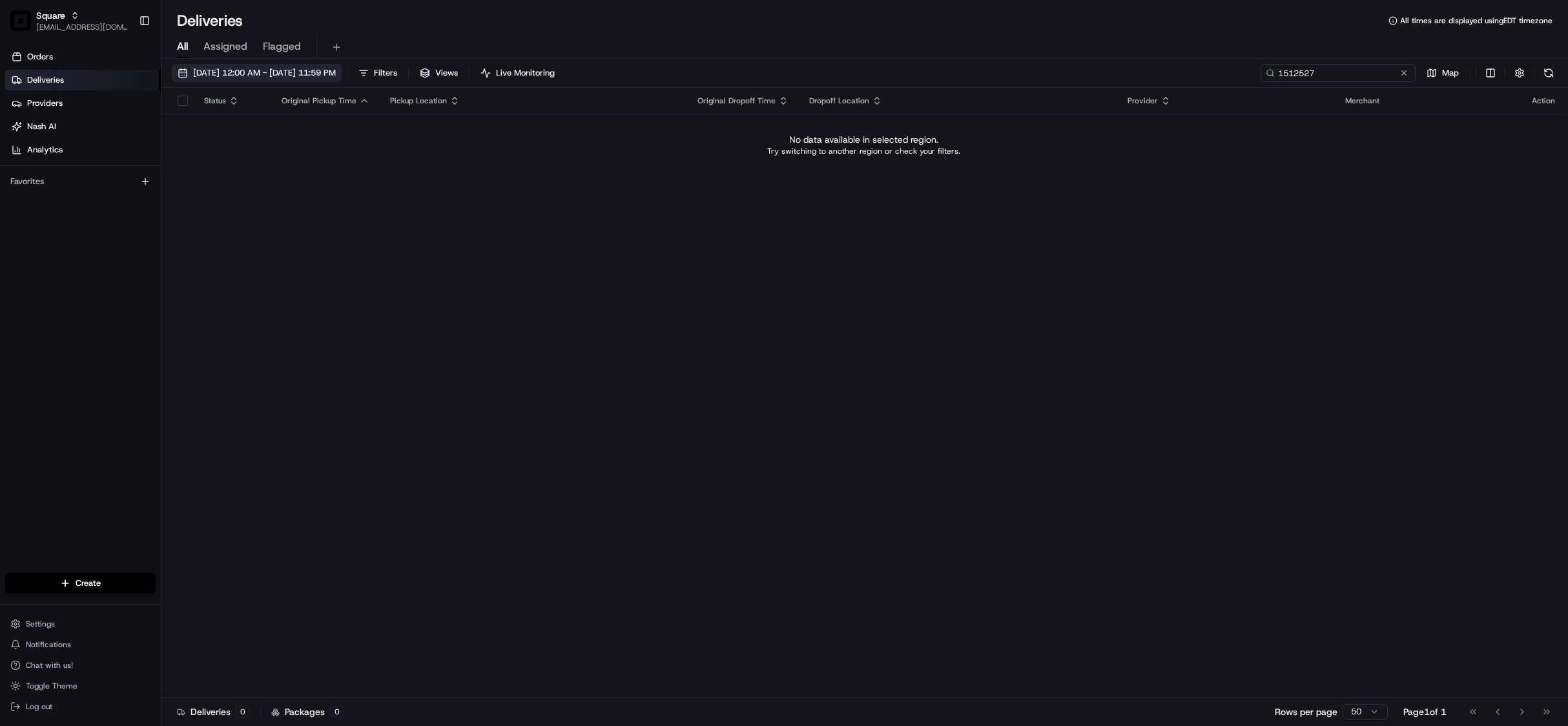
type input "1512527"
click at [305, 76] on span "[DATE] 12:00 AM - [DATE] 11:59 PM" at bounding box center [264, 72] width 142 height 11
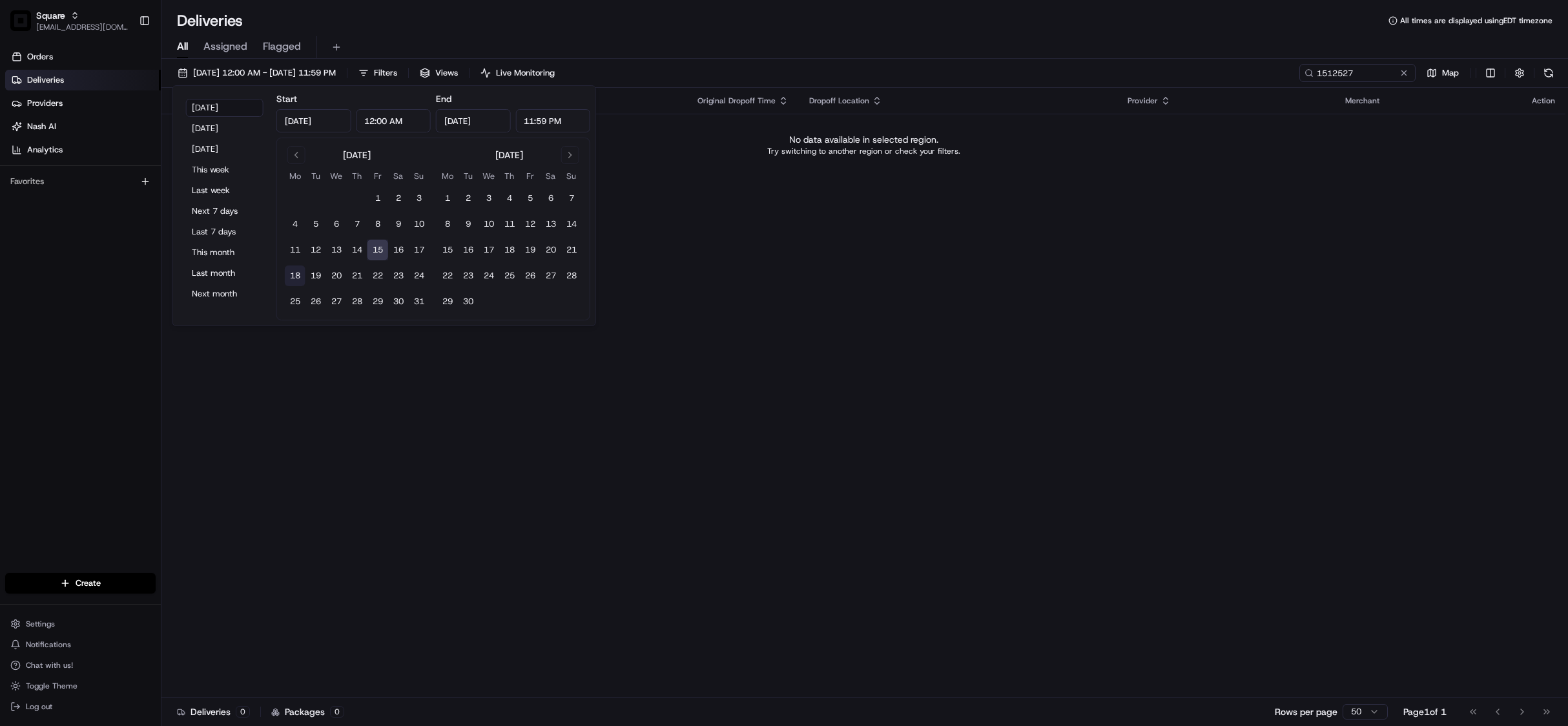
click at [297, 275] on button "18" at bounding box center [295, 275] width 21 height 21
type input "[DATE]"
click at [730, 291] on div "Status Original Pickup Time Pickup Location Original Dropoff Time Dropoff Locat…" at bounding box center [863, 392] width 1404 height 610
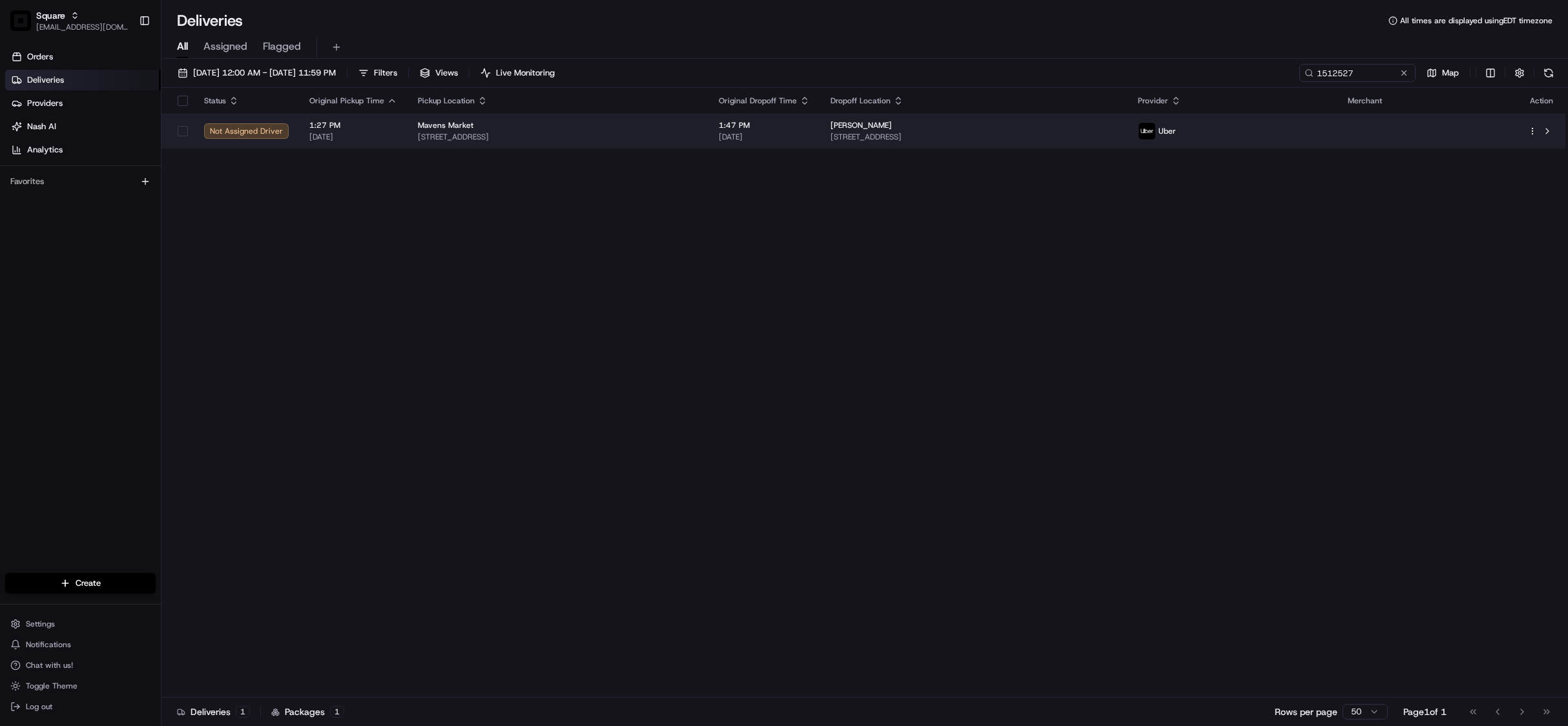
click at [681, 142] on span "[STREET_ADDRESS]" at bounding box center [558, 136] width 280 height 10
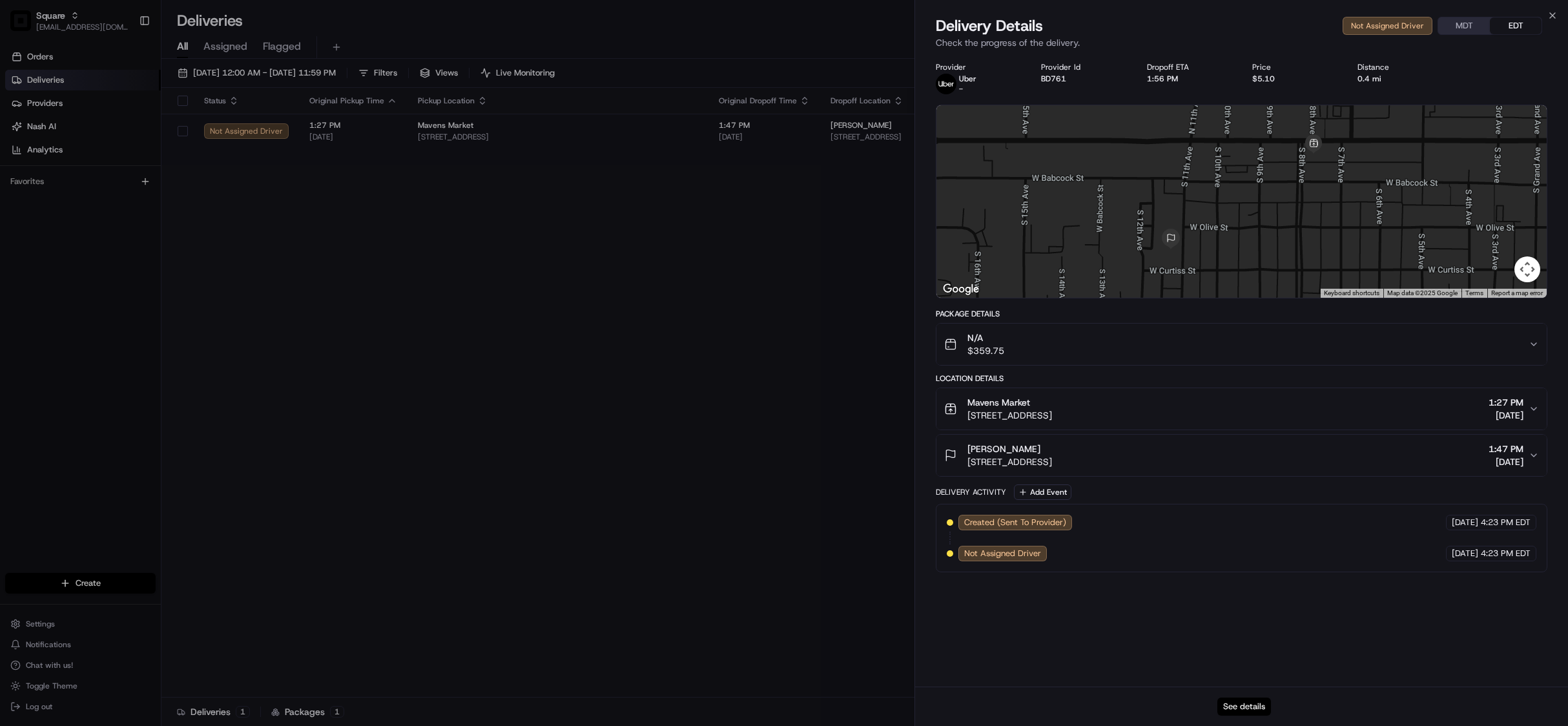
click at [1254, 706] on button "See details" at bounding box center [1244, 706] width 53 height 18
click at [1250, 703] on button "See details" at bounding box center [1244, 706] width 53 height 18
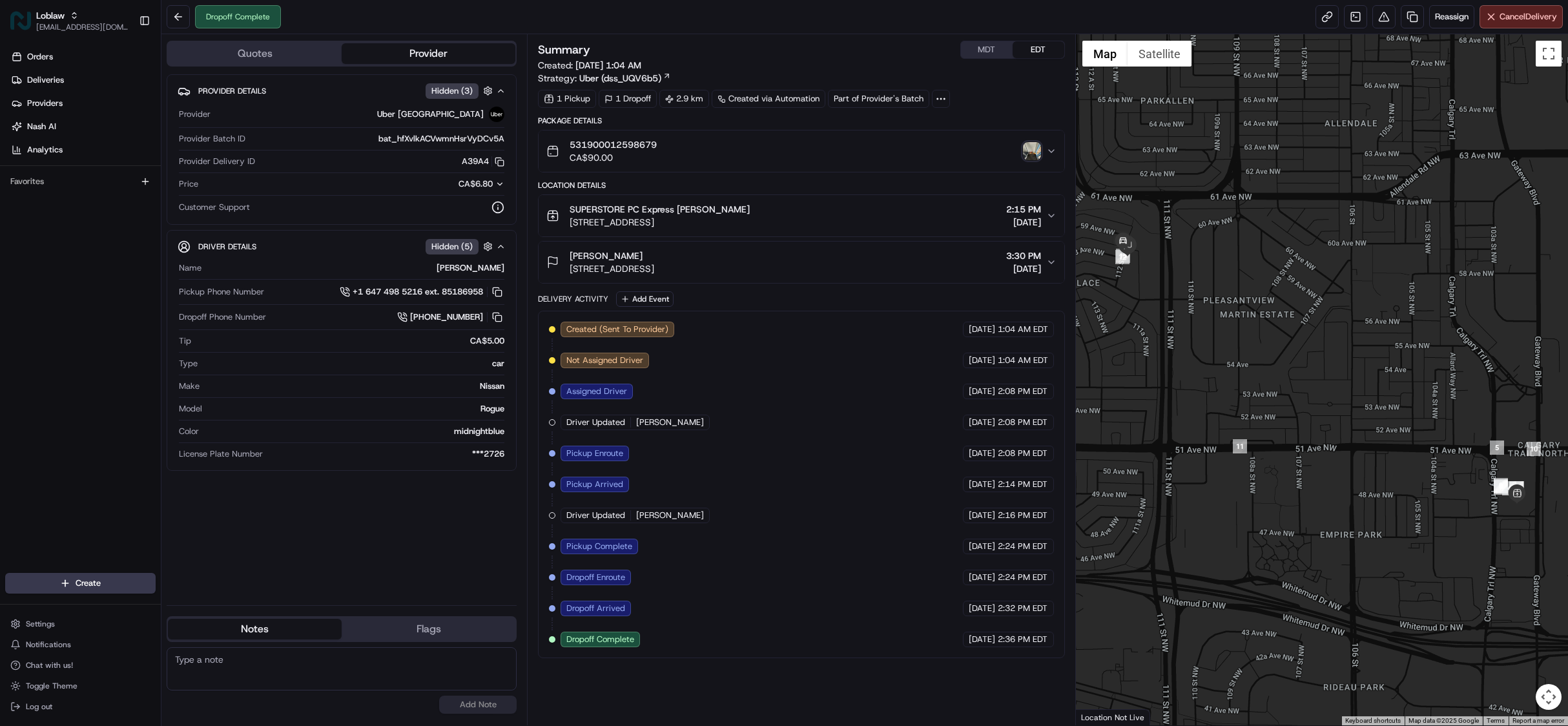
drag, startPoint x: 644, startPoint y: 261, endPoint x: 569, endPoint y: 257, distance: 75.1
click at [569, 257] on div "[PERSON_NAME] [STREET_ADDRESS]" at bounding box center [600, 262] width 108 height 26
copy span "[PERSON_NAME]"
click at [1032, 154] on img "button" at bounding box center [1032, 151] width 18 height 18
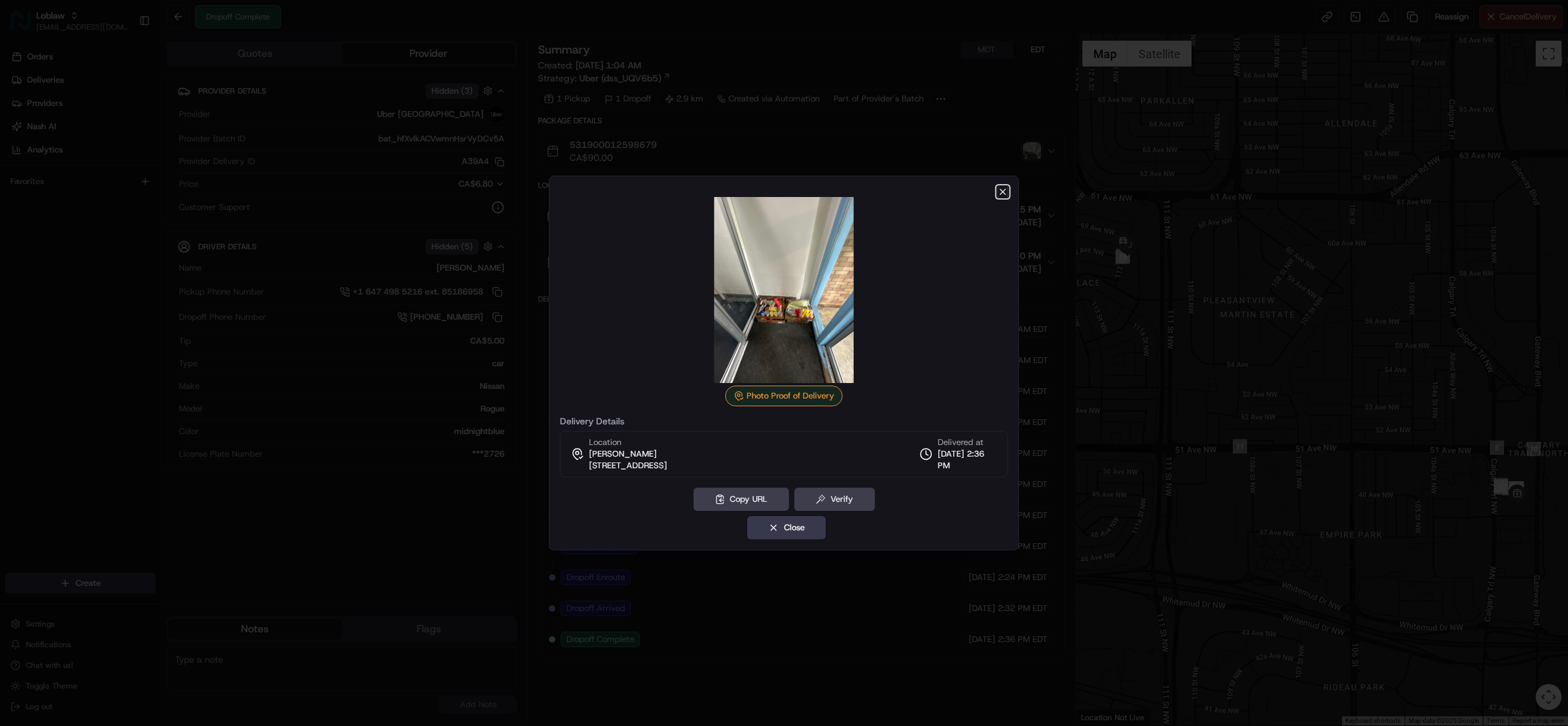
click at [1005, 193] on icon "button" at bounding box center [1003, 192] width 5 height 5
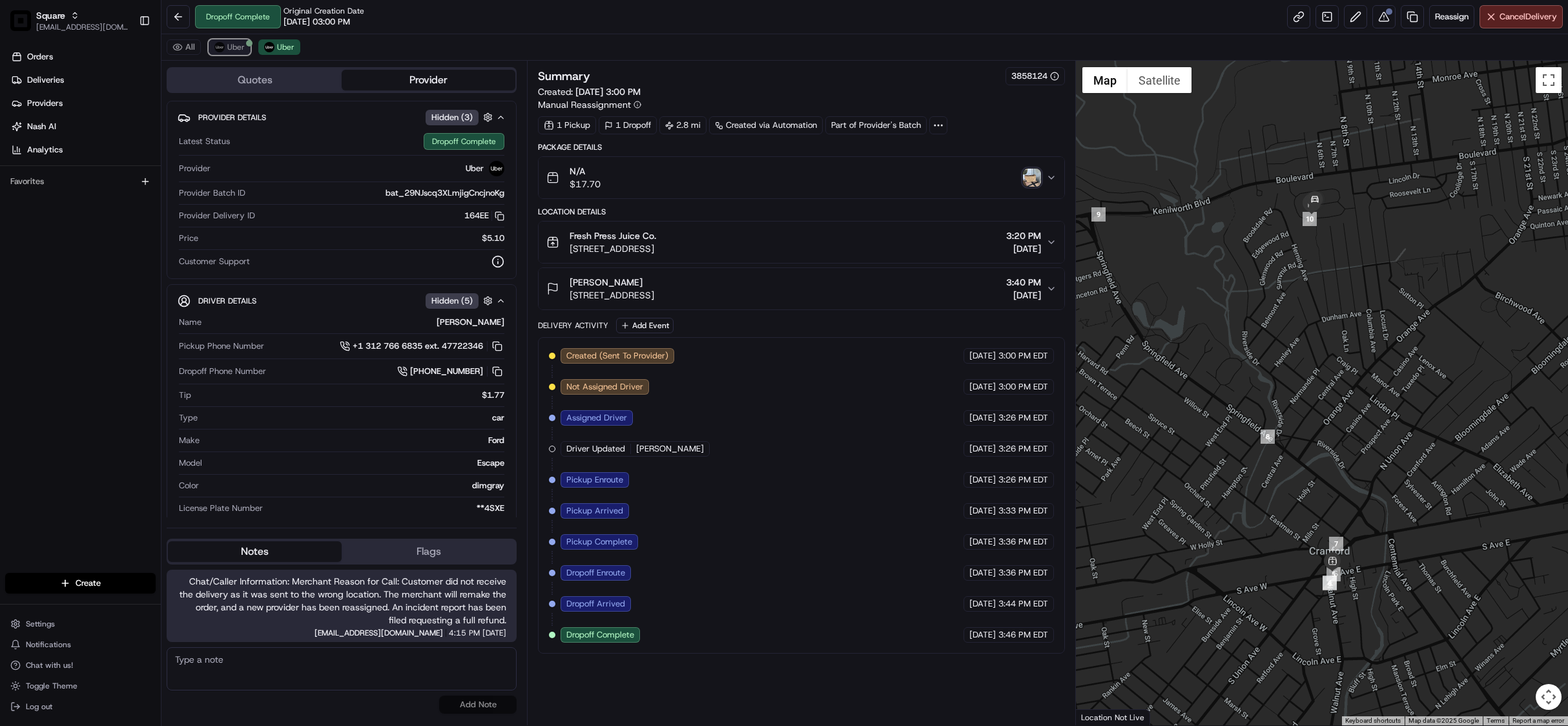
click at [236, 53] on button "Uber" at bounding box center [229, 47] width 42 height 15
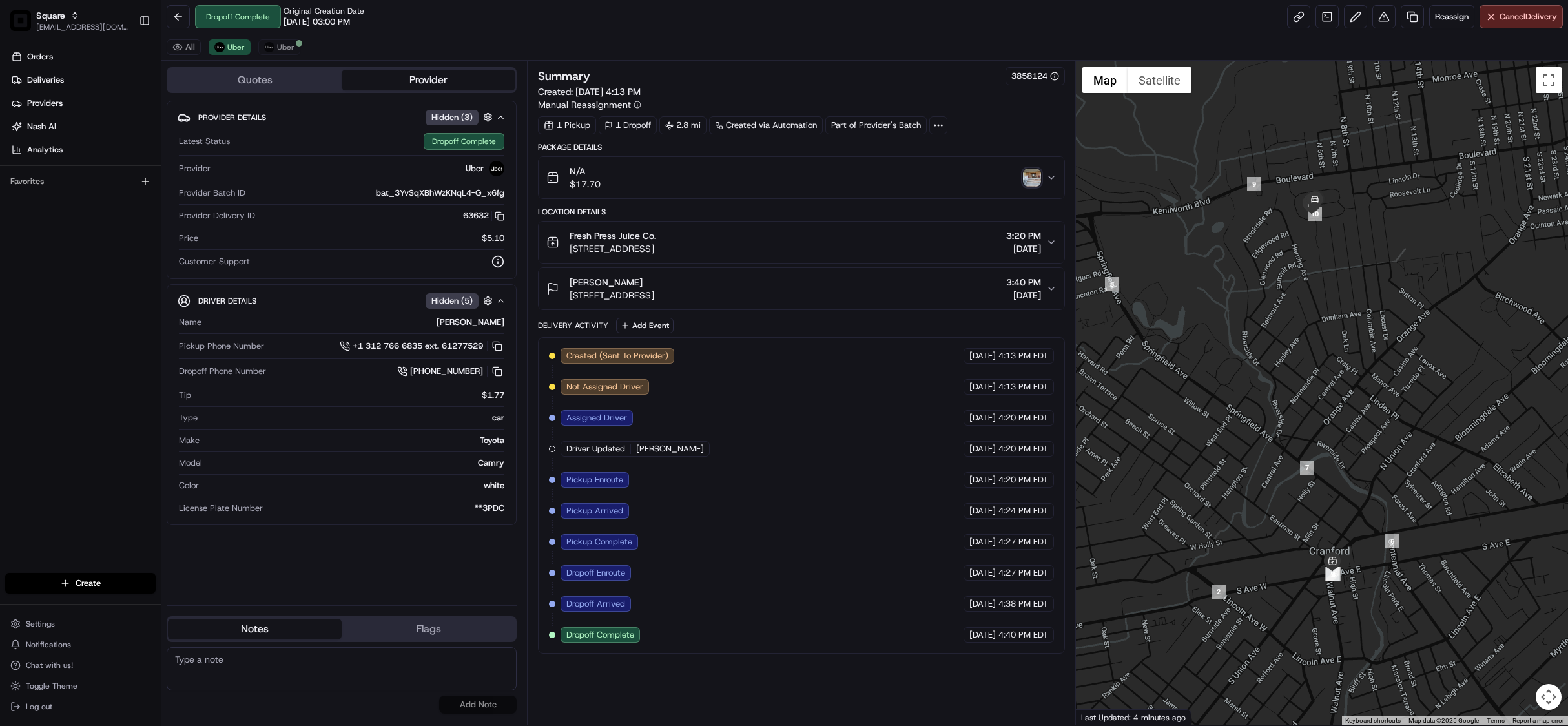
click at [1027, 181] on img "button" at bounding box center [1032, 177] width 18 height 18
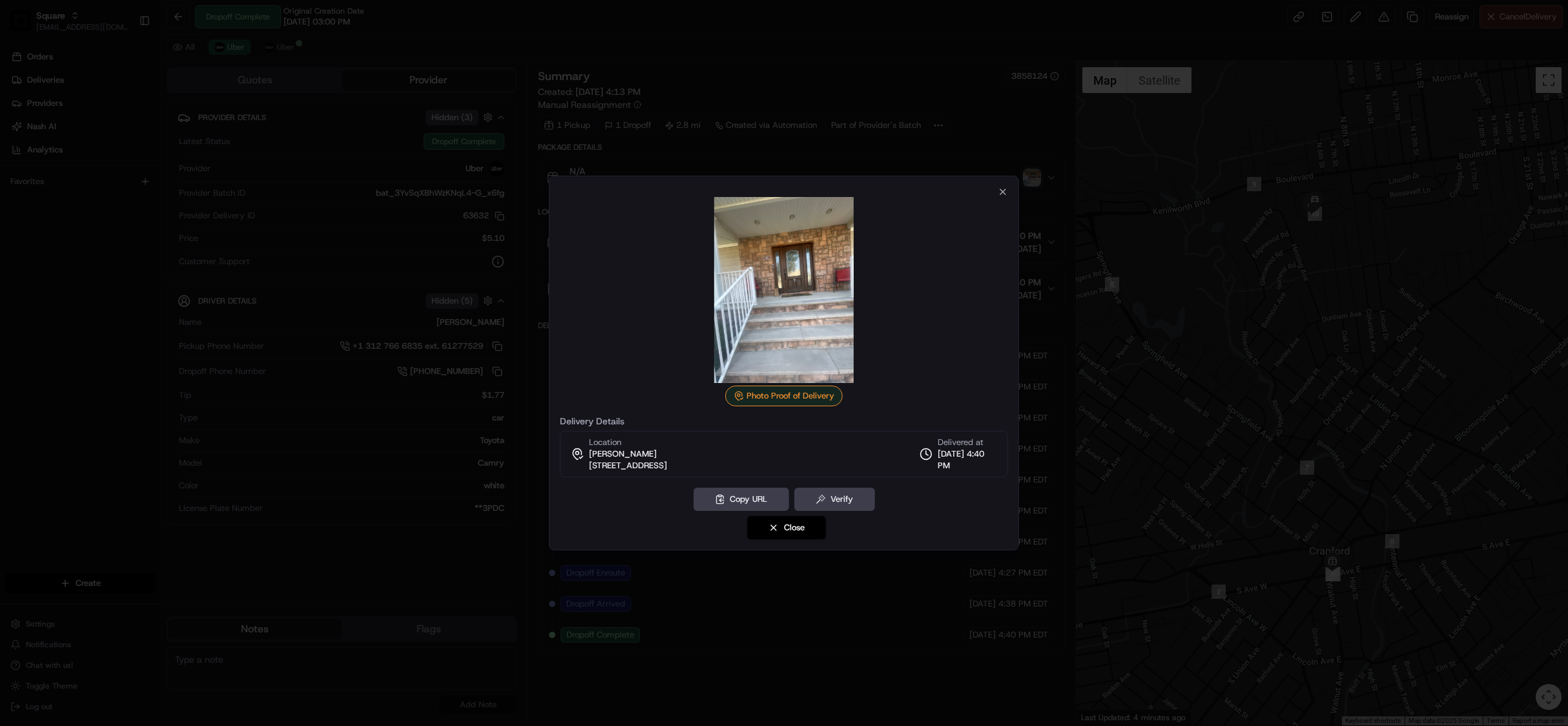
click at [520, 35] on div at bounding box center [784, 363] width 1568 height 726
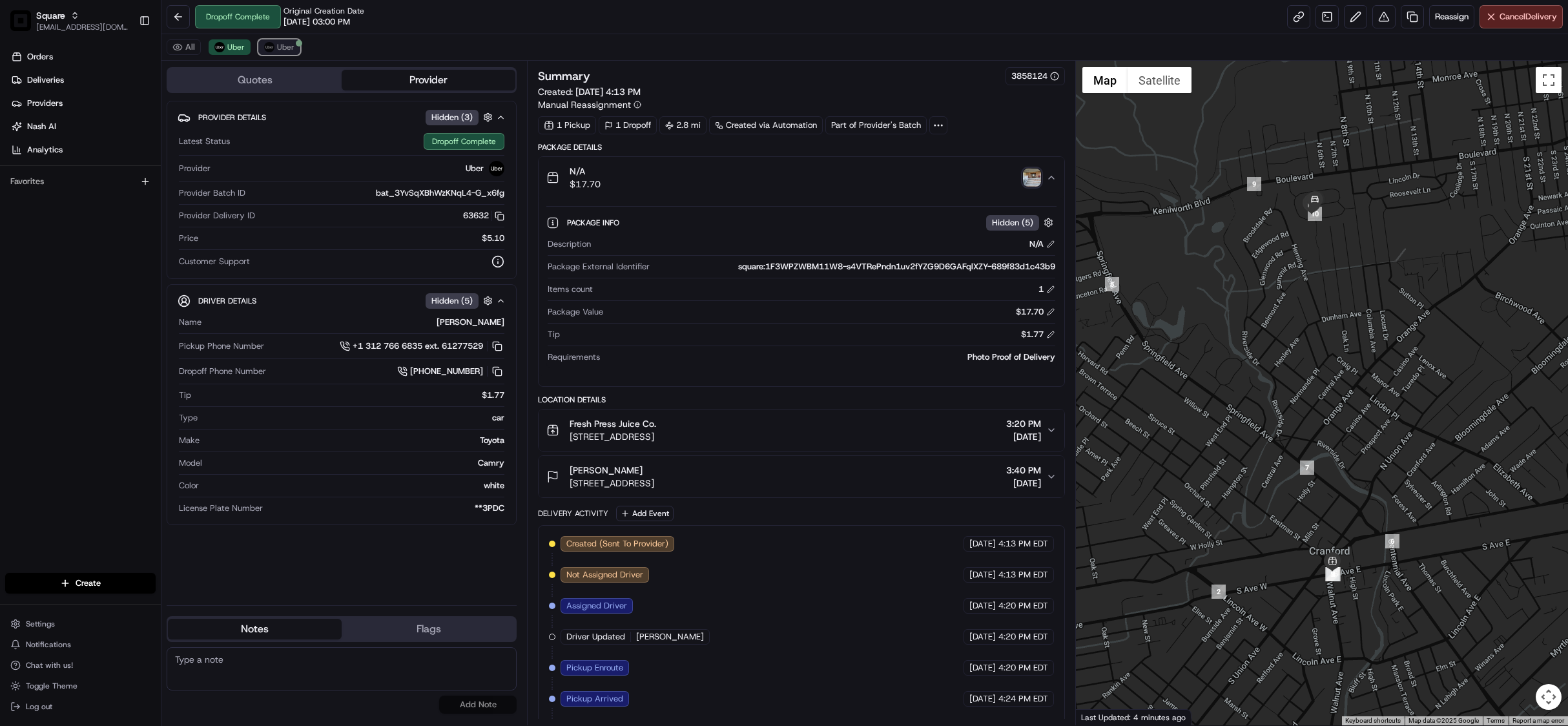
click at [284, 51] on span "Uber" at bounding box center [286, 47] width 17 height 10
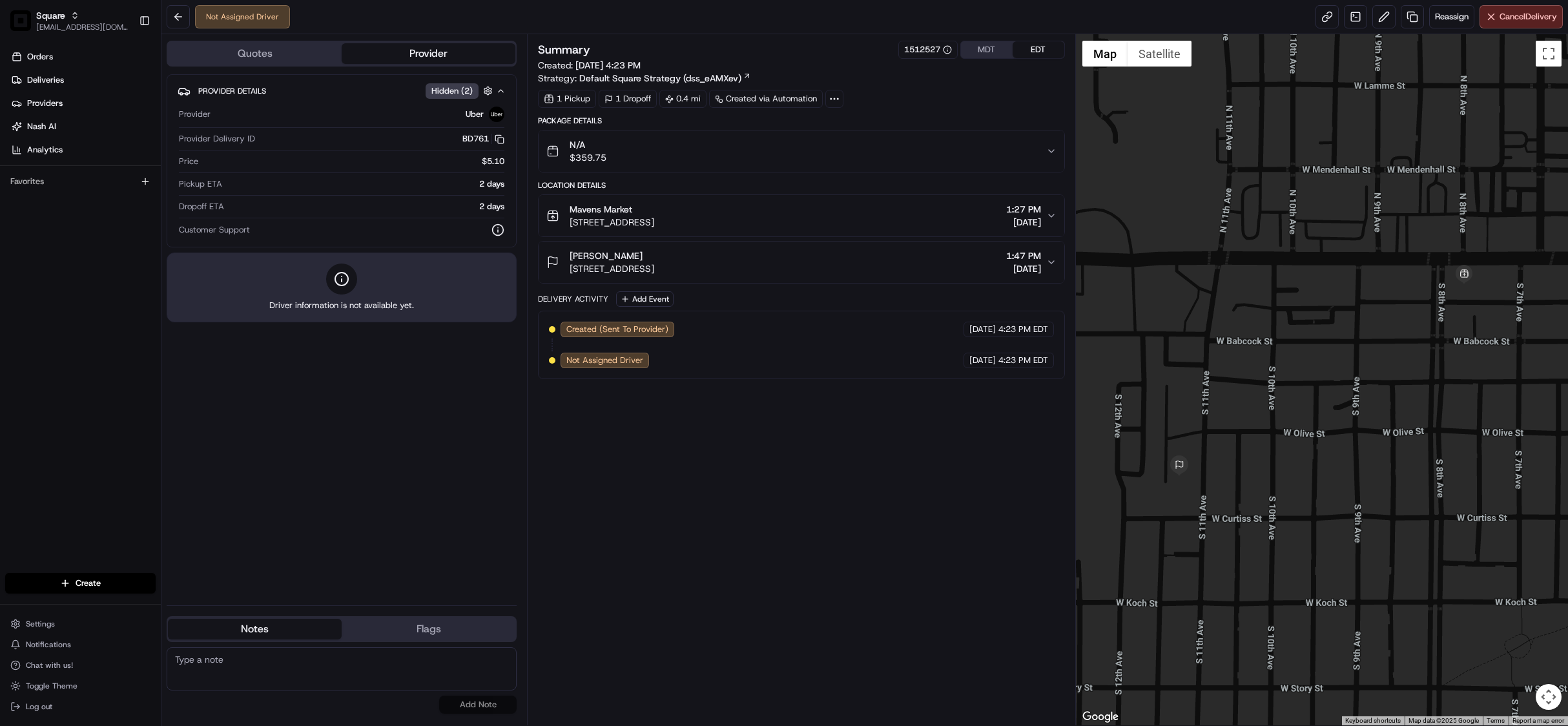
click at [1052, 217] on icon "button" at bounding box center [1051, 215] width 10 height 10
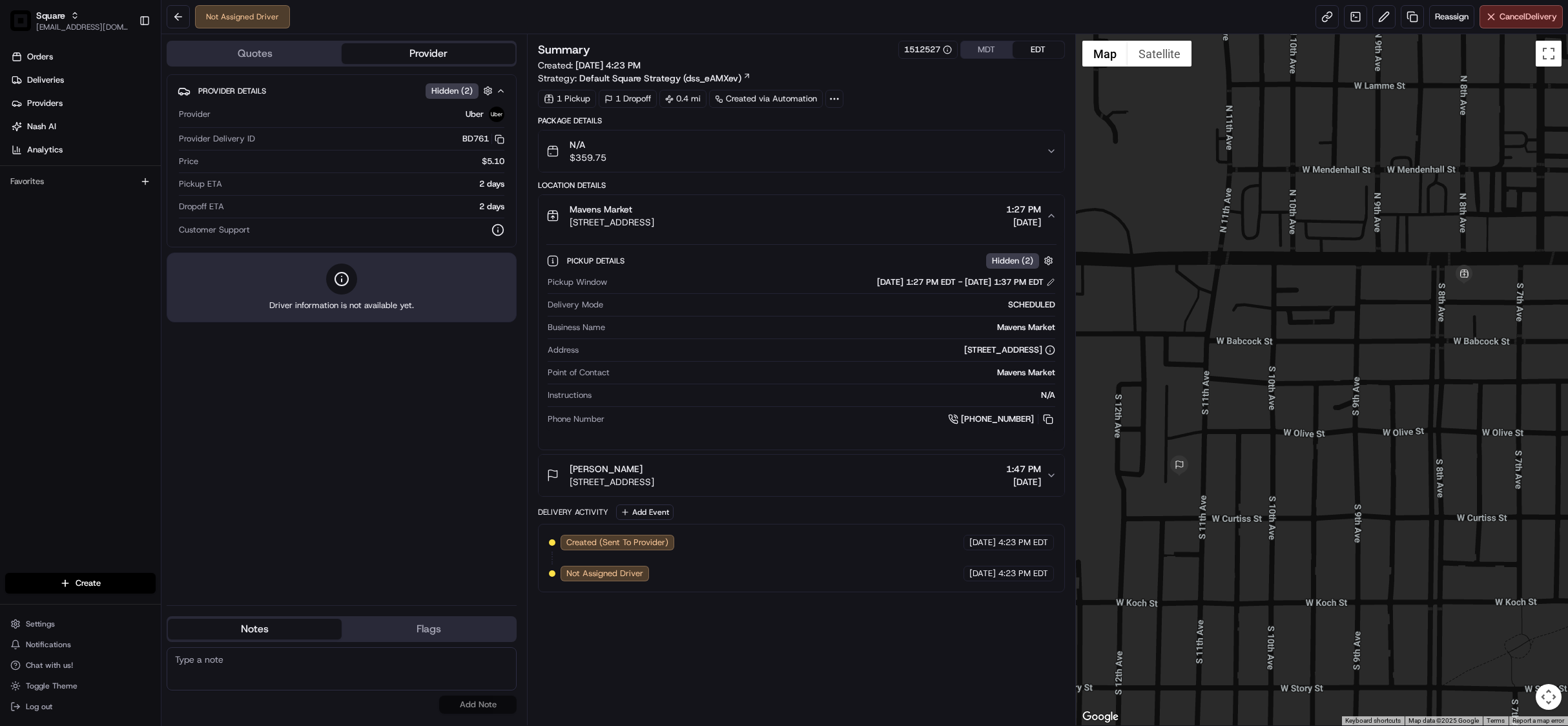
click at [1050, 481] on icon "button" at bounding box center [1051, 475] width 10 height 10
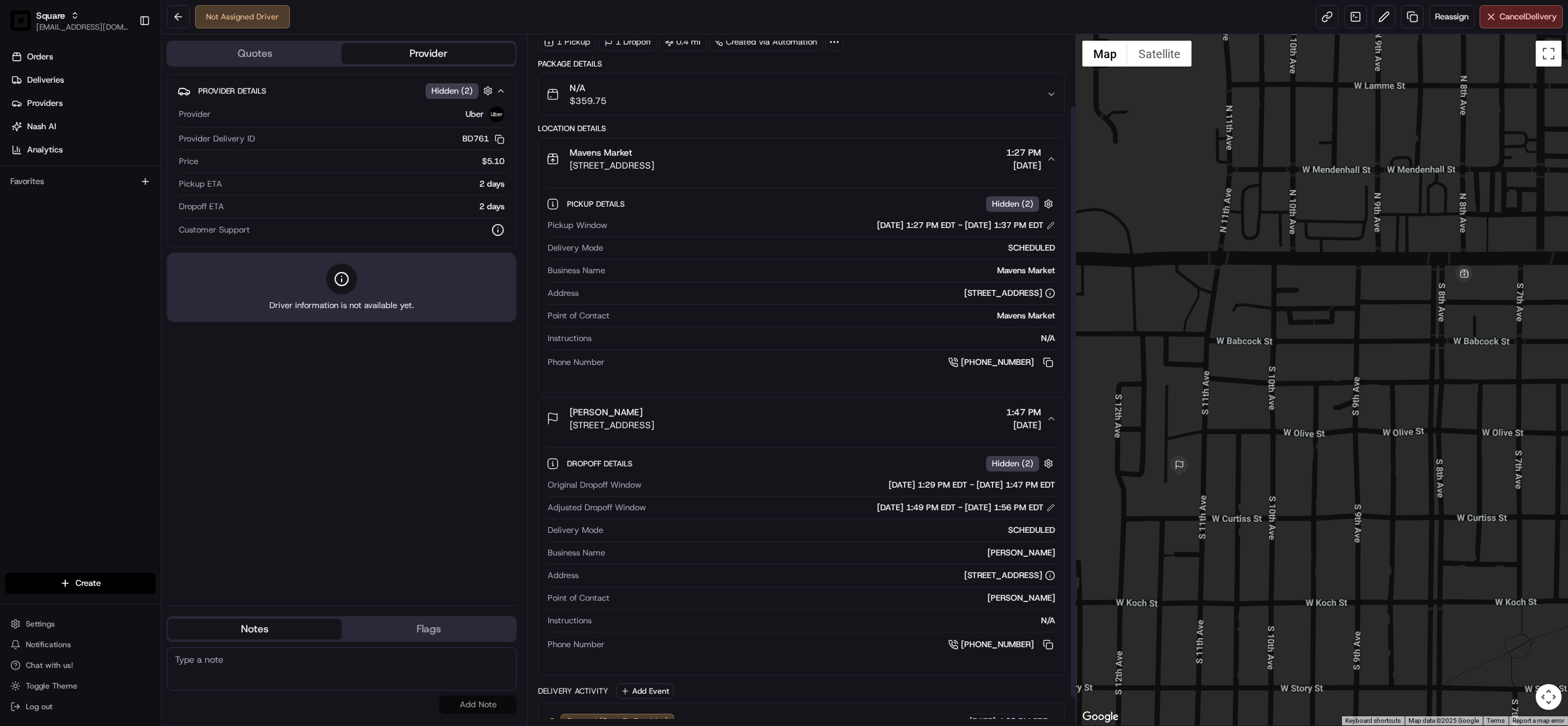
scroll to position [86, 0]
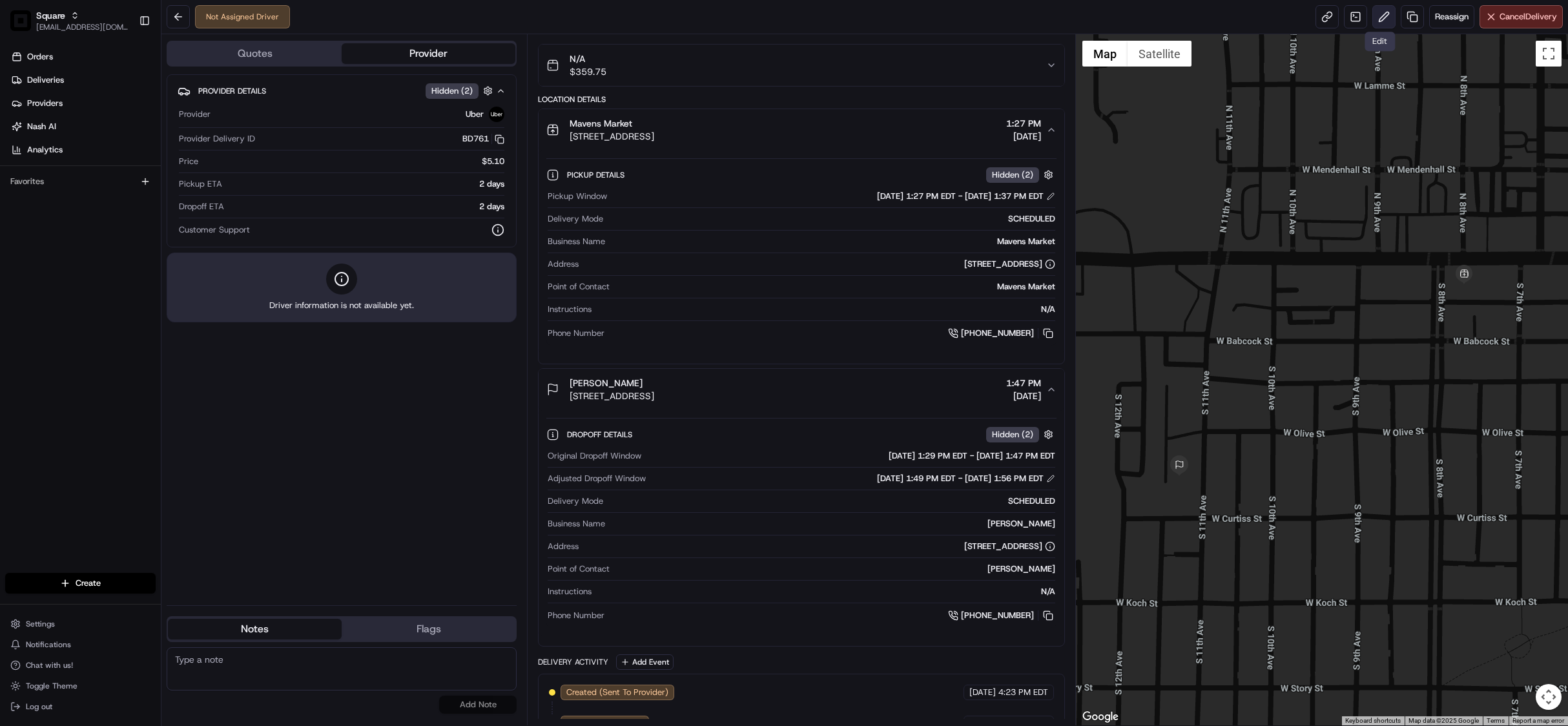
click at [1379, 19] on button at bounding box center [1384, 17] width 23 height 23
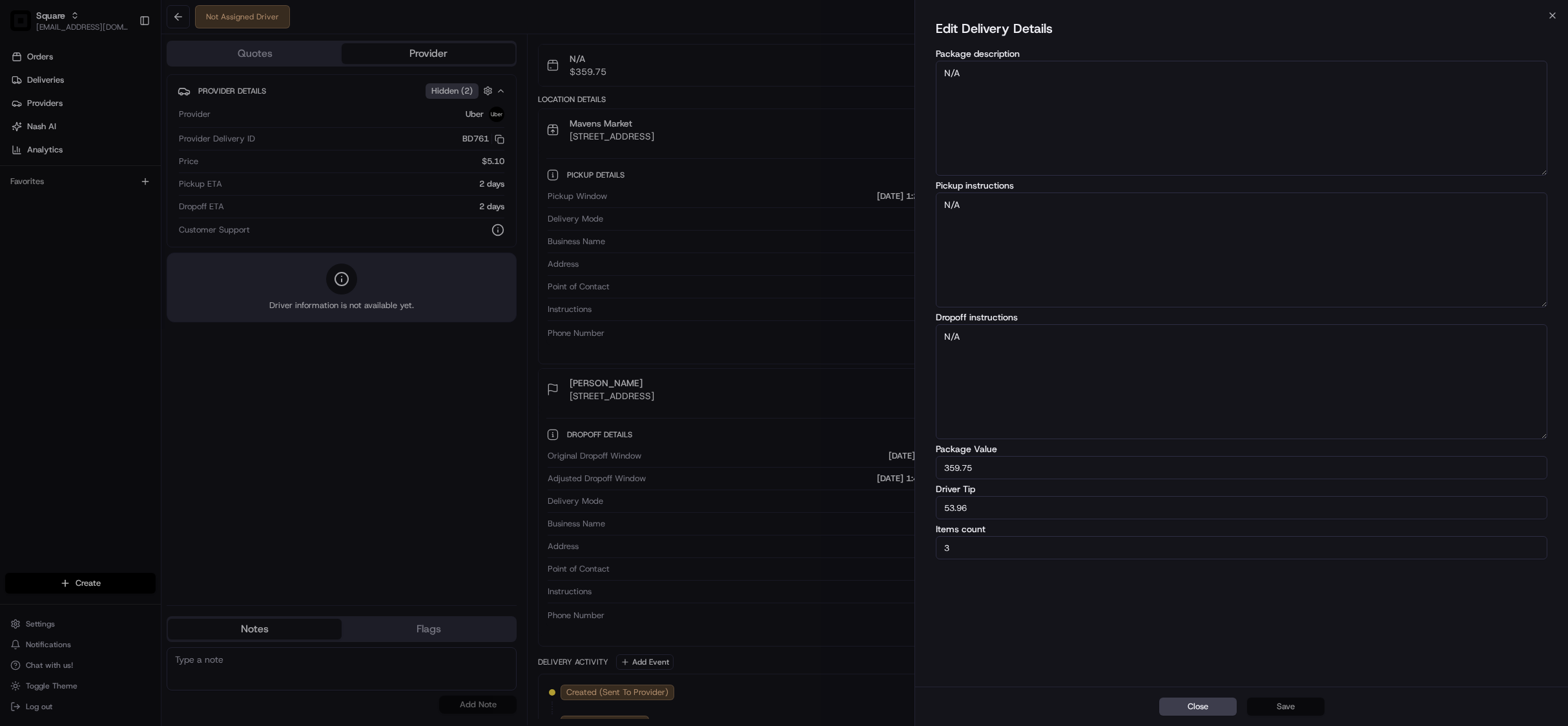
click at [970, 340] on textarea "N/A" at bounding box center [1242, 382] width 612 height 115
type textarea "N"
click at [972, 337] on textarea "please 4065814524" at bounding box center [1242, 382] width 612 height 115
type textarea "please call the customer on this phone number [PHONE_NUMBER]"
click at [1297, 699] on button "Save" at bounding box center [1286, 706] width 78 height 18
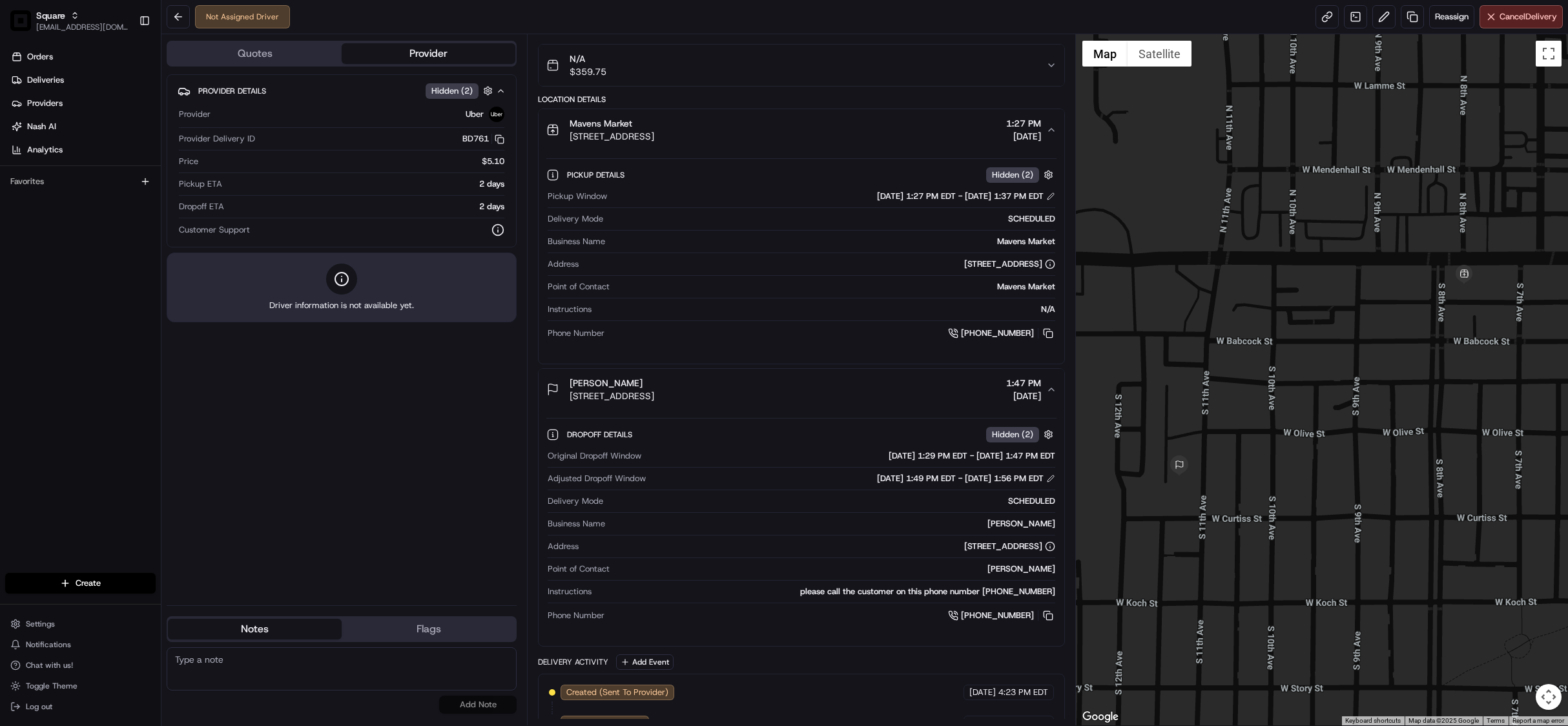
scroll to position [0, 0]
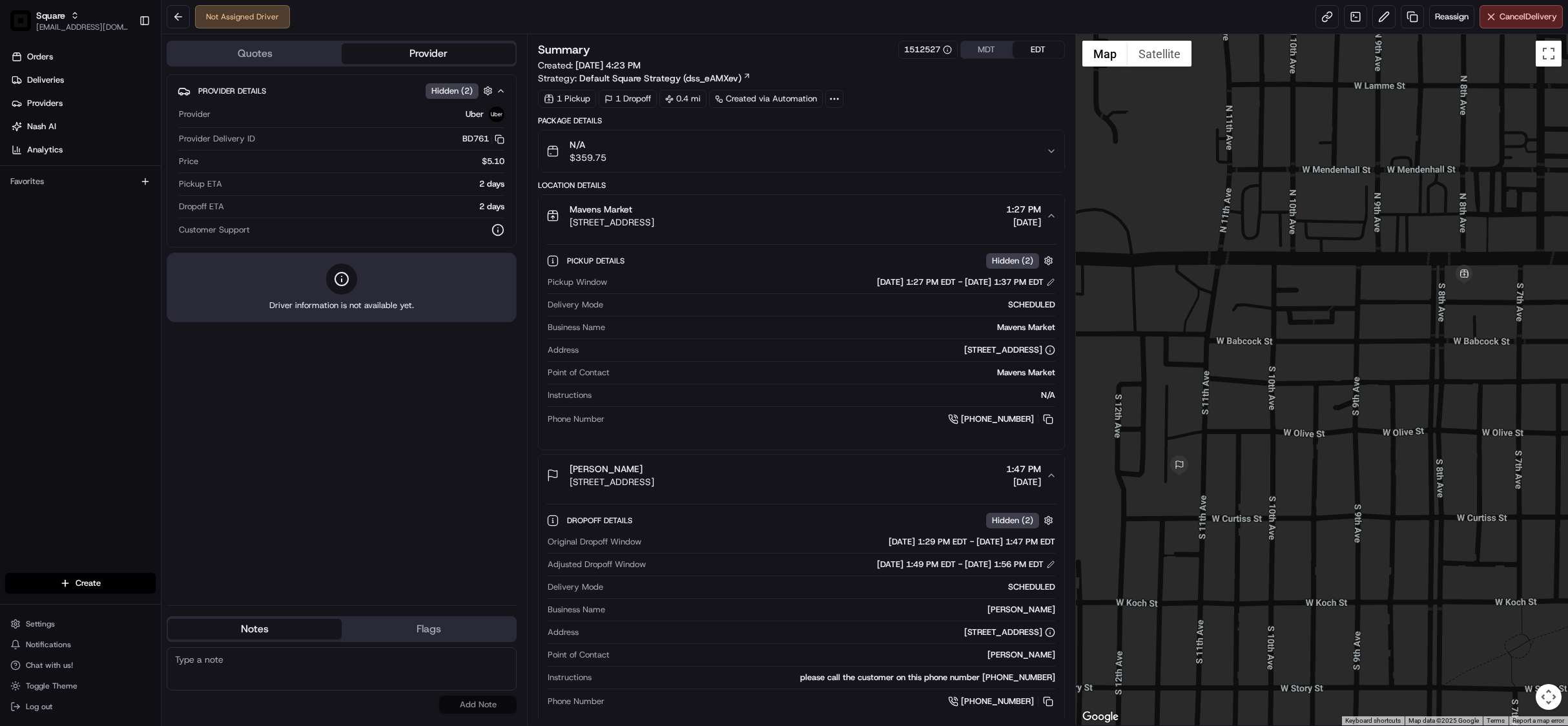
click at [984, 55] on button "MDT" at bounding box center [986, 49] width 51 height 17
click at [1401, 19] on link at bounding box center [1412, 17] width 23 height 23
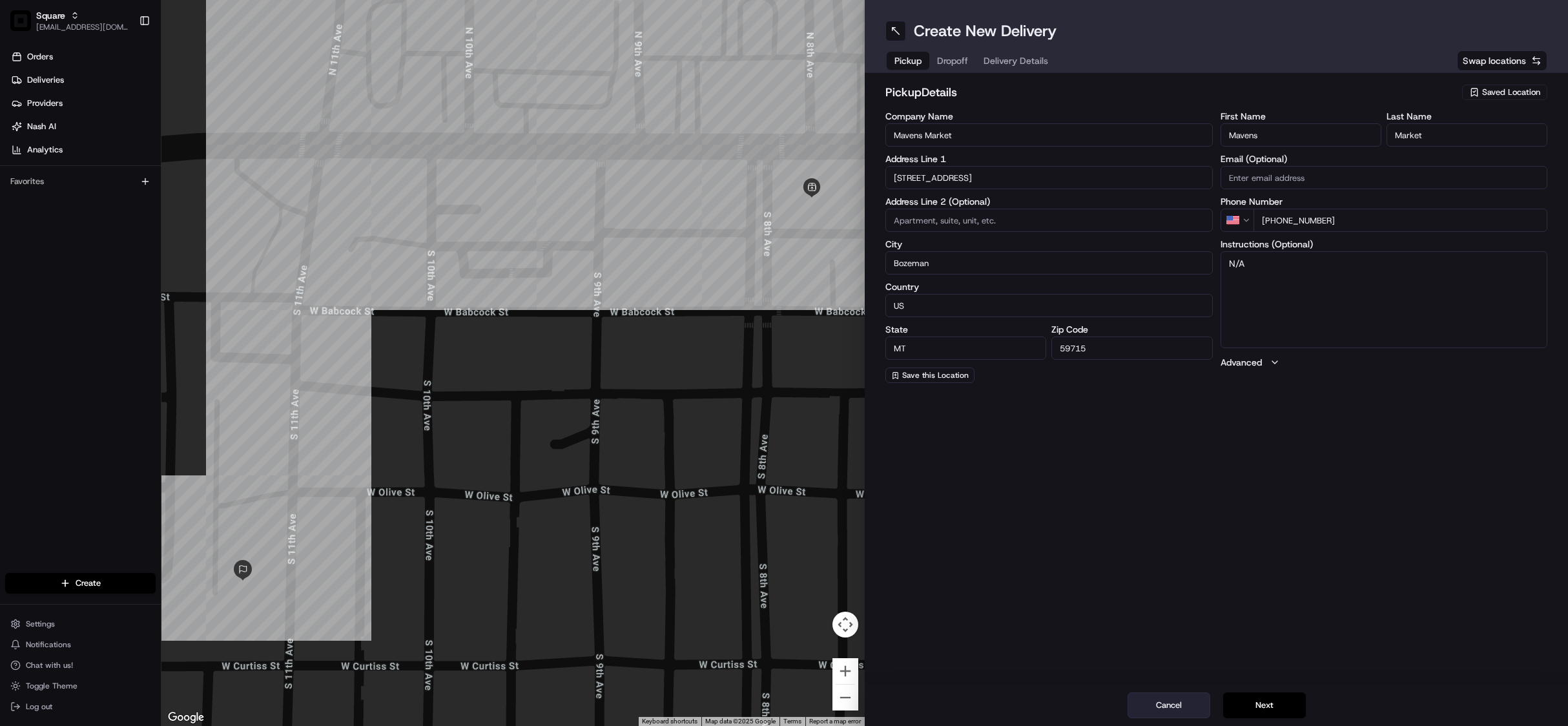
click at [1151, 703] on button "Cancel" at bounding box center [1169, 705] width 83 height 26
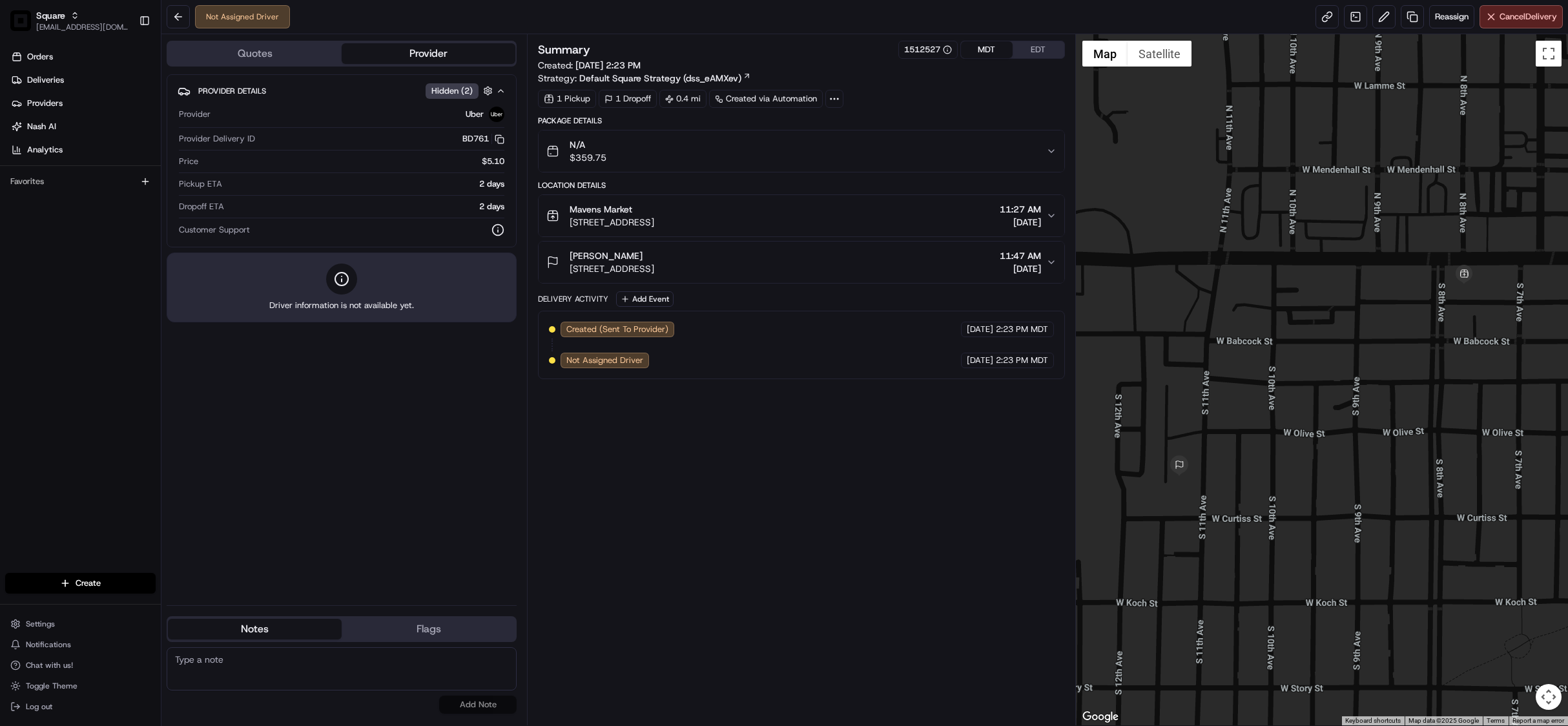
click at [758, 511] on div "Summary 1512527 MDT EDT Created: [DATE] 2:23 PM Strategy: Default Square Strate…" at bounding box center [801, 380] width 526 height 678
click at [1407, 21] on link at bounding box center [1412, 17] width 23 height 23
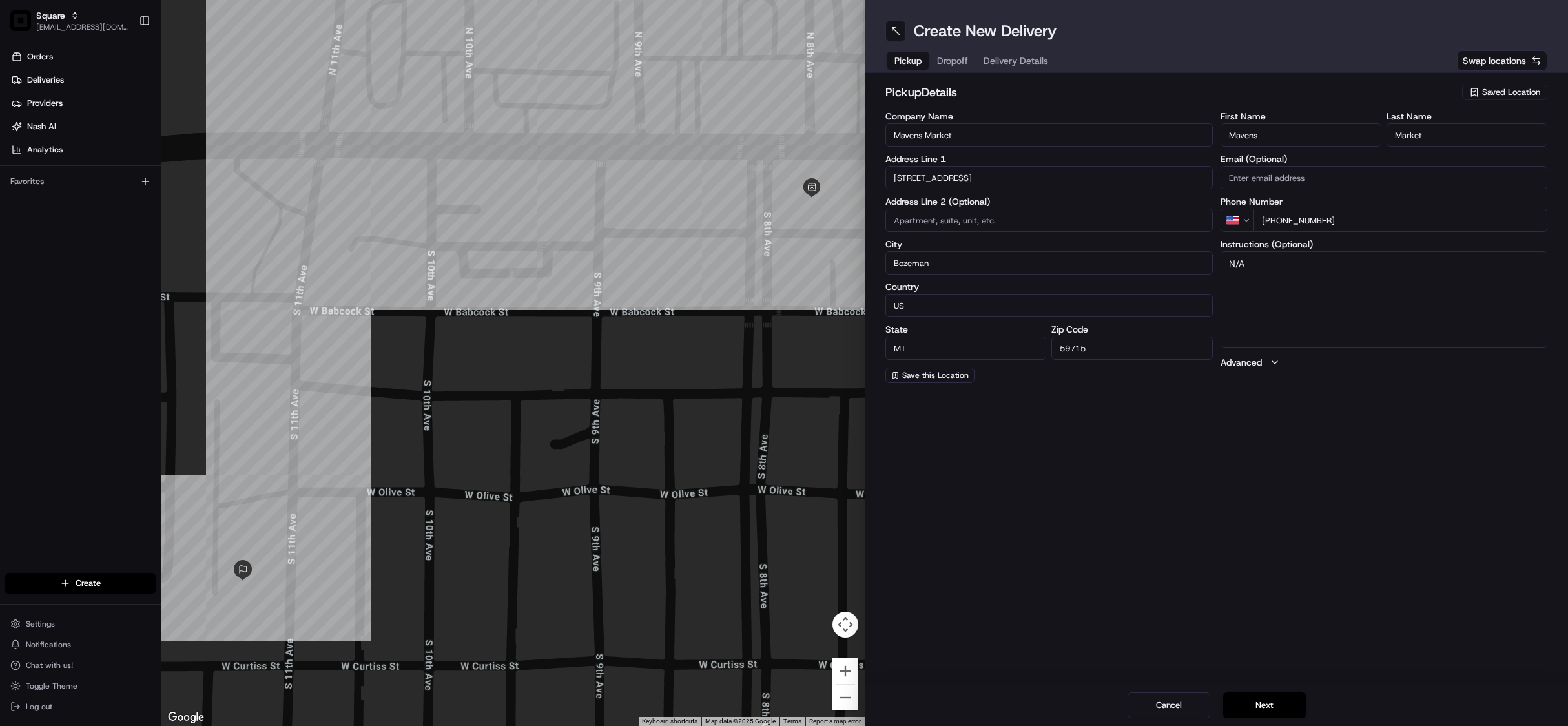
click at [960, 66] on span "Dropoff" at bounding box center [953, 60] width 31 height 13
click at [965, 174] on input "[STREET_ADDRESS]" at bounding box center [1049, 177] width 328 height 23
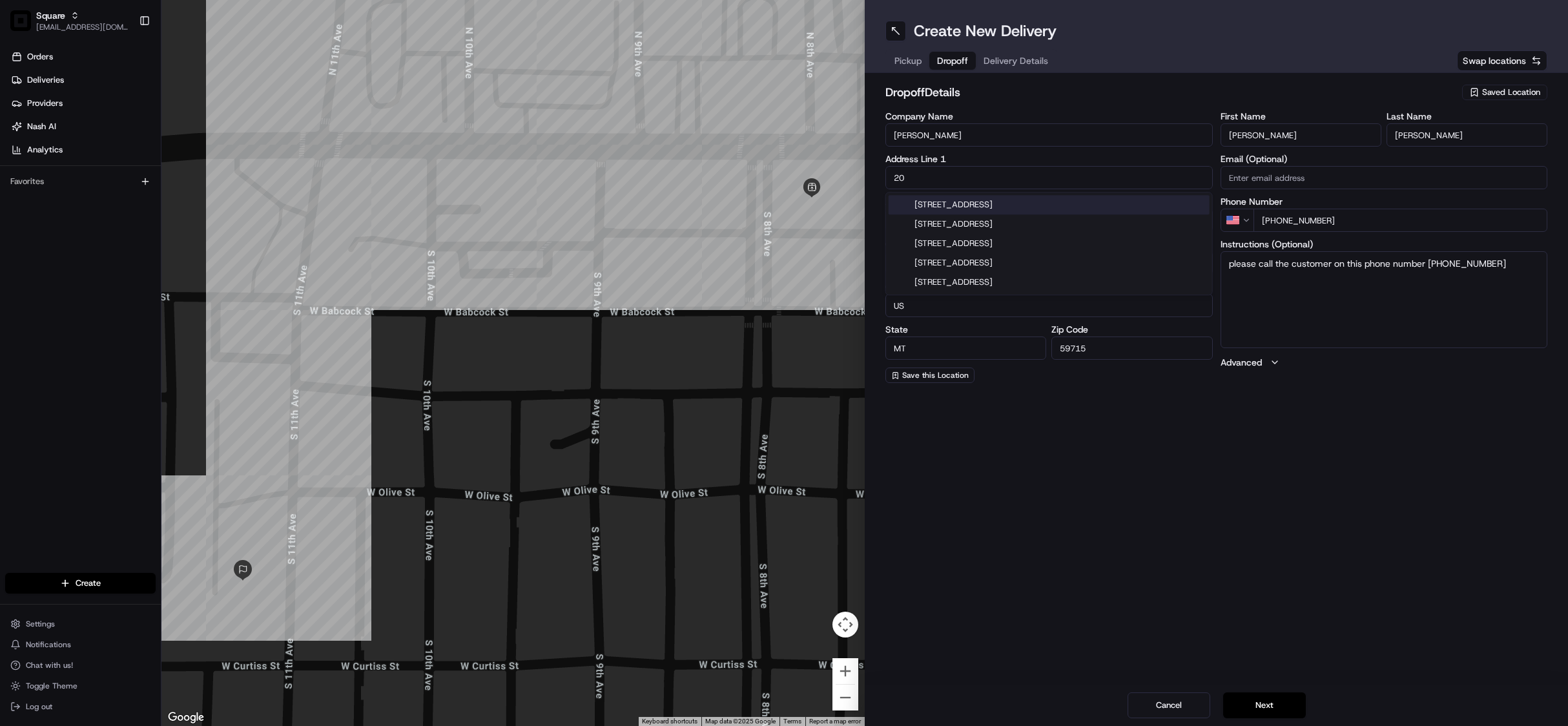
type input "2"
click at [951, 174] on input "text" at bounding box center [1049, 177] width 328 height 23
type input "v"
paste input "[STREET_ADDRESS]"
click at [1008, 199] on div "[STREET_ADDRESS]" at bounding box center [1049, 205] width 321 height 19
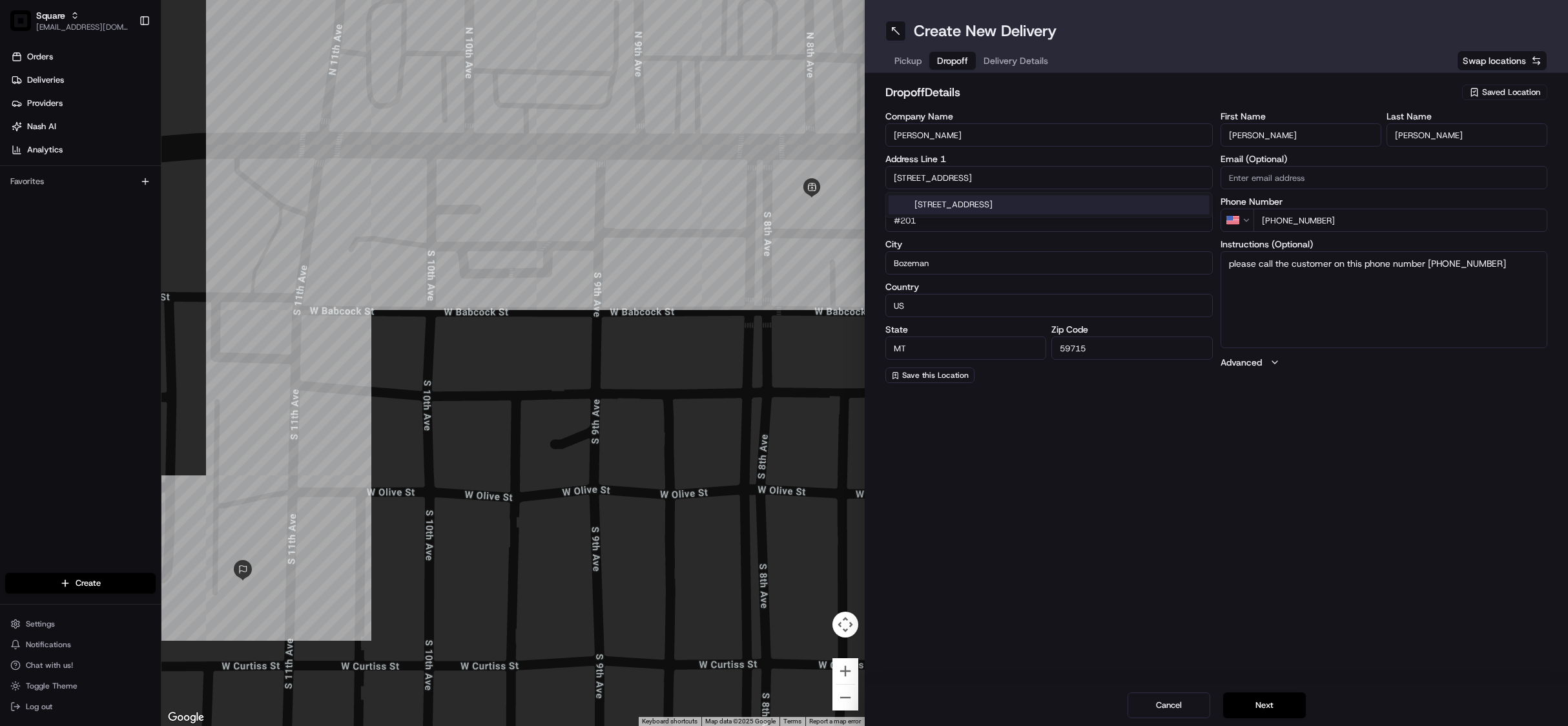
type input "[STREET_ADDRESS]"
type input "[GEOGRAPHIC_DATA]"
type input "[STREET_ADDRESS]"
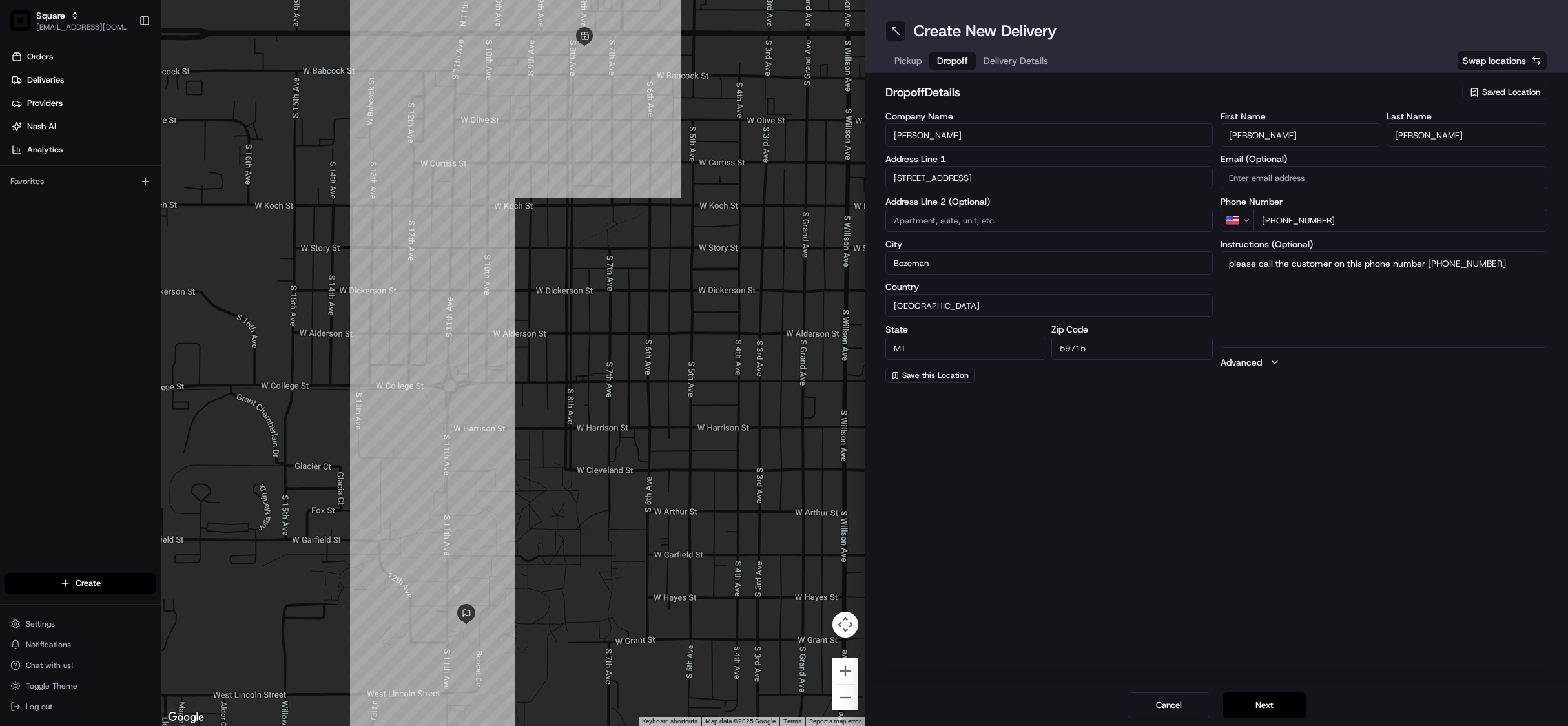
click at [1228, 266] on textarea "please call the customer on this phone number [PHONE_NUMBER]" at bounding box center [1385, 299] width 328 height 97
type textarea "Please go to Visual Communication building room 201. please call the customer o…"
click at [1026, 64] on span "Delivery Details" at bounding box center [1016, 60] width 65 height 13
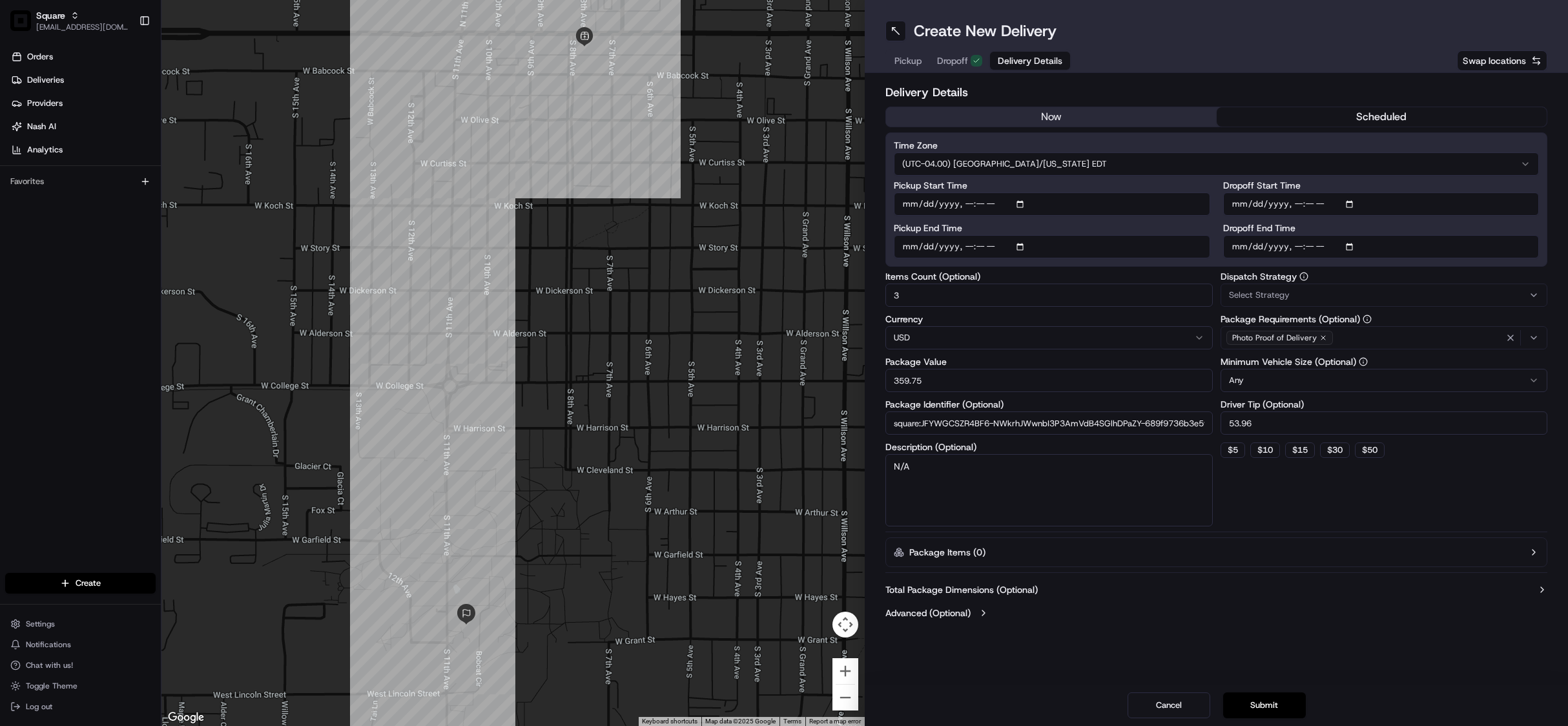
click at [1070, 161] on html "Square [EMAIL_ADDRESS][DOMAIN_NAME] Toggle Sidebar Orders Deliveries Providers …" at bounding box center [784, 363] width 1568 height 726
click at [1020, 198] on input "Pickup Start Time" at bounding box center [1052, 204] width 316 height 23
click at [1052, 161] on html "Square [EMAIL_ADDRESS][DOMAIN_NAME] Toggle Sidebar Orders Deliveries Providers …" at bounding box center [784, 363] width 1568 height 726
click at [1024, 205] on input "Pickup Start Time" at bounding box center [1052, 204] width 316 height 23
type input "2025-08-18T11:00"
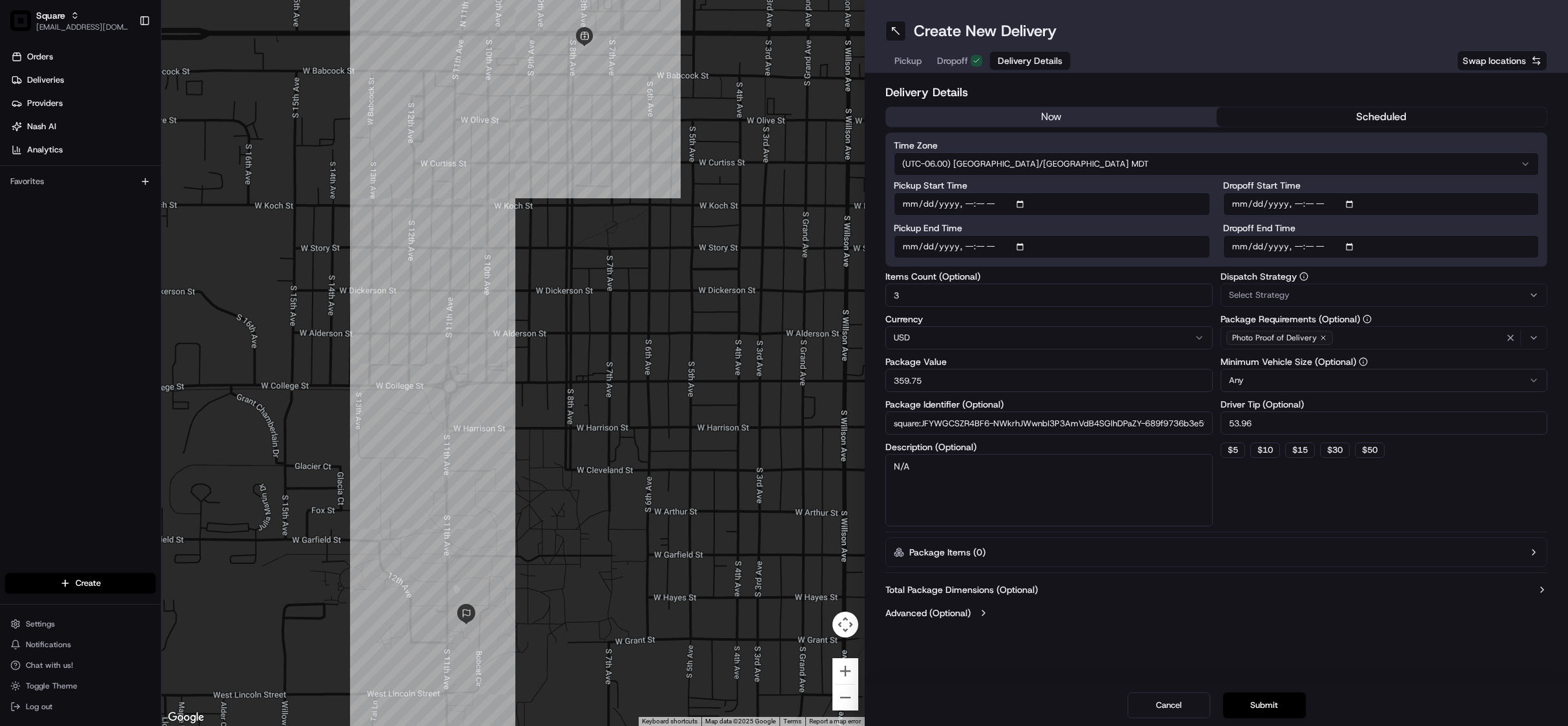
click at [1161, 504] on textarea "N/A" at bounding box center [1049, 490] width 328 height 72
click at [1024, 245] on input "Pickup End Time" at bounding box center [1052, 247] width 316 height 23
type input "2025-08-18T11:10"
click at [1269, 491] on div "Dispatch Strategy Select Strategy Package Requirements (Optional) Photo Proof o…" at bounding box center [1385, 399] width 328 height 255
click at [1351, 205] on input "Dropoff Start Time" at bounding box center [1381, 204] width 316 height 23
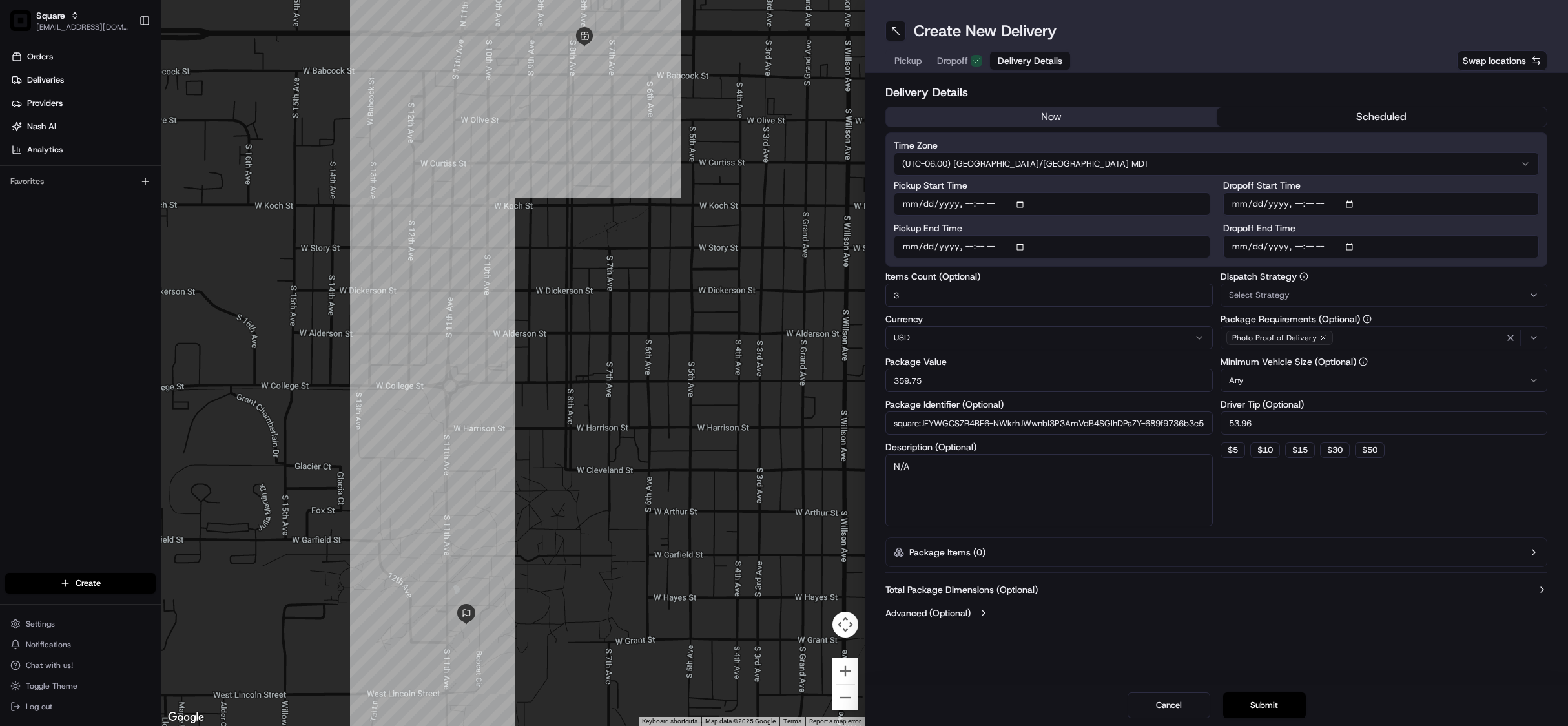
type input "2025-08-18T11:30"
click at [1432, 458] on div "$ 5 $ 10 $ 15 $ 30 $ 50" at bounding box center [1385, 450] width 328 height 15
click at [1349, 247] on input "Dropoff End Time" at bounding box center [1381, 247] width 316 height 23
type input "2025-08-18T11:34"
click at [1438, 494] on div "Dispatch Strategy Select Strategy Package Requirements (Optional) Photo Proof o…" at bounding box center [1385, 399] width 328 height 255
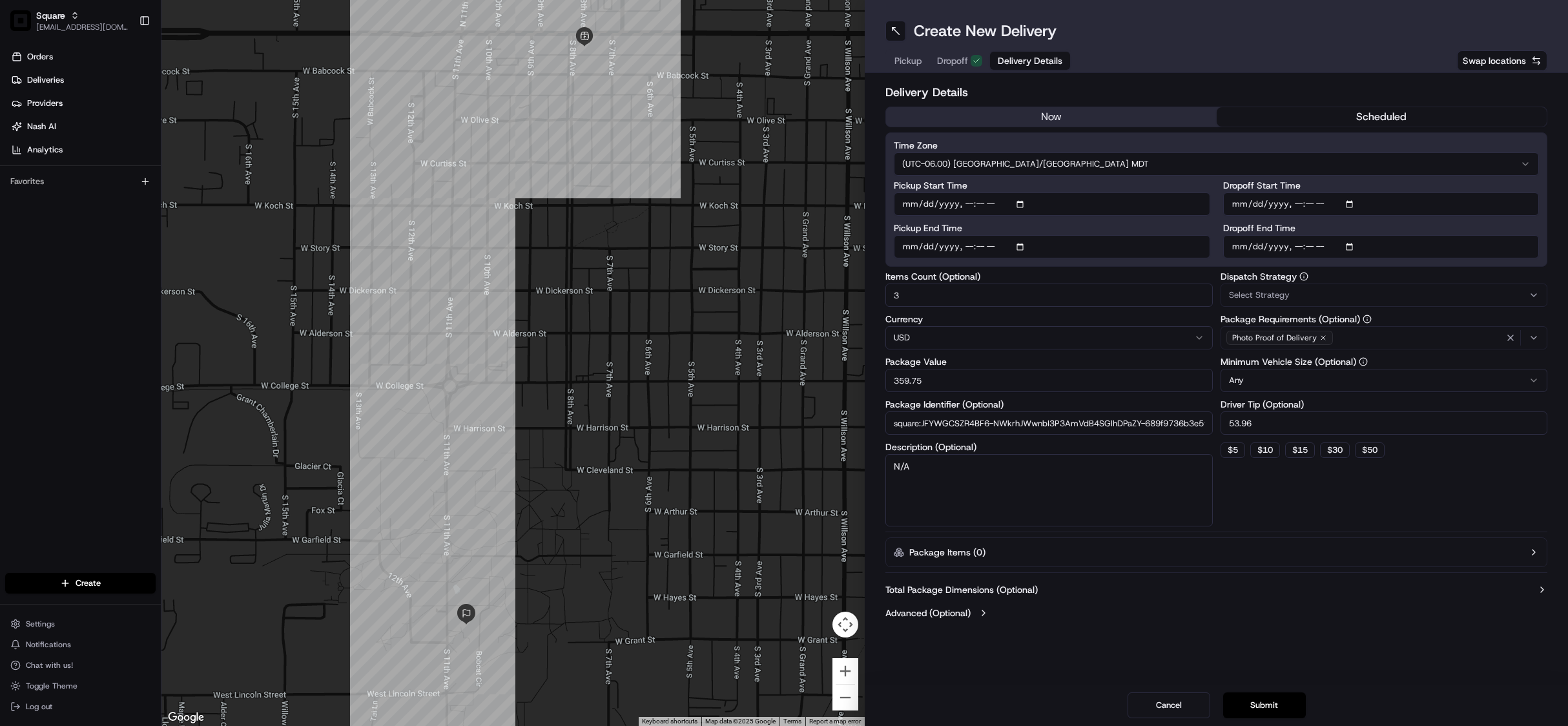
click at [1359, 305] on button "Select Strategy" at bounding box center [1385, 295] width 328 height 23
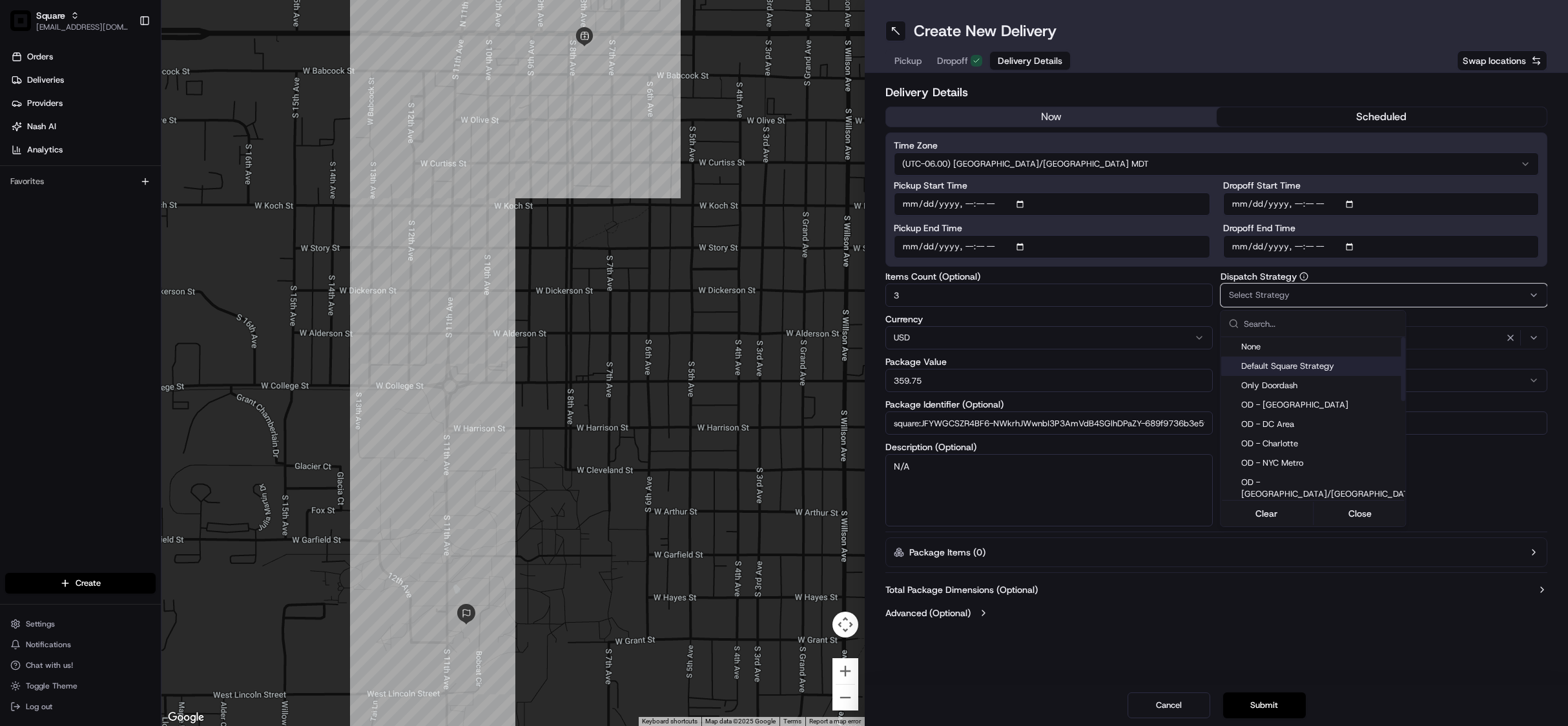
click at [1319, 364] on span "Default Square Strategy" at bounding box center [1329, 366] width 176 height 11
click at [1440, 487] on html "Square jespique@nashhelp.com Toggle Sidebar Orders Deliveries Providers Nash AI…" at bounding box center [784, 363] width 1568 height 726
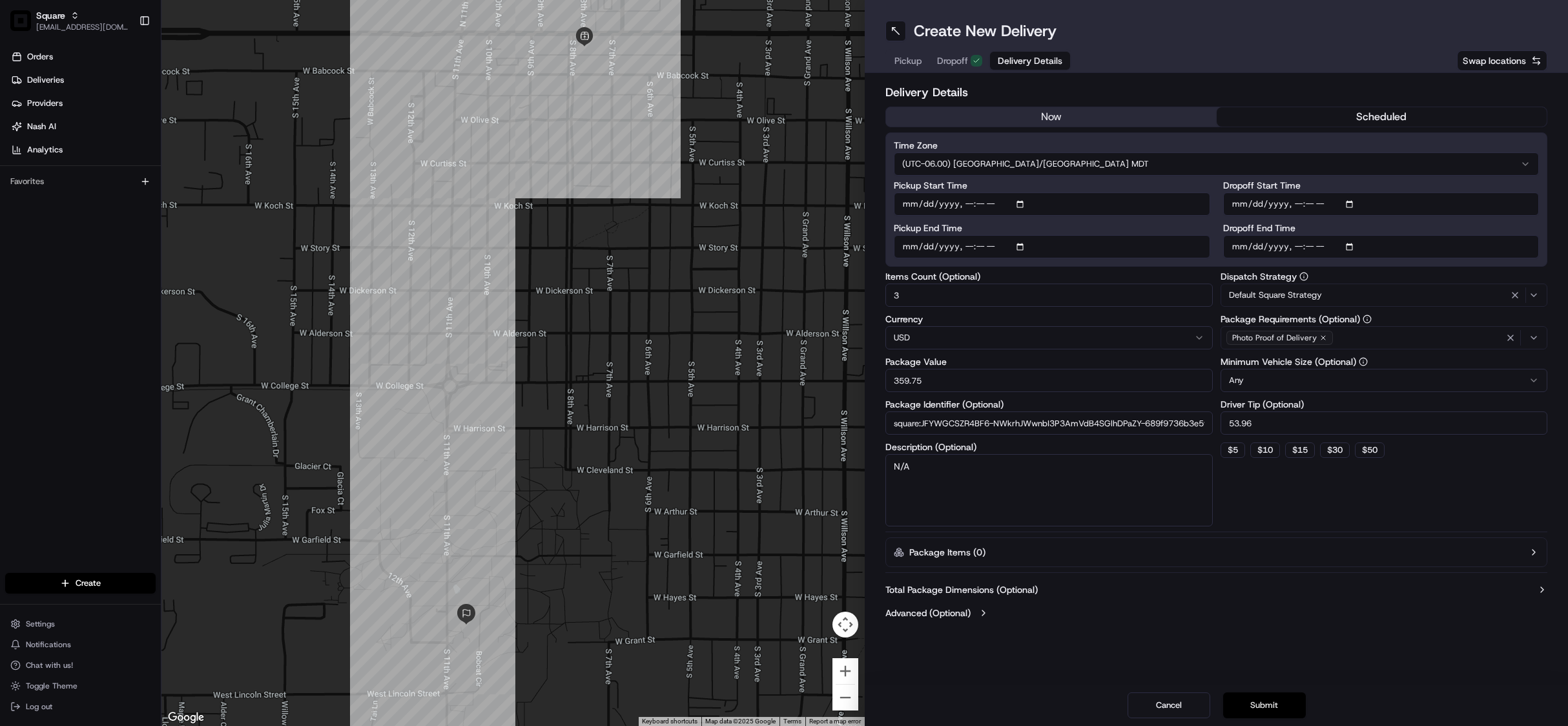
click at [1268, 703] on button "Submit" at bounding box center [1264, 705] width 83 height 26
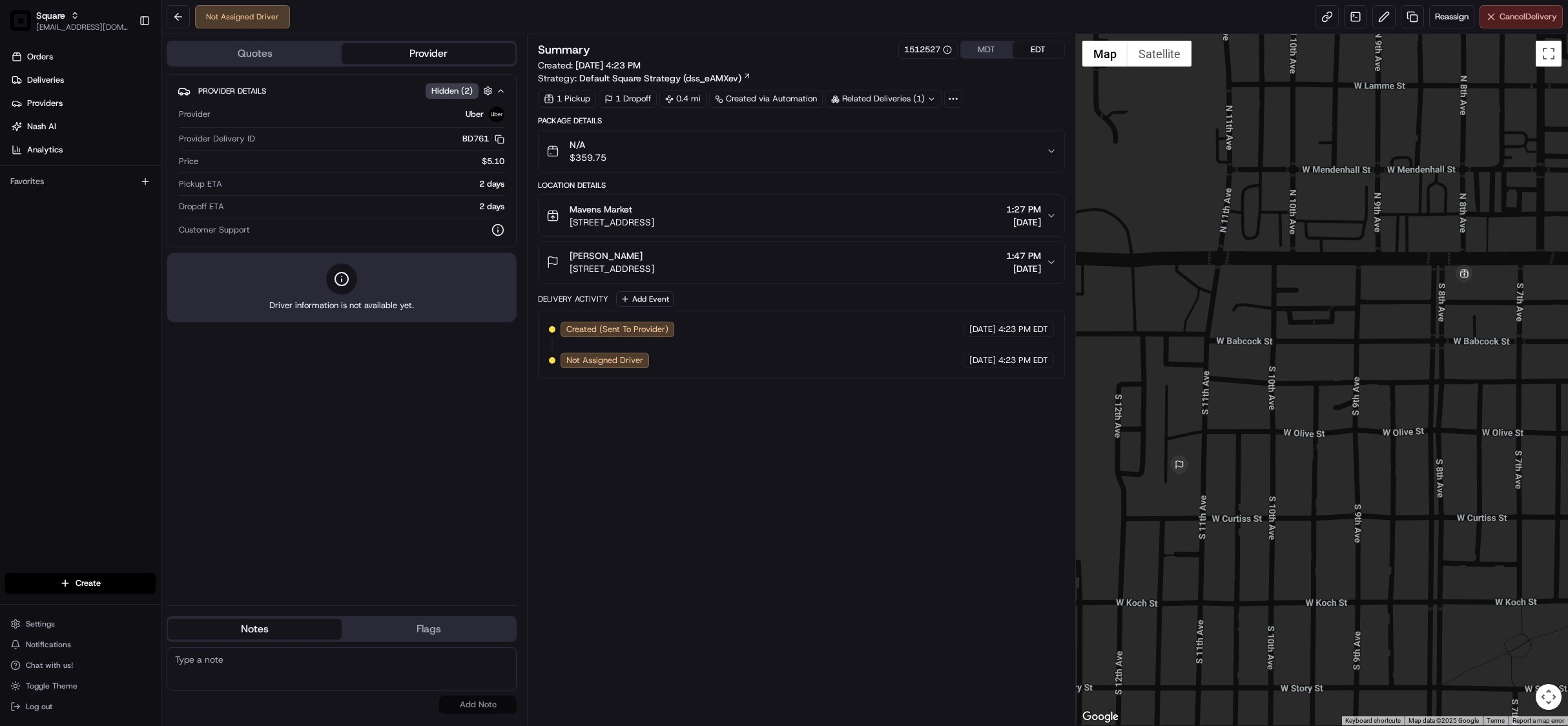
click at [1514, 13] on span "Cancel Delivery" at bounding box center [1529, 16] width 58 height 11
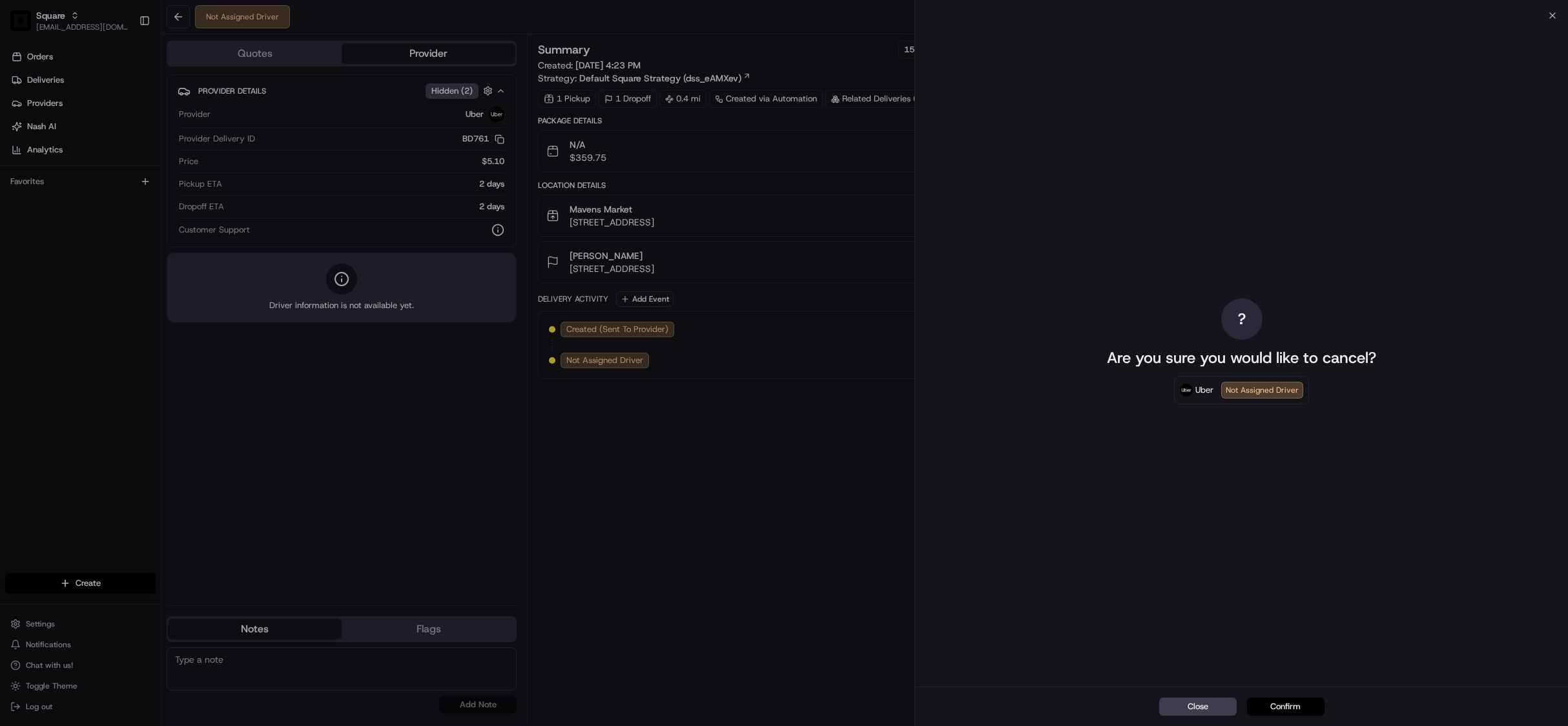
click at [1282, 706] on button "Confirm" at bounding box center [1286, 706] width 78 height 18
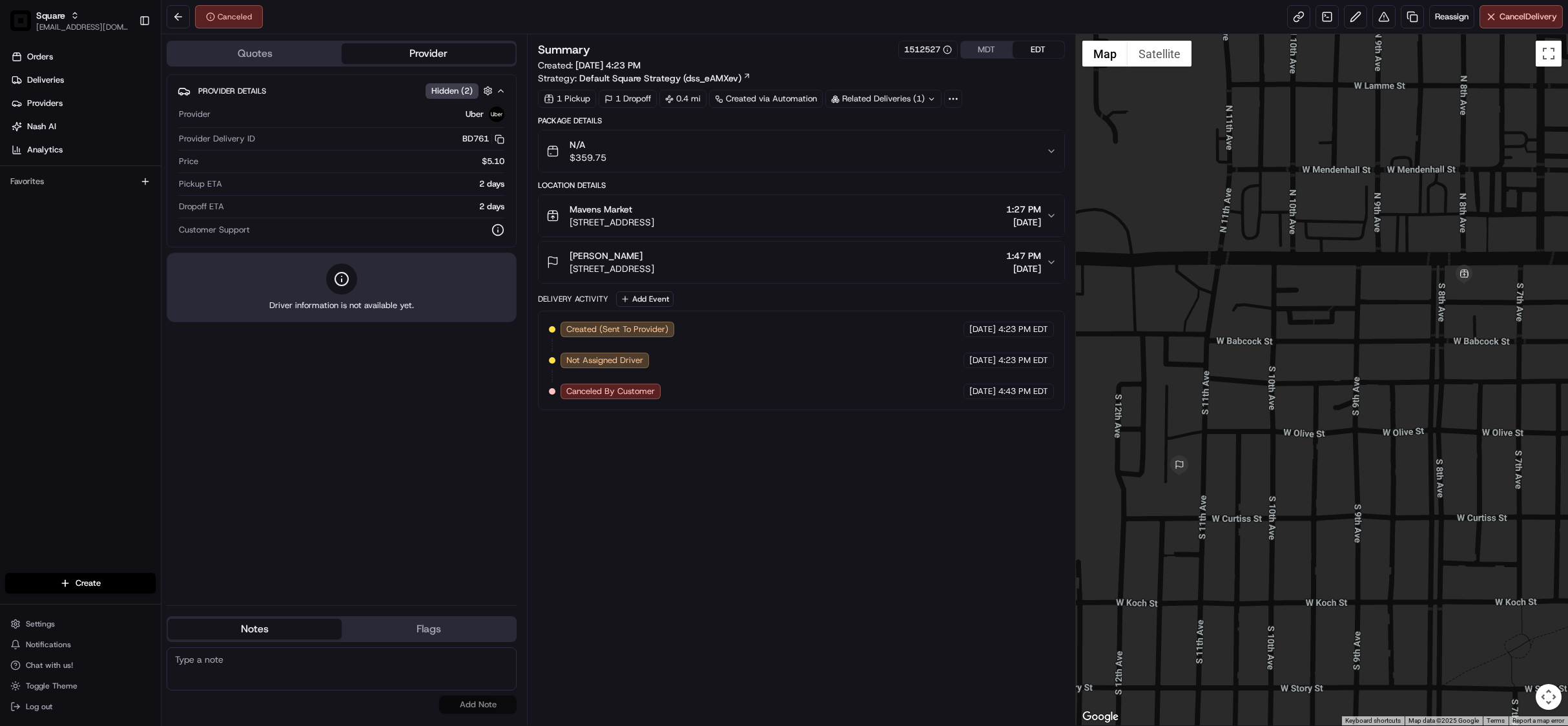
click at [370, 661] on textarea at bounding box center [342, 669] width 350 height 43
paste textarea "8877329"
click at [169, 658] on textarea "8877329" at bounding box center [342, 669] width 350 height 43
paste textarea "Chat/Caller Information: Merchant Reason for Call:"
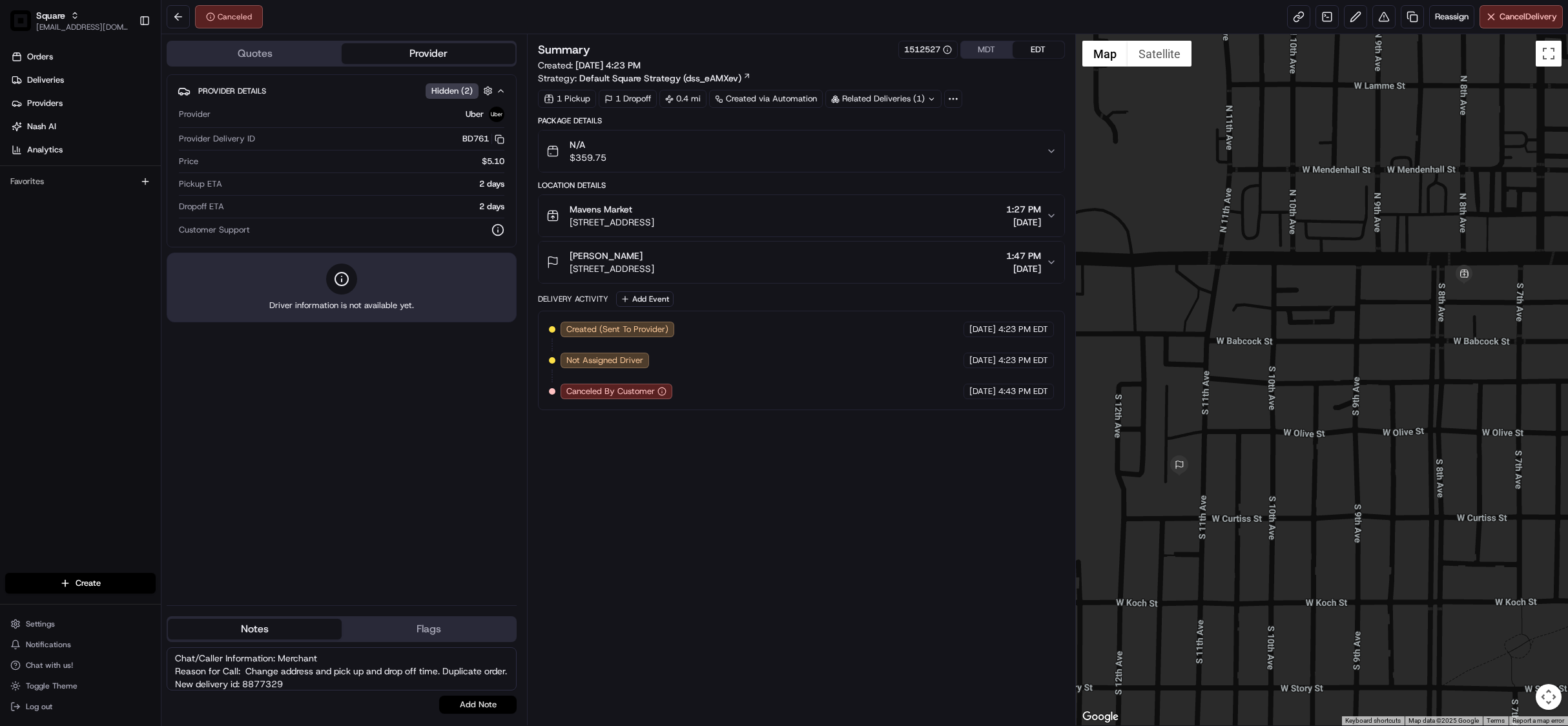
type textarea "Chat/Caller Information: Merchant Reason for Call: Change address and pick up a…"
click at [497, 705] on button "Add Note" at bounding box center [478, 704] width 78 height 18
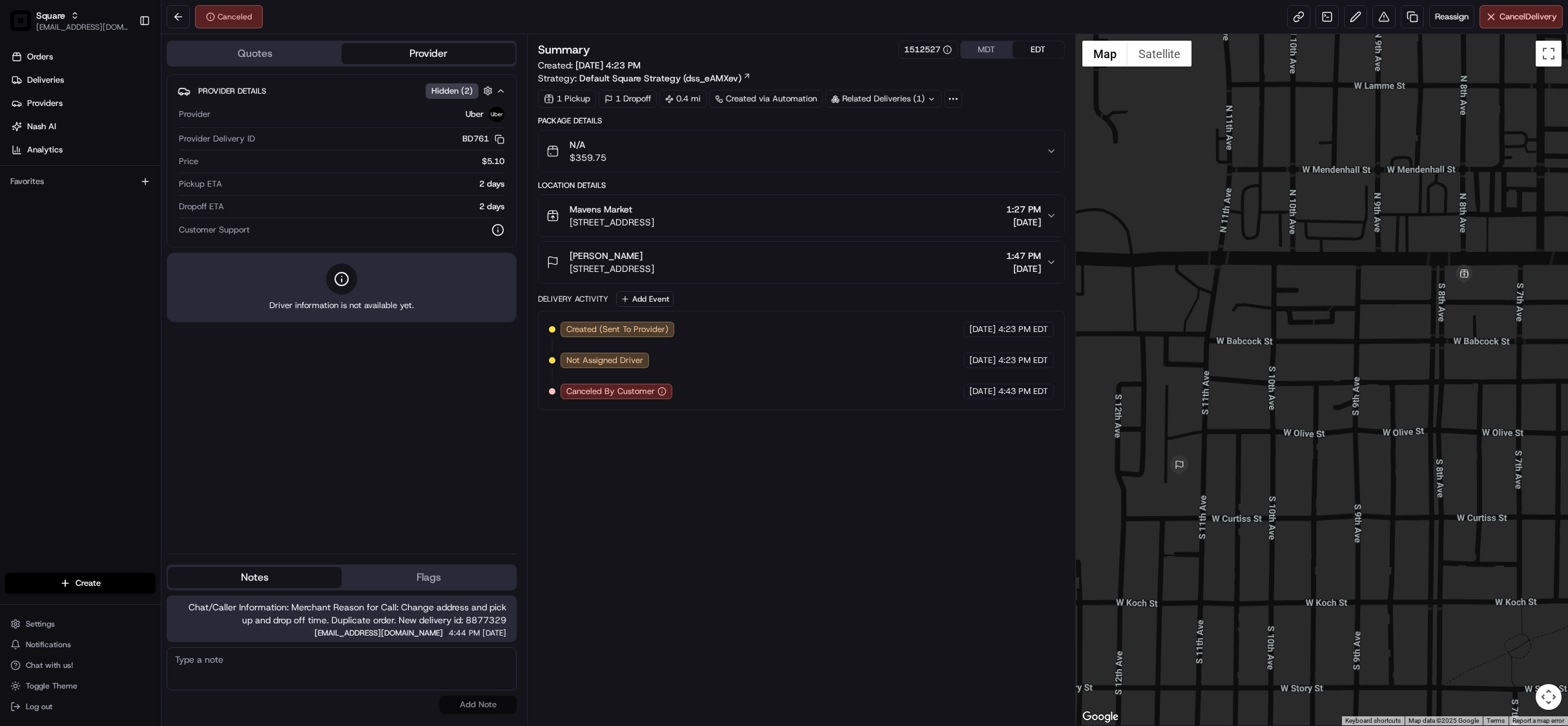
drag, startPoint x: 304, startPoint y: 605, endPoint x: 499, endPoint y: 640, distance: 198.1
click at [499, 640] on div "Chat/Caller Information: Merchant Reason for Call: Change address and pick up a…" at bounding box center [342, 619] width 350 height 47
click at [657, 471] on div "Summary 1512527 MDT EDT Created: [DATE] 4:23 PM Strategy: Default Square Strate…" at bounding box center [801, 380] width 526 height 678
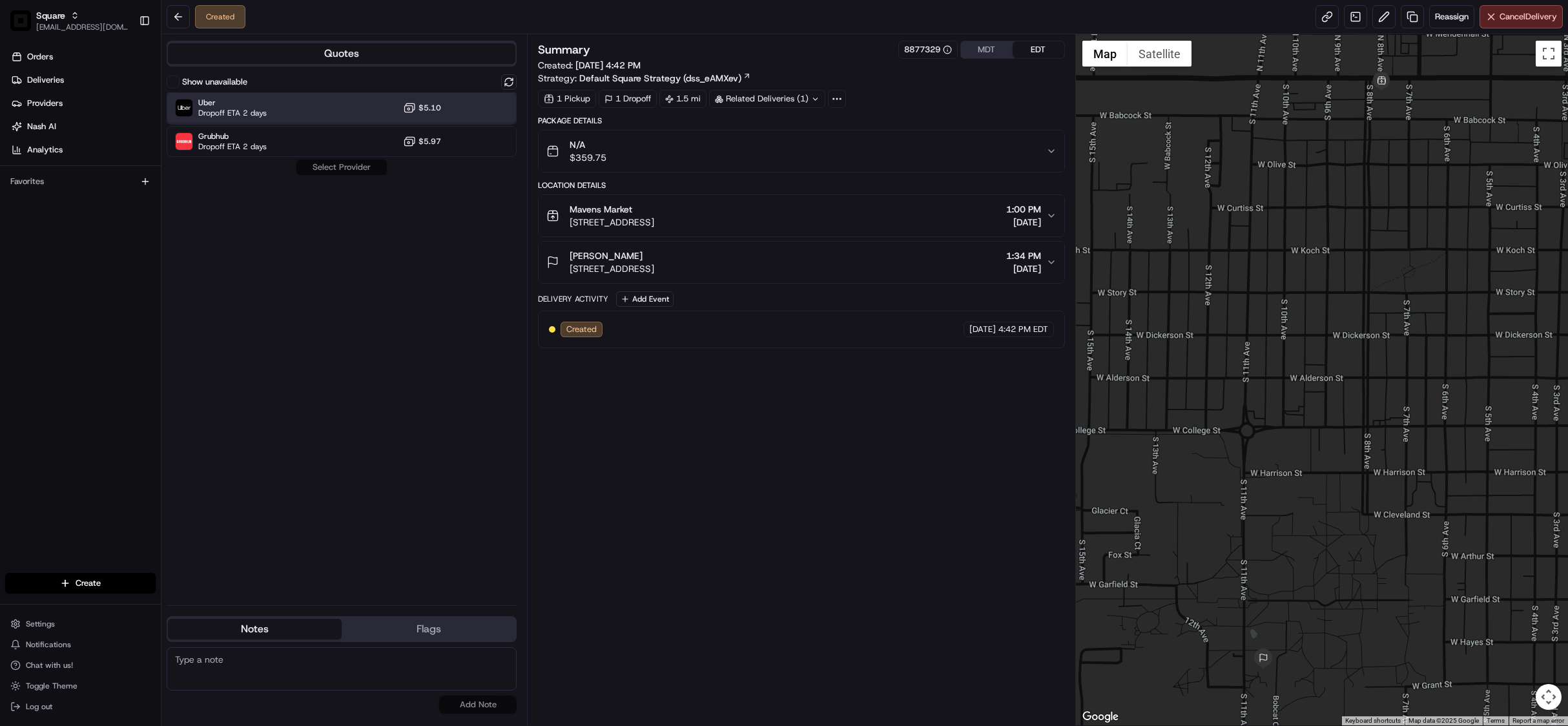
click at [350, 104] on div "Uber Dropoff ETA 2 days $5.10" at bounding box center [342, 108] width 350 height 31
click at [351, 168] on button "Assign Provider" at bounding box center [341, 167] width 92 height 15
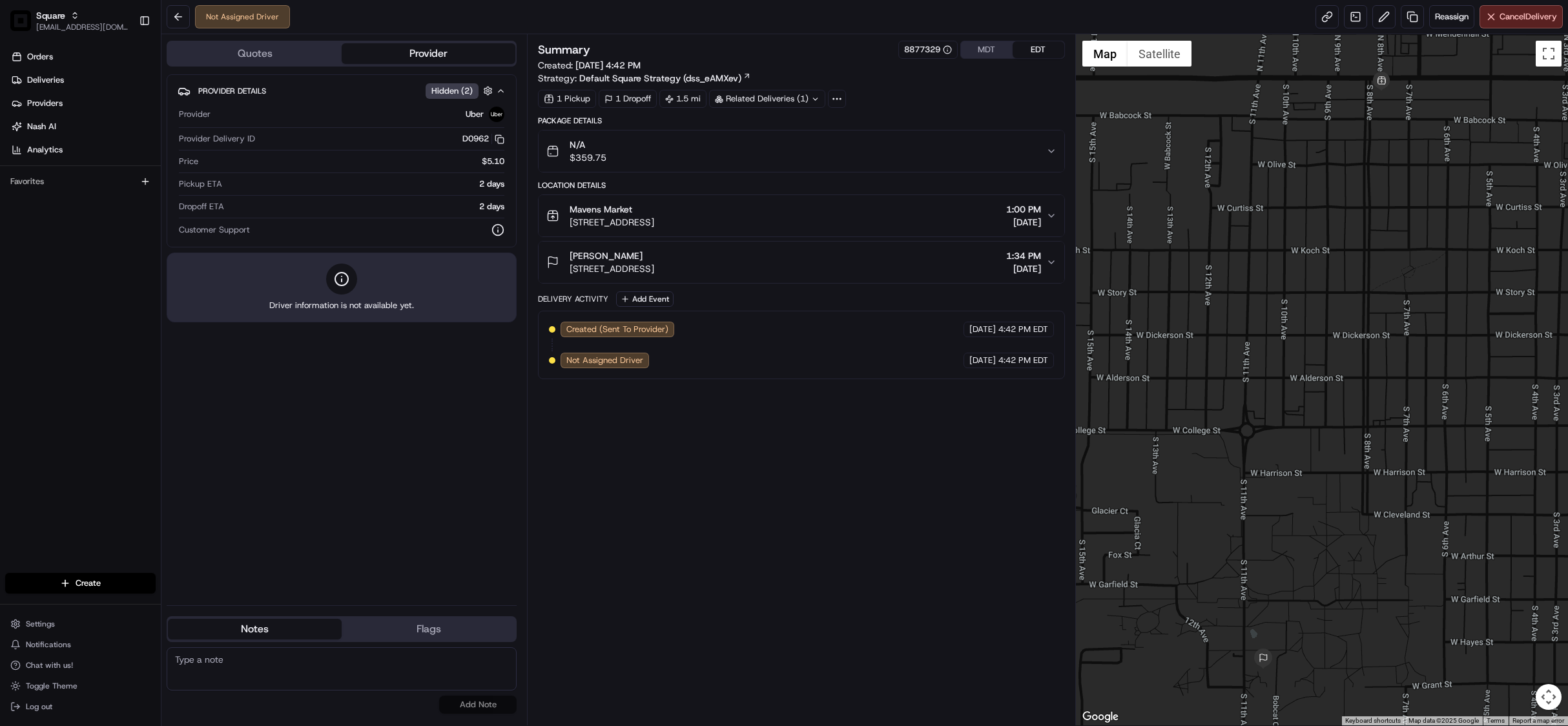
click at [1050, 264] on icon "button" at bounding box center [1051, 261] width 10 height 10
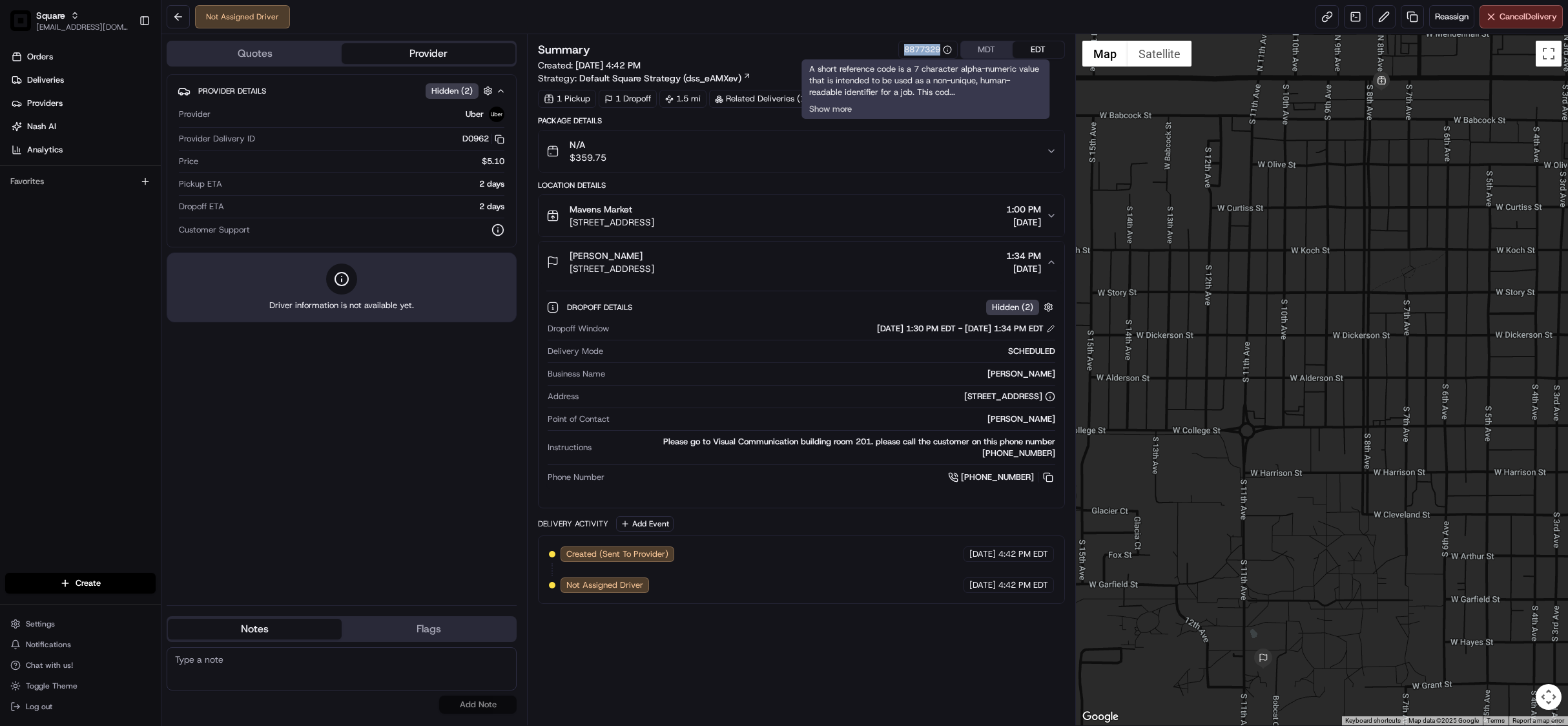
drag, startPoint x: 869, startPoint y: 52, endPoint x: 938, endPoint y: 53, distance: 69.0
click at [938, 53] on div "Summary 8877329 MDT EDT" at bounding box center [801, 49] width 526 height 18
copy div "8877329"
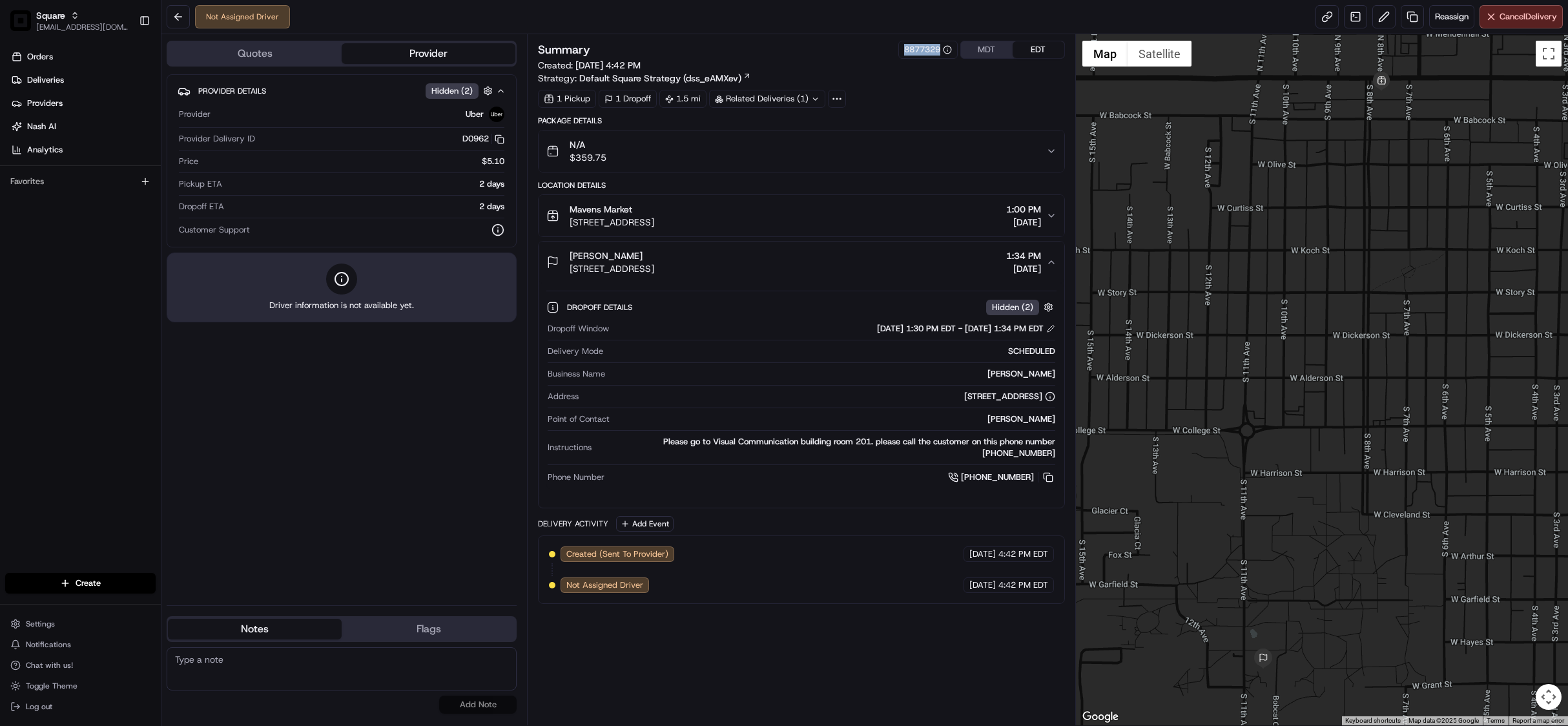
click at [983, 55] on button "MDT" at bounding box center [986, 49] width 51 height 17
